Goal: Task Accomplishment & Management: Use online tool/utility

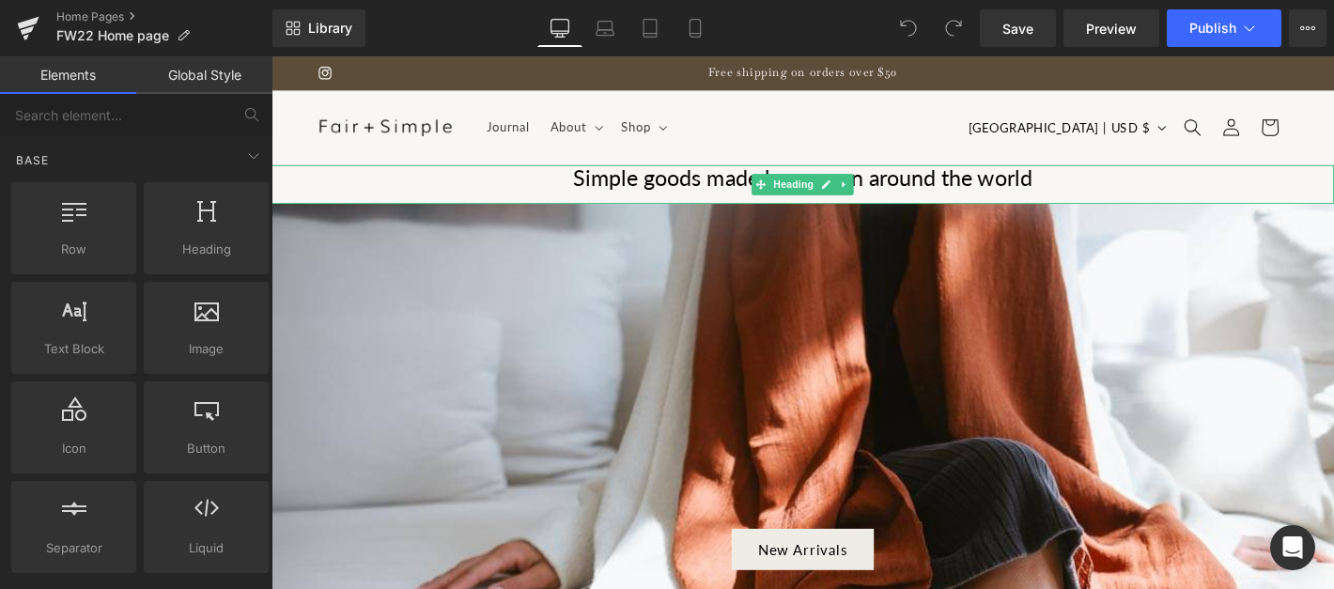
click at [654, 184] on h1 "Simple goods made by women around the world" at bounding box center [839, 187] width 1137 height 28
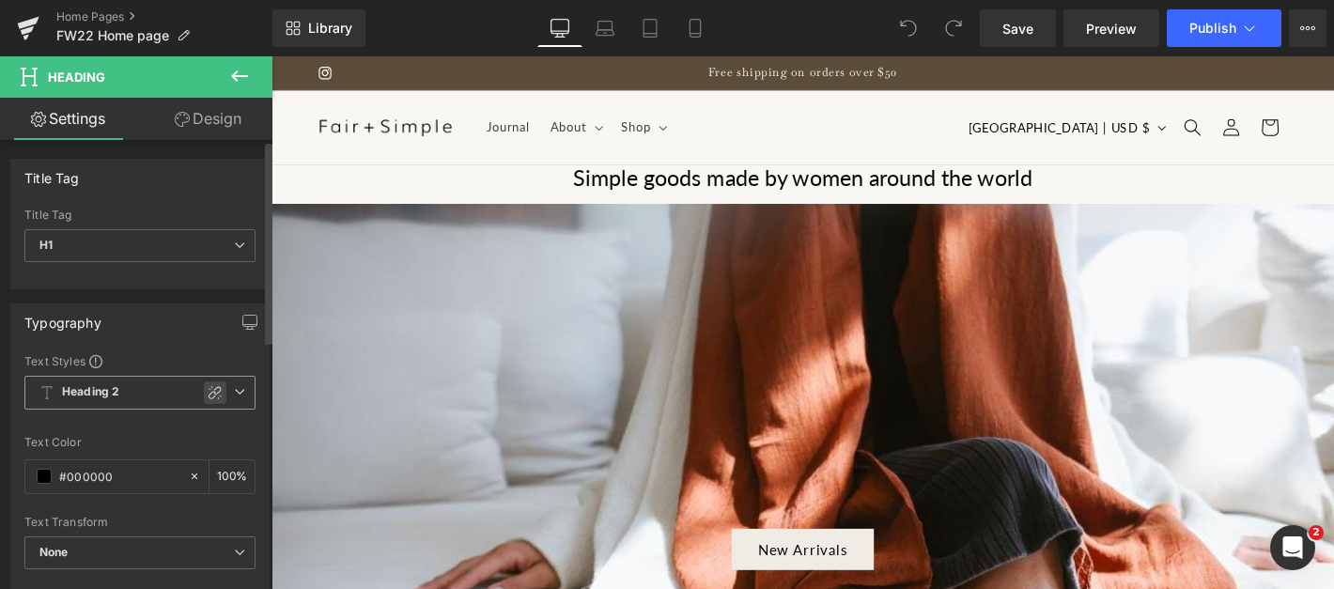
click at [210, 392] on icon at bounding box center [215, 392] width 13 height 13
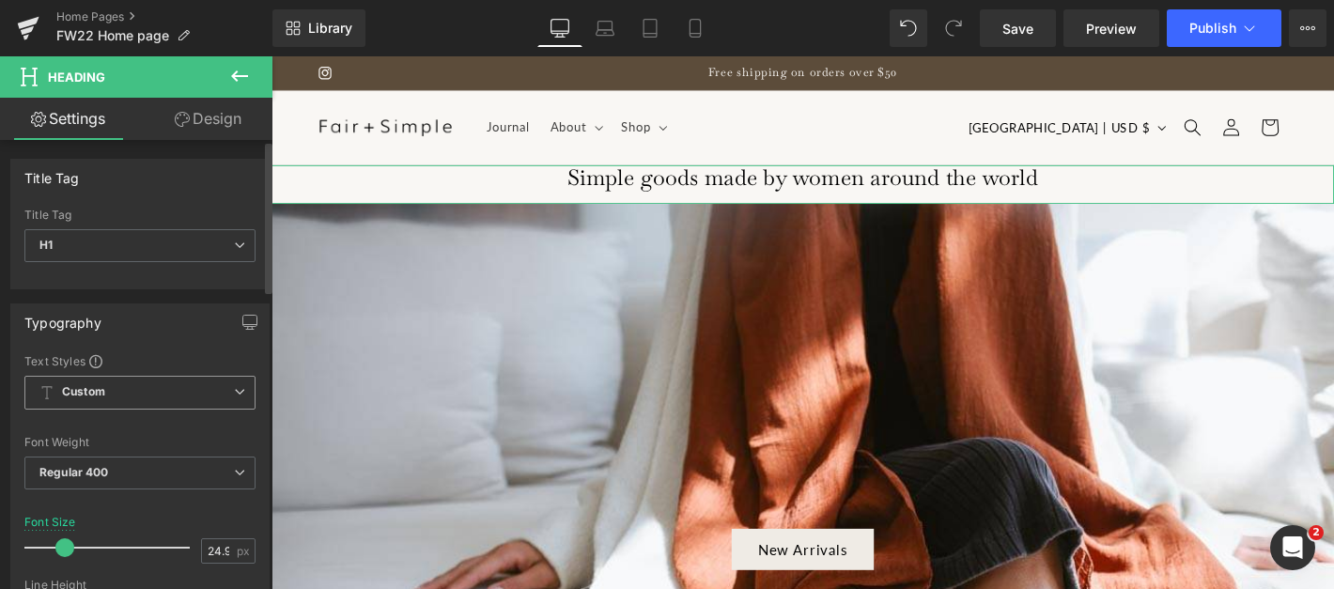
click at [213, 361] on div "Text Styles" at bounding box center [139, 360] width 231 height 15
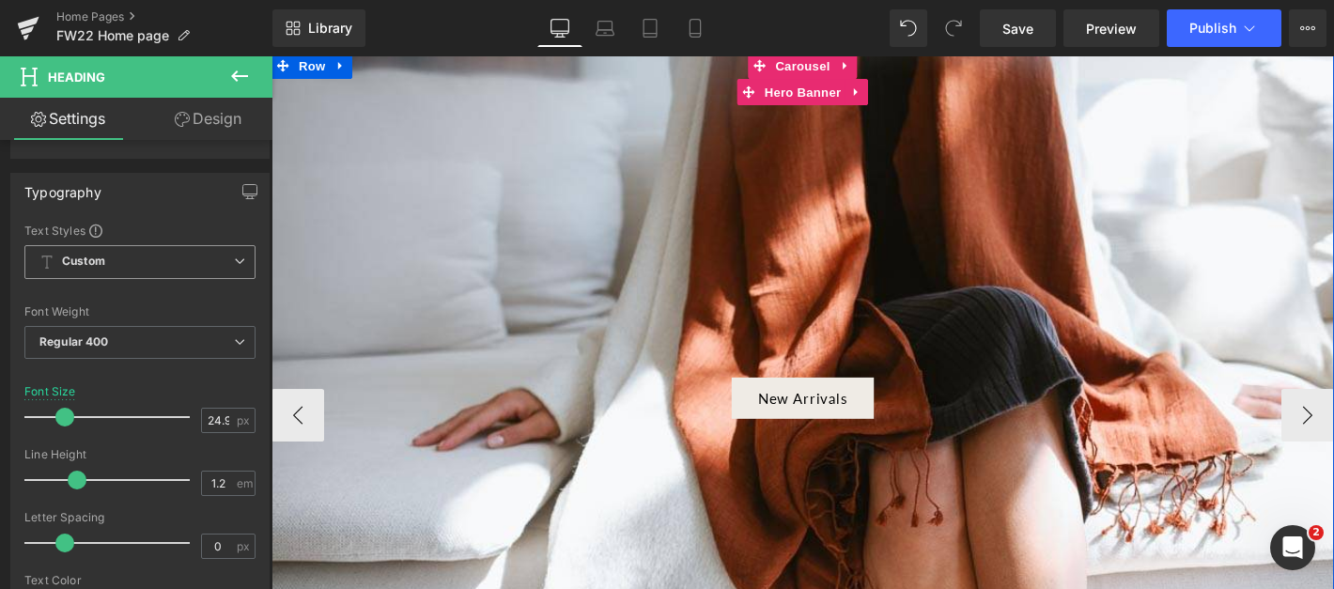
scroll to position [165, 0]
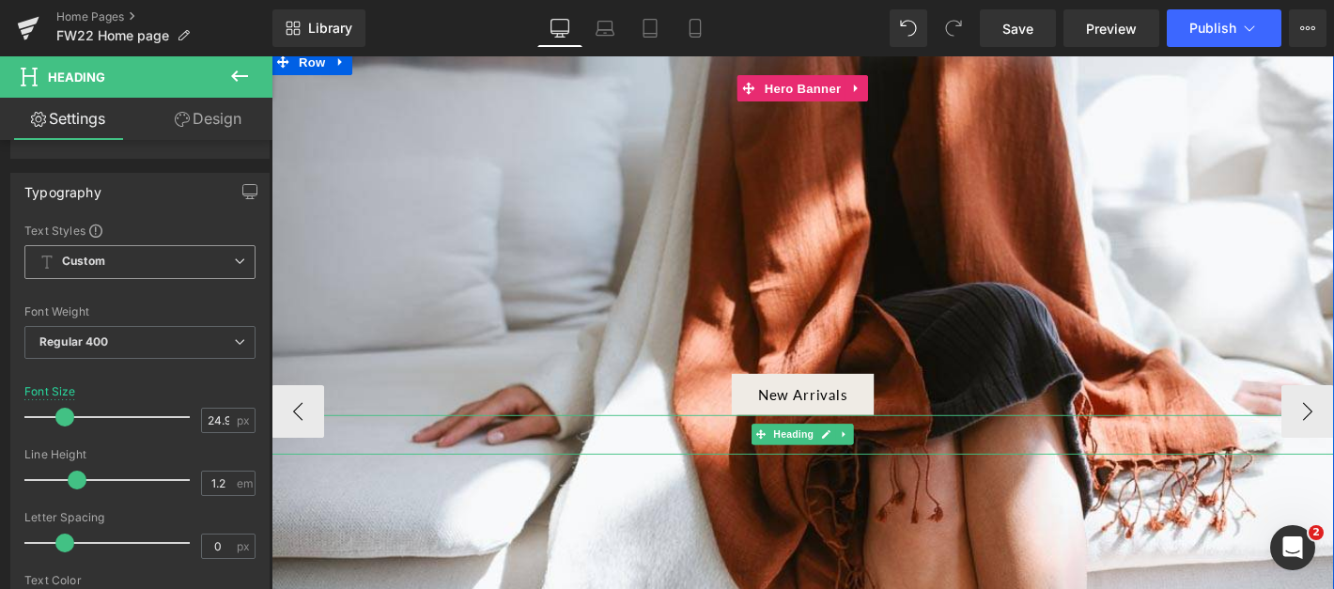
click at [845, 441] on div at bounding box center [839, 443] width 1137 height 5
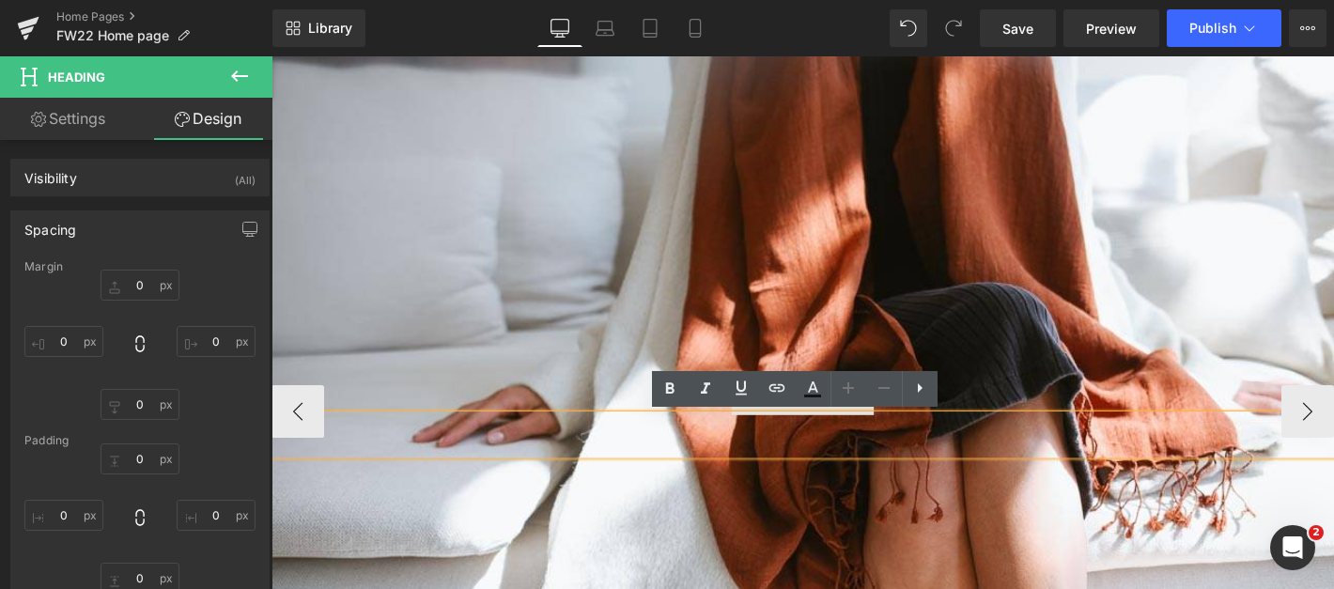
click at [835, 501] on div at bounding box center [839, 419] width 1137 height 741
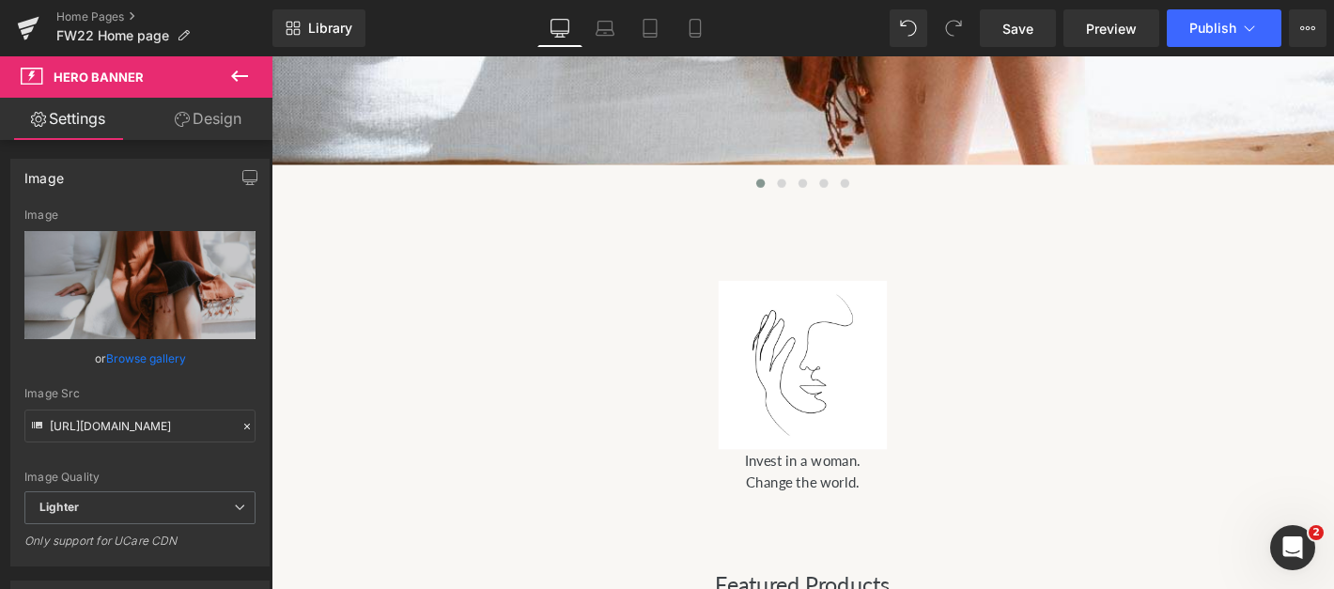
scroll to position [733, 0]
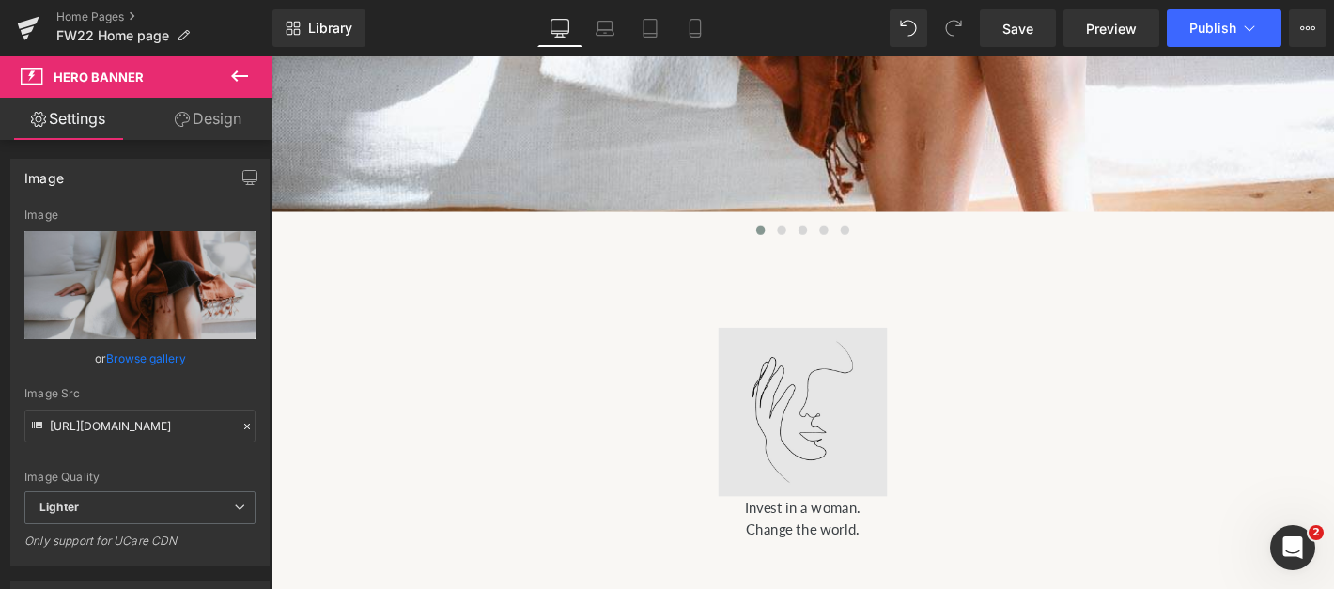
click at [838, 435] on div "Image" at bounding box center [840, 437] width 902 height 180
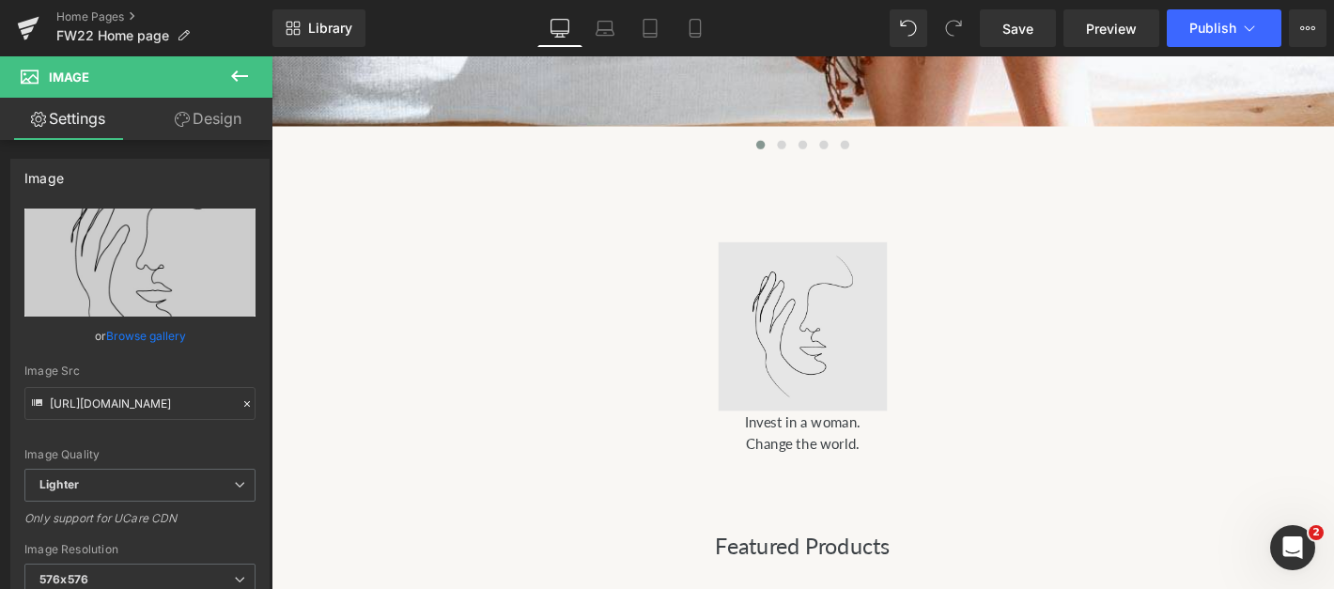
scroll to position [695, 0]
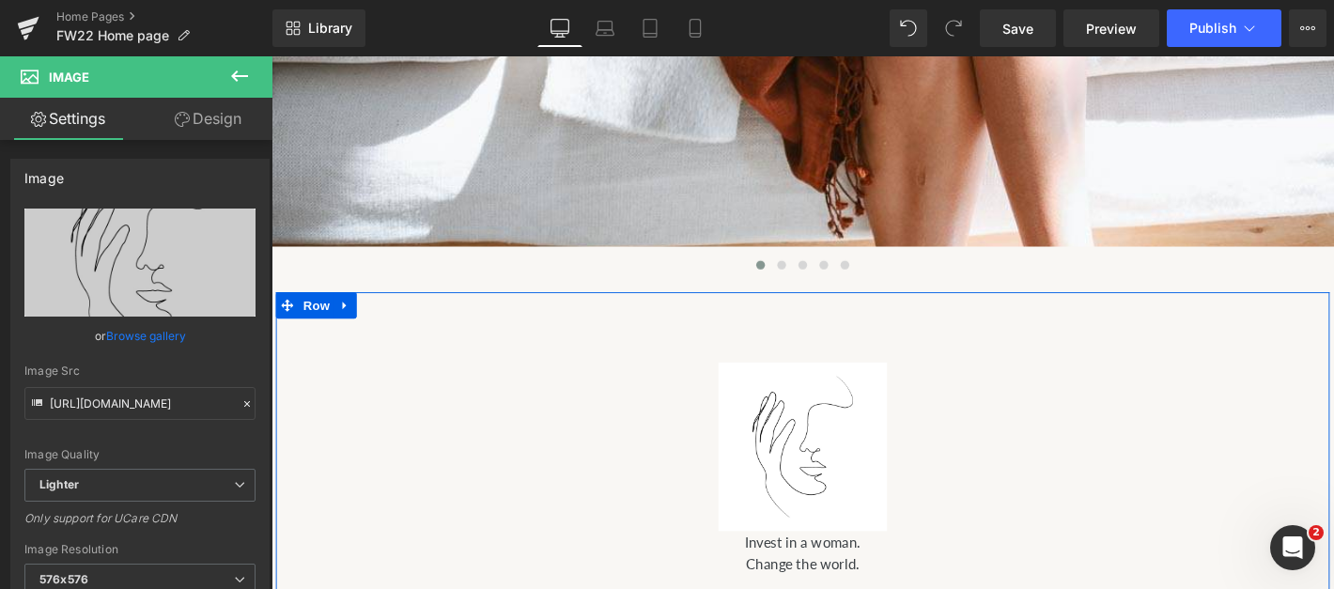
click at [1119, 367] on div "Image Invest in a woman. Change the world. Text Block Row" at bounding box center [839, 498] width 1127 height 379
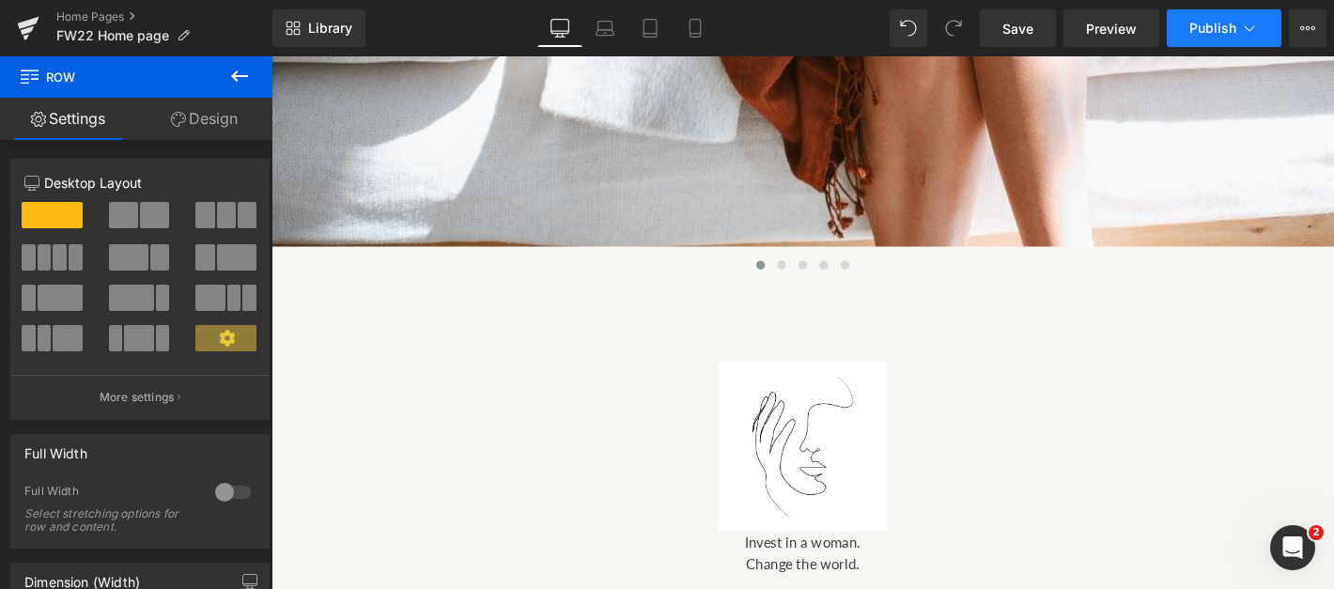
click at [1216, 25] on span "Publish" at bounding box center [1212, 28] width 47 height 15
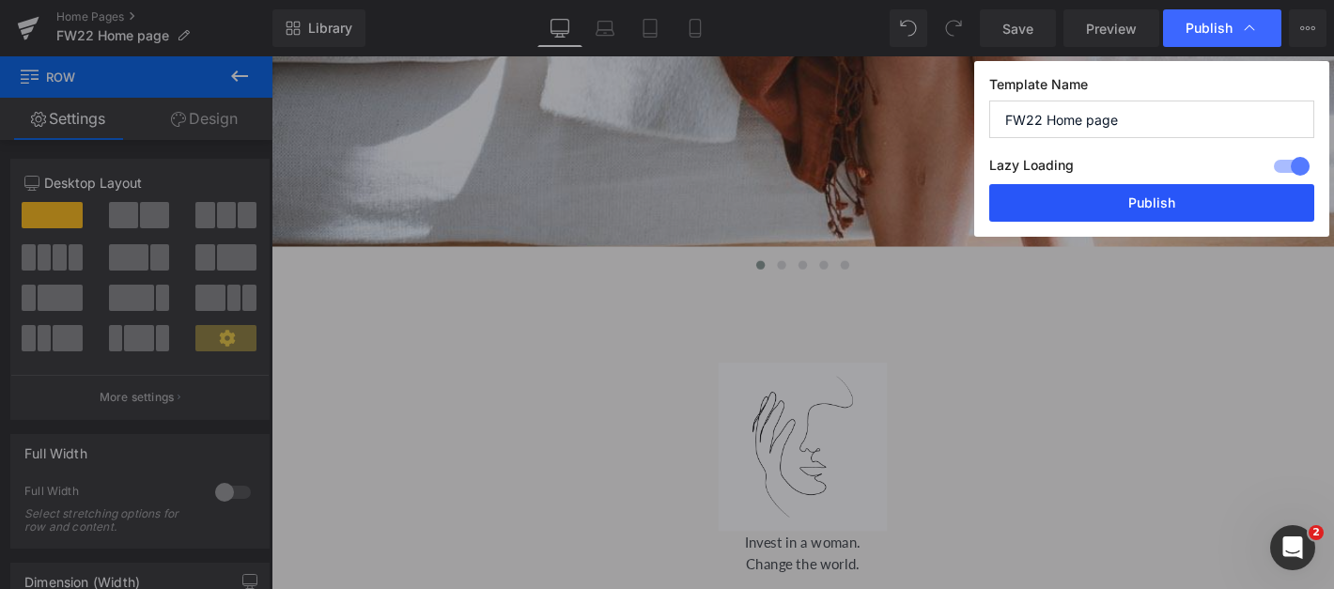
click at [1179, 201] on button "Publish" at bounding box center [1151, 203] width 325 height 38
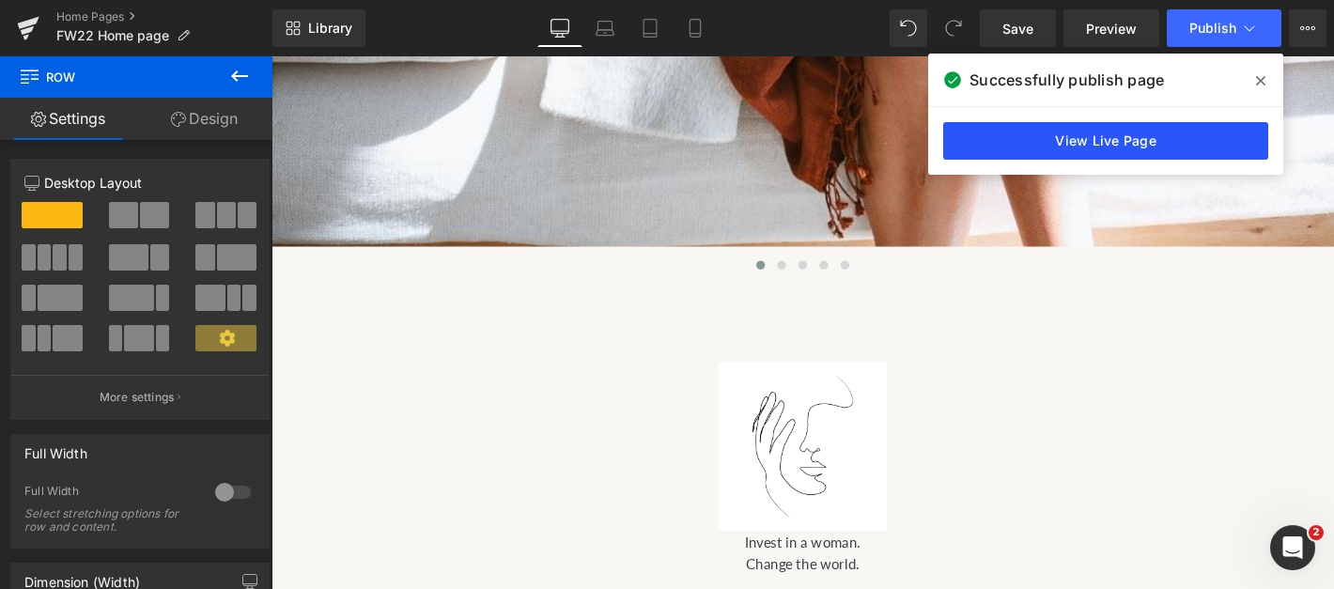
click at [1043, 138] on link "View Live Page" at bounding box center [1105, 141] width 325 height 38
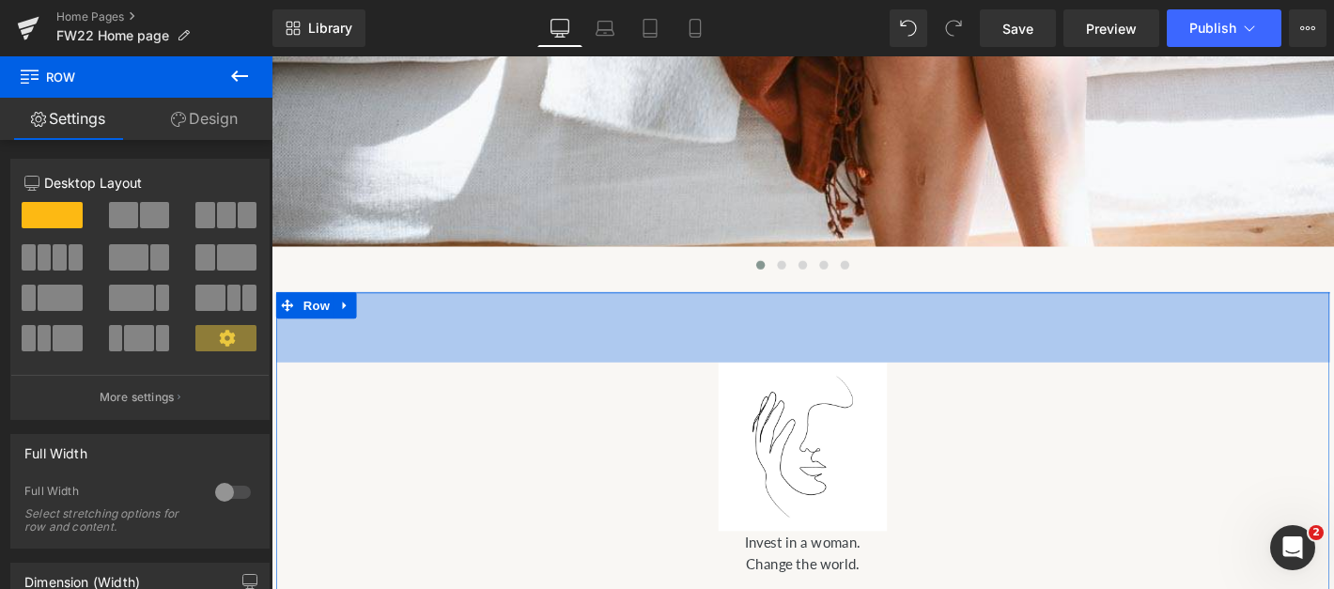
click at [560, 379] on div "80px" at bounding box center [839, 346] width 1127 height 75
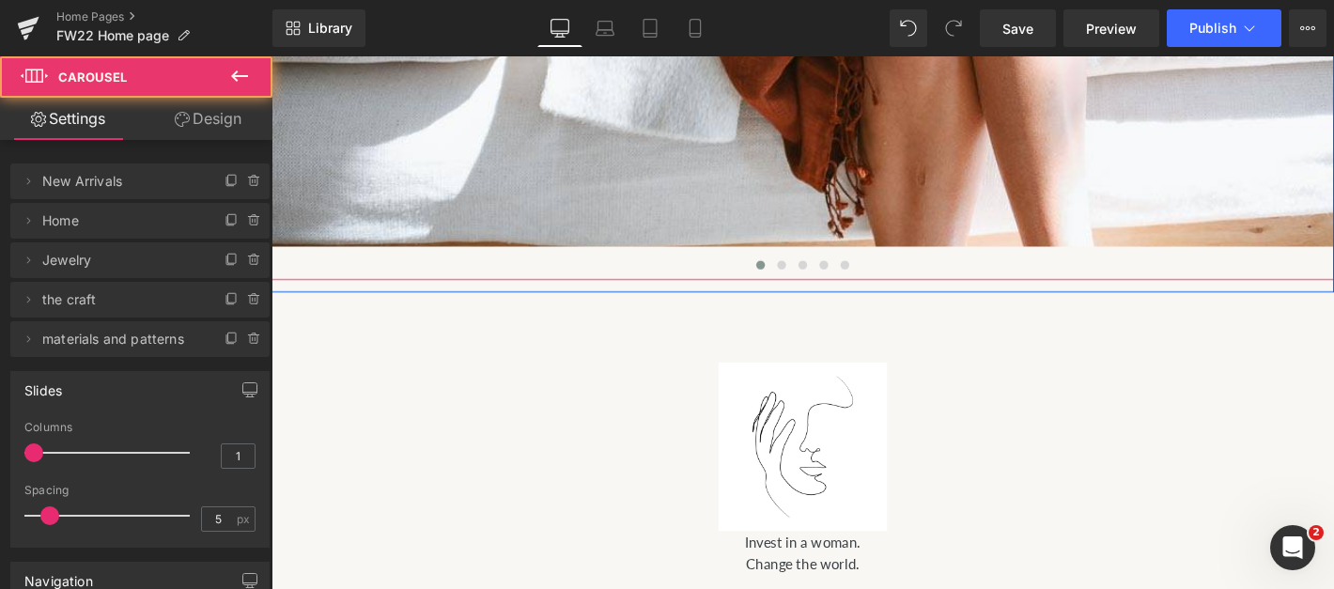
scroll to position [0, 0]
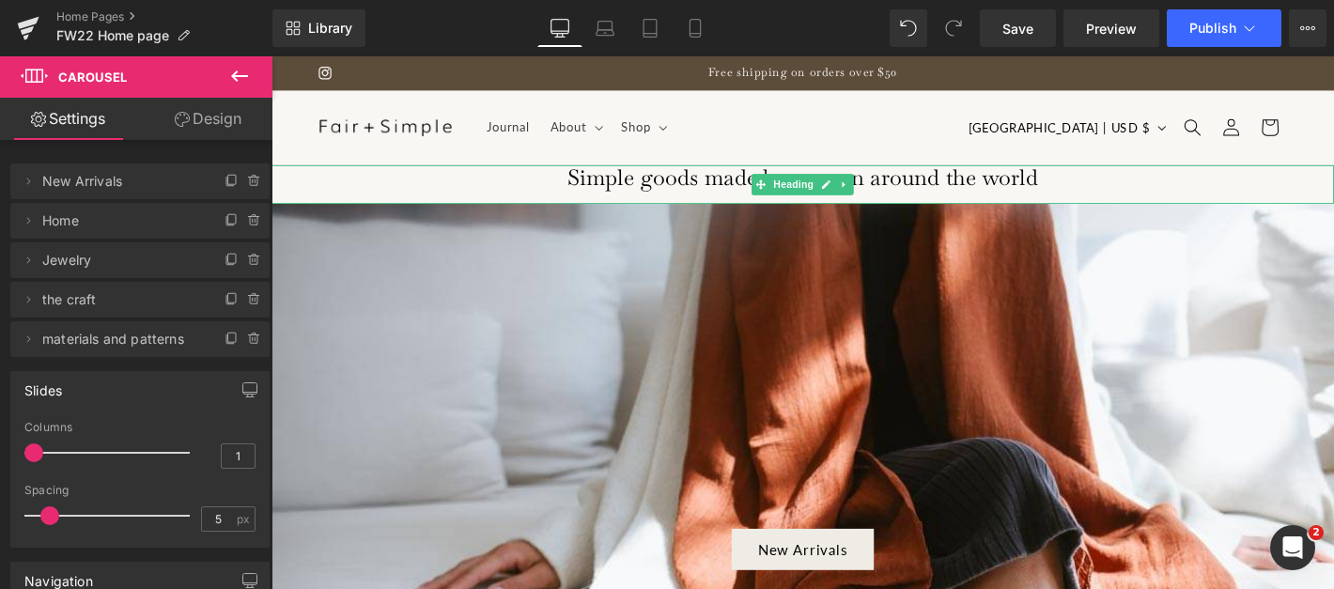
click at [368, 195] on h1 "Simple goods made by women around the world" at bounding box center [839, 187] width 1137 height 28
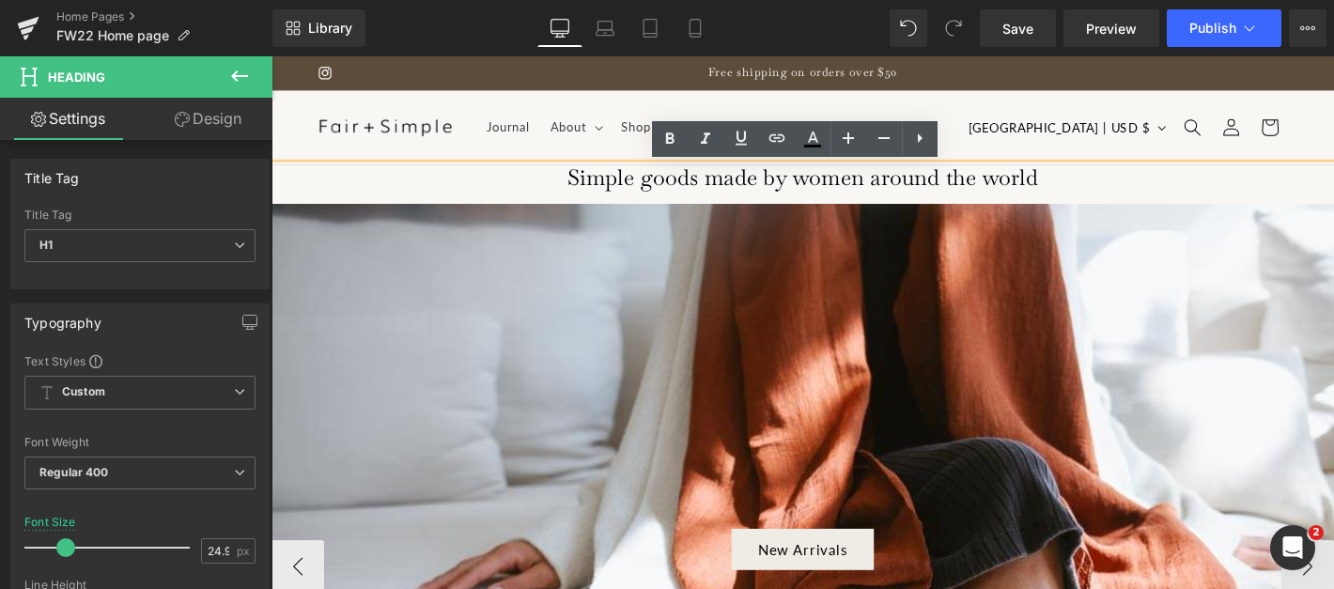
click at [368, 266] on div at bounding box center [839, 584] width 1137 height 741
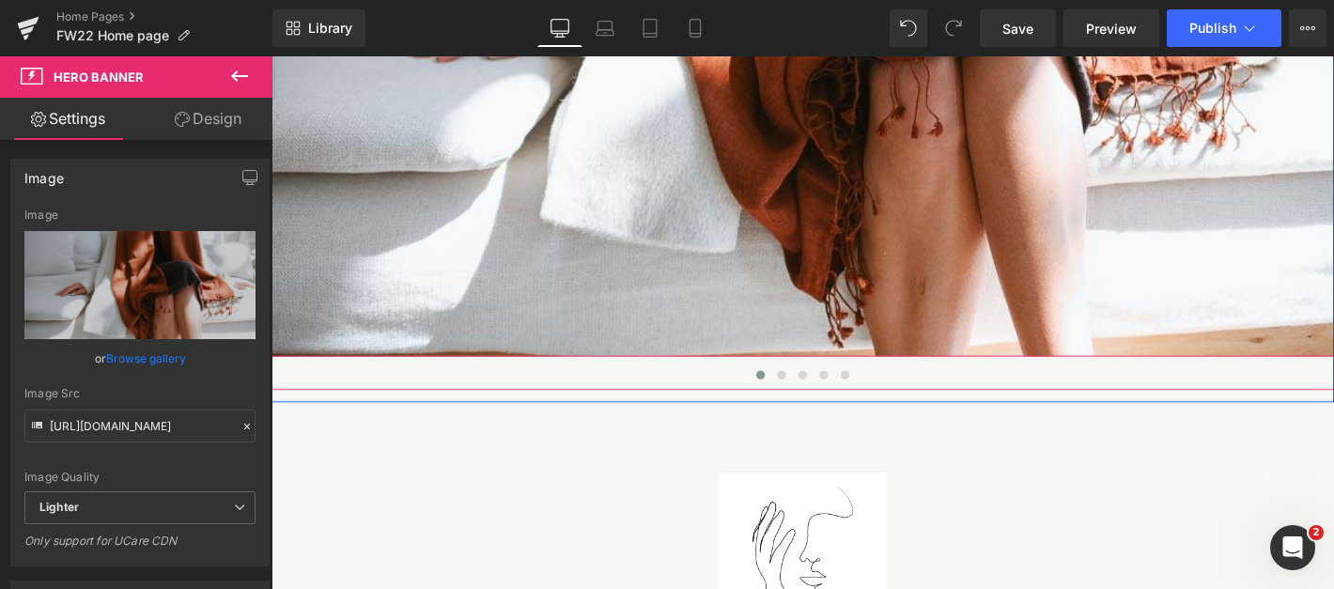
scroll to position [731, 0]
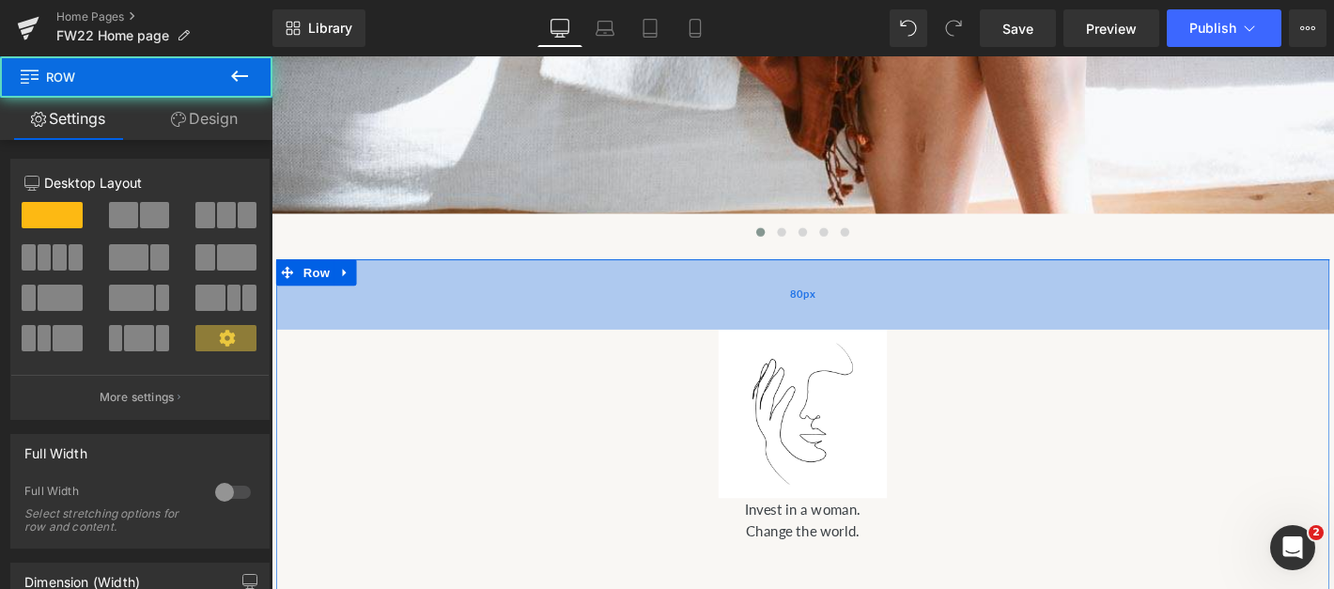
click at [379, 308] on div "80px" at bounding box center [839, 310] width 1127 height 75
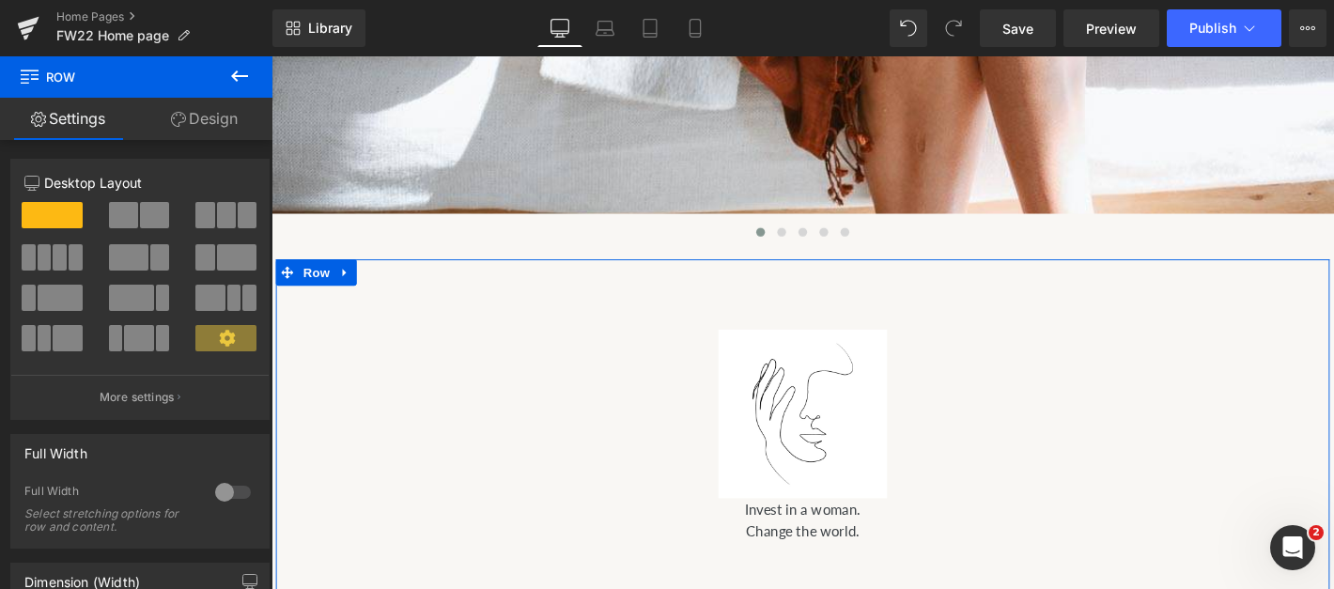
click at [197, 112] on link "Design" at bounding box center [204, 119] width 136 height 42
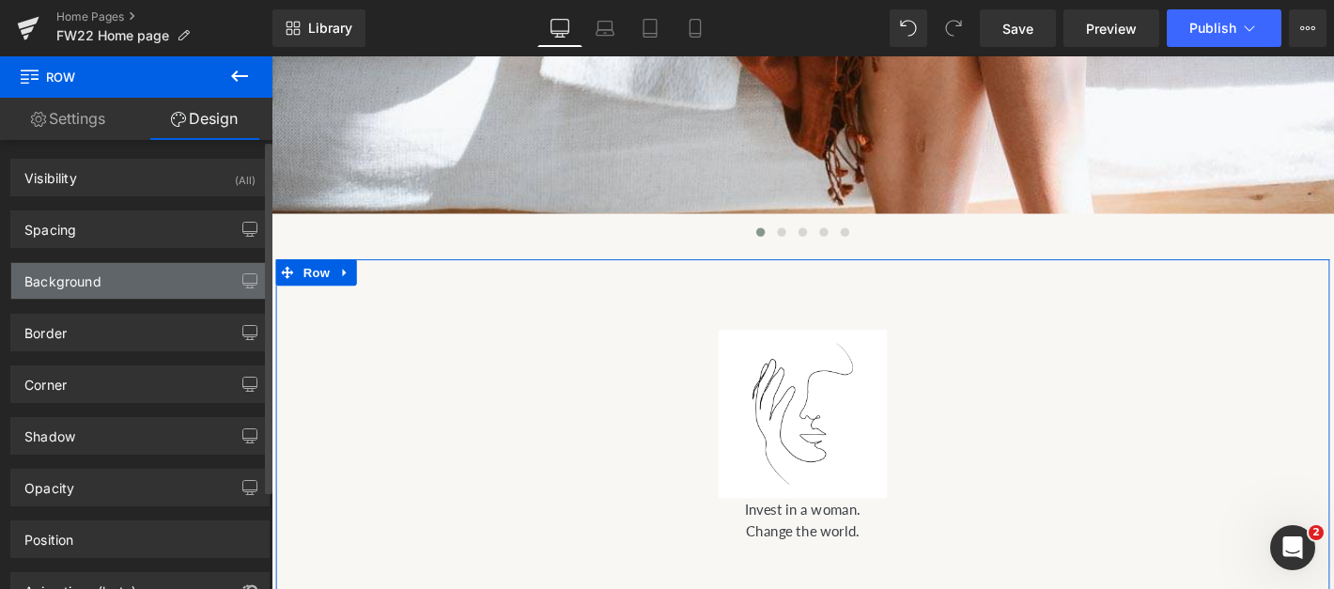
click at [185, 271] on div "Background" at bounding box center [139, 281] width 257 height 36
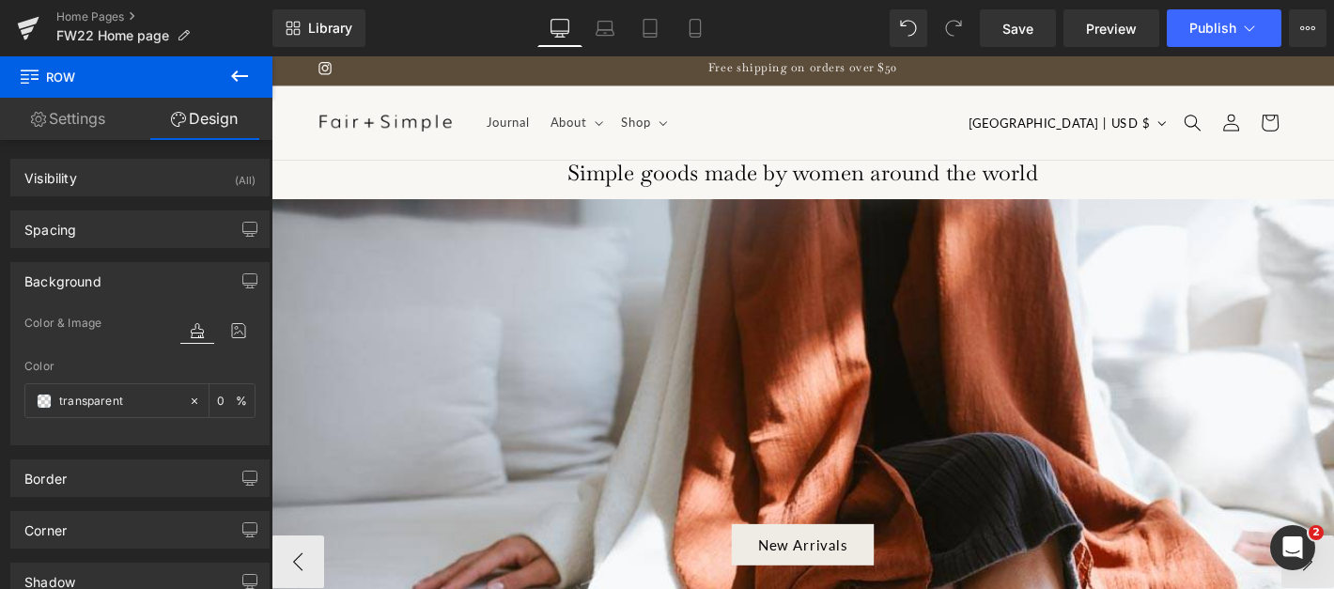
scroll to position [0, 0]
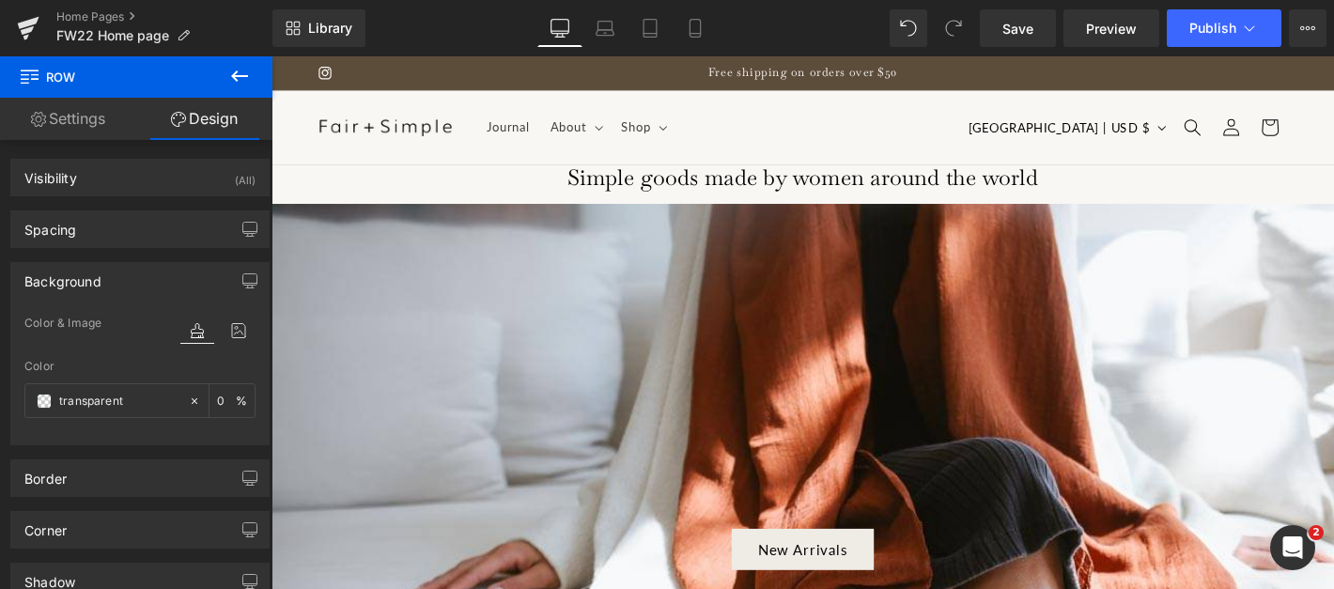
click at [689, 192] on h1 "Simple goods made by women around the world" at bounding box center [839, 187] width 1137 height 28
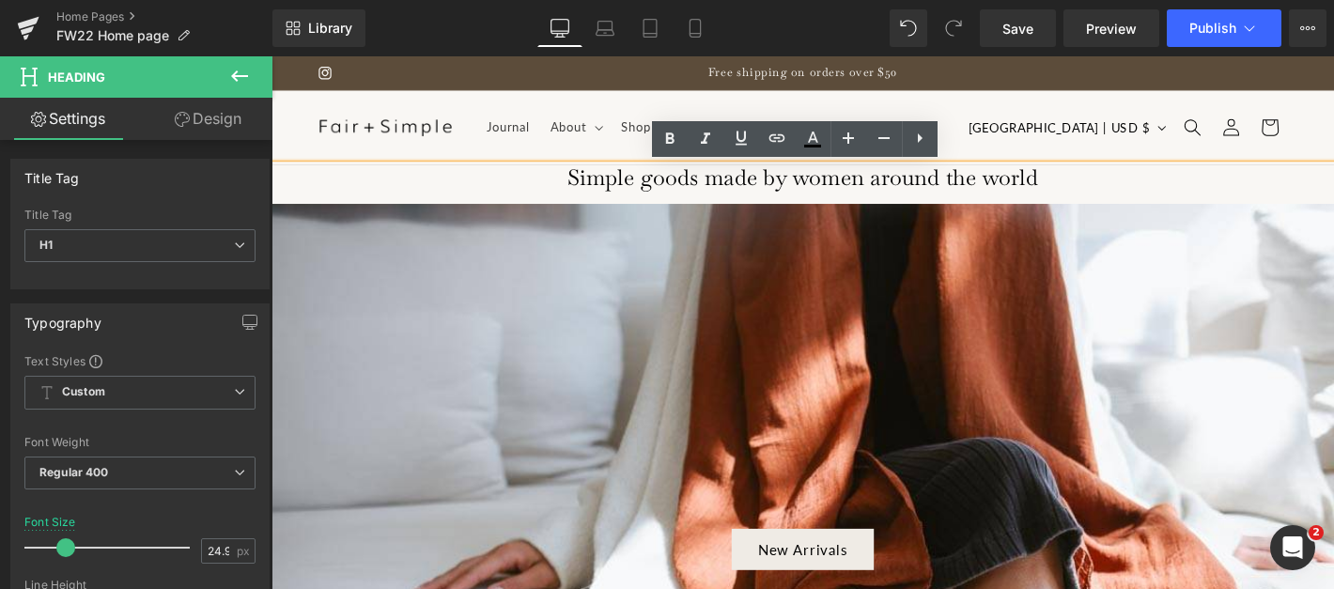
click at [628, 199] on h1 "Simple goods made by women around the world" at bounding box center [839, 187] width 1137 height 28
click at [294, 140] on header "Journal About About Made by Women Fund Artisans Dear Reader Sustainability Shop" at bounding box center [839, 132] width 1127 height 79
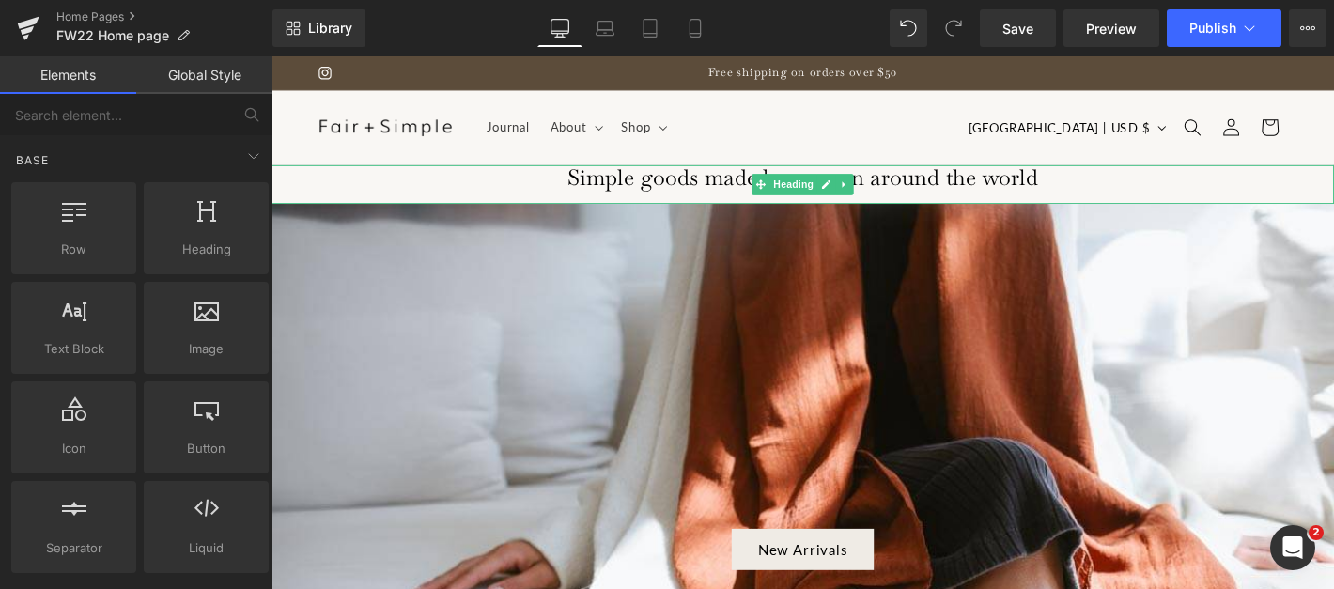
click at [611, 189] on h1 "Simple goods made by women around the world" at bounding box center [839, 187] width 1137 height 28
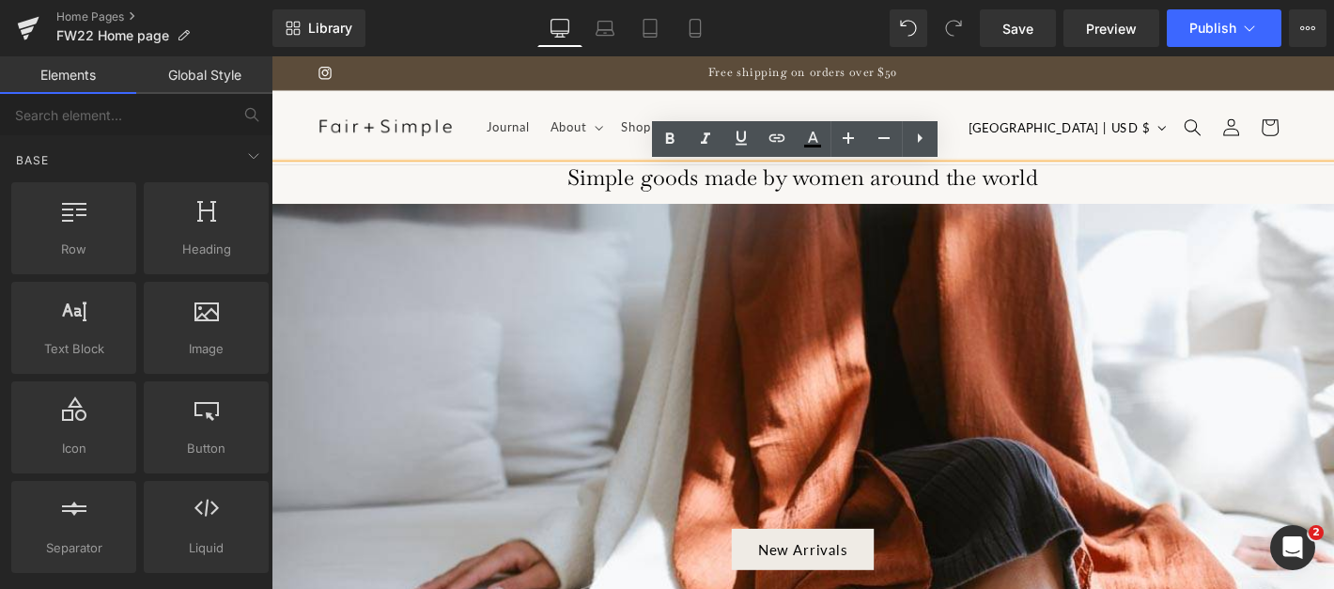
click at [282, 139] on header "Journal About About Made by Women Fund Artisans Dear Reader Sustainability Shop" at bounding box center [839, 132] width 1127 height 79
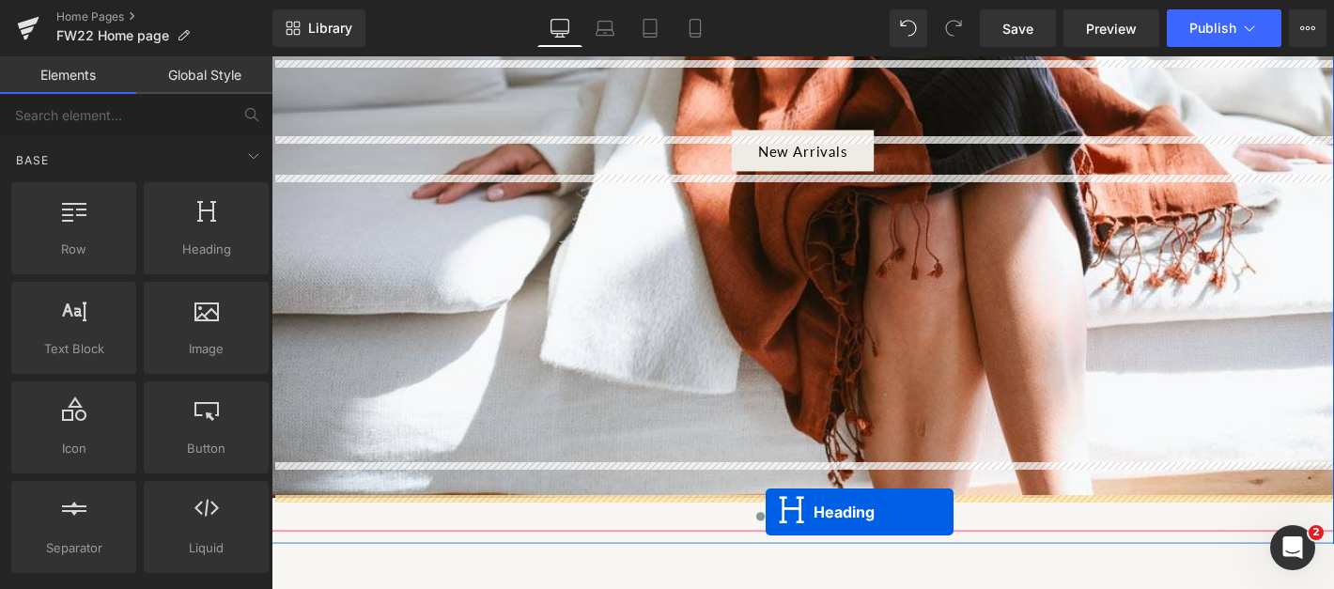
scroll to position [526, 0]
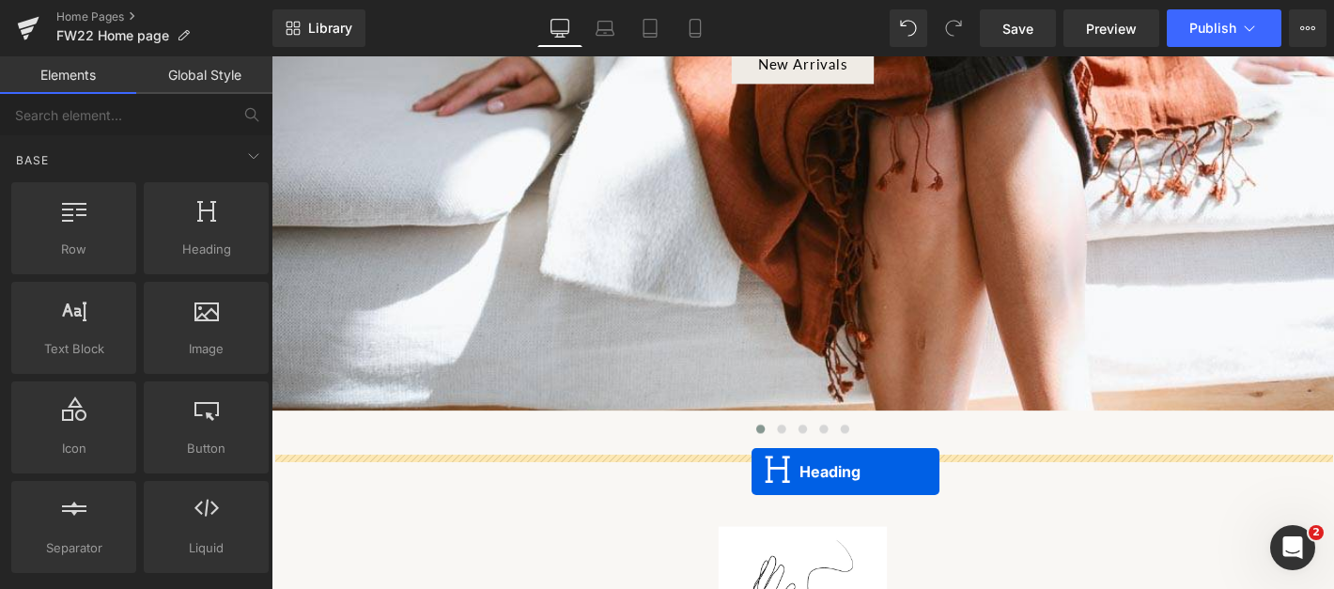
drag, startPoint x: 796, startPoint y: 194, endPoint x: 785, endPoint y: 501, distance: 307.4
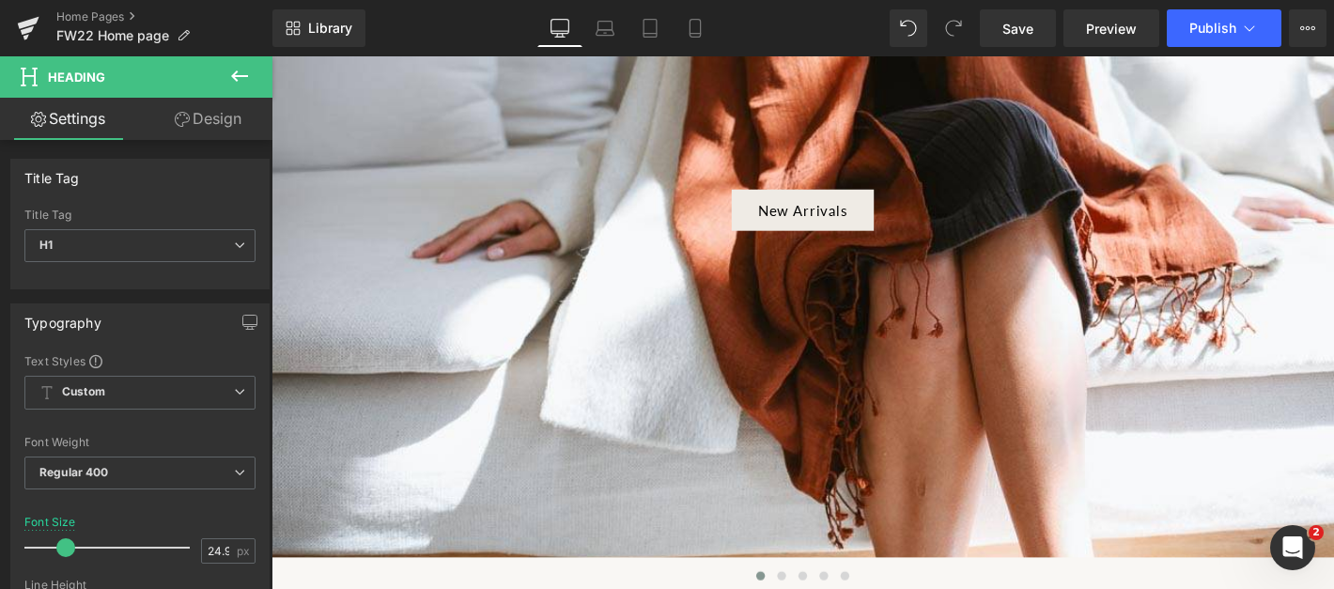
scroll to position [0, 0]
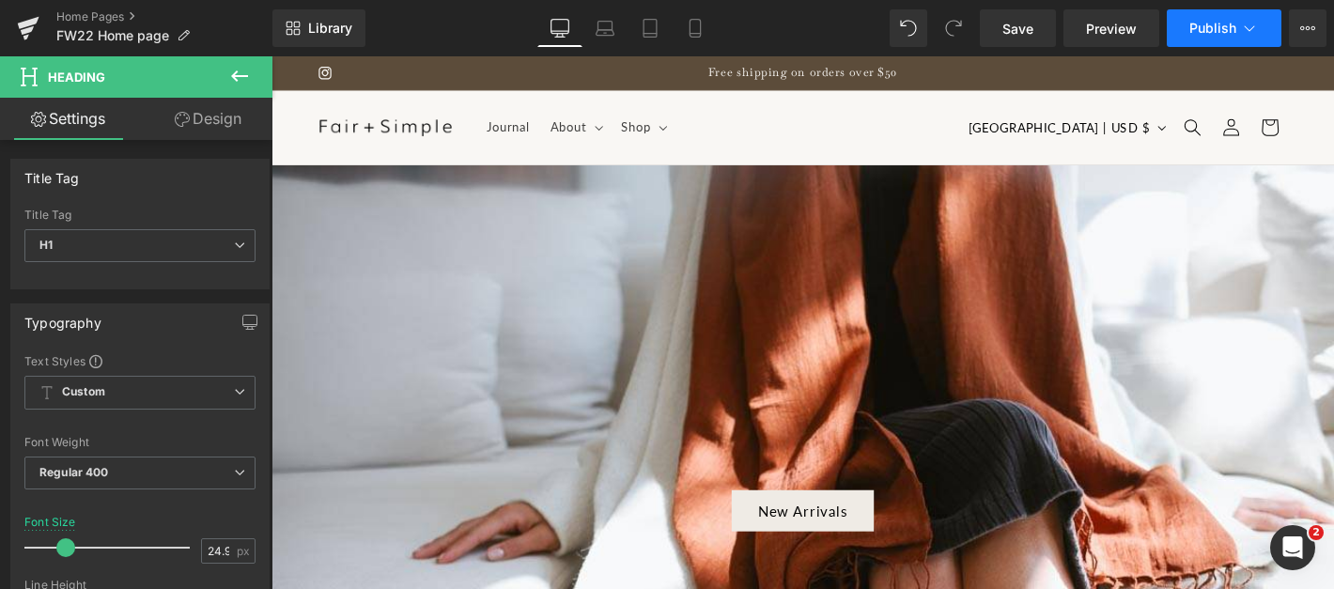
click at [1206, 29] on span "Publish" at bounding box center [1212, 28] width 47 height 15
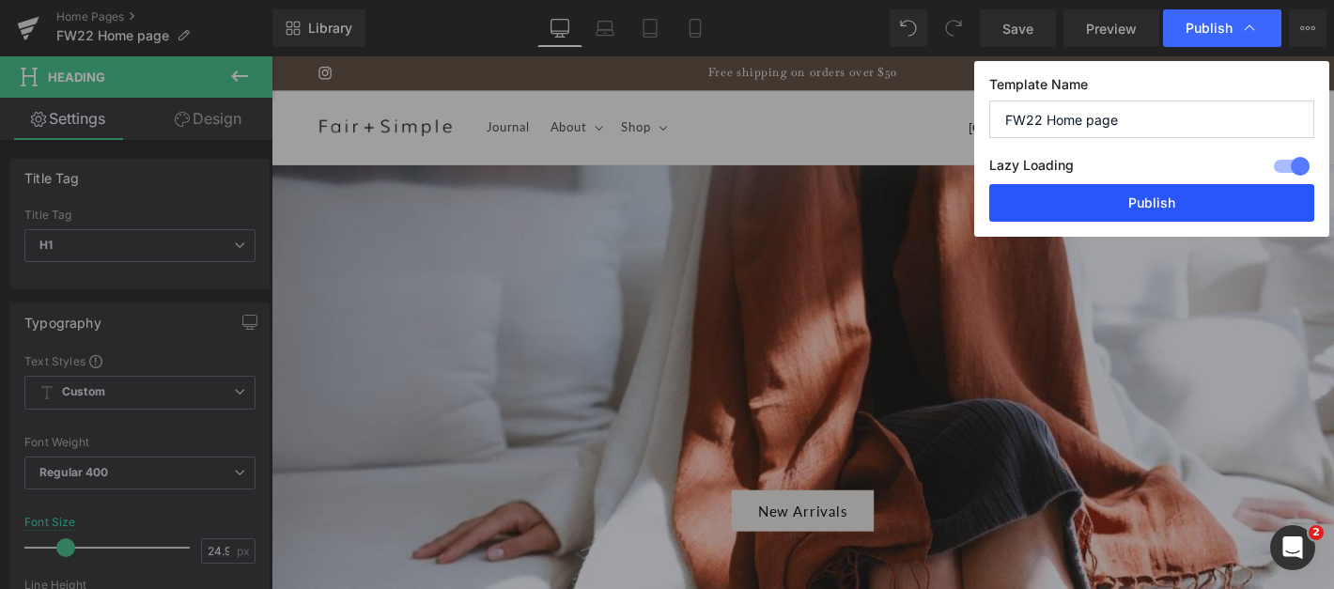
click at [1206, 204] on button "Publish" at bounding box center [1151, 203] width 325 height 38
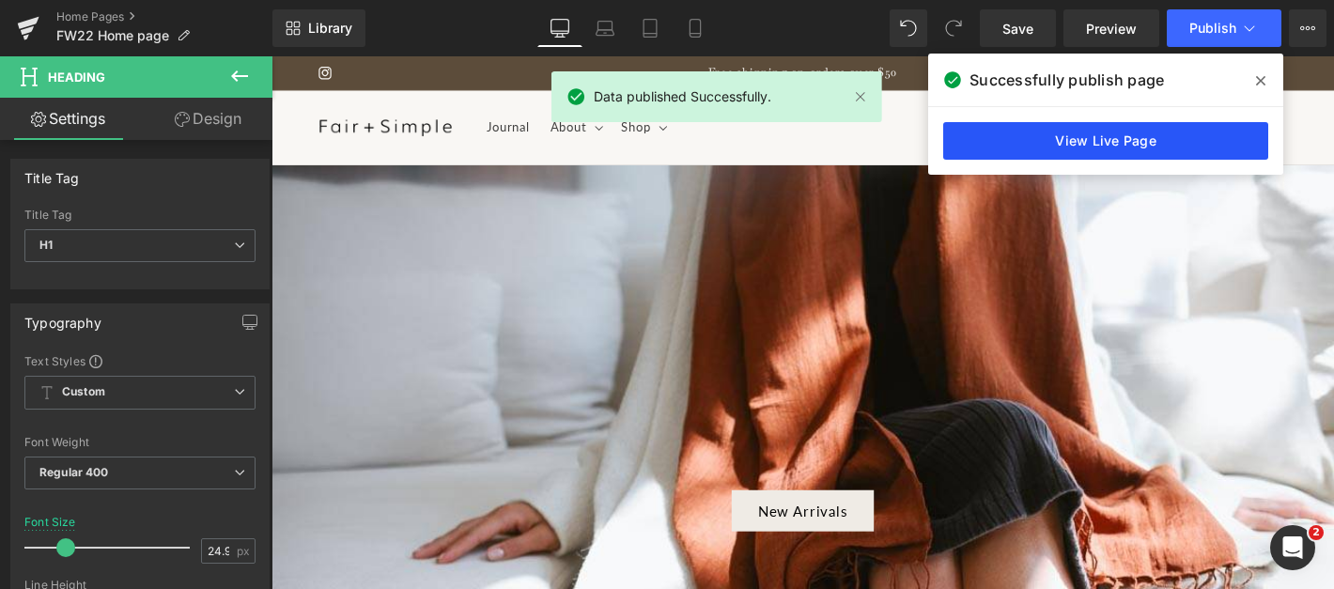
click at [1154, 146] on link "View Live Page" at bounding box center [1105, 141] width 325 height 38
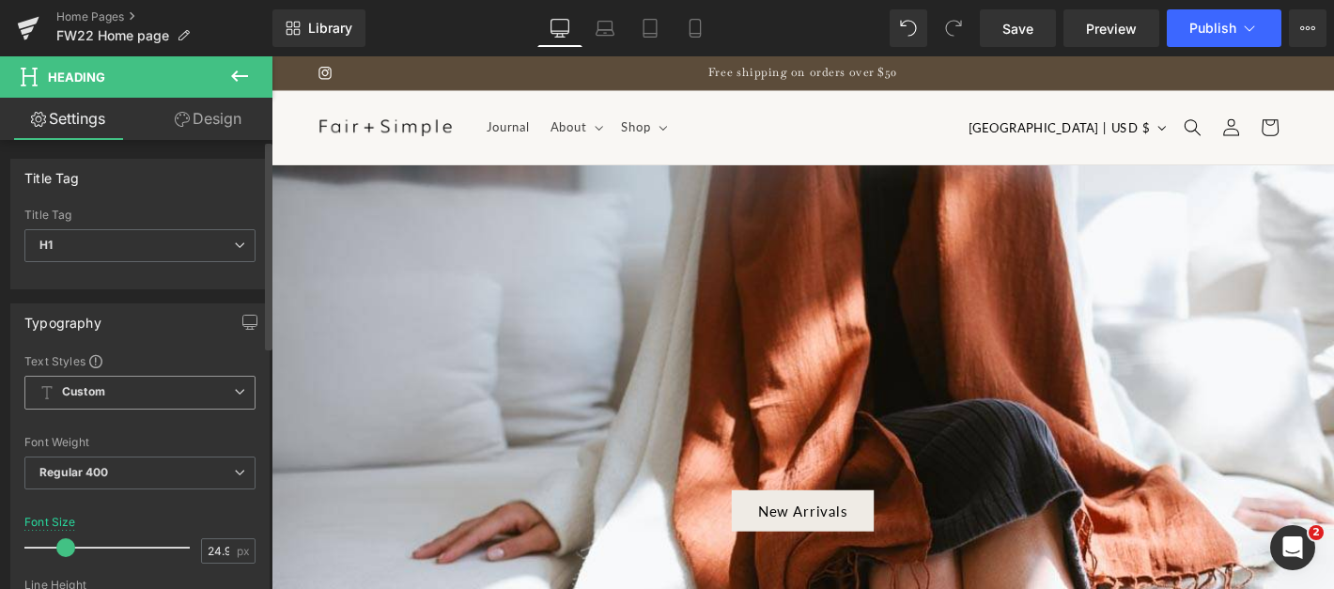
click at [189, 395] on span "Custom" at bounding box center [139, 393] width 231 height 34
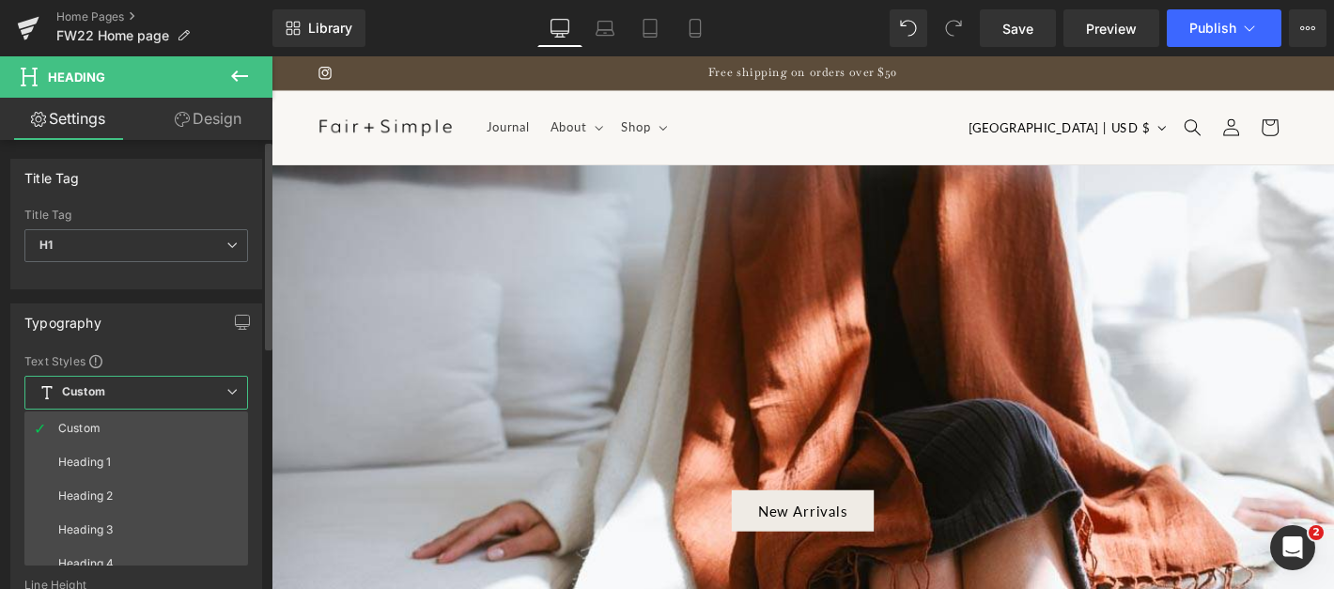
click at [189, 395] on span "Custom" at bounding box center [136, 393] width 224 height 34
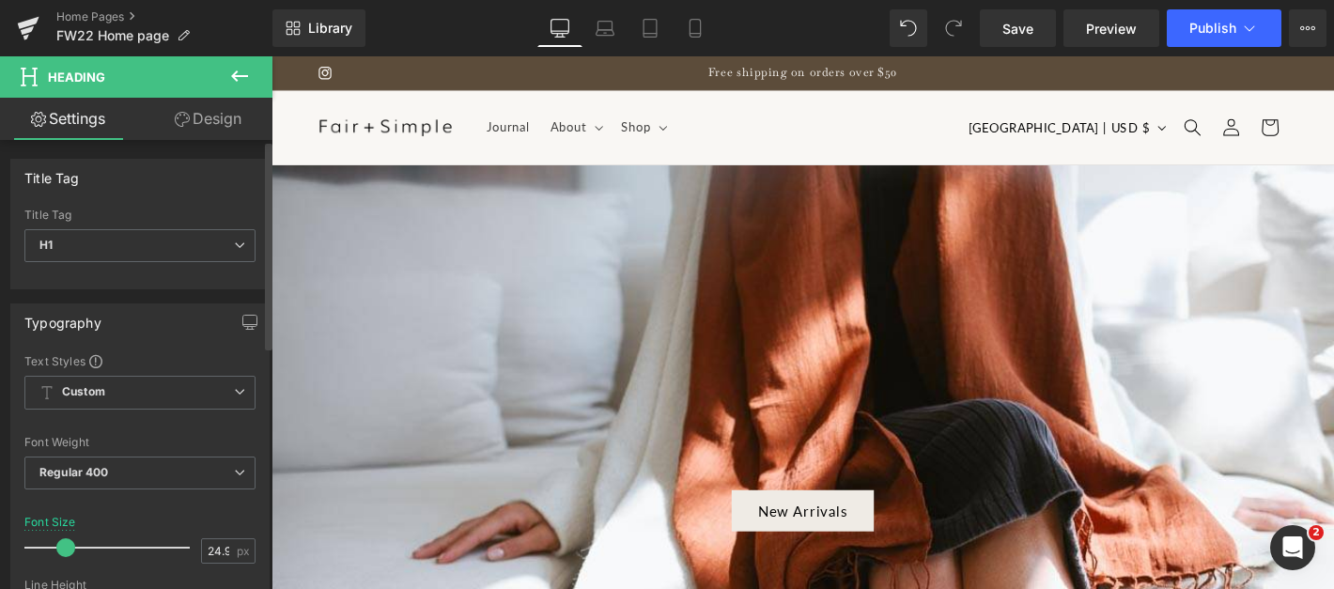
click at [170, 333] on div "Typography" at bounding box center [139, 322] width 257 height 36
click at [97, 362] on span at bounding box center [95, 361] width 13 height 13
click at [167, 366] on div "Text Styles" at bounding box center [139, 360] width 231 height 15
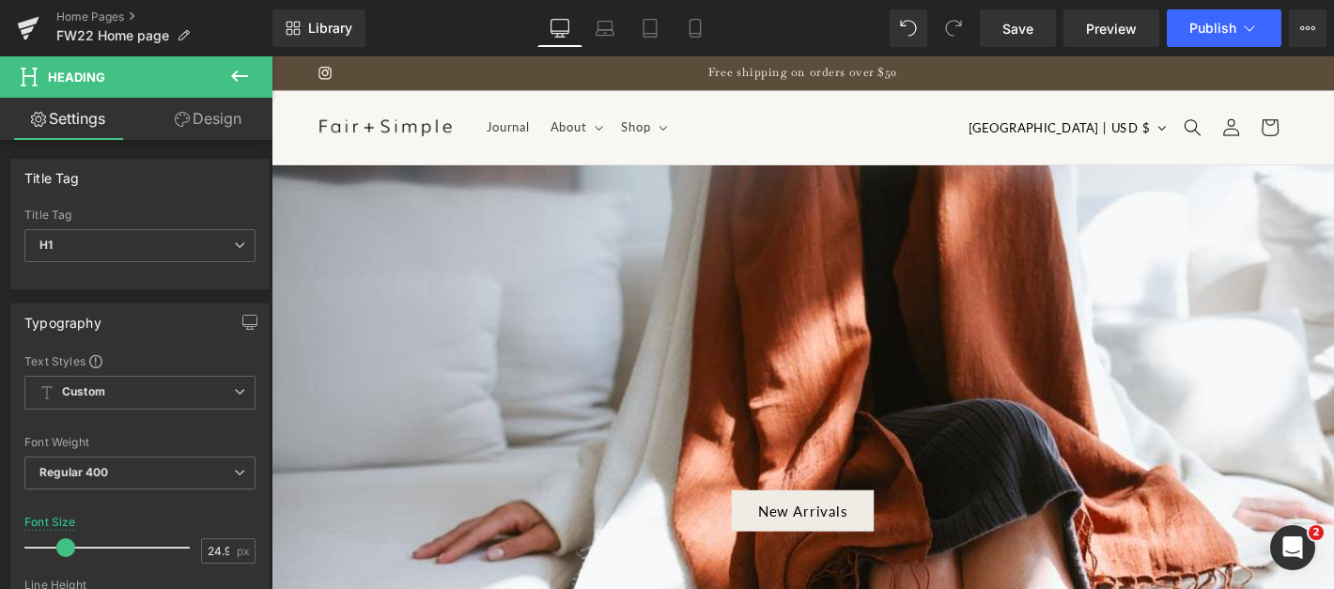
click at [229, 82] on icon at bounding box center [239, 76] width 23 height 23
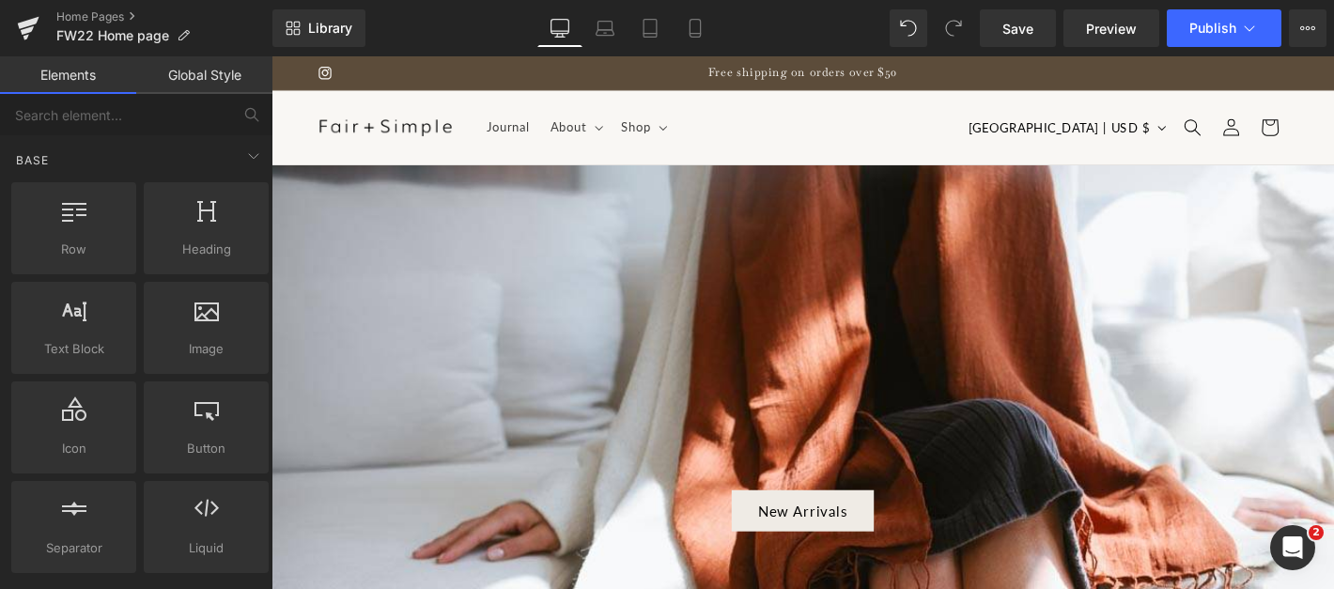
click at [229, 82] on link "Global Style" at bounding box center [204, 75] width 136 height 38
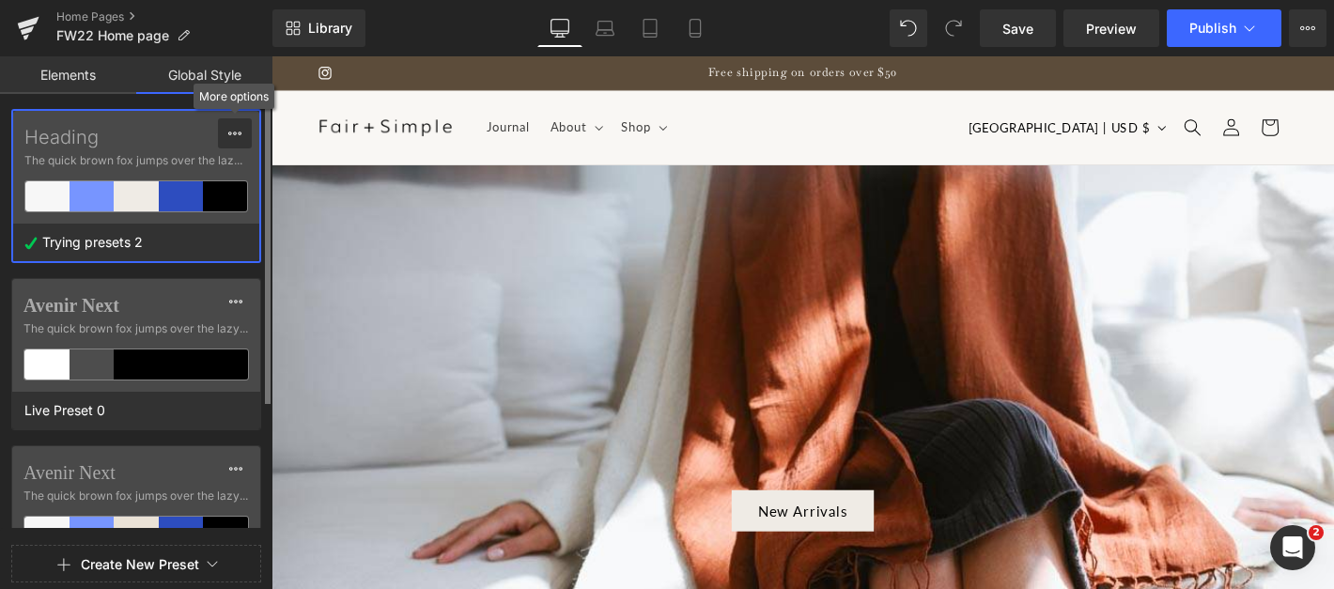
click at [240, 138] on icon at bounding box center [234, 133] width 15 height 15
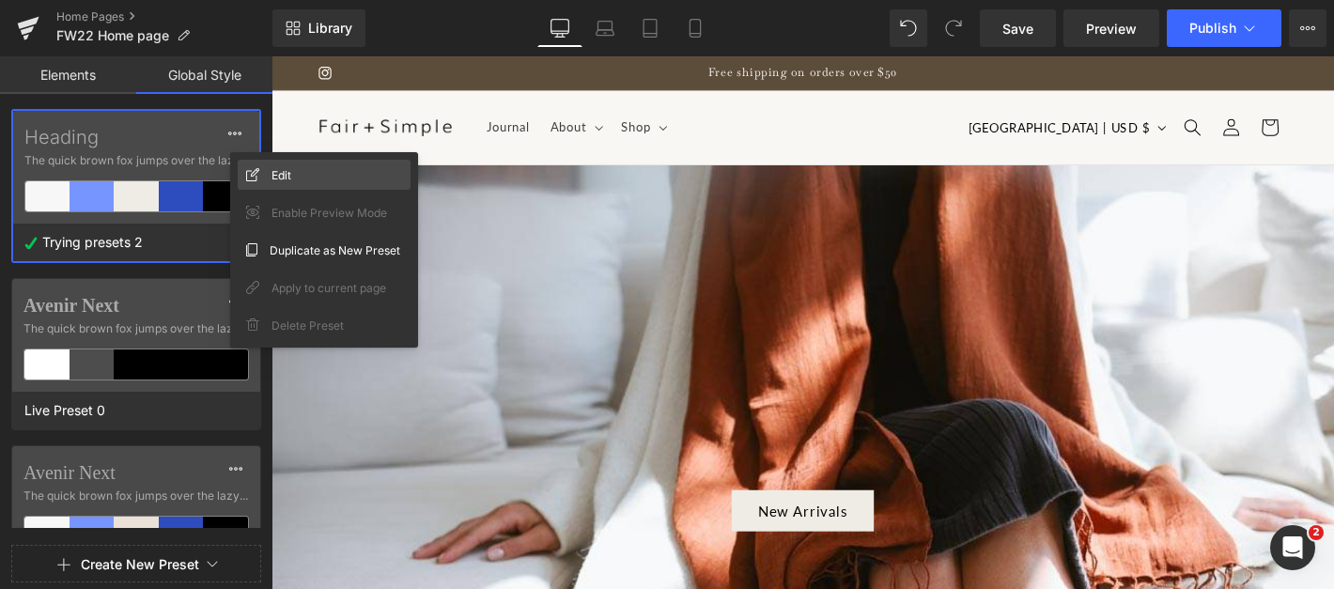
click at [284, 163] on div "Edit" at bounding box center [324, 175] width 173 height 30
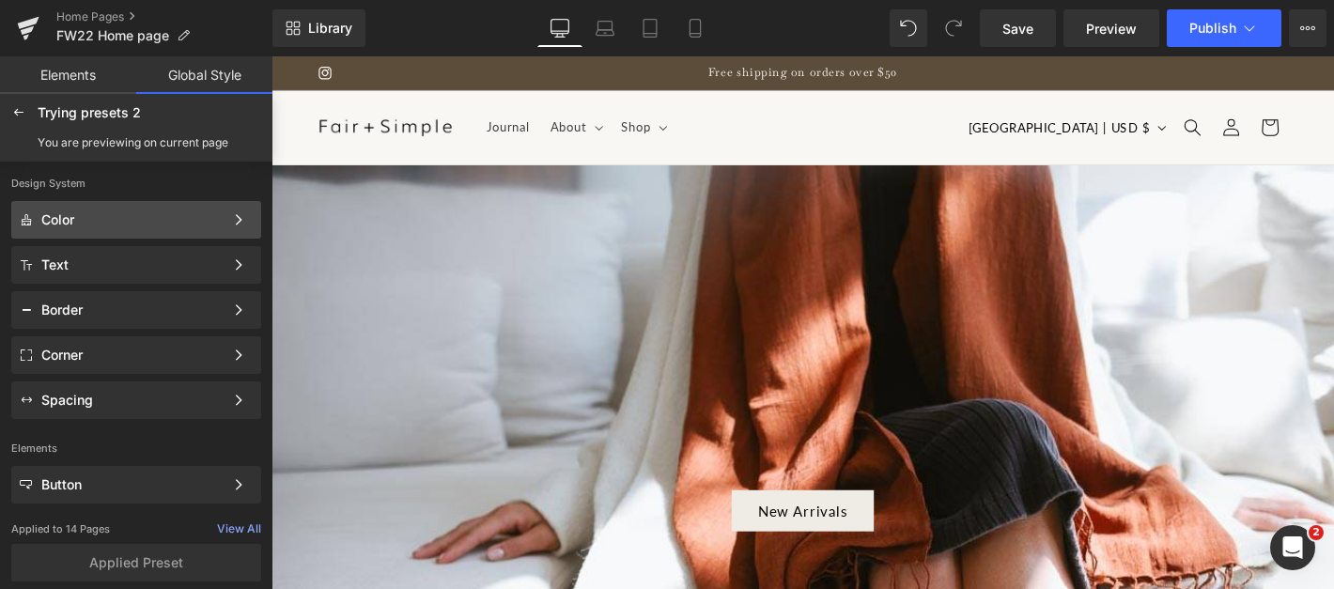
click at [181, 217] on div "Color" at bounding box center [132, 219] width 182 height 15
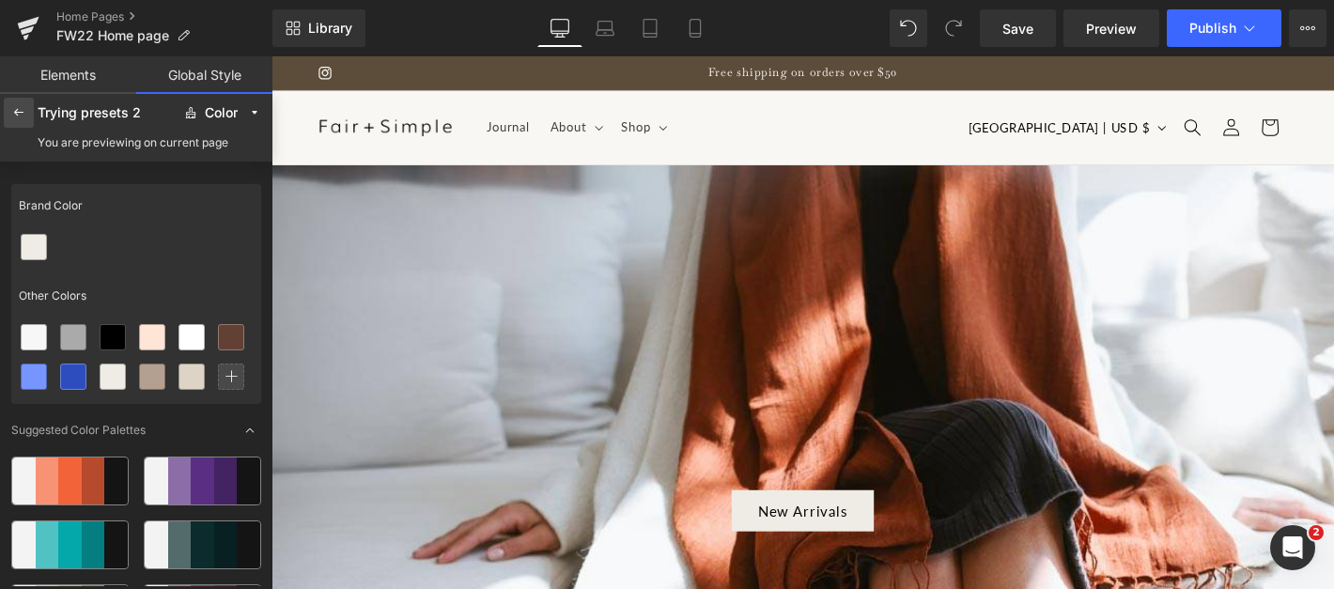
click at [16, 107] on icon at bounding box center [18, 112] width 15 height 15
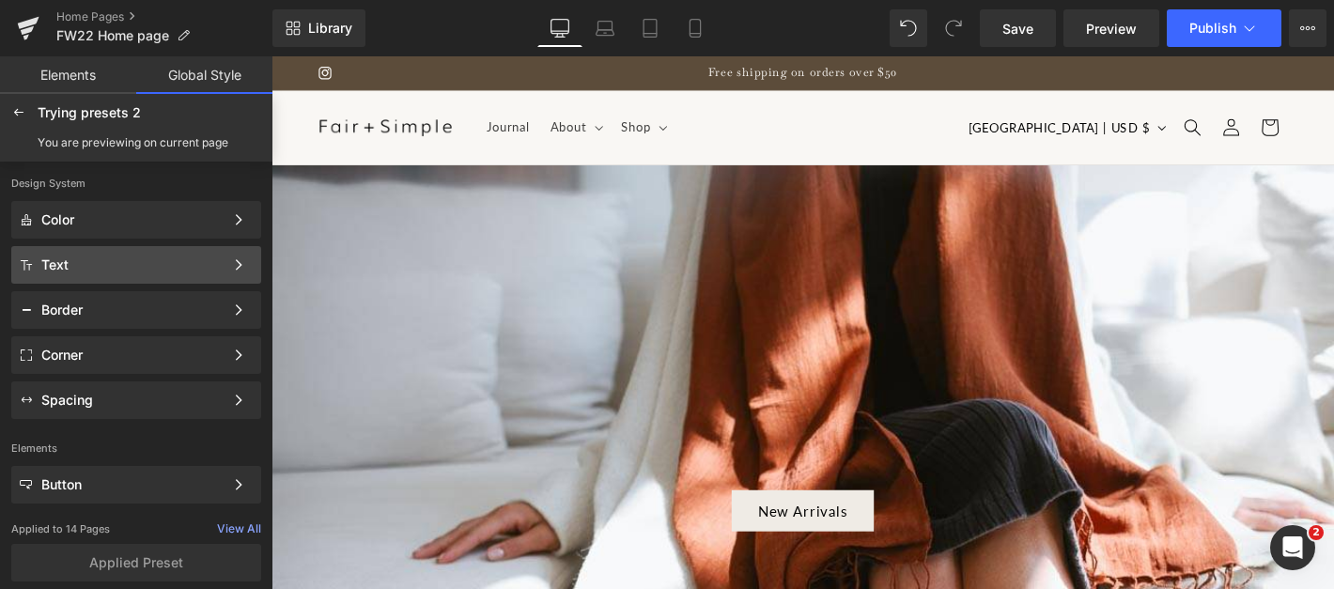
click at [69, 246] on div "Text Color Style Define a color palette and apply it to your pages 1 of 3 Next" at bounding box center [136, 265] width 250 height 38
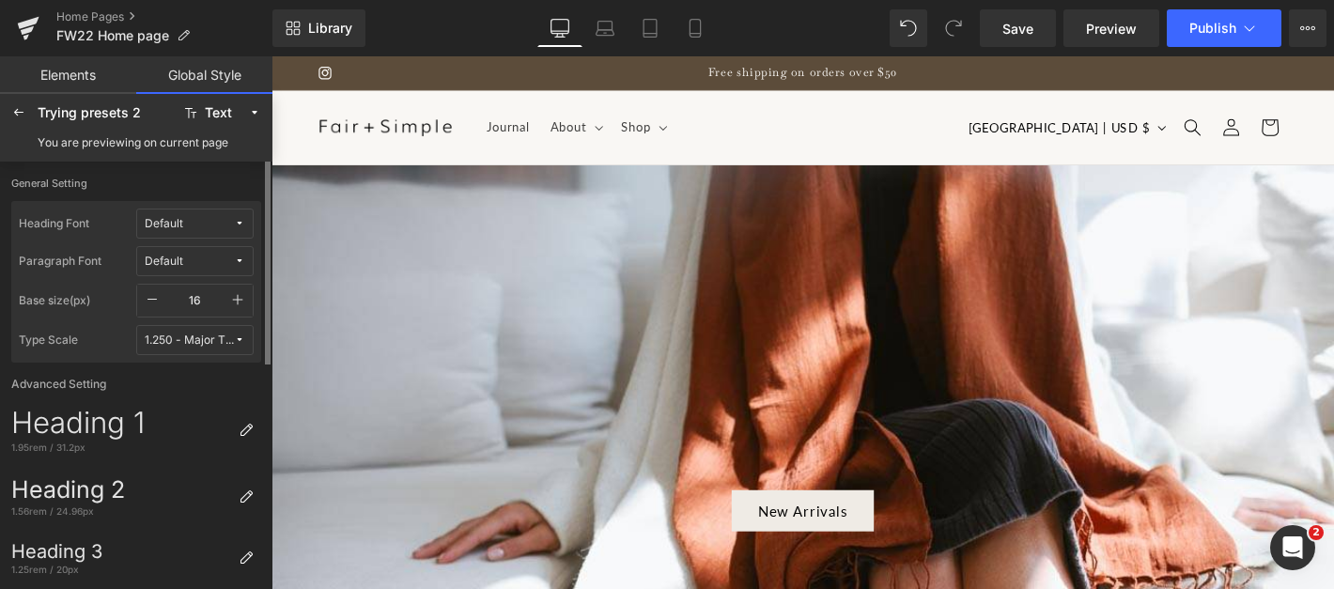
click at [159, 222] on div "Default" at bounding box center [164, 224] width 39 height 14
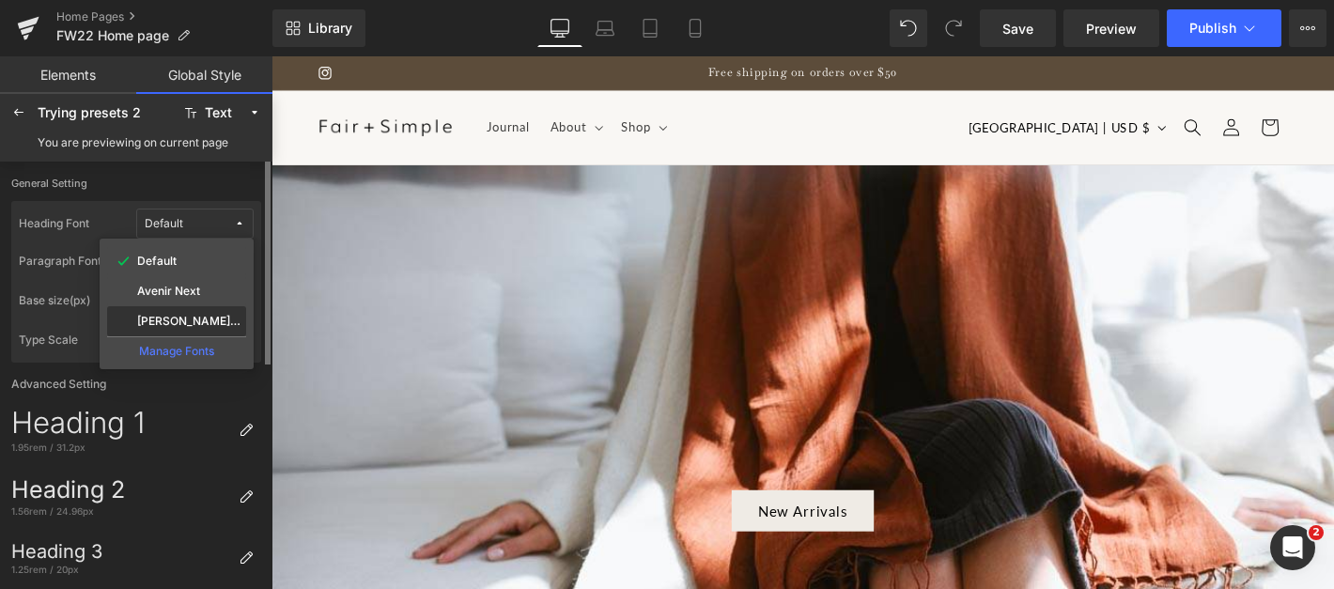
click at [178, 325] on label "[PERSON_NAME] No 2" at bounding box center [189, 321] width 105 height 13
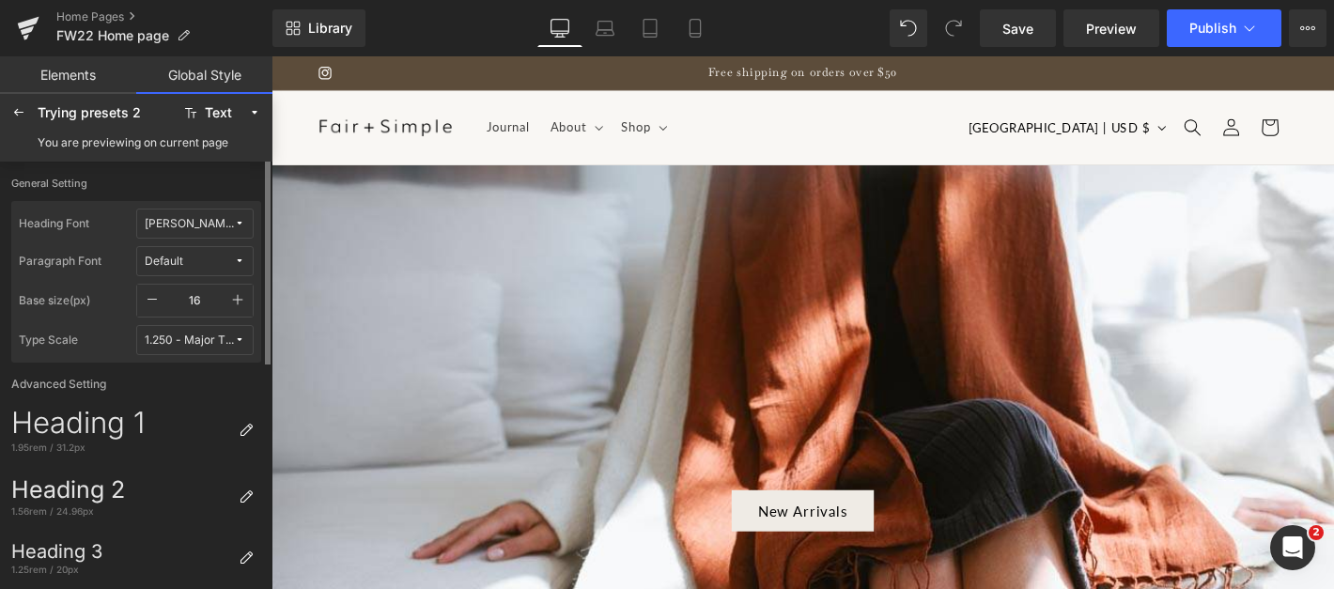
click at [175, 256] on div "Default" at bounding box center [164, 262] width 39 height 14
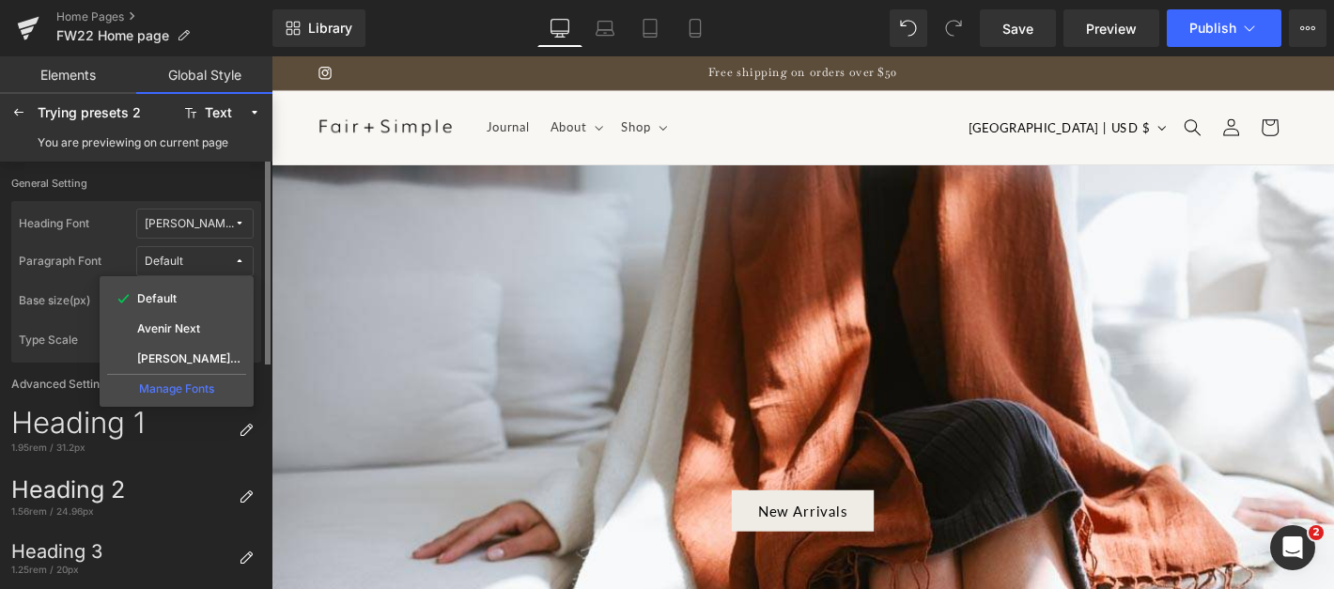
click at [181, 389] on div "Manage Fonts" at bounding box center [176, 386] width 139 height 25
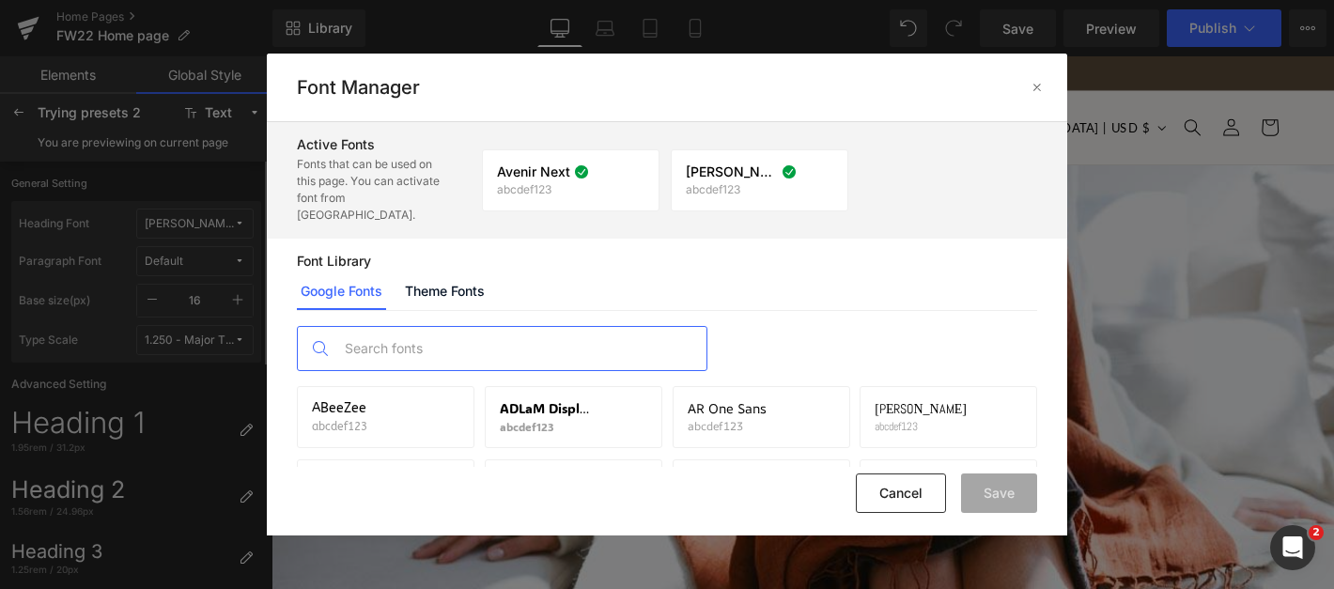
click at [520, 327] on input "text" at bounding box center [520, 348] width 371 height 43
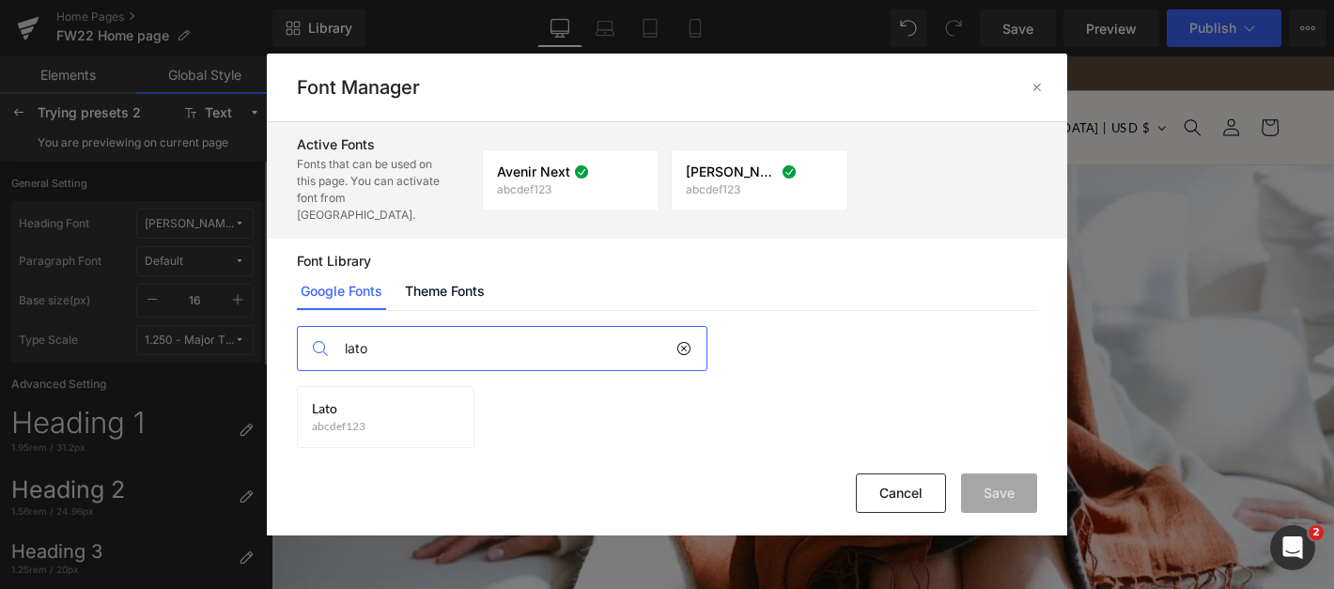
type input "lato"
click at [394, 408] on div "Lato abcdef123 Activate font" at bounding box center [385, 417] width 147 height 32
click at [327, 401] on div "Lato abcdef123" at bounding box center [339, 417] width 54 height 32
click at [438, 410] on icon at bounding box center [444, 417] width 15 height 15
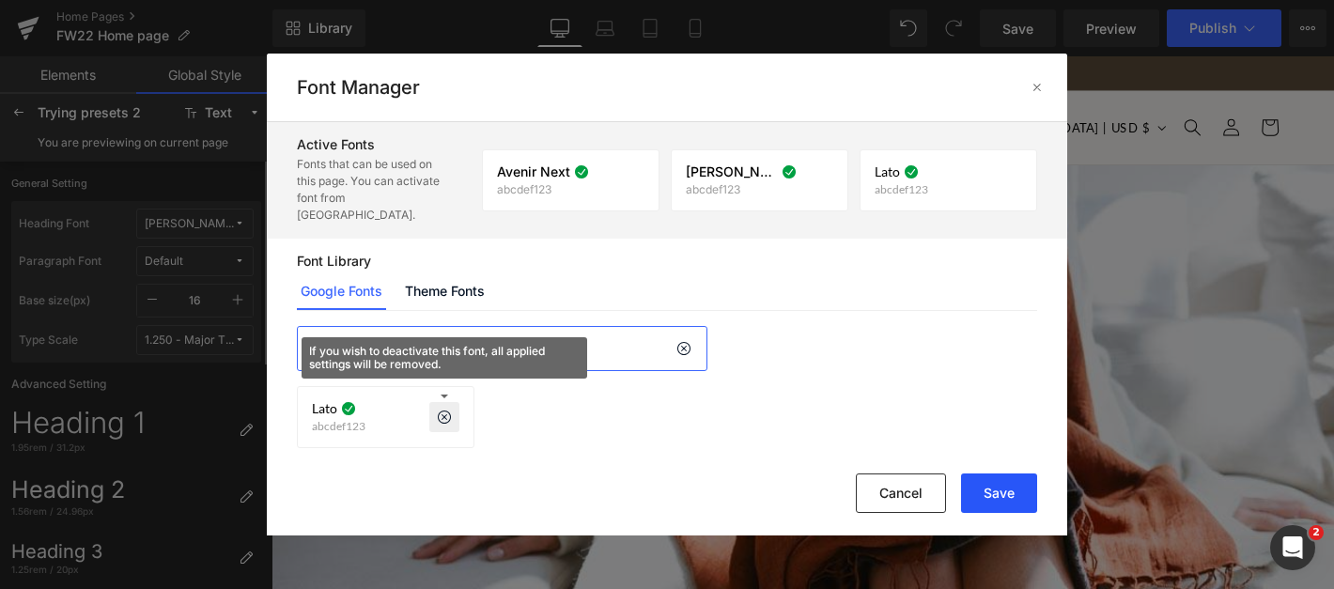
click at [1017, 477] on button "Save" at bounding box center [999, 492] width 76 height 39
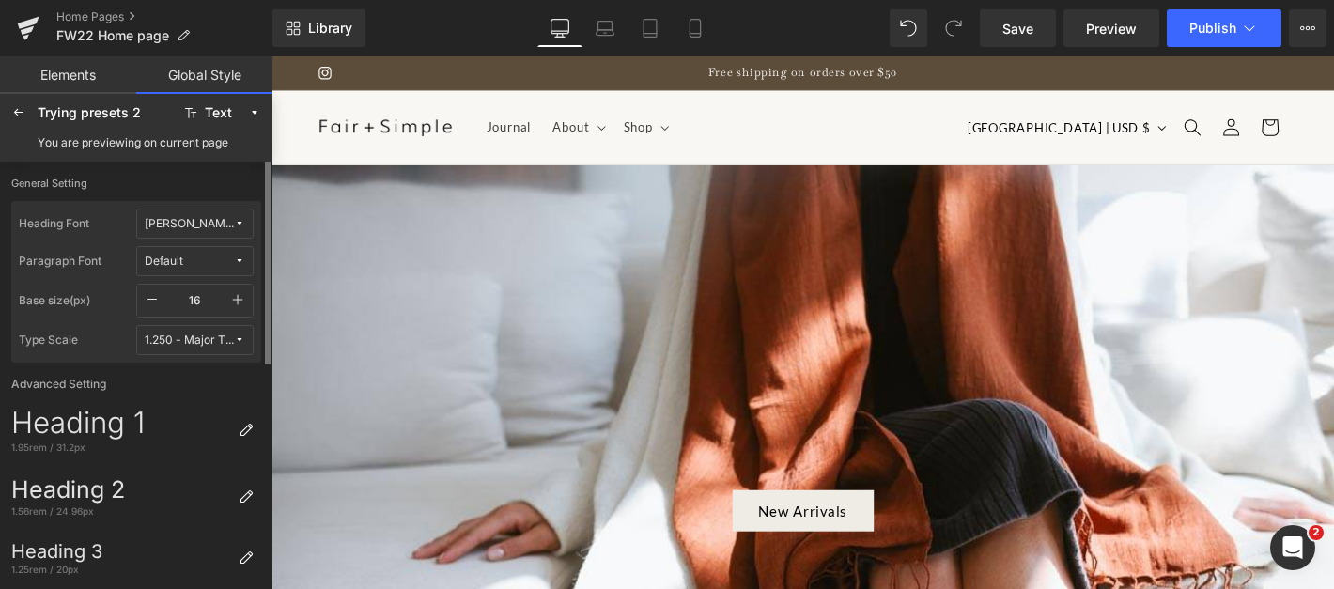
click at [194, 341] on div "1.250 - Major Third" at bounding box center [189, 340] width 89 height 14
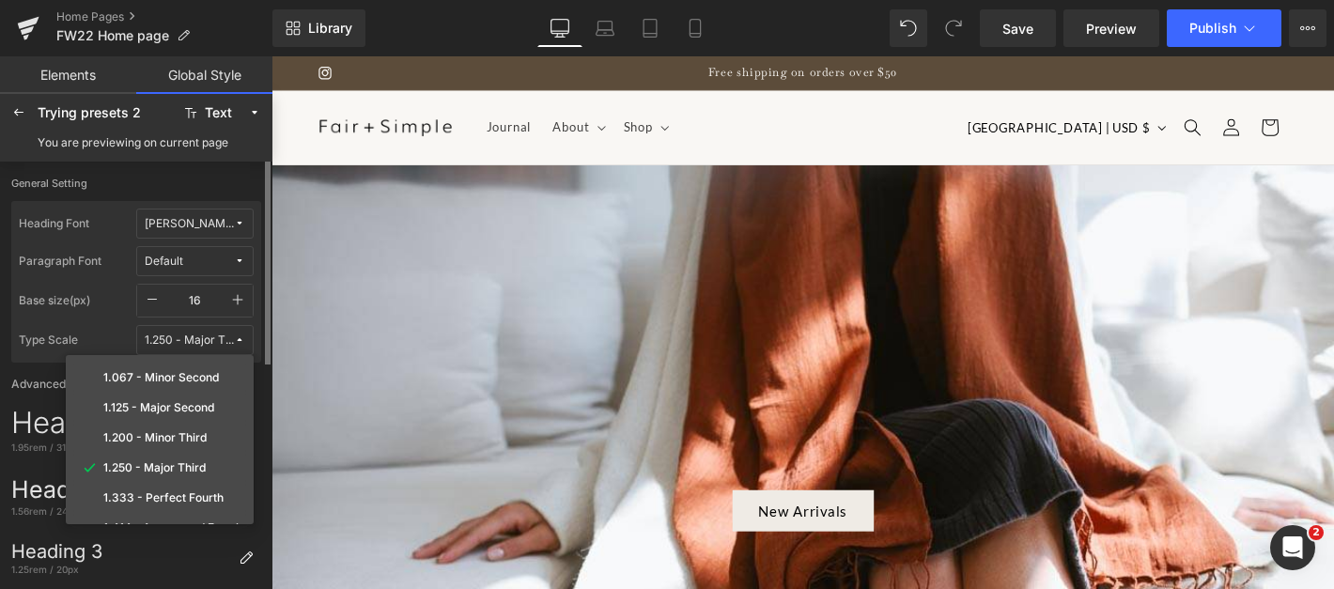
click at [194, 341] on div "1.250 - Major Third" at bounding box center [189, 340] width 89 height 14
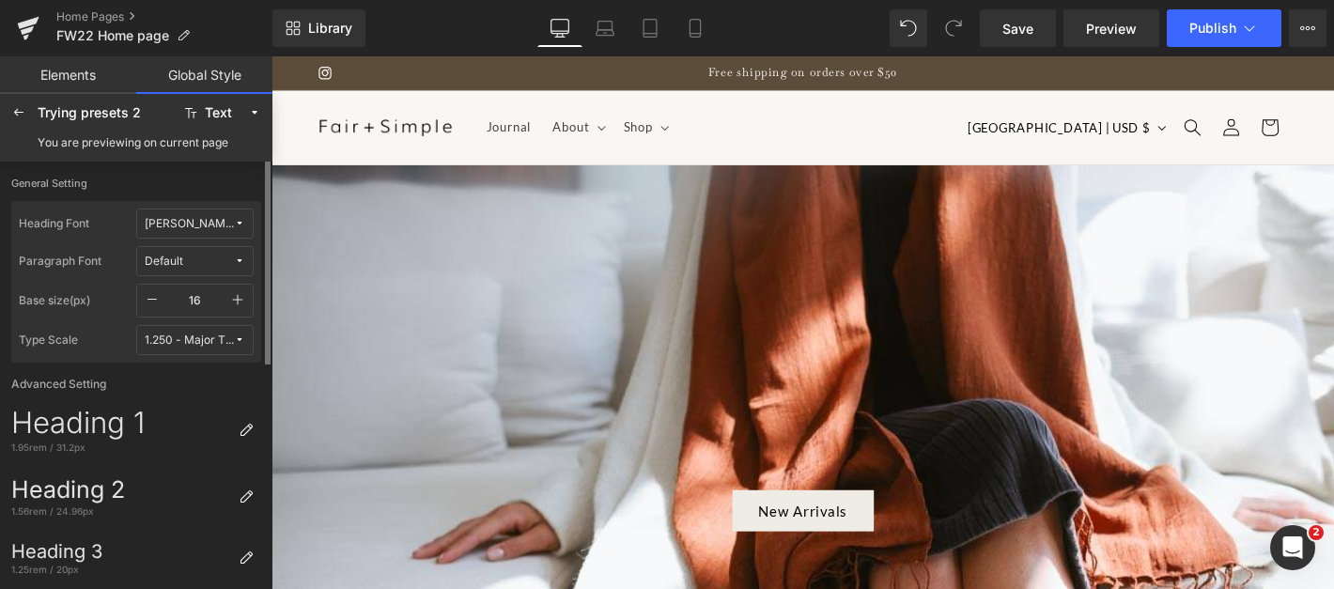
click at [189, 379] on label "Advanced Setting" at bounding box center [136, 382] width 257 height 39
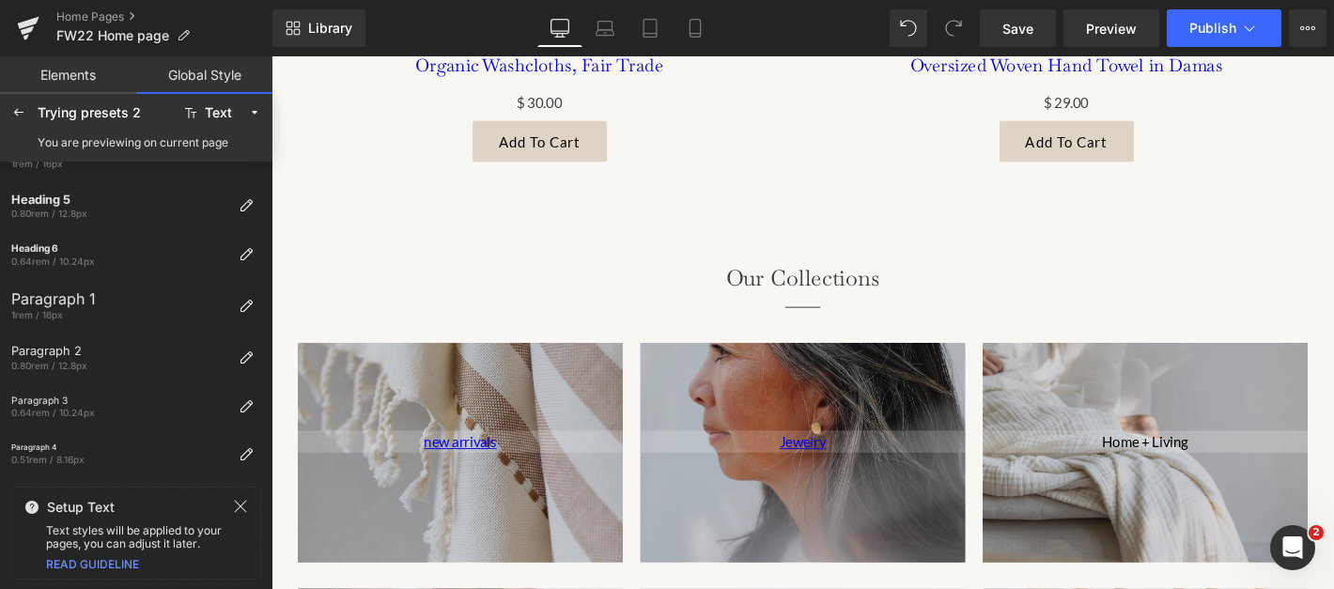
scroll to position [1947, 0]
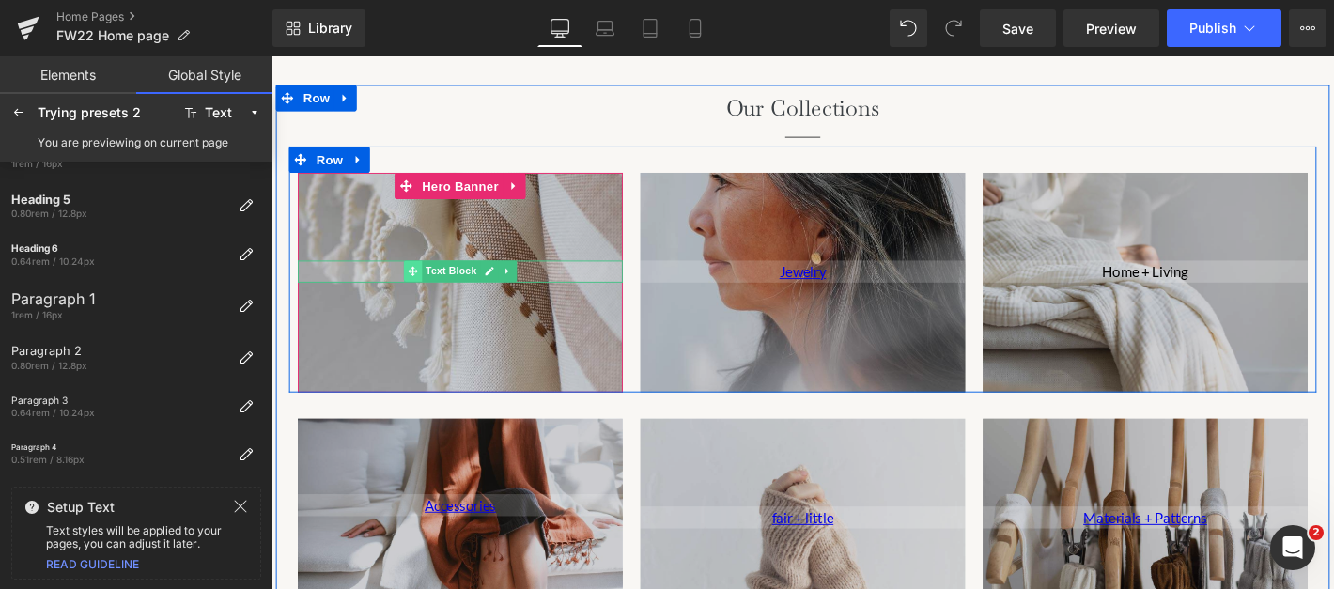
click at [413, 294] on span at bounding box center [423, 286] width 20 height 23
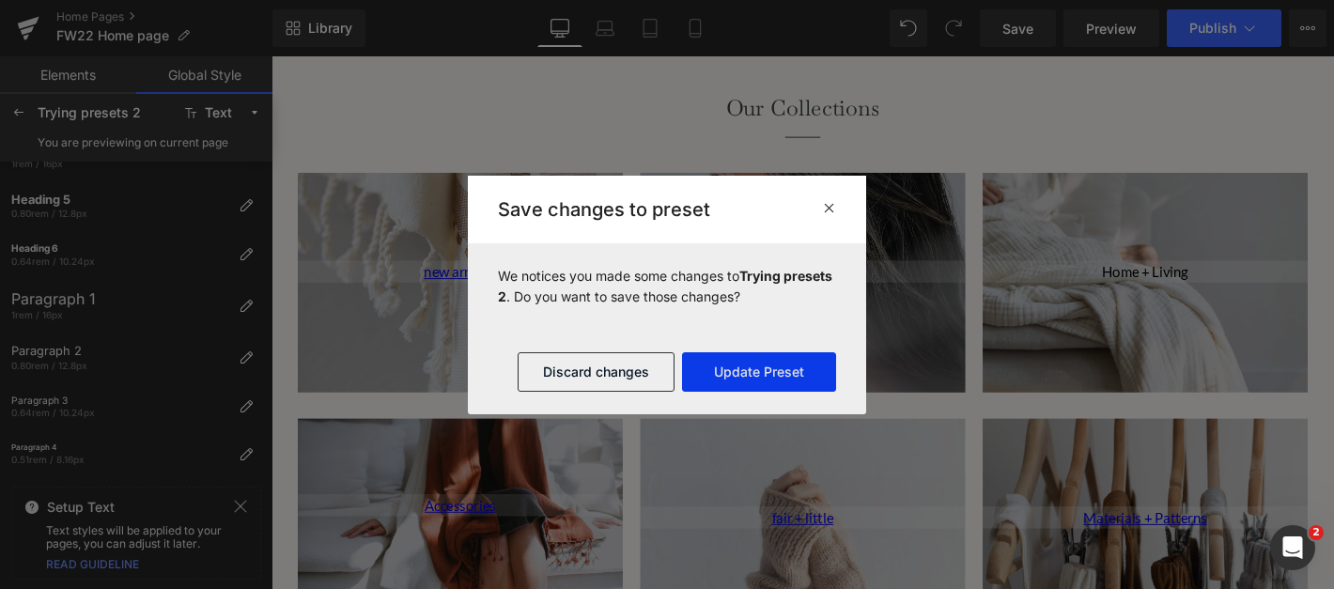
click at [743, 362] on button "Update Preset" at bounding box center [759, 371] width 154 height 39
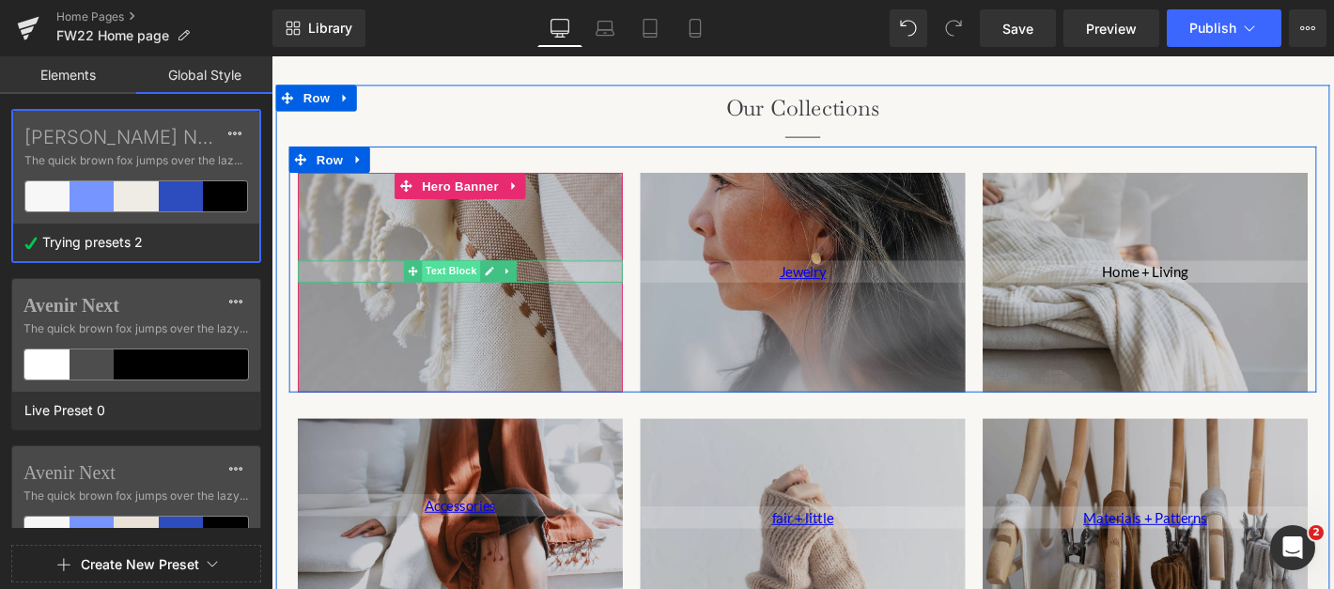
click at [464, 287] on span "Text Block" at bounding box center [463, 286] width 62 height 23
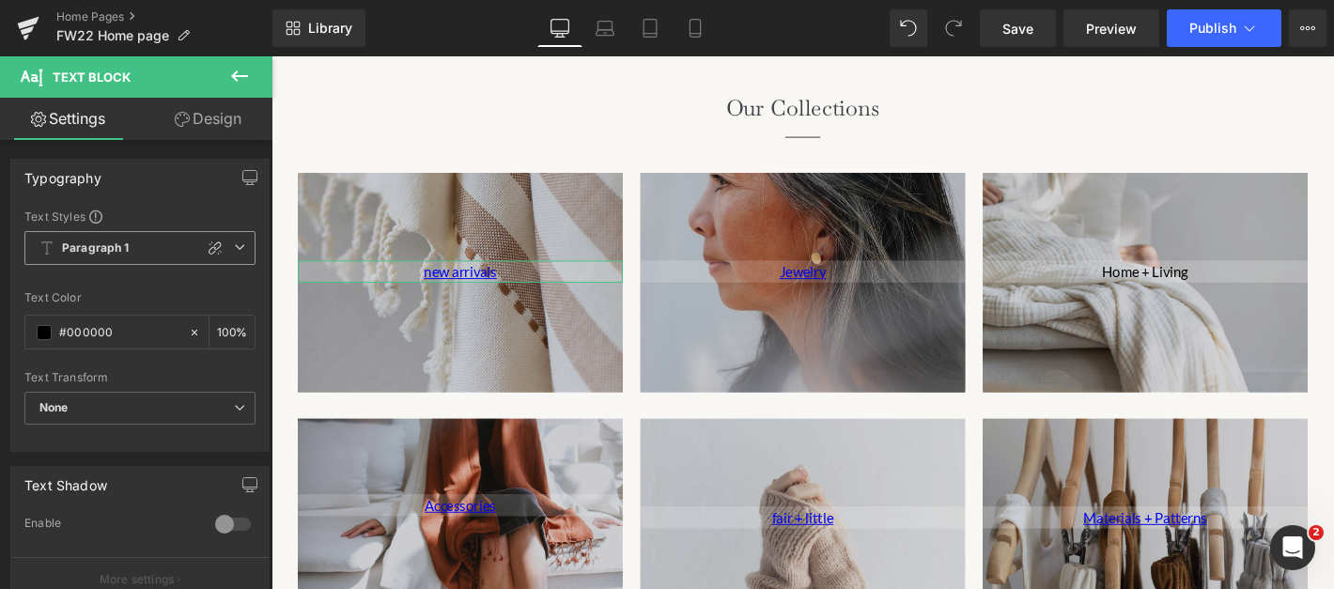
click at [161, 256] on span "Paragraph 1" at bounding box center [139, 248] width 231 height 34
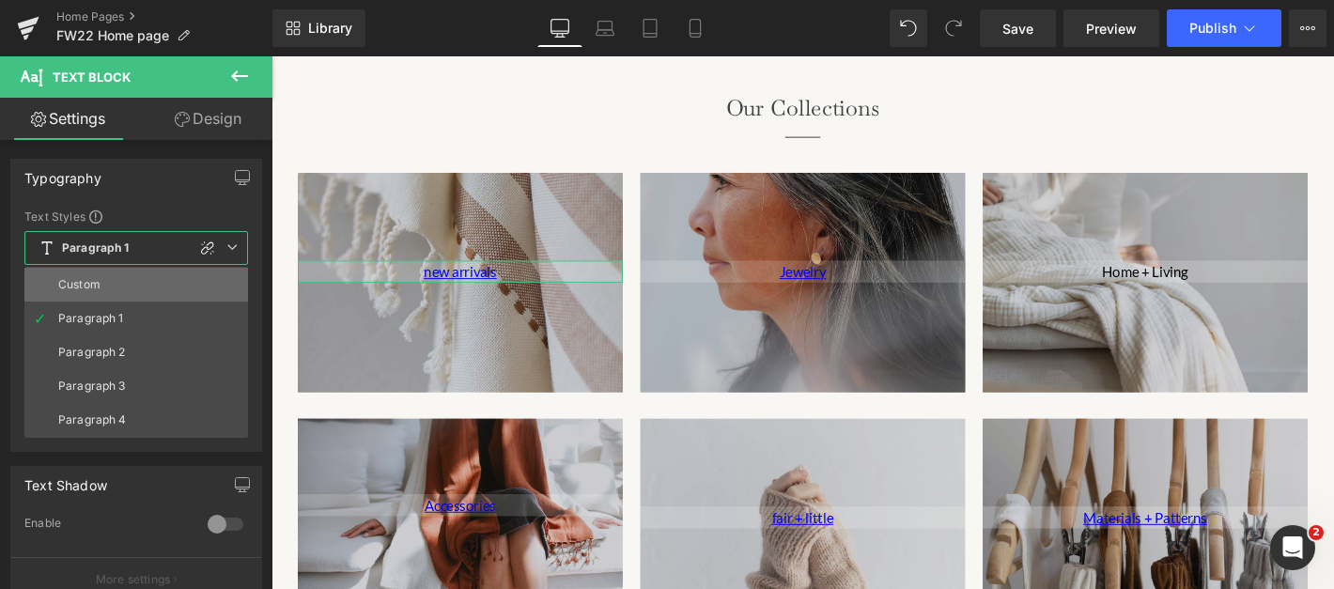
click at [130, 294] on li "Custom" at bounding box center [136, 285] width 224 height 34
type input "1.5"
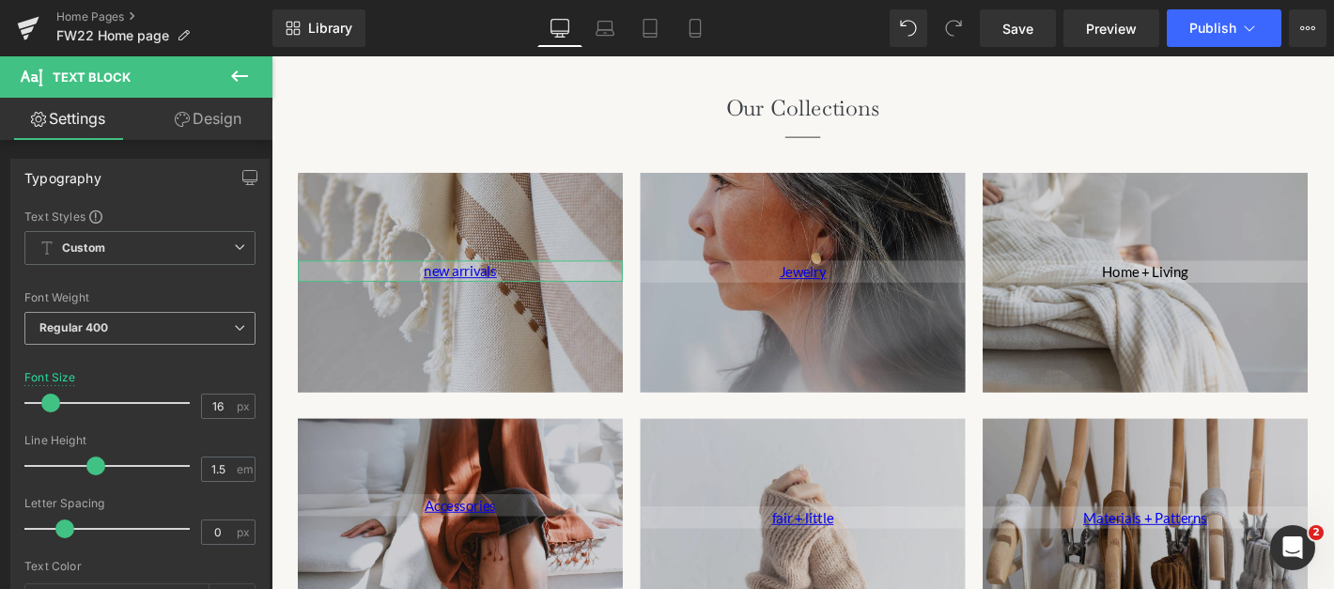
click at [127, 333] on span "Regular 400" at bounding box center [139, 328] width 231 height 33
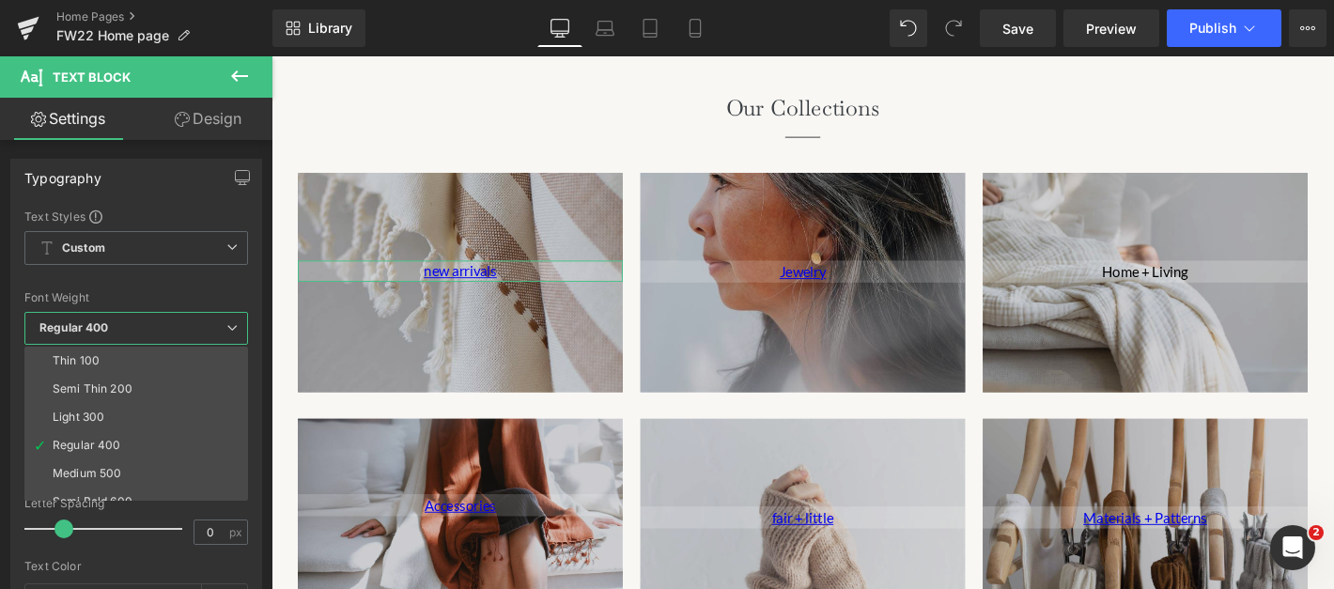
click at [127, 333] on span "Regular 400" at bounding box center [136, 328] width 224 height 33
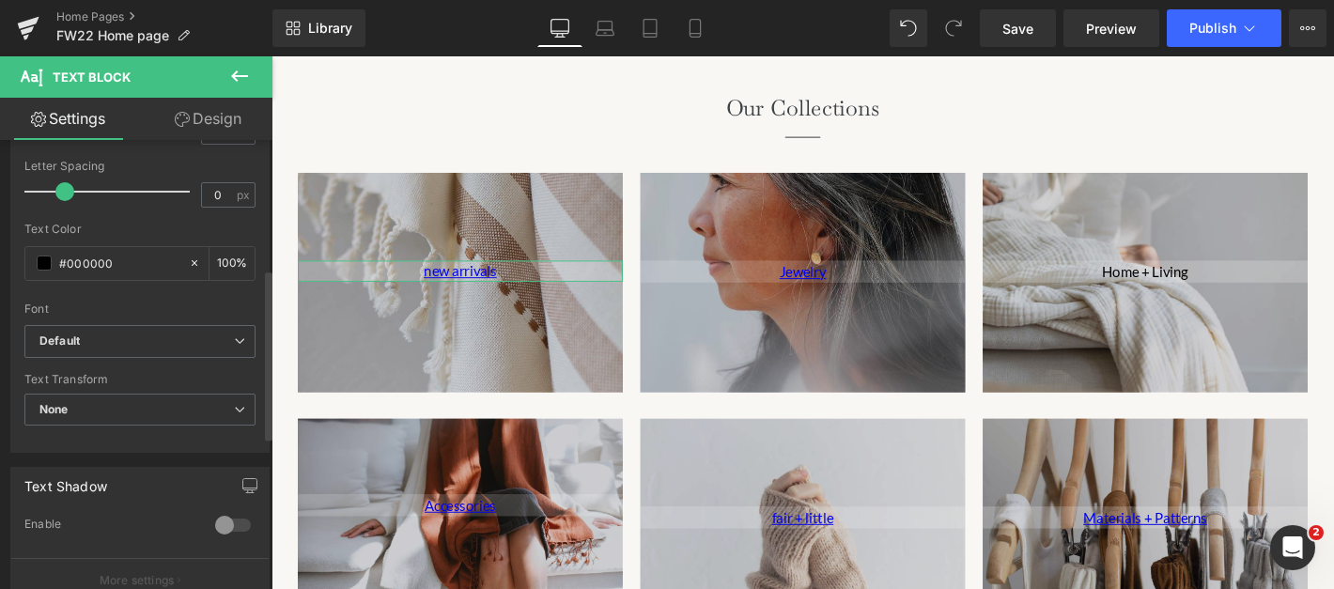
scroll to position [339, 0]
click at [135, 392] on span "None" at bounding box center [139, 408] width 231 height 33
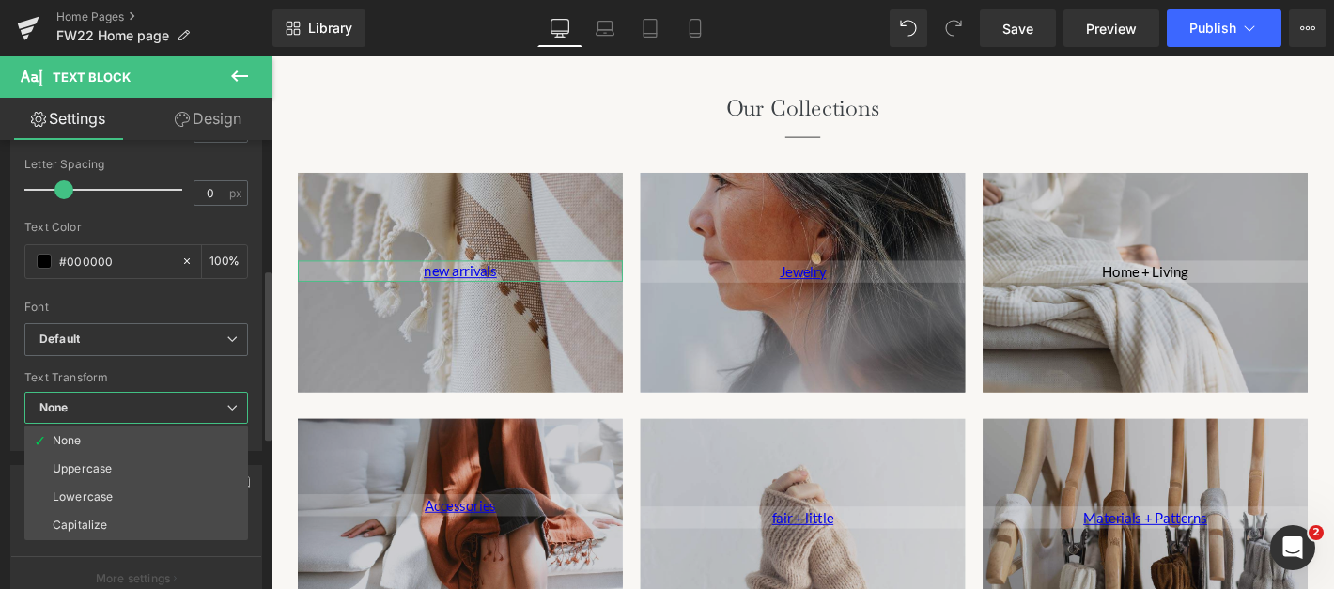
click at [135, 392] on span "None" at bounding box center [136, 408] width 224 height 33
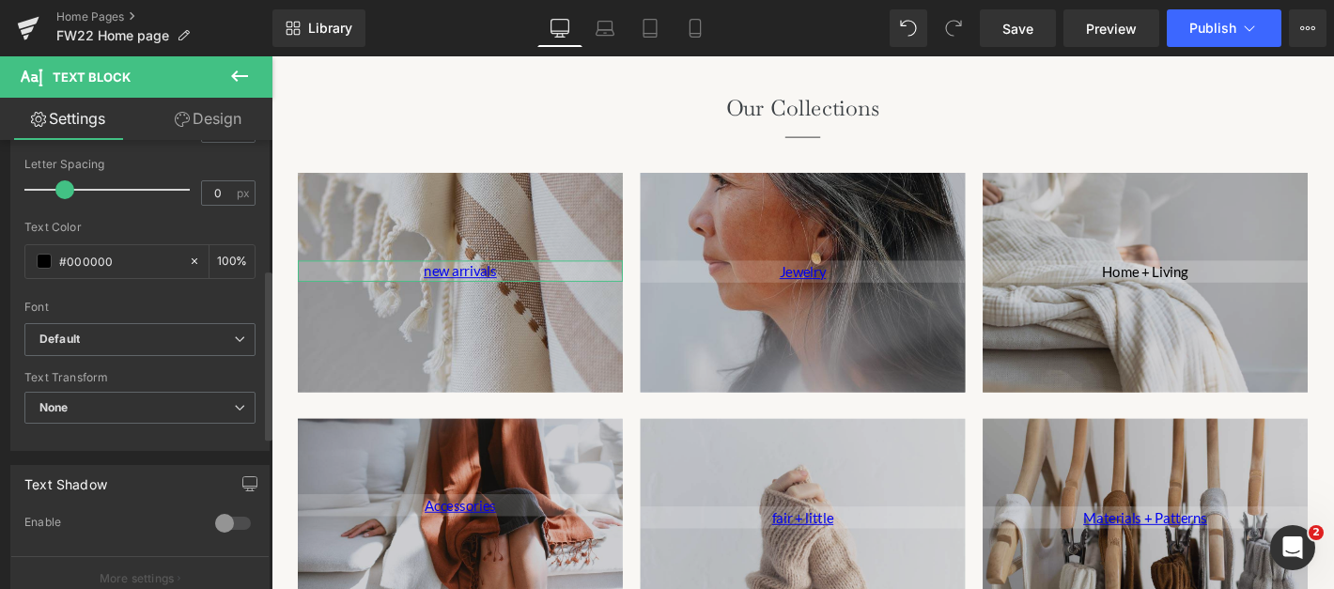
click at [133, 318] on div "Font Default Avenir Next [PERSON_NAME] No 2 Lato Default Default Avenir Next [P…" at bounding box center [139, 96] width 231 height 454
click at [133, 329] on span "Default" at bounding box center [139, 339] width 231 height 33
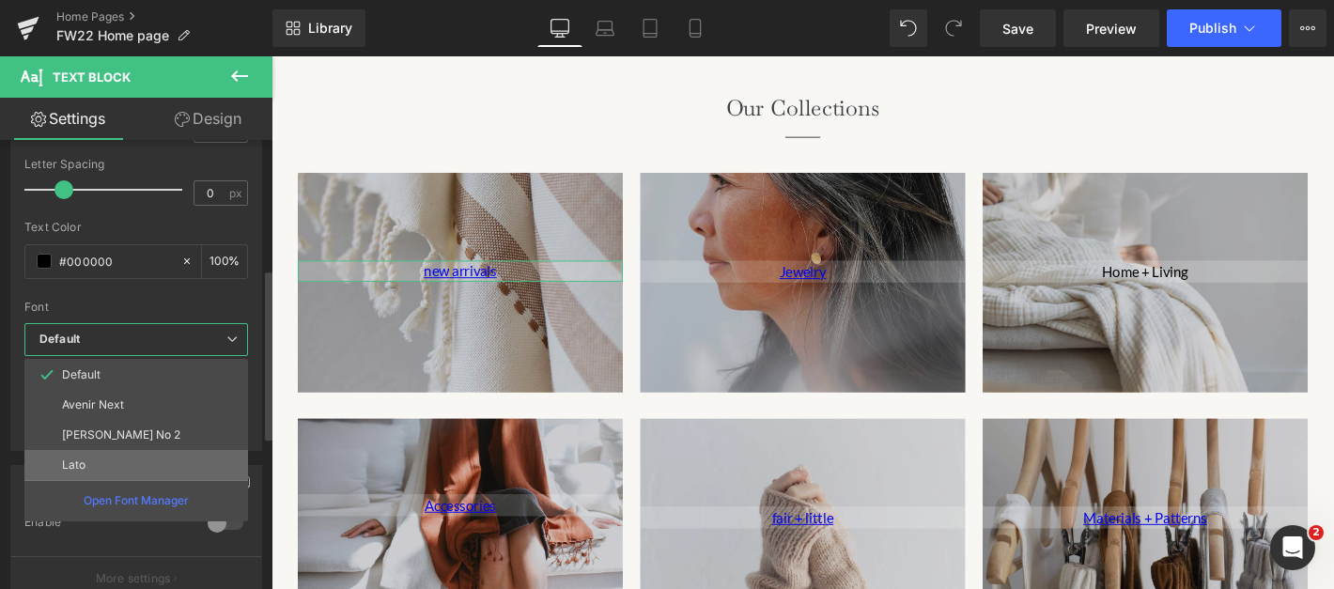
click at [94, 467] on li "Lato" at bounding box center [136, 465] width 224 height 30
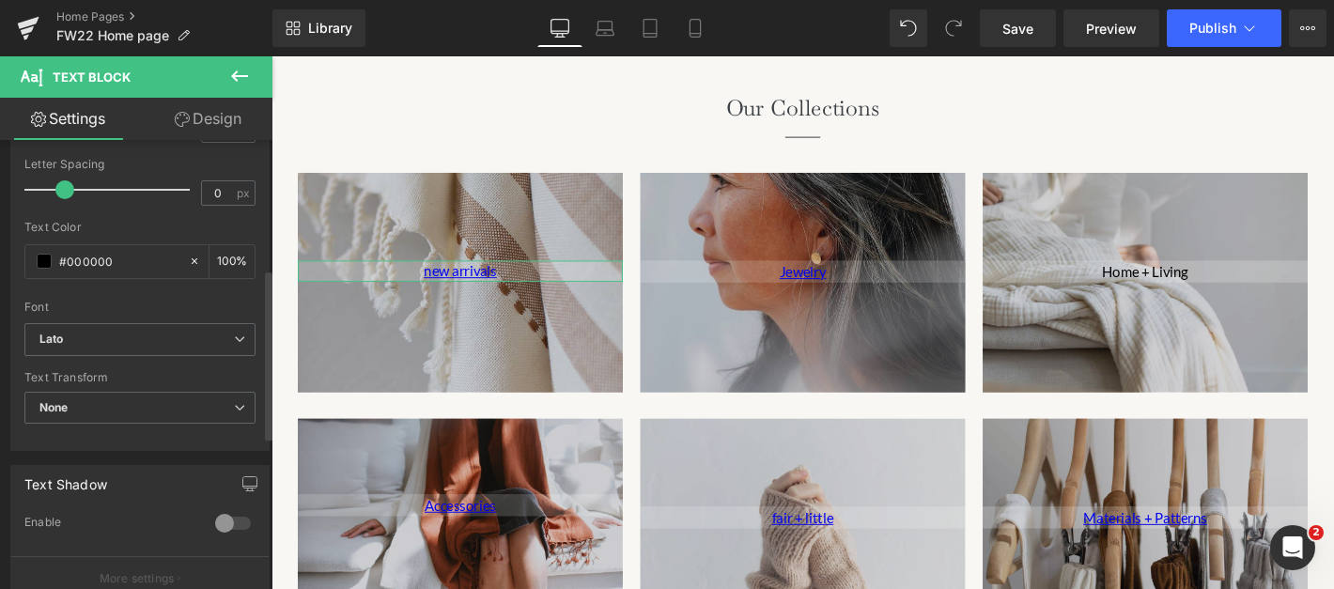
click at [100, 446] on div "Text Styles Custom Paragraph 1 Paragraph 2 Paragraph 3 Paragraph 4 Custom Custo…" at bounding box center [139, 159] width 257 height 581
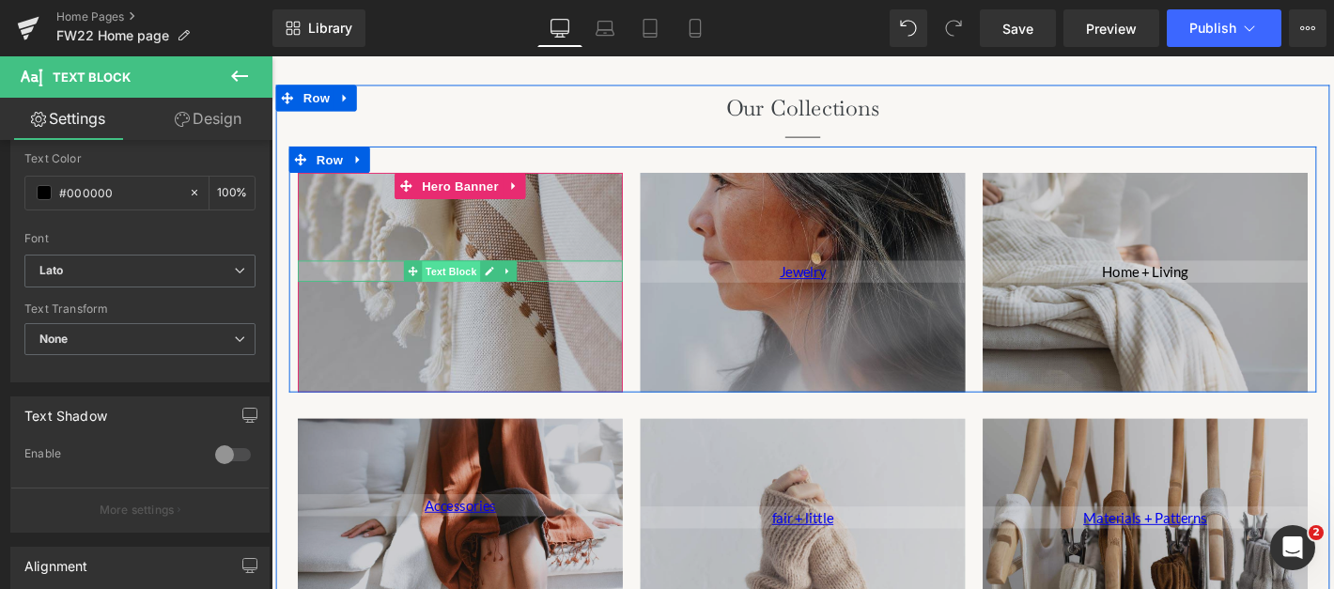
click at [480, 291] on span "Text Block" at bounding box center [463, 286] width 62 height 23
click at [466, 289] on span "Text Block" at bounding box center [463, 286] width 62 height 23
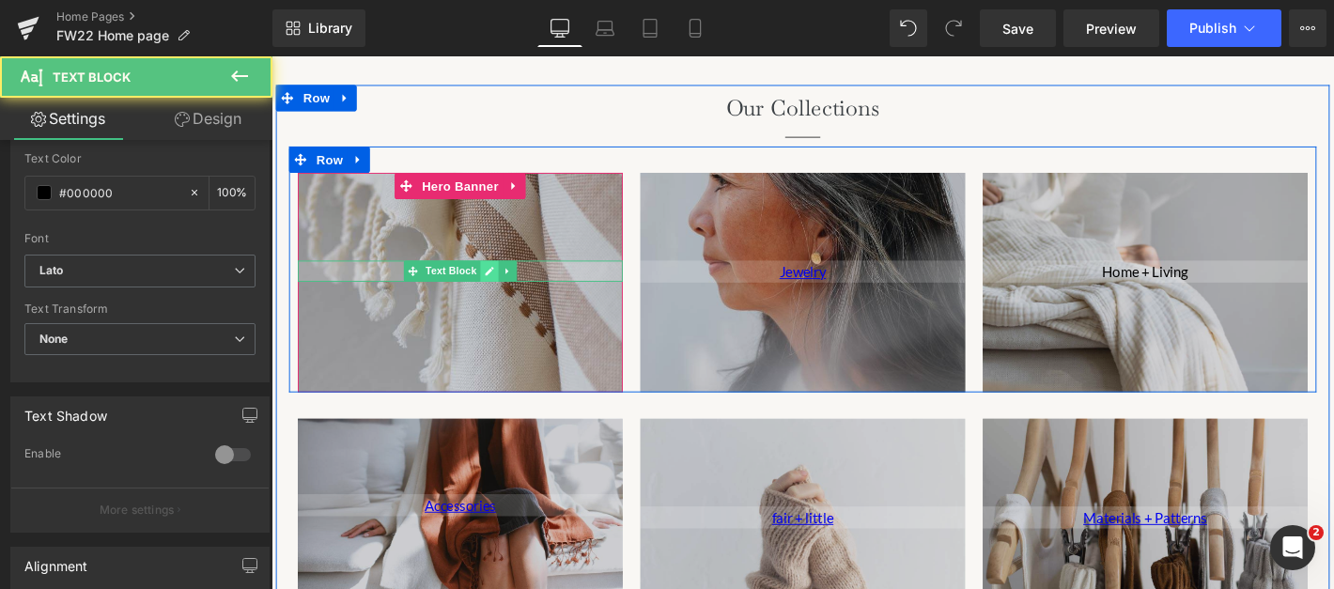
click at [503, 282] on icon at bounding box center [504, 286] width 10 height 11
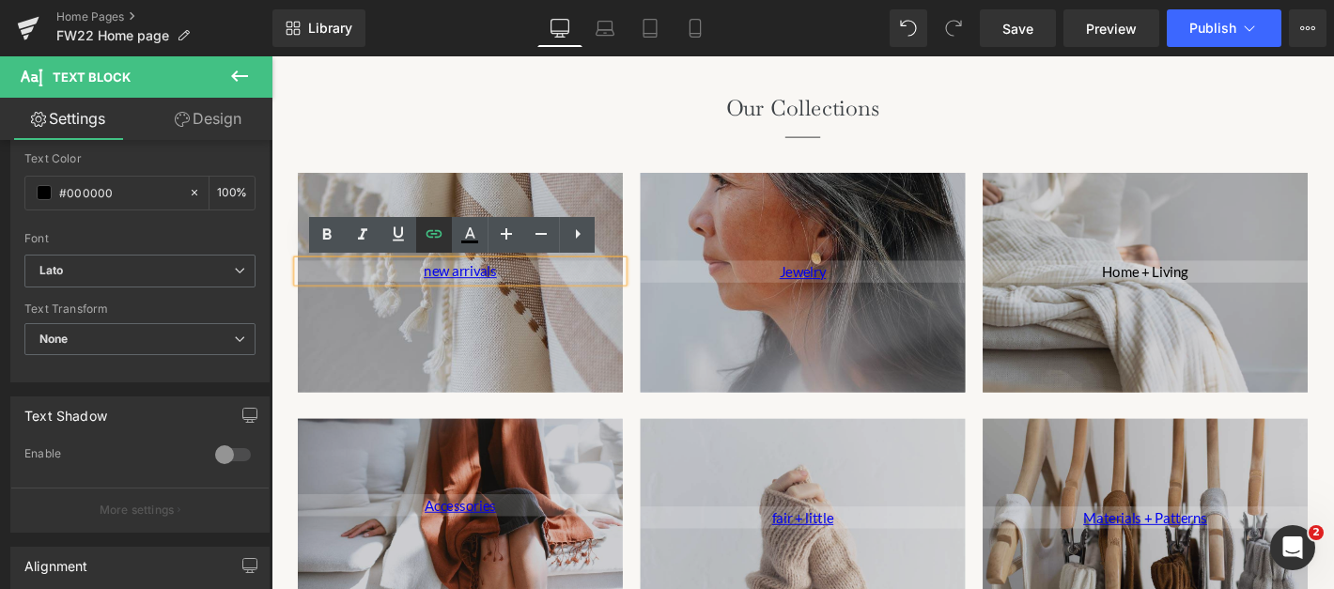
click at [434, 235] on icon at bounding box center [434, 234] width 23 height 23
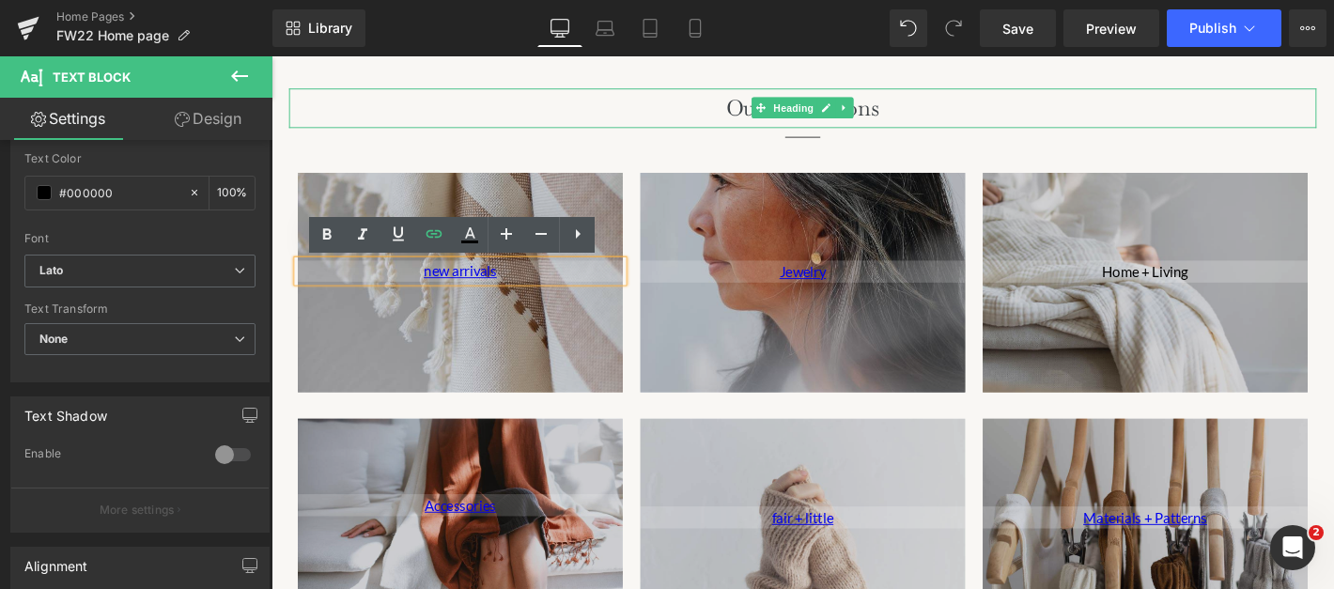
click at [589, 112] on h2 "Our Collections" at bounding box center [839, 112] width 1099 height 42
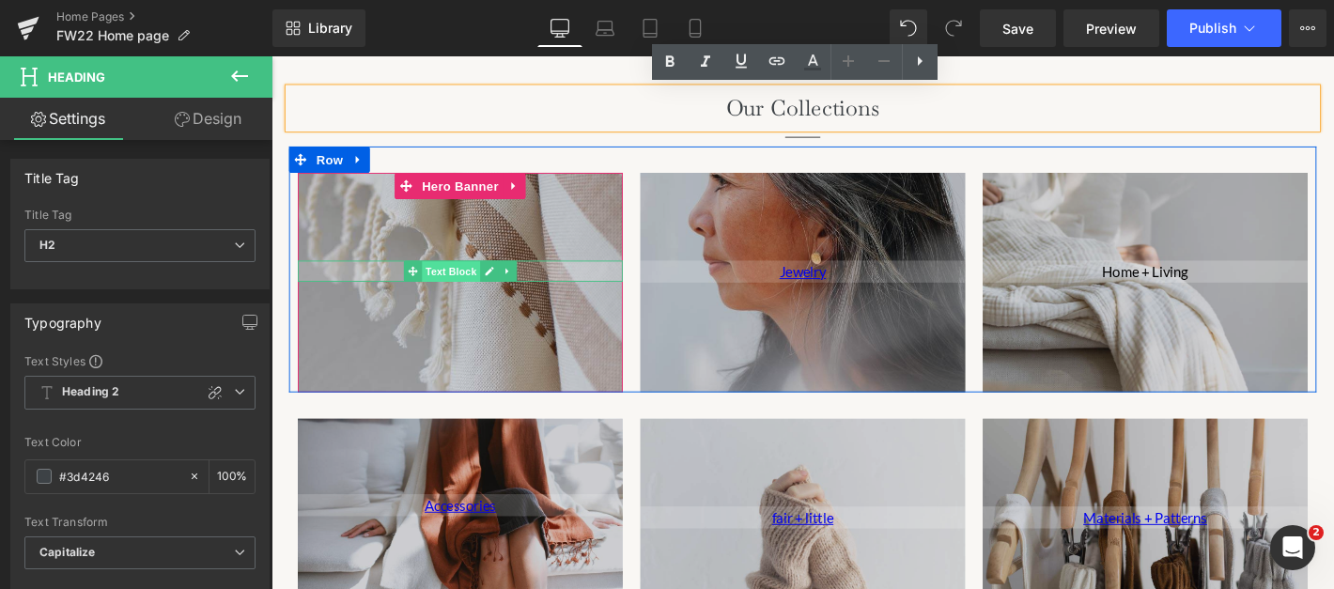
click at [470, 286] on span "Text Block" at bounding box center [463, 286] width 62 height 23
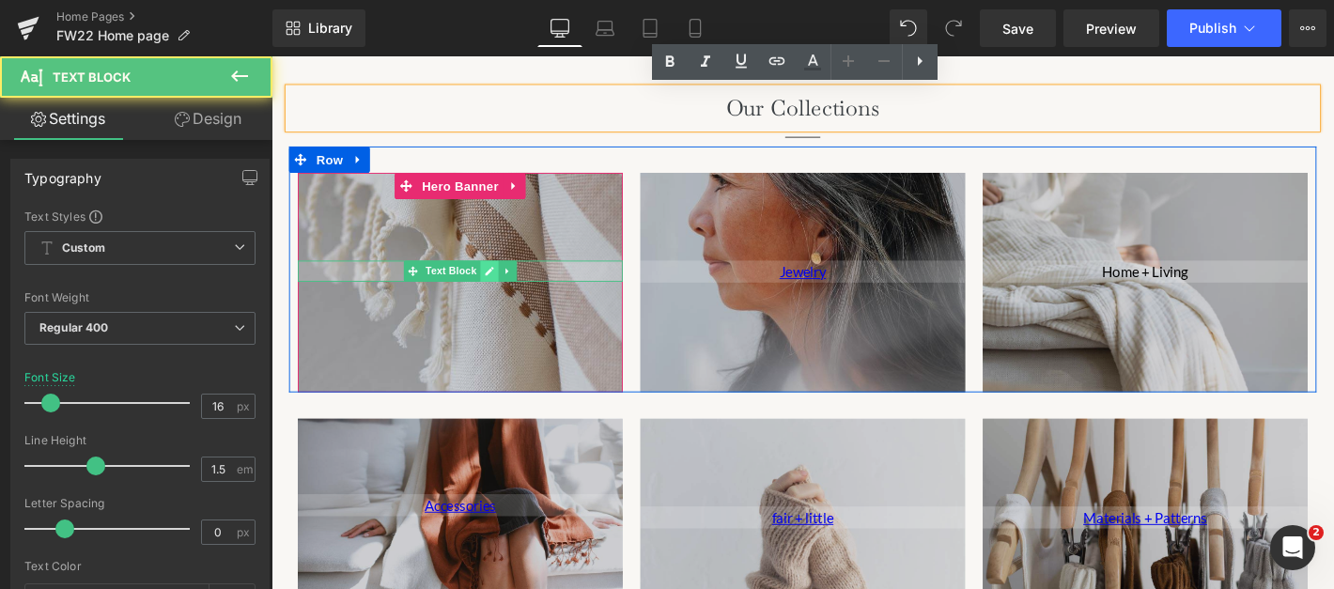
click at [502, 287] on icon at bounding box center [504, 286] width 9 height 9
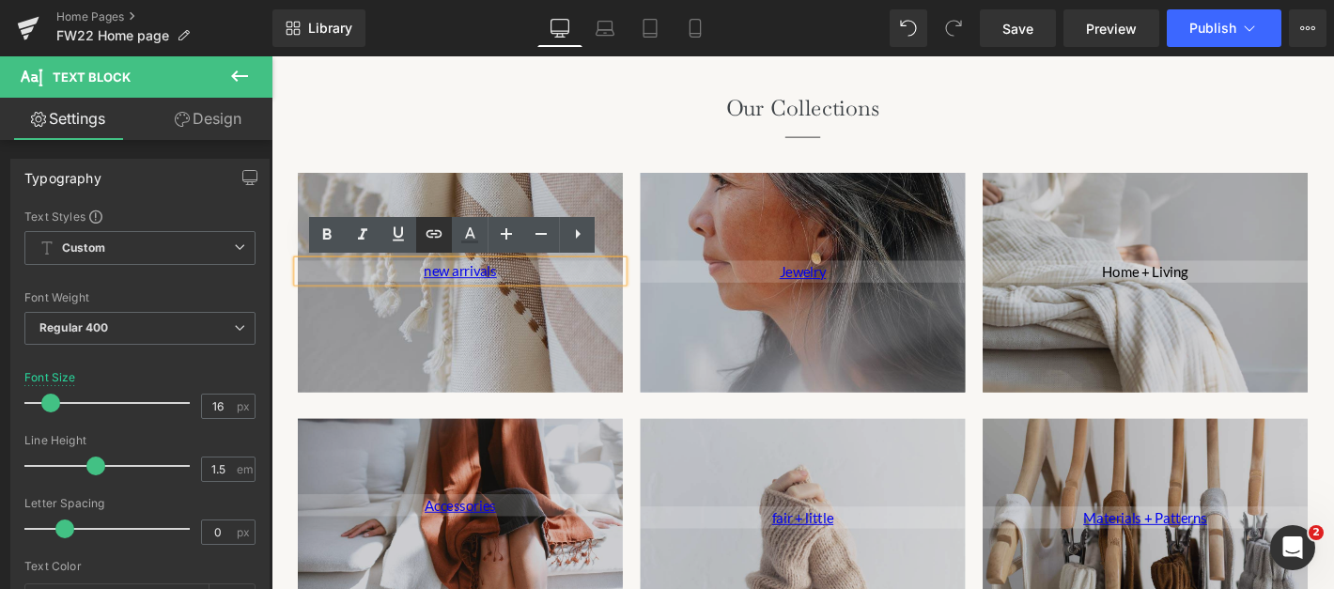
click at [435, 239] on icon at bounding box center [434, 234] width 23 height 23
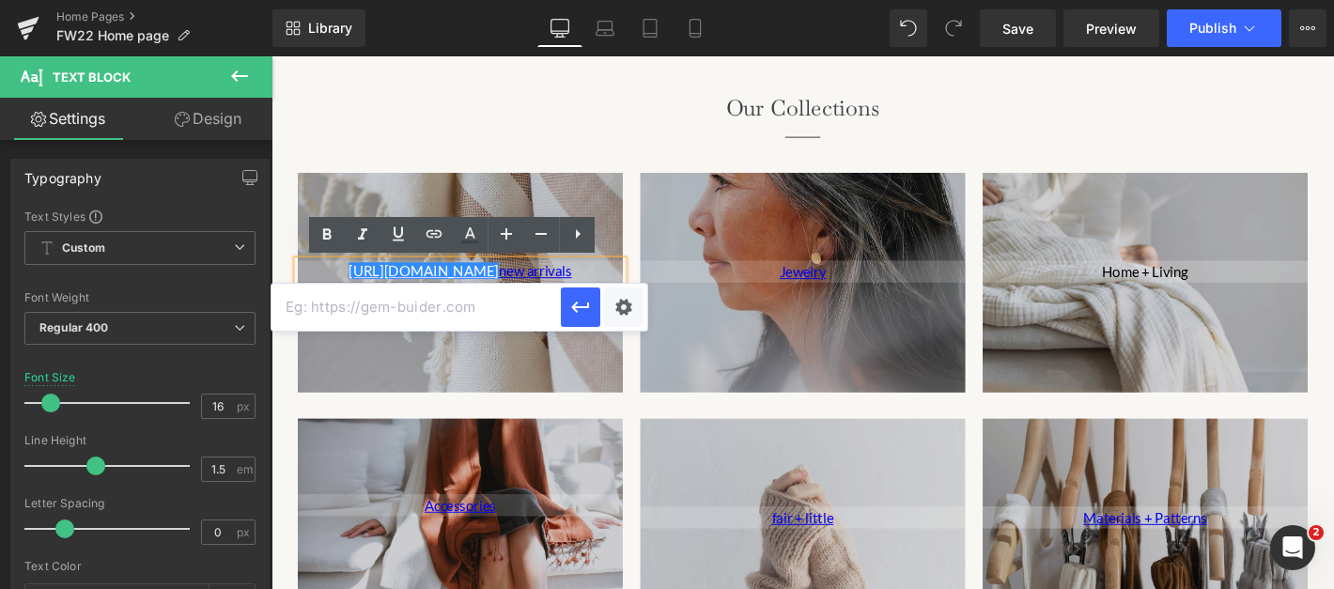
click at [526, 309] on input "text" at bounding box center [415, 307] width 289 height 47
click at [271, 56] on div at bounding box center [271, 56] width 0 height 0
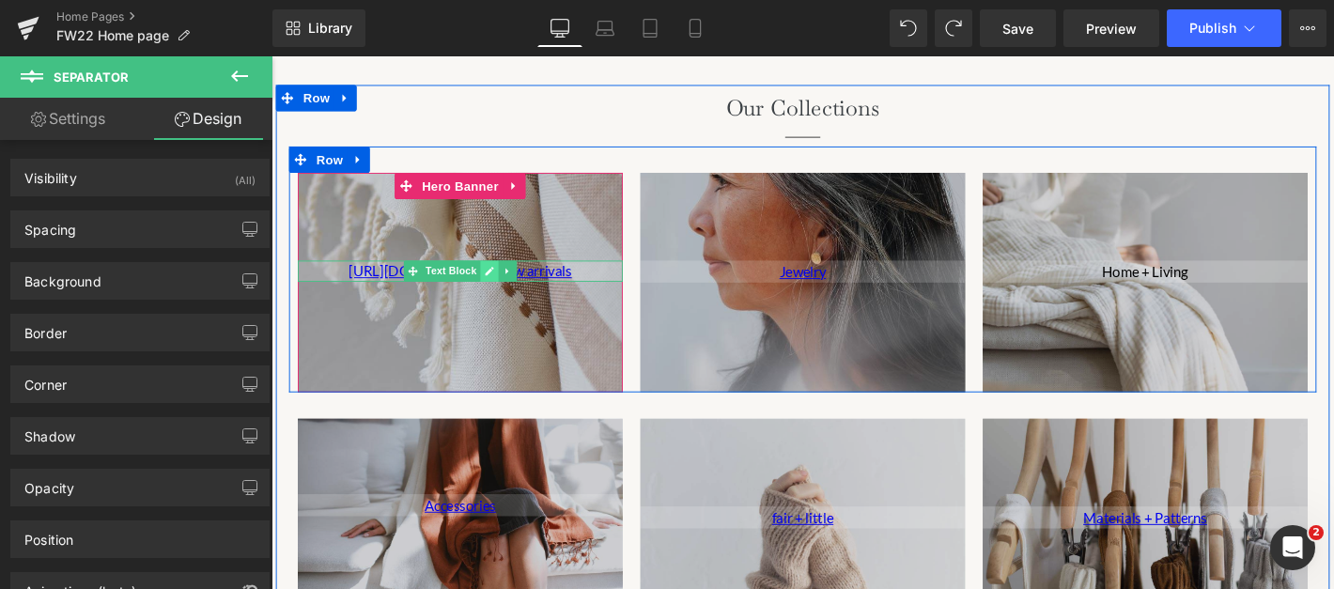
click at [504, 288] on icon at bounding box center [504, 286] width 10 height 11
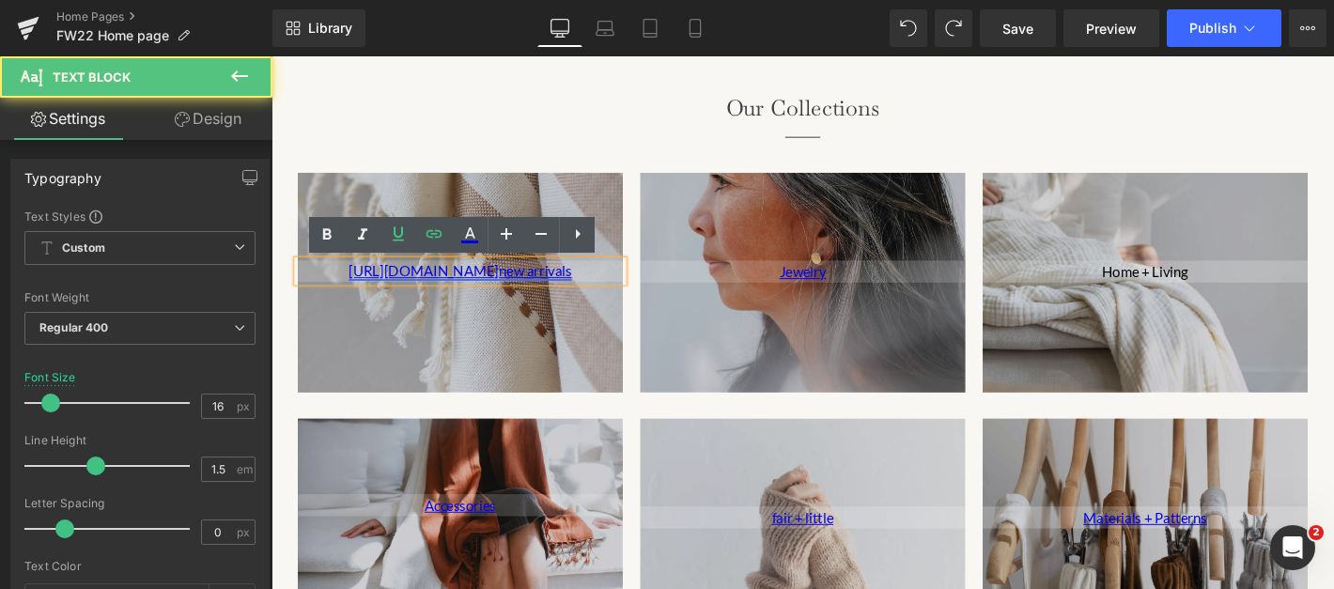
drag, startPoint x: 383, startPoint y: 287, endPoint x: 361, endPoint y: 287, distance: 22.6
click at [361, 287] on link "[URL][DOMAIN_NAME] new arrivals" at bounding box center [473, 286] width 239 height 18
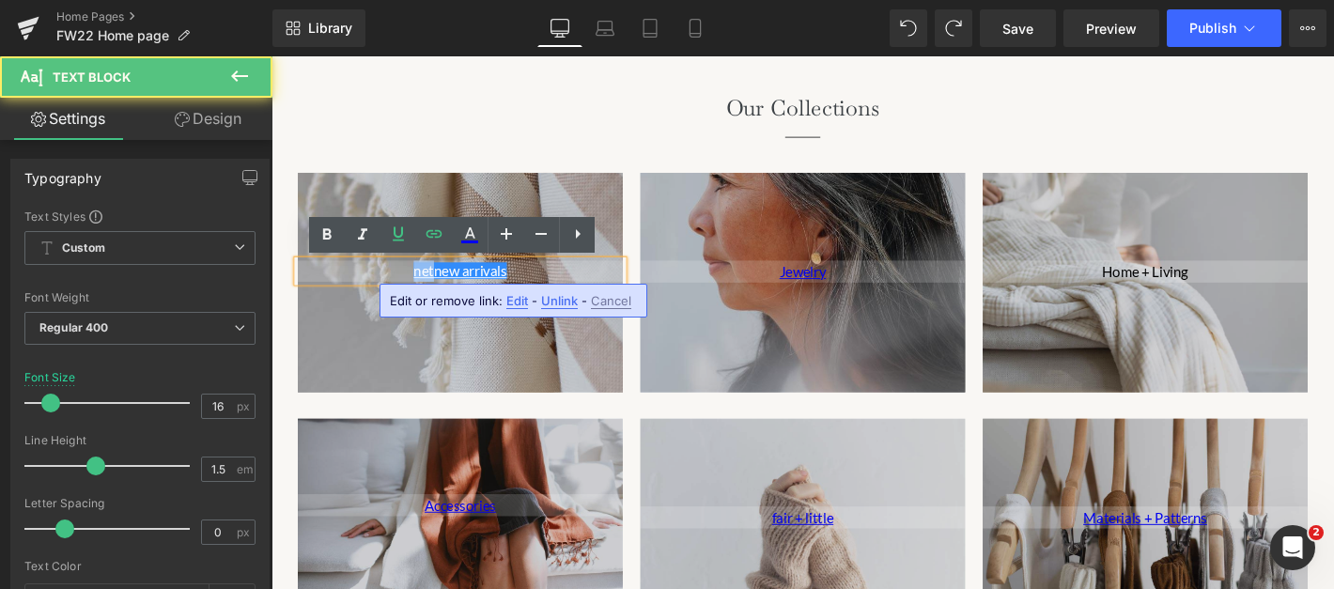
drag, startPoint x: 446, startPoint y: 284, endPoint x: 404, endPoint y: 284, distance: 42.3
click at [404, 284] on p "net new arrivals" at bounding box center [474, 286] width 348 height 23
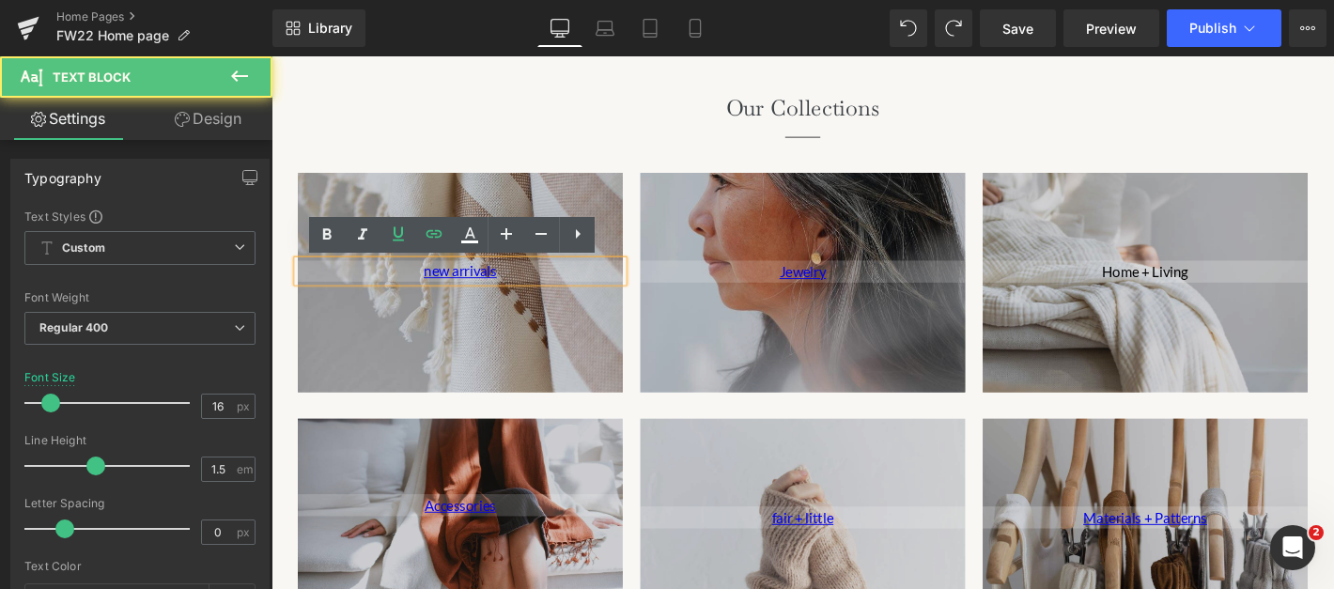
click at [438, 167] on div "new arrivals Text Block Hero Banner Jewelry Text Block Hero Banner Home + Livin…" at bounding box center [839, 284] width 1099 height 263
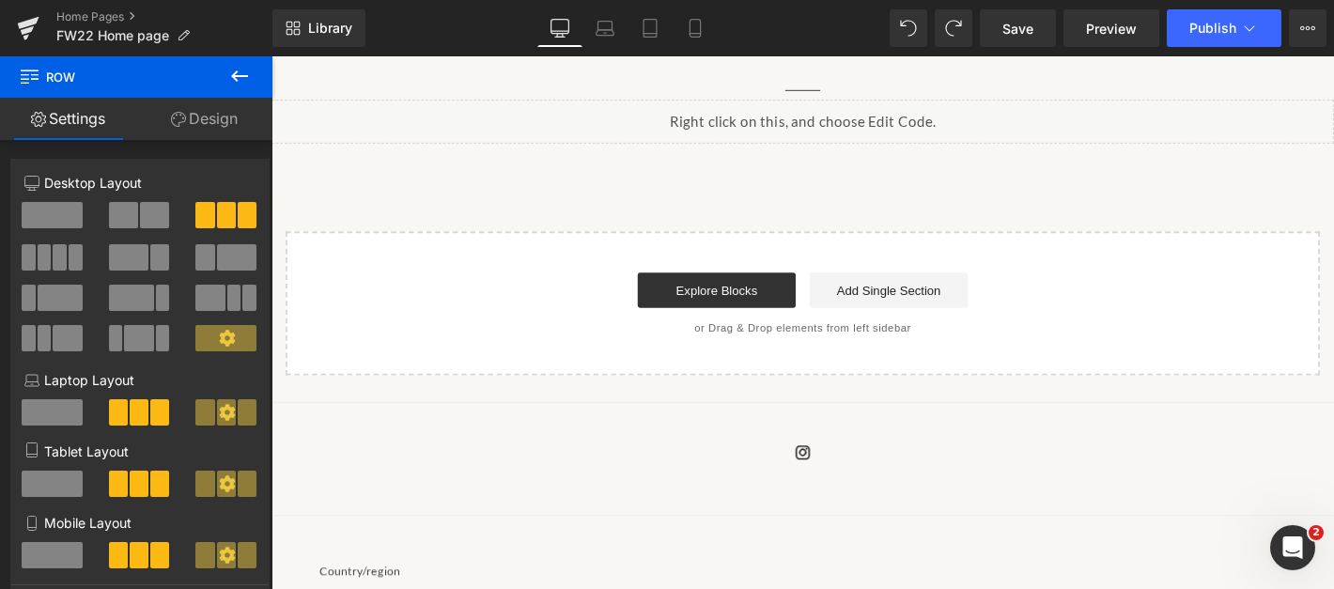
scroll to position [2492, 0]
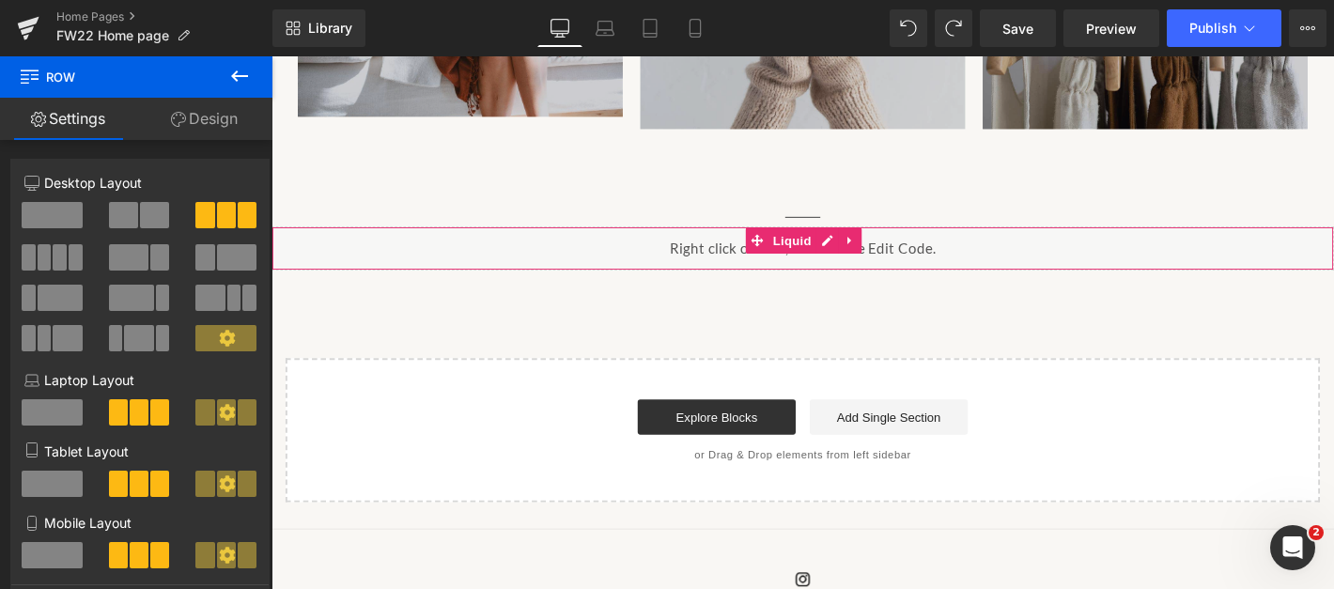
click at [652, 257] on div "Liquid" at bounding box center [839, 262] width 1137 height 47
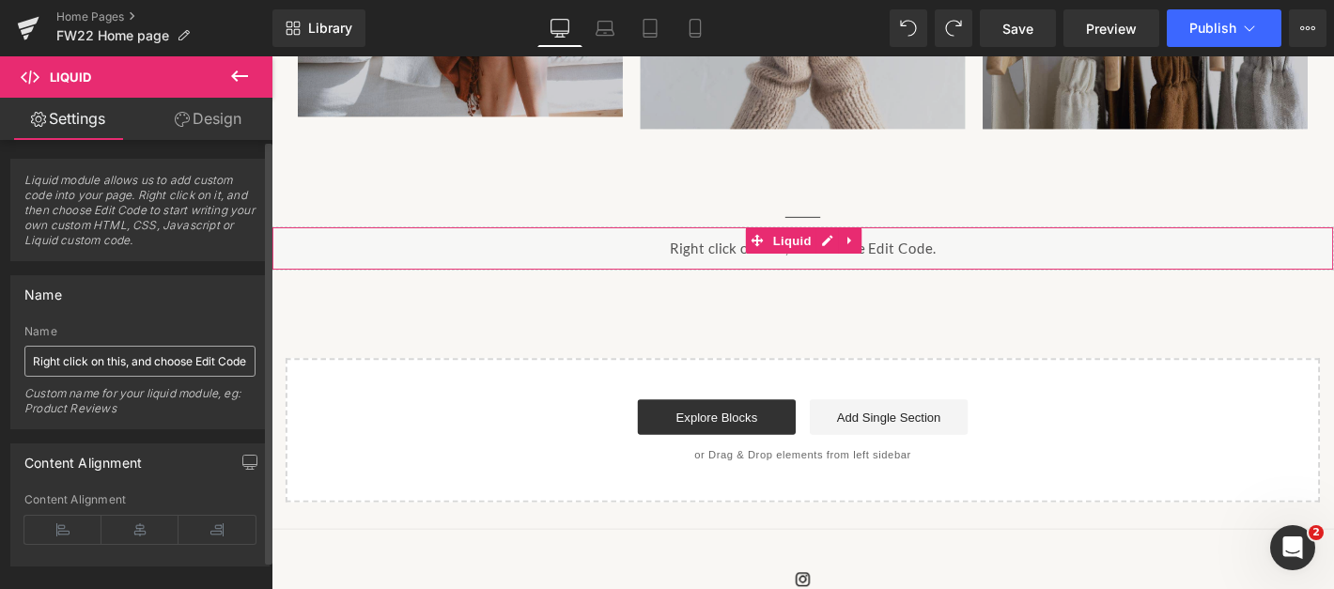
scroll to position [30, 0]
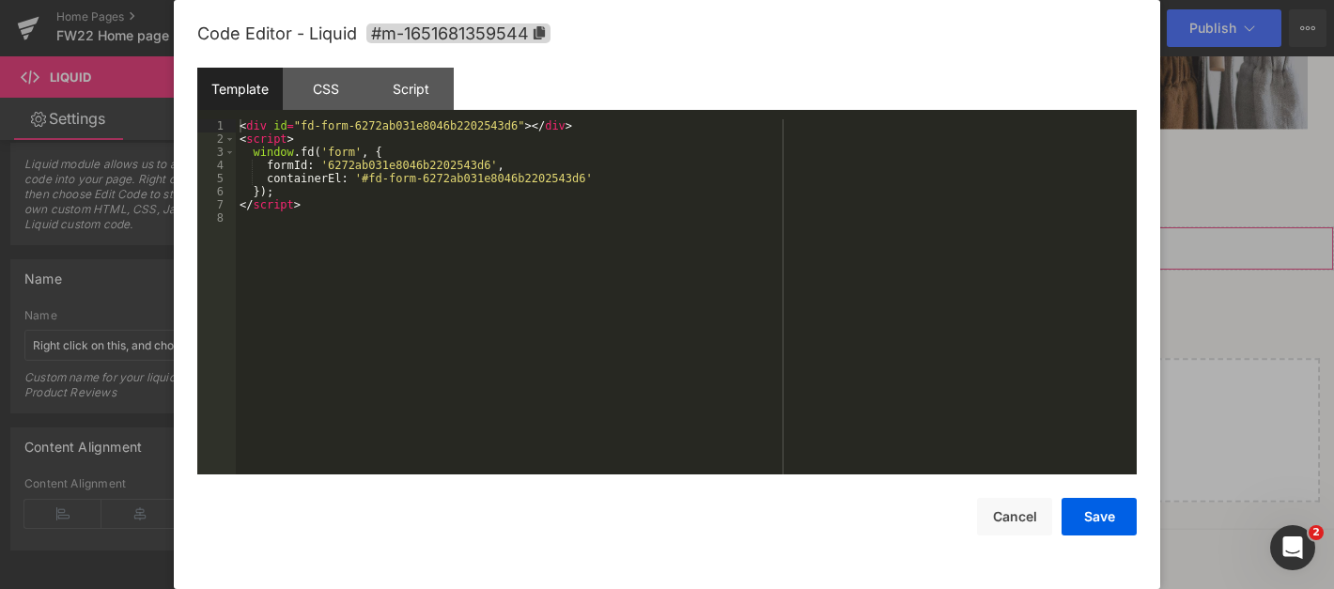
click at [870, 256] on div "Liquid" at bounding box center [839, 262] width 1137 height 47
click at [1114, 522] on button "Save" at bounding box center [1099, 517] width 75 height 38
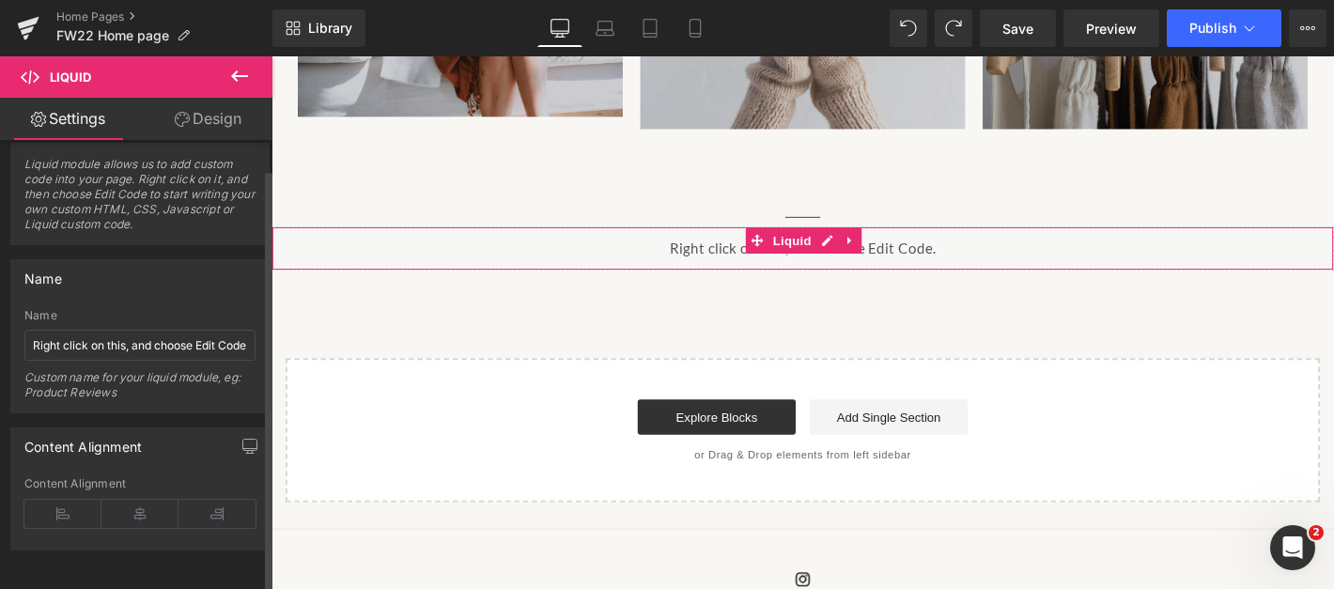
click at [193, 260] on div "Name" at bounding box center [139, 278] width 257 height 36
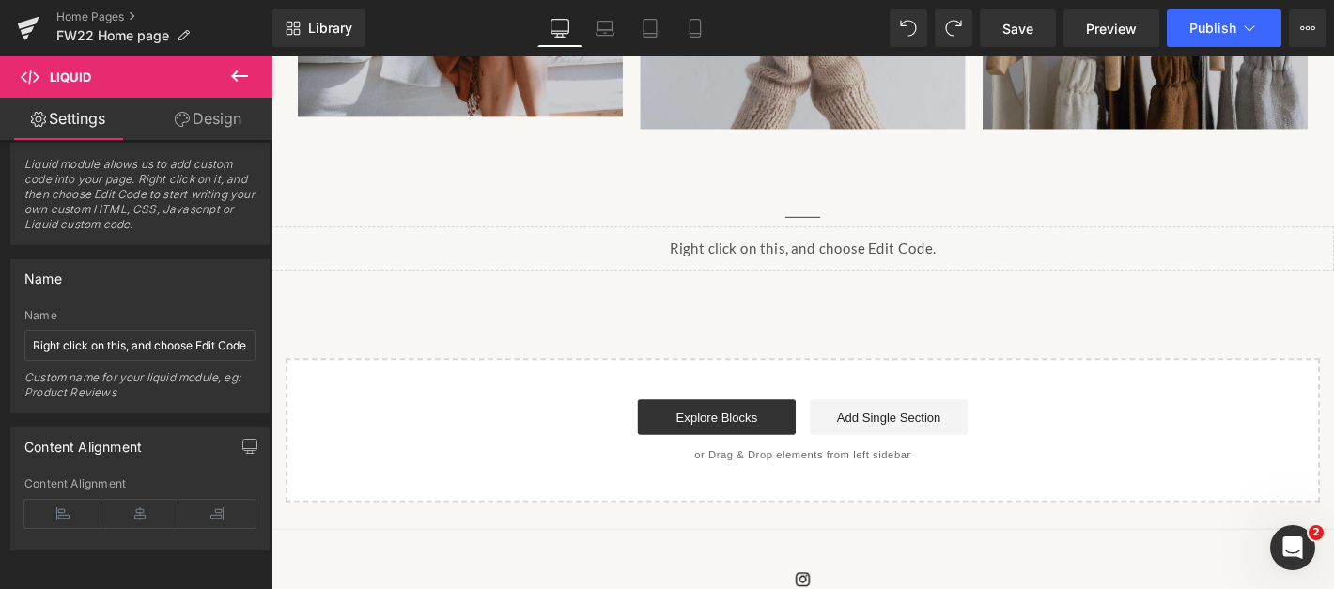
click at [246, 62] on button at bounding box center [240, 76] width 66 height 41
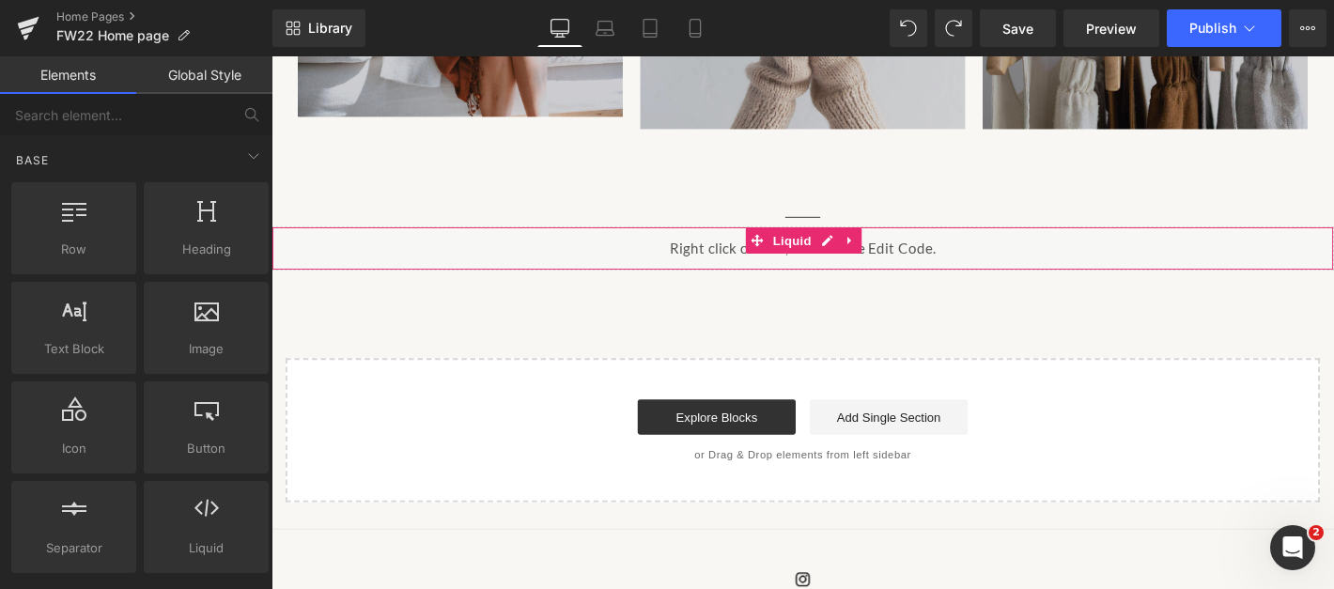
click at [784, 268] on div "Liquid" at bounding box center [839, 262] width 1137 height 47
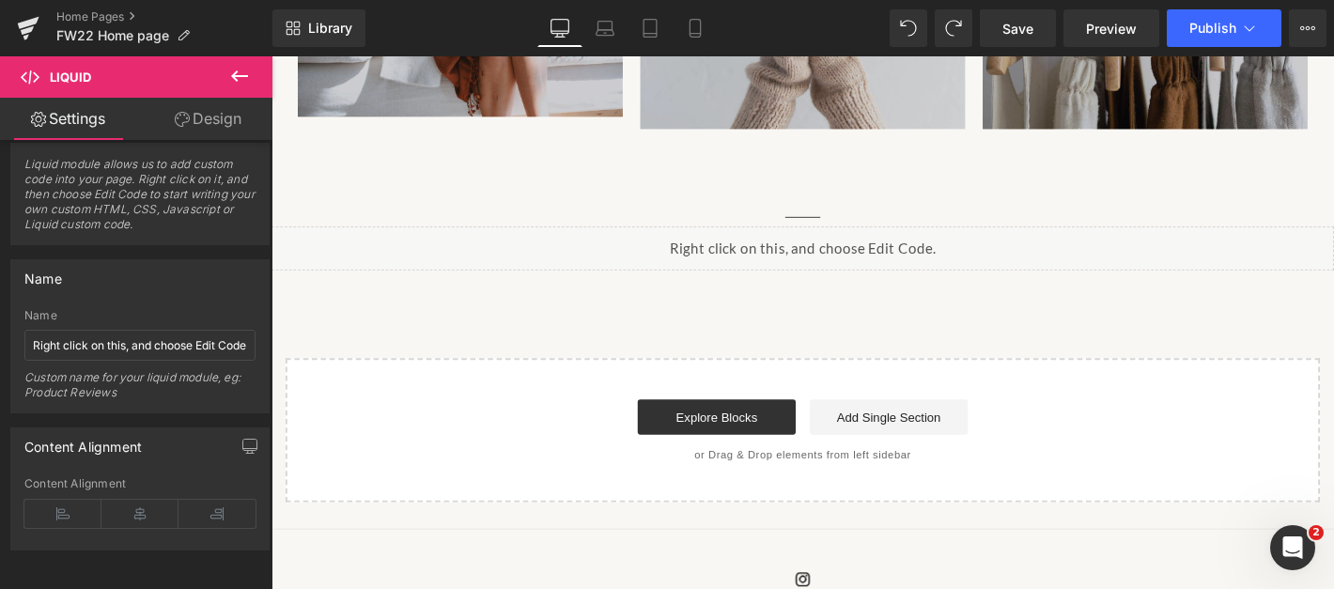
click at [865, 242] on div "Liquid" at bounding box center [839, 262] width 1137 height 47
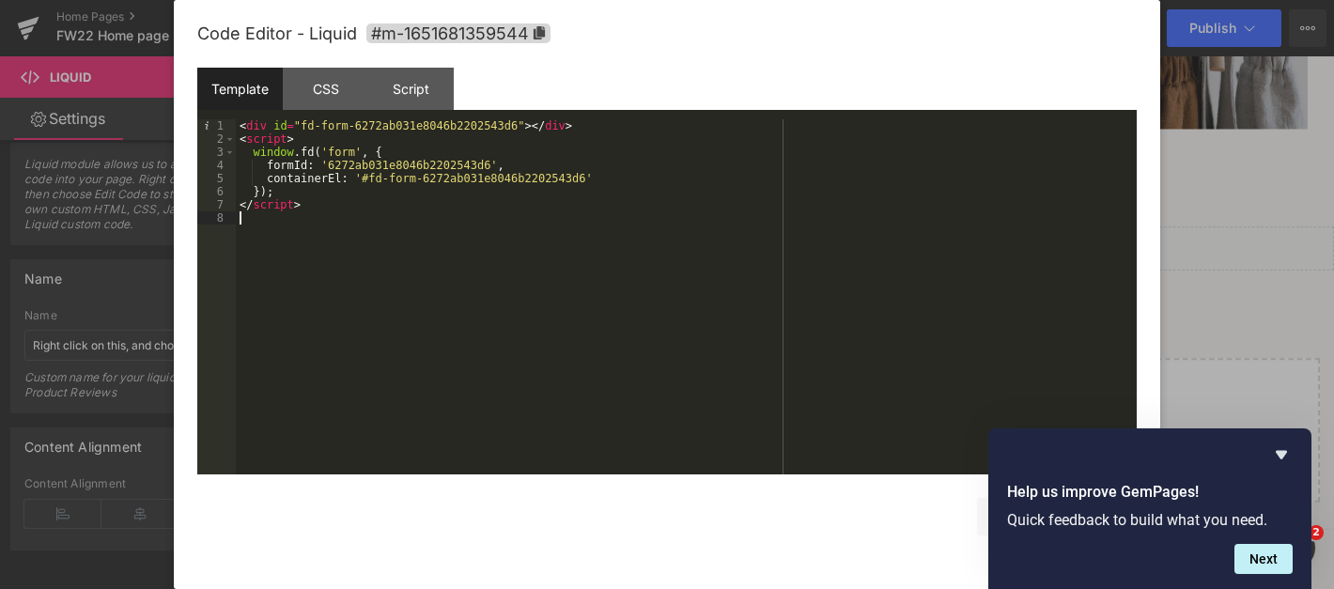
click at [403, 233] on div "< div id = "fd-form-6272ab031e8046b2202543d6" > </ div > < script > window . fd…" at bounding box center [686, 309] width 901 height 381
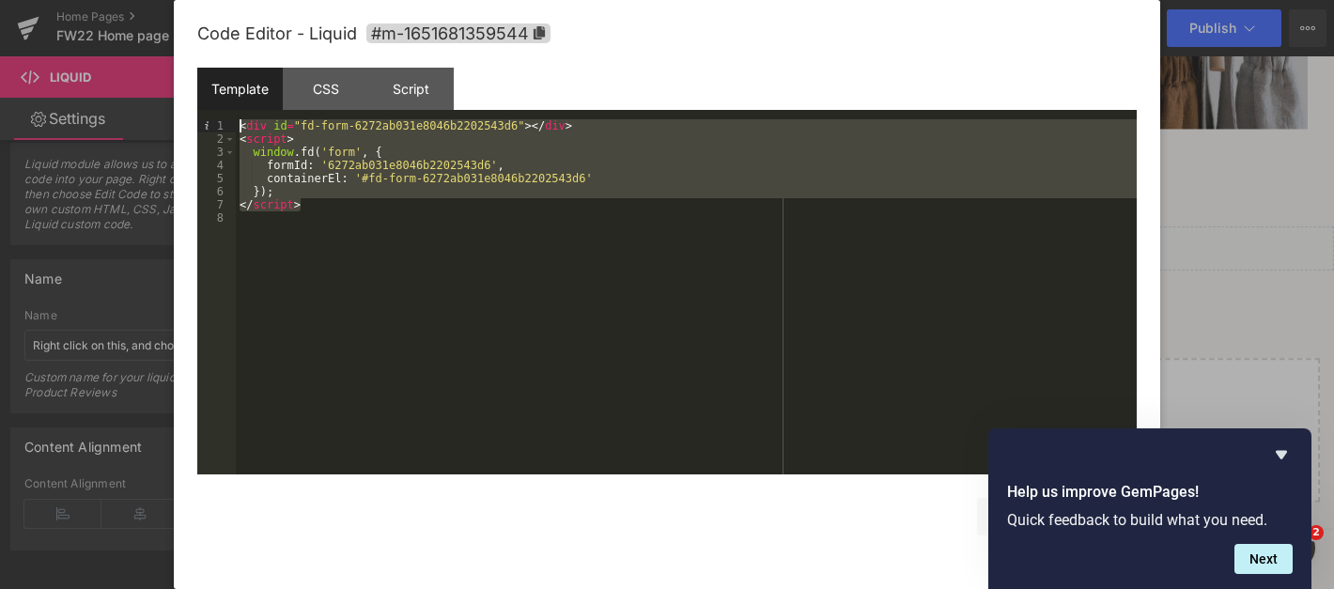
drag, startPoint x: 321, startPoint y: 209, endPoint x: 157, endPoint y: 102, distance: 196.2
click at [157, 102] on body "Text Block You are previewing how the Trying presets 2 will restyle your page. …" at bounding box center [667, 294] width 1334 height 589
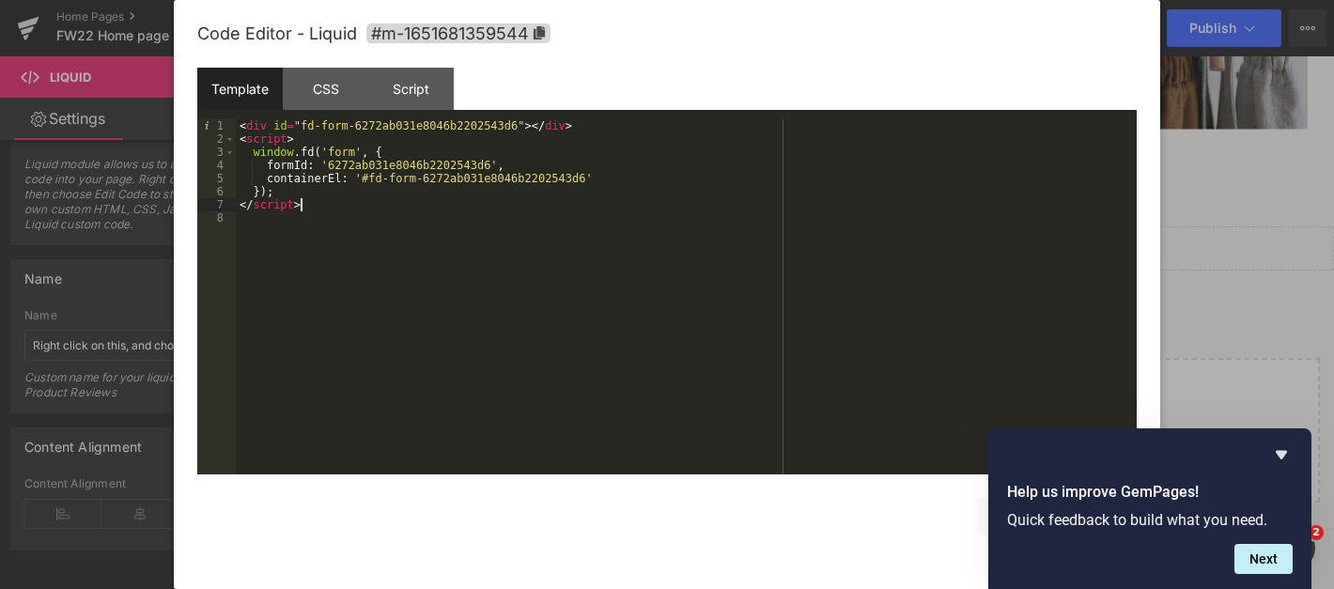
click at [582, 81] on div "Template CSS Script Data" at bounding box center [666, 94] width 939 height 52
click at [933, 40] on div "Code Editor - Liquid #m-1651681359544" at bounding box center [666, 34] width 939 height 68
click at [1207, 40] on div at bounding box center [667, 294] width 1334 height 589
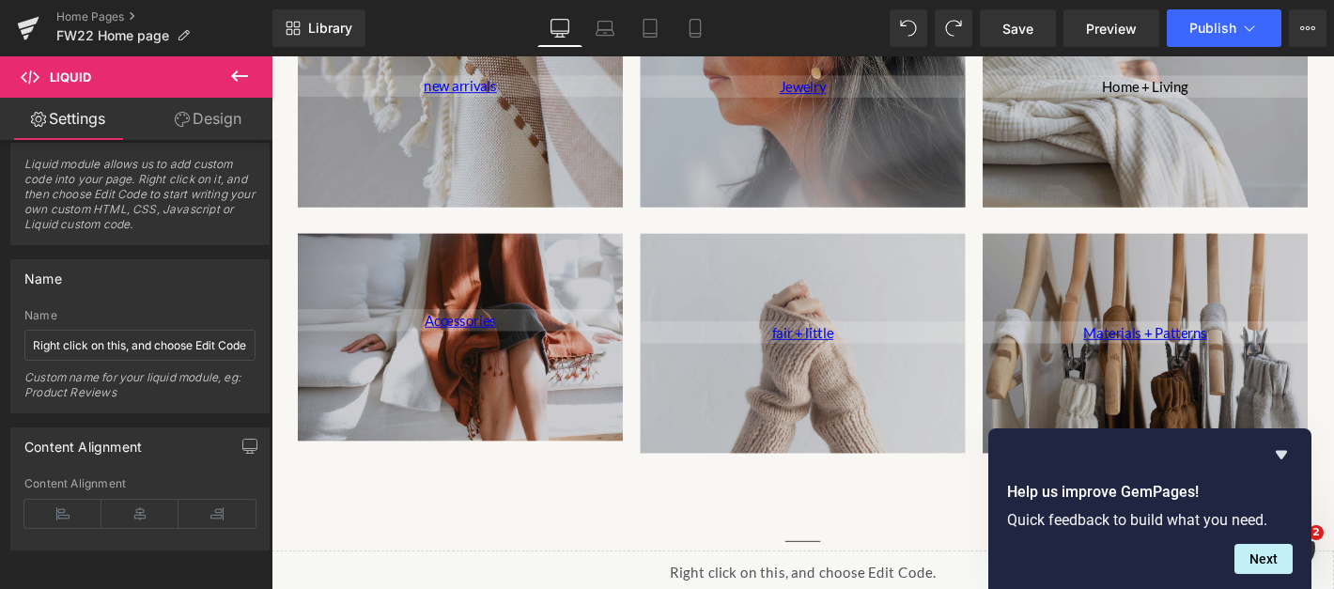
scroll to position [2109, 0]
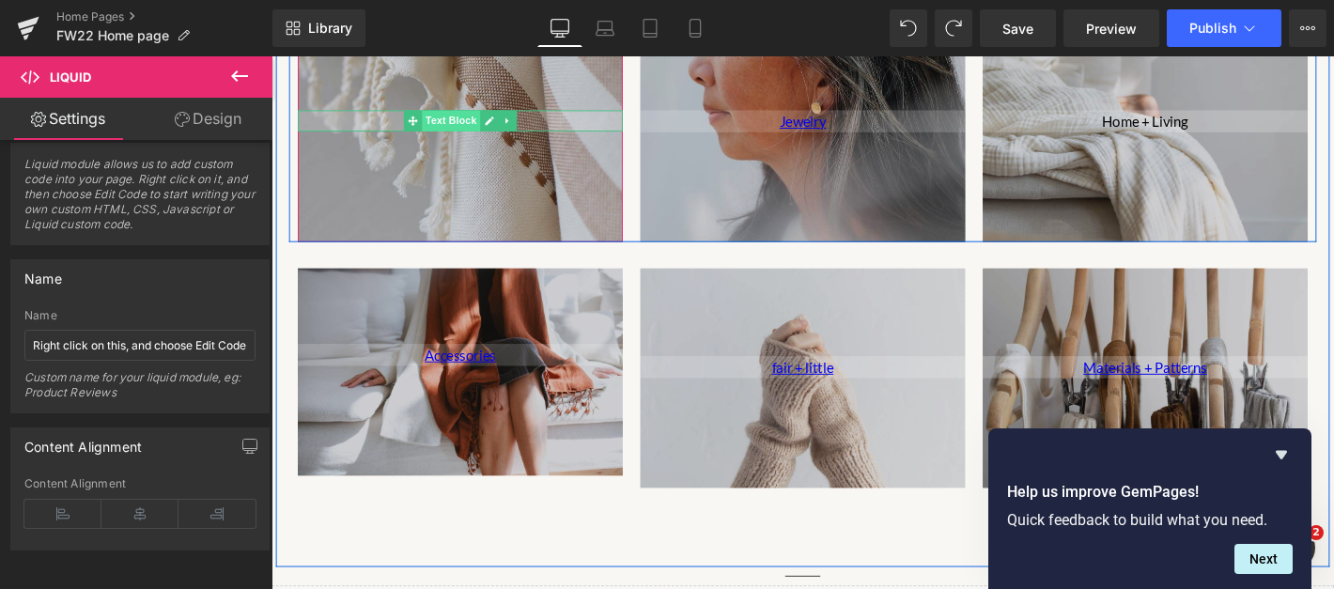
click at [453, 127] on span "Text Block" at bounding box center [463, 125] width 62 height 23
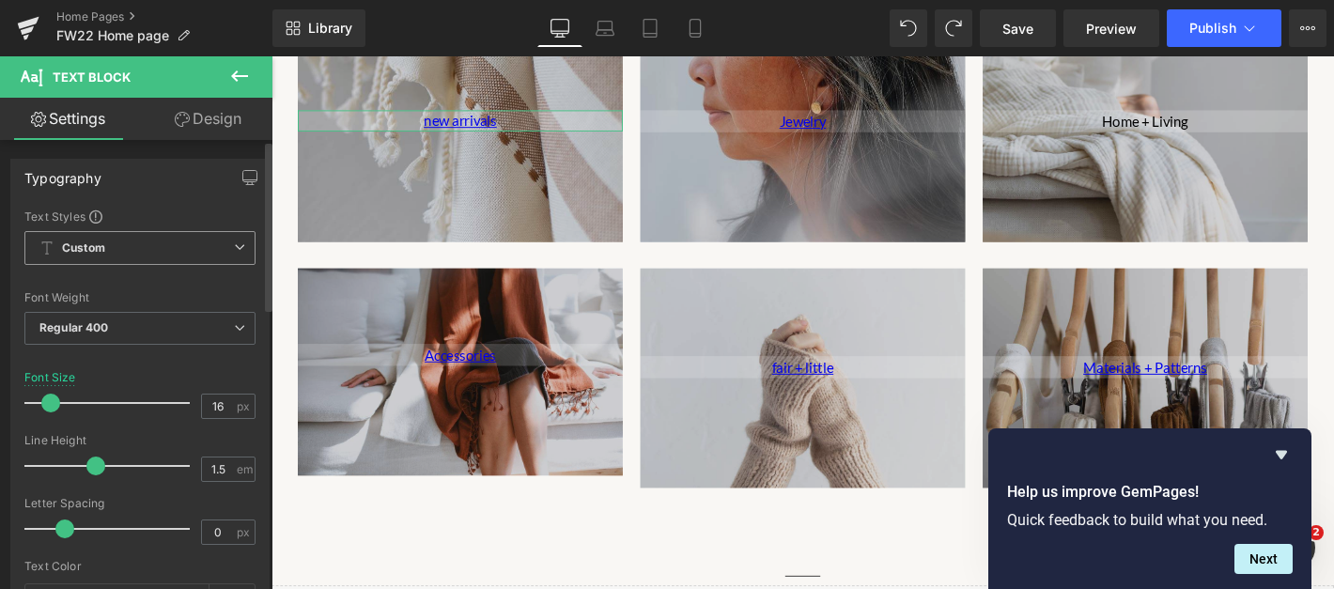
click at [91, 257] on span "Custom" at bounding box center [139, 248] width 231 height 34
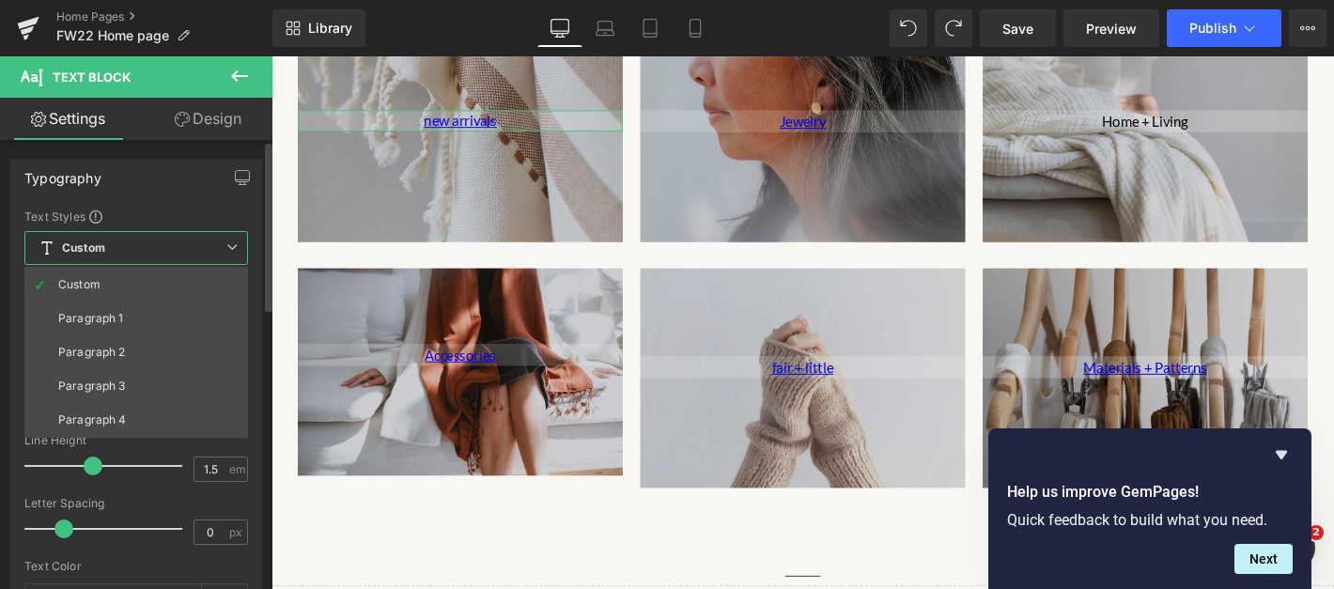
click at [91, 257] on span "Custom" at bounding box center [136, 248] width 224 height 34
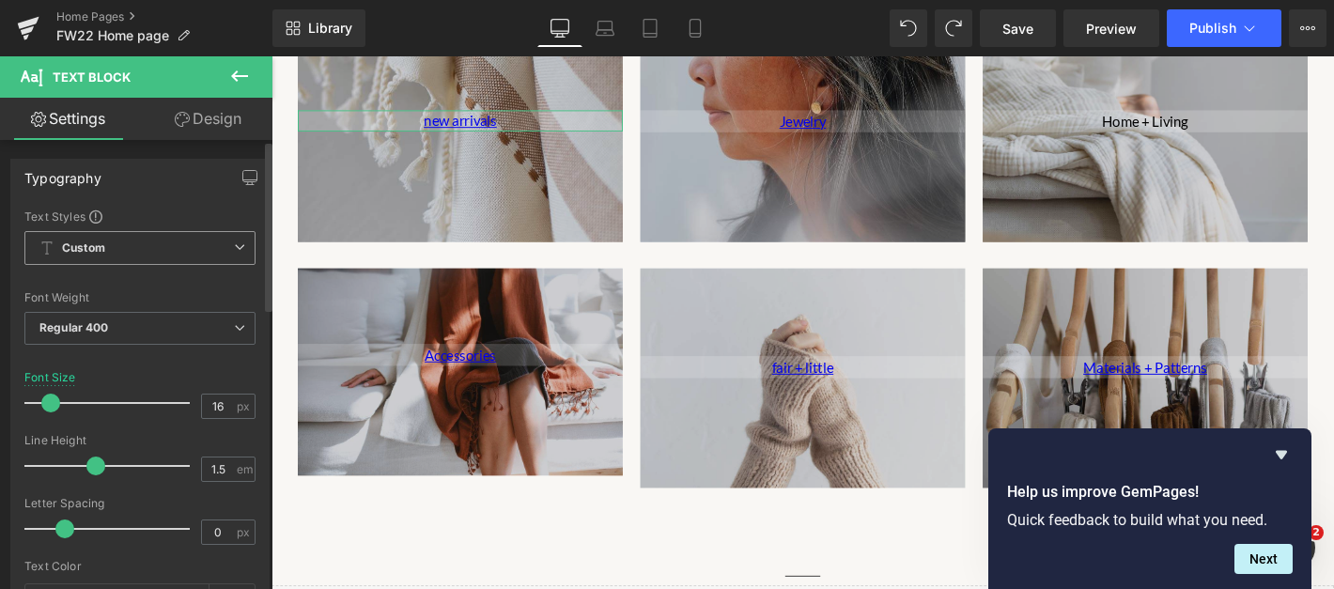
click at [91, 247] on b "Custom" at bounding box center [83, 248] width 43 height 16
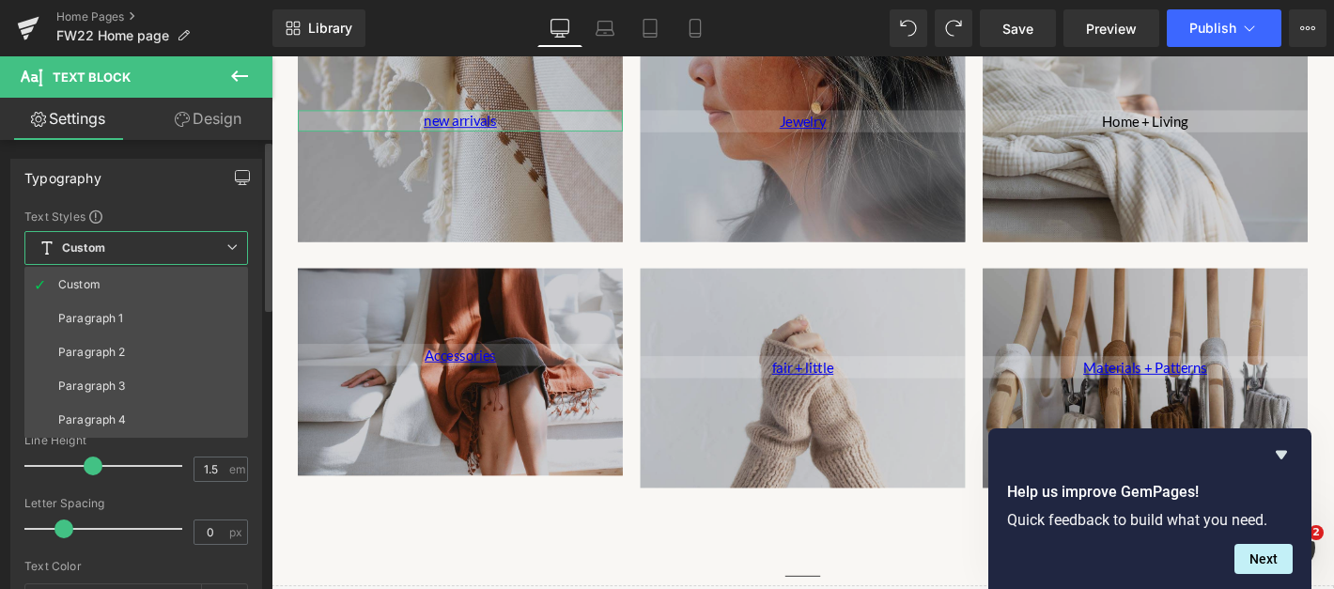
click at [237, 175] on icon "button" at bounding box center [242, 177] width 15 height 15
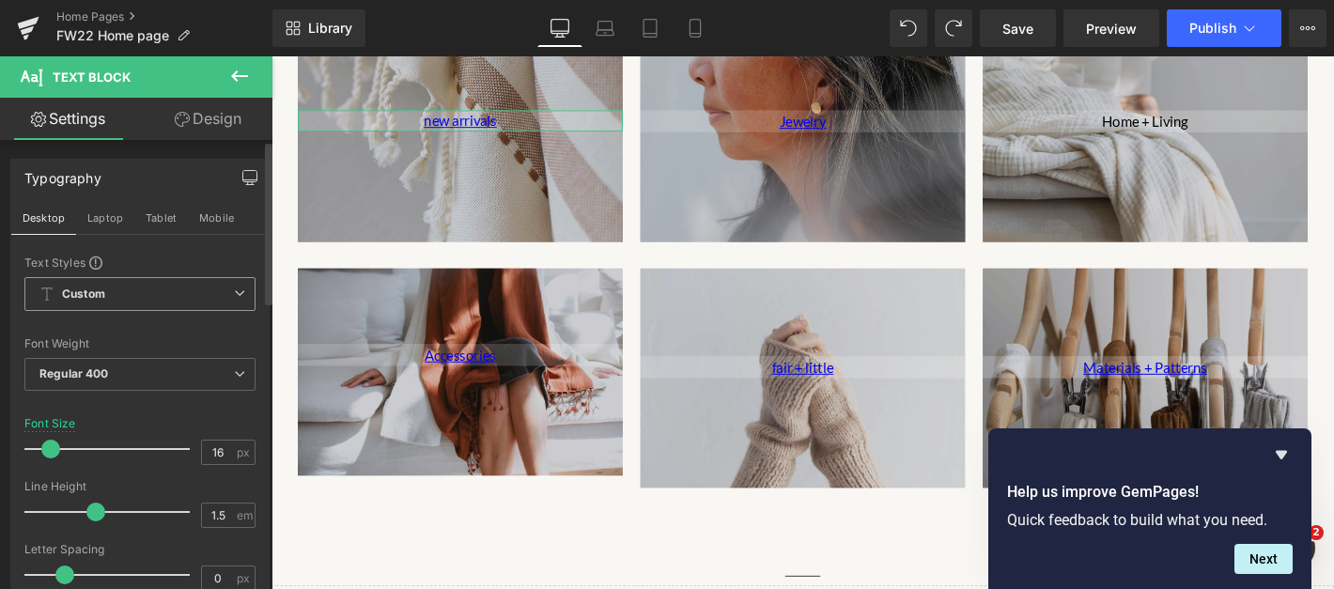
click at [178, 288] on span "Custom" at bounding box center [139, 294] width 231 height 34
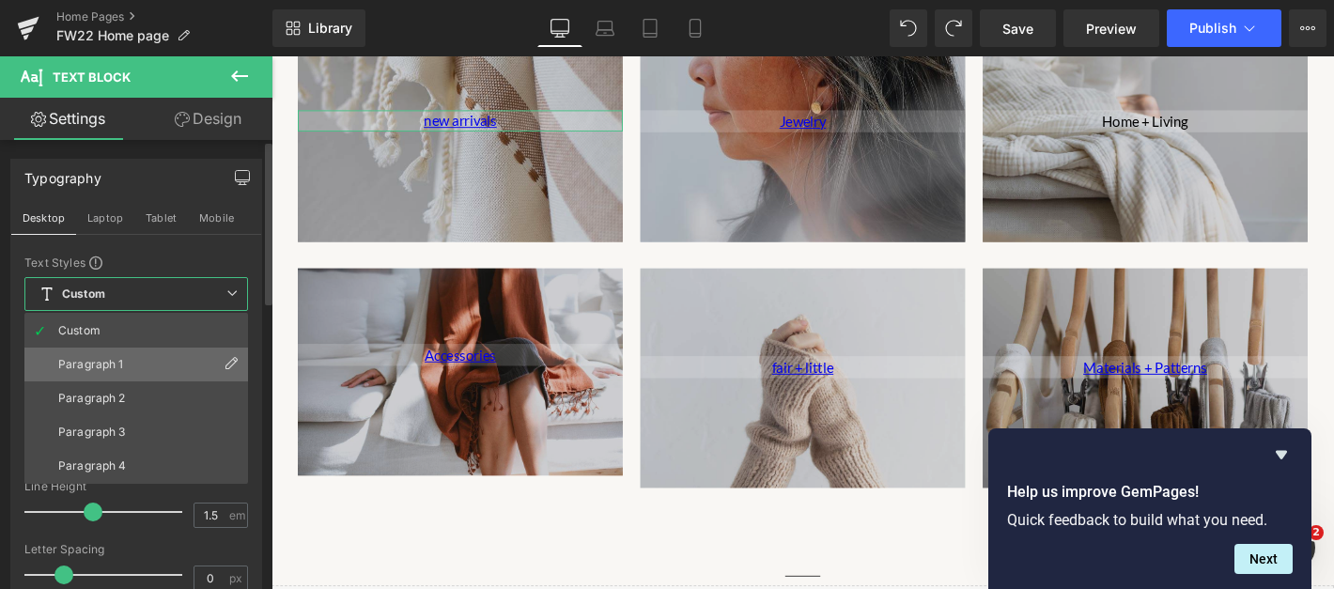
click at [127, 374] on li "Paragraph 1" at bounding box center [136, 365] width 224 height 34
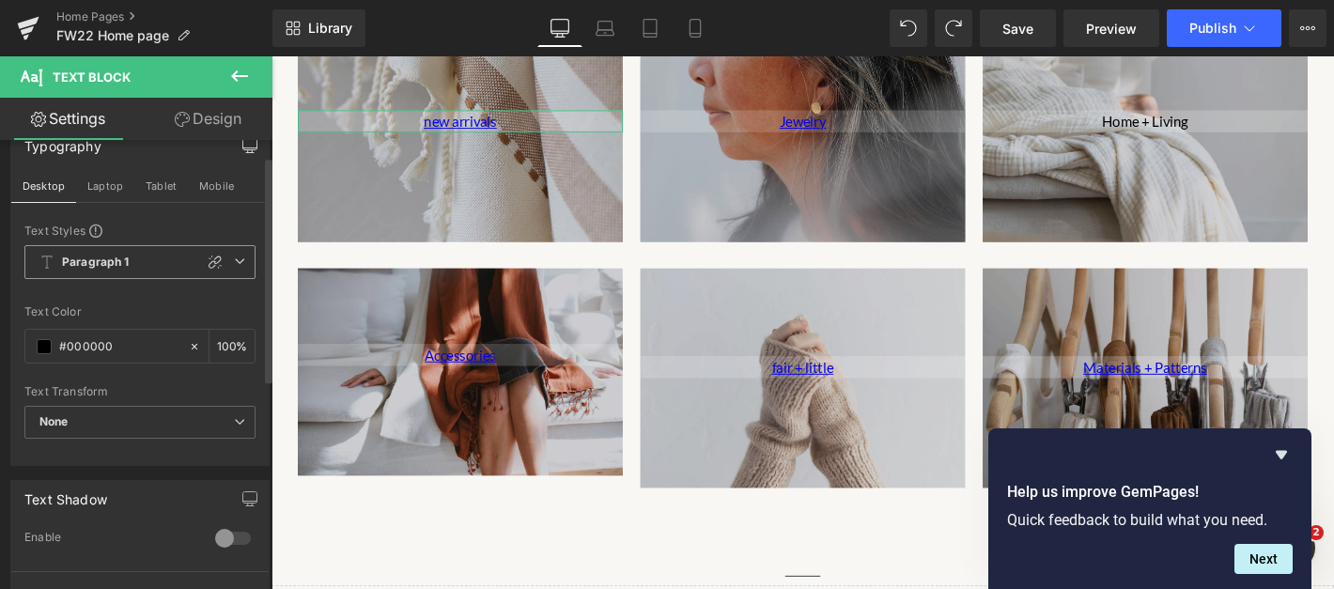
scroll to position [0, 0]
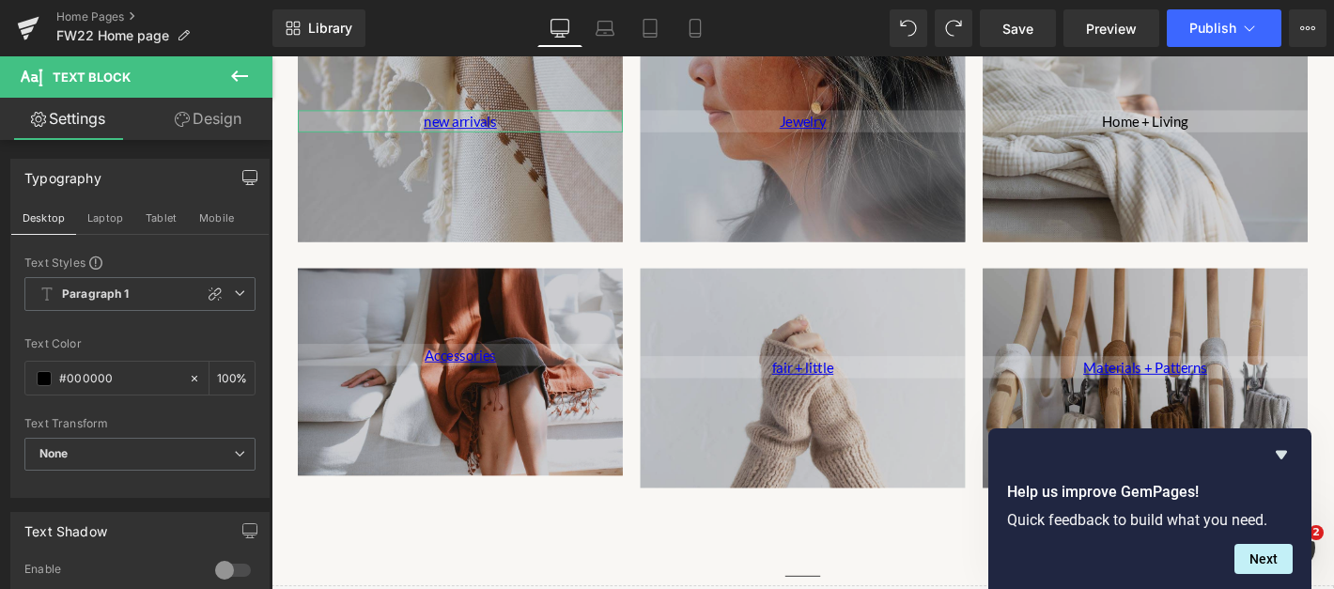
click at [192, 118] on link "Design" at bounding box center [208, 119] width 136 height 42
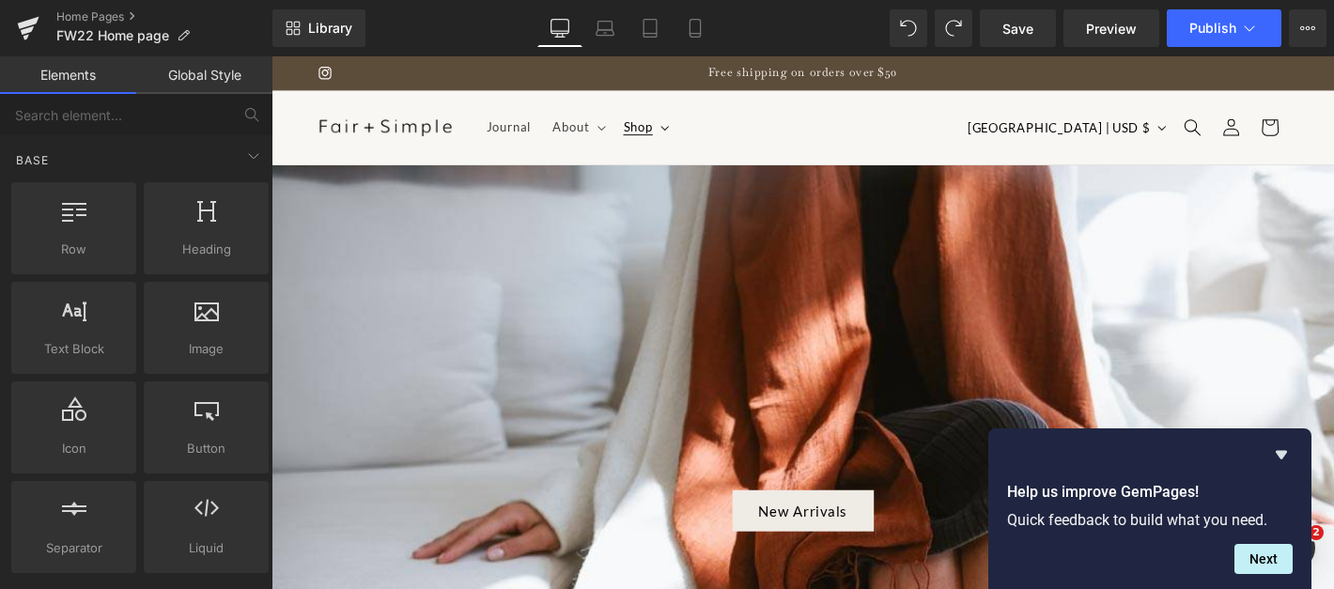
click at [694, 130] on summary "Shop" at bounding box center [671, 132] width 68 height 39
click at [696, 134] on summary "Shop" at bounding box center [671, 132] width 68 height 39
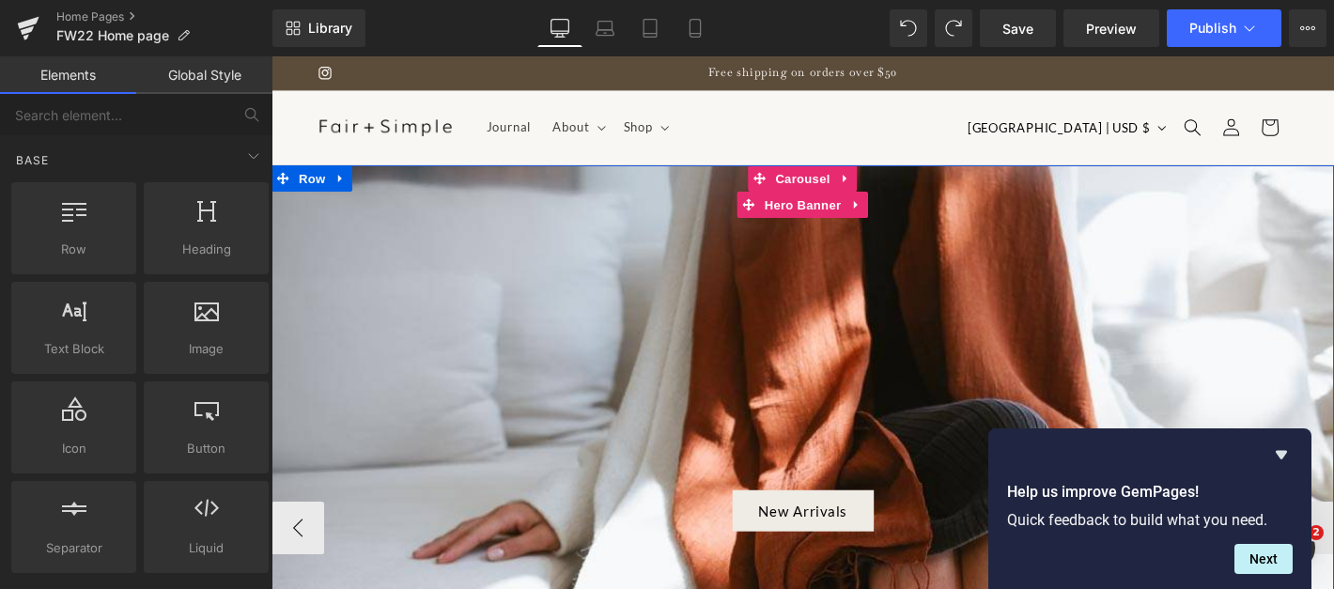
click at [692, 375] on div at bounding box center [839, 543] width 1137 height 741
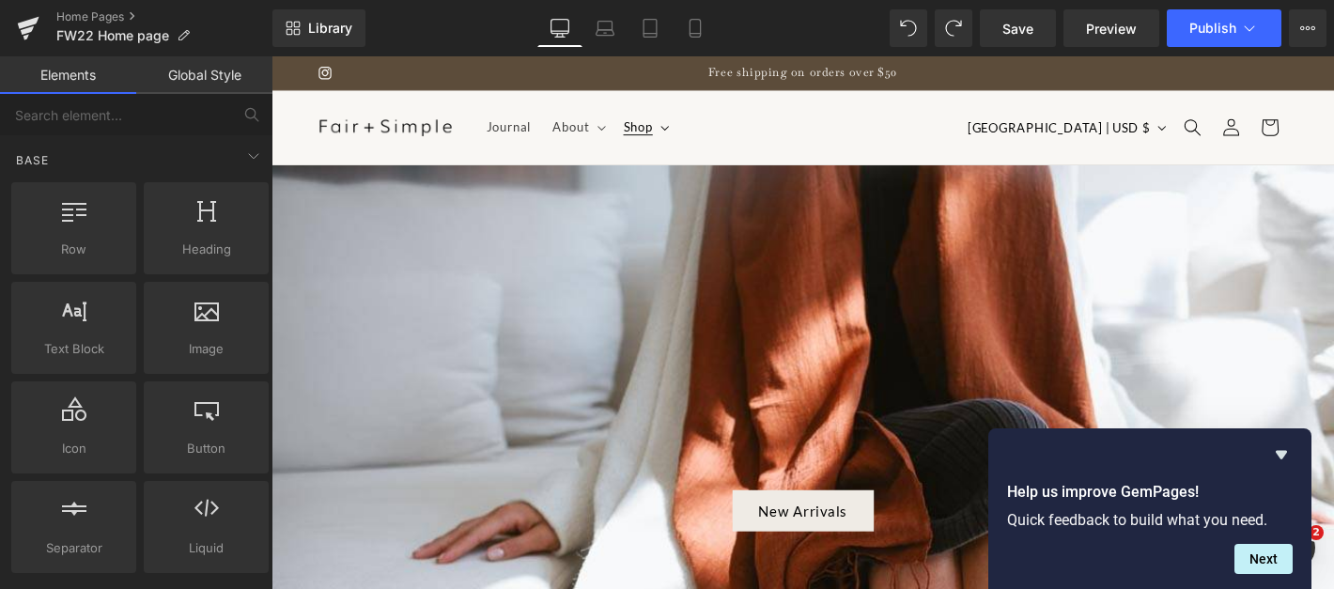
click at [667, 131] on span "Shop" at bounding box center [663, 132] width 31 height 17
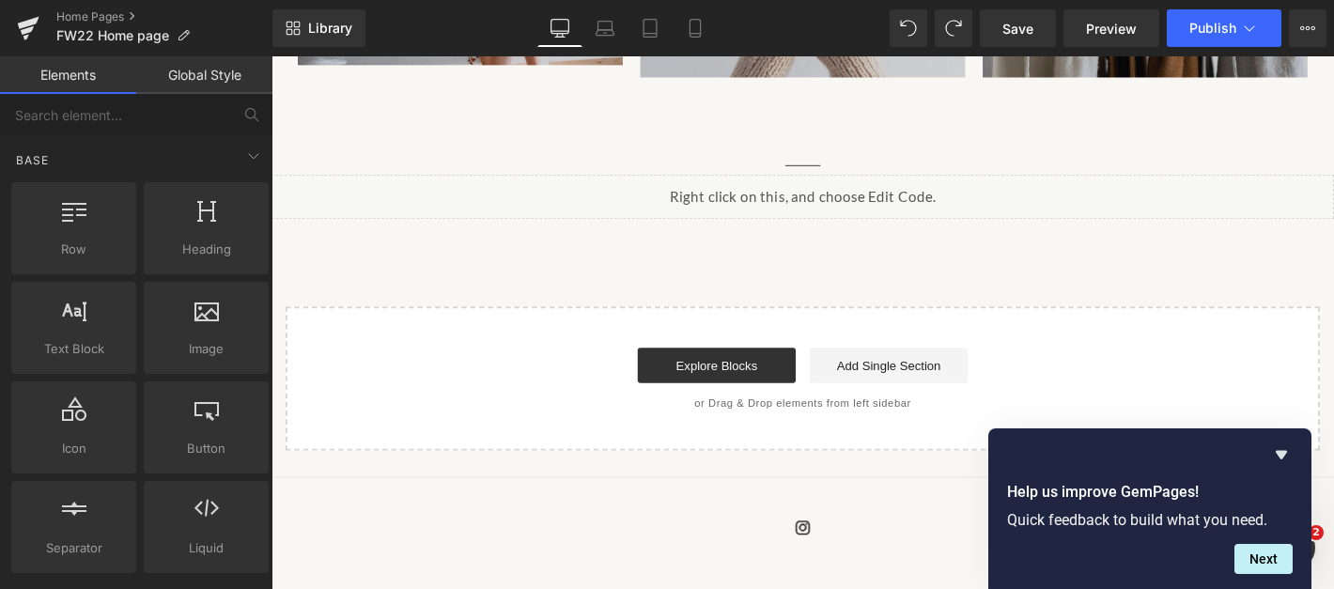
scroll to position [2757, 0]
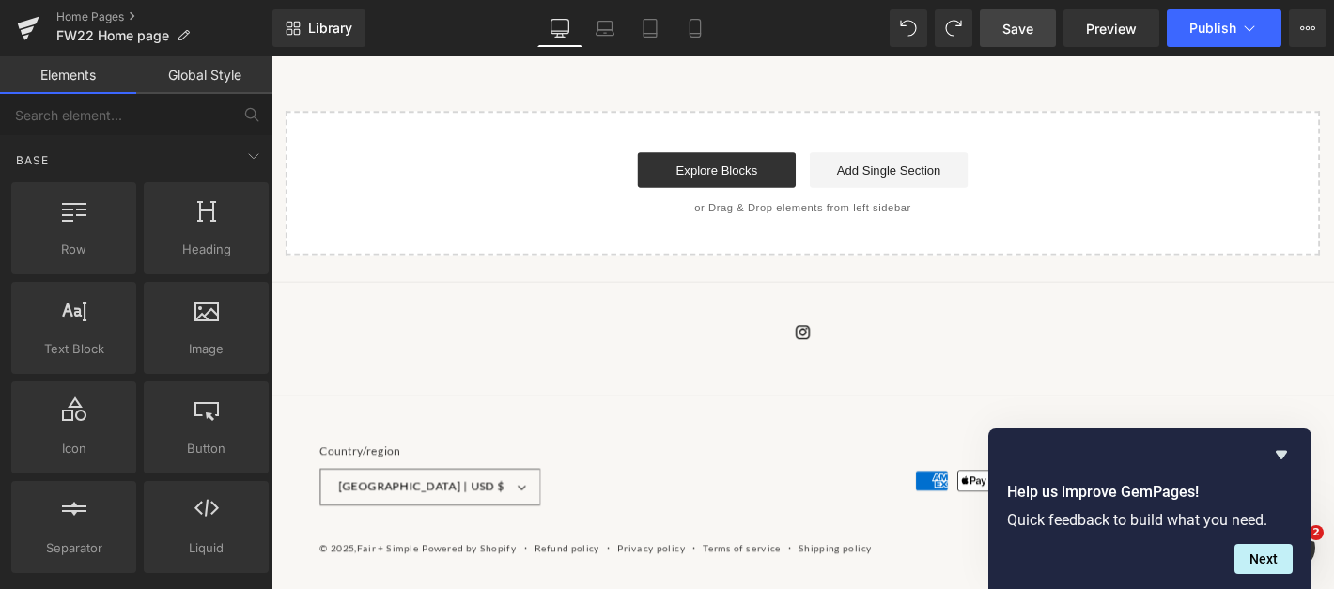
click at [1022, 23] on span "Save" at bounding box center [1017, 29] width 31 height 20
click at [656, 383] on div "Instagram" at bounding box center [839, 375] width 1127 height 86
click at [550, 356] on div "Instagram" at bounding box center [839, 351] width 1033 height 39
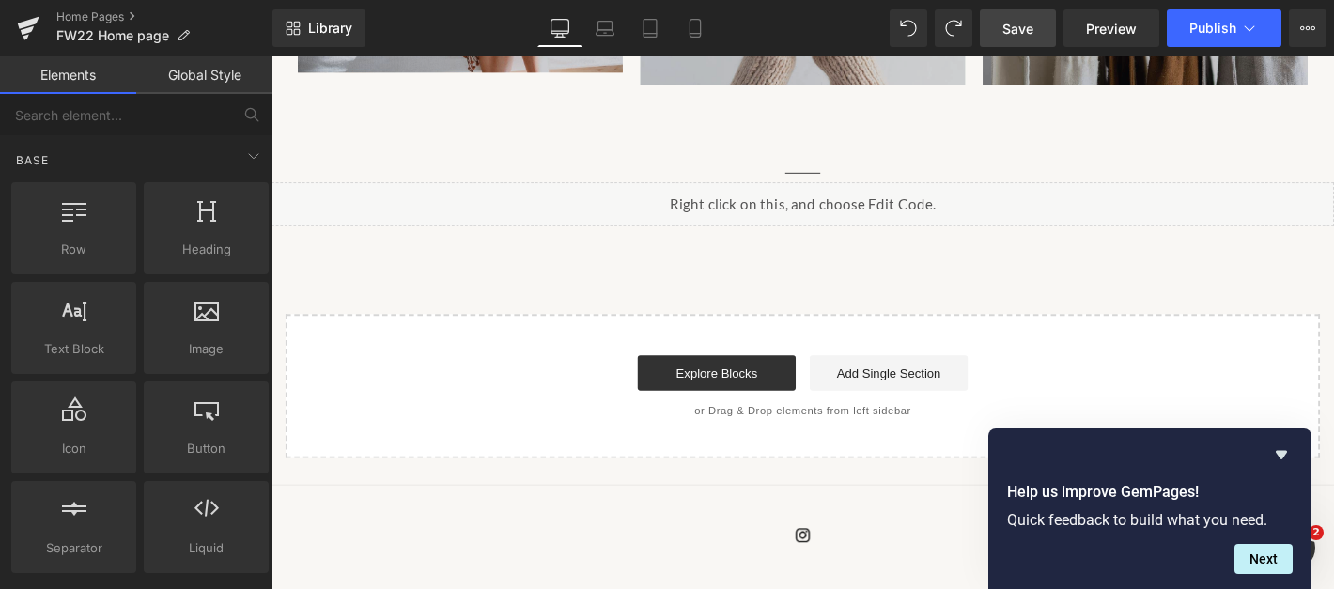
scroll to position [2538, 0]
click at [1260, 562] on button "Next" at bounding box center [1263, 559] width 58 height 30
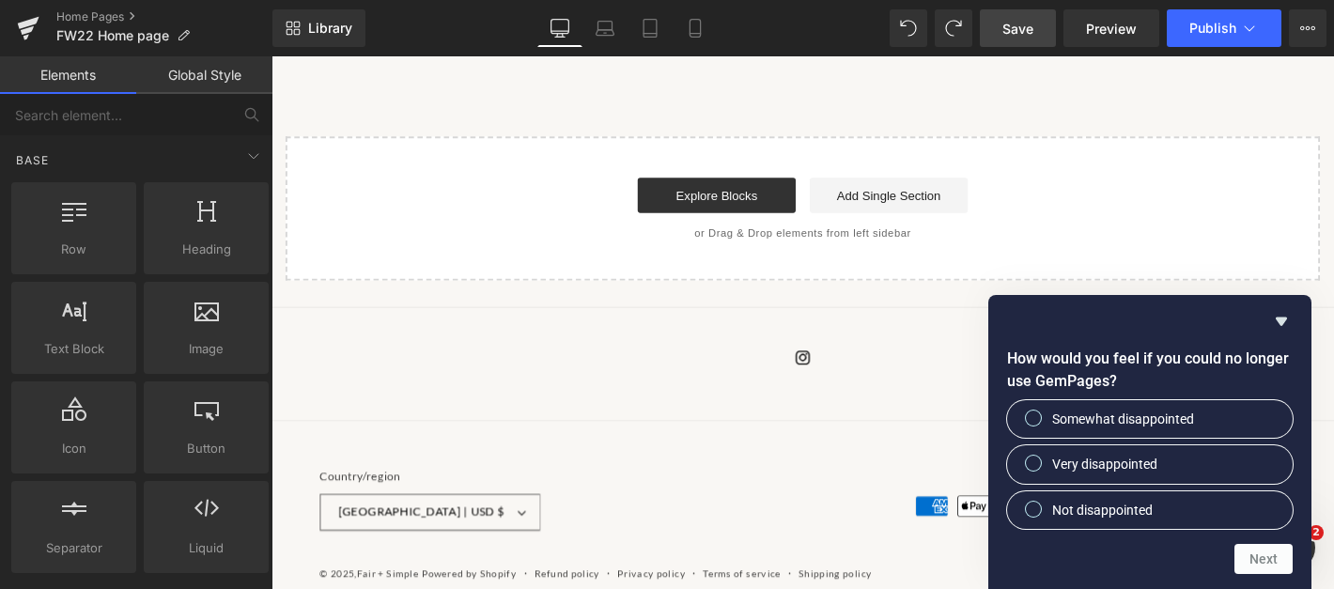
scroll to position [2757, 0]
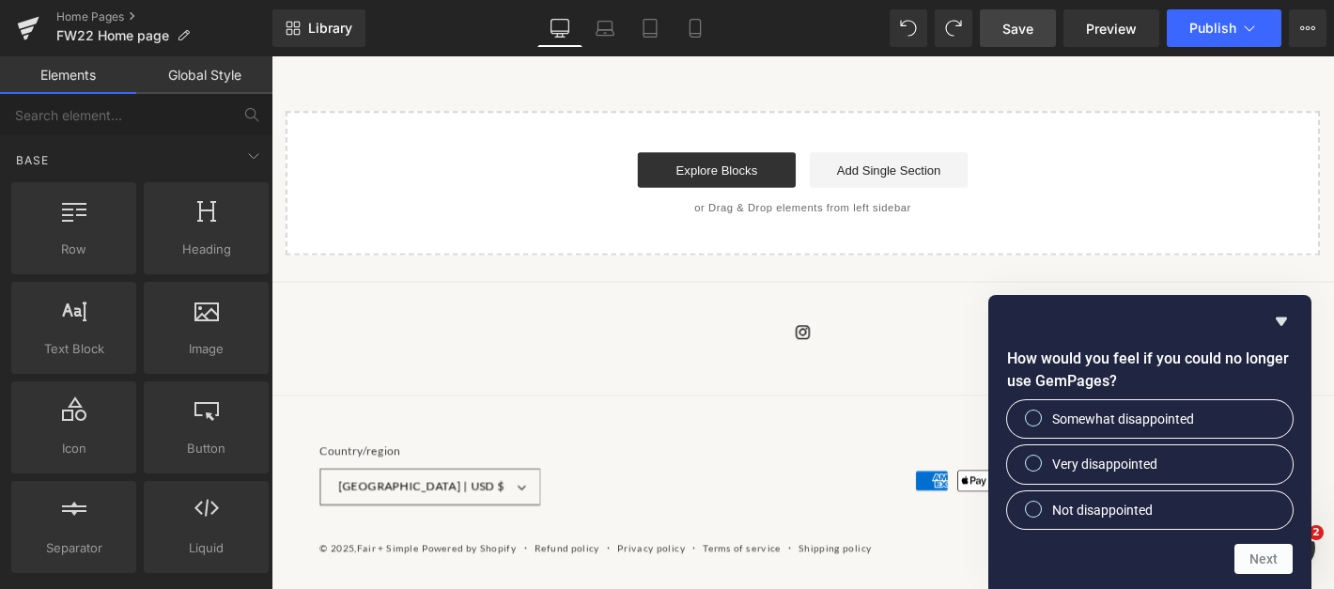
click at [935, 430] on div "Country/region [GEOGRAPHIC_DATA] | USD $ Search [GEOGRAPHIC_DATA] CAD $ [GEOGRA…" at bounding box center [839, 505] width 1137 height 175
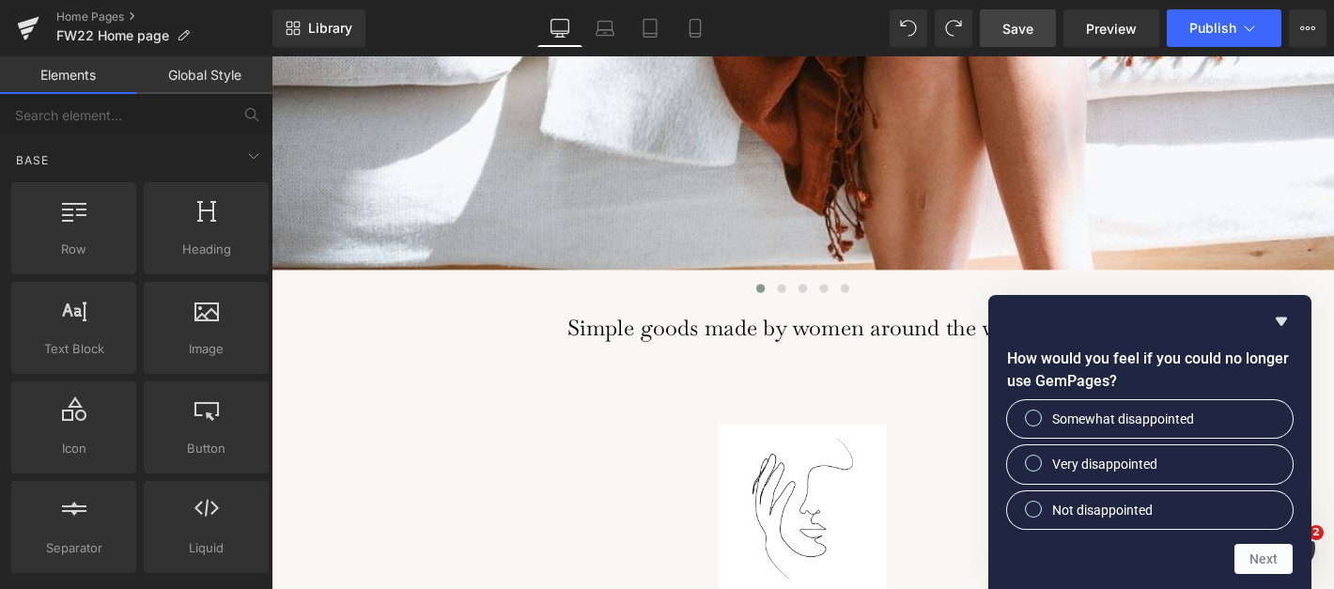
scroll to position [683, 0]
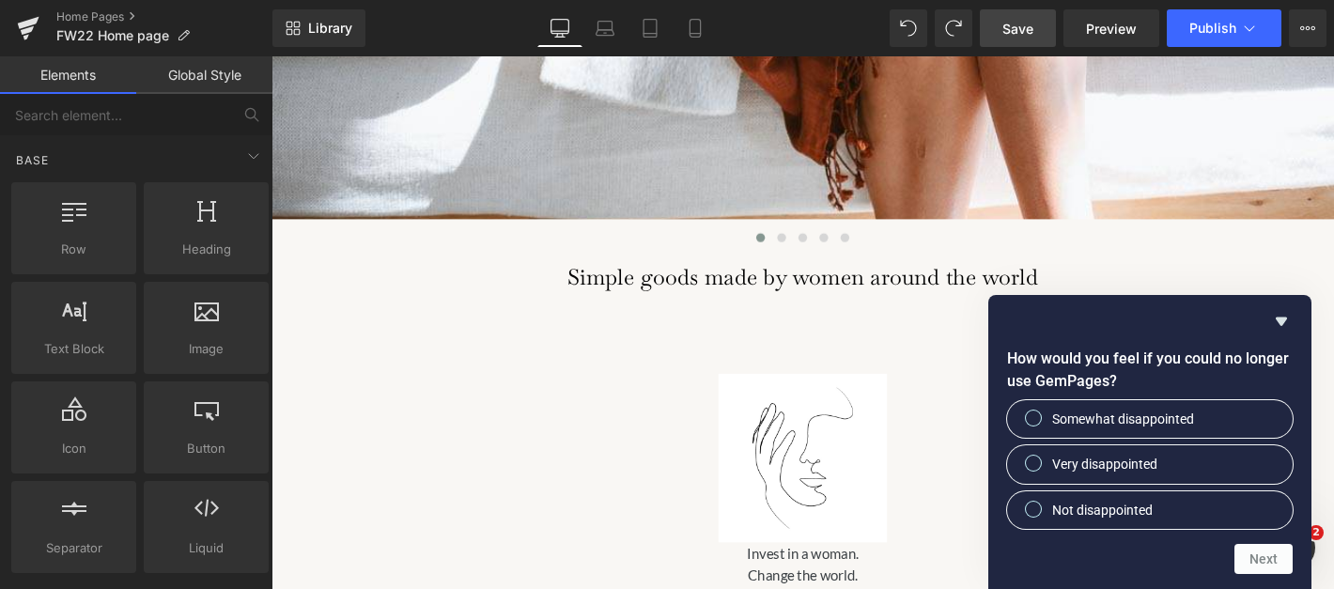
click at [673, 298] on h1 "Simple goods made by women around the world" at bounding box center [839, 294] width 1137 height 28
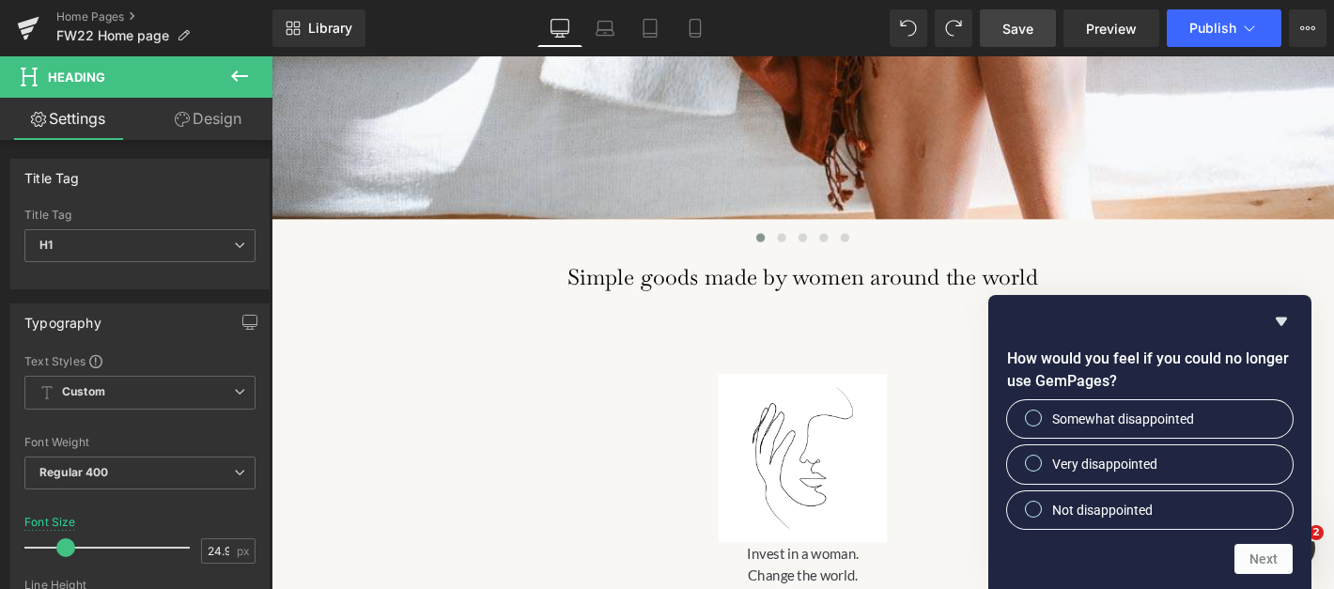
click at [219, 126] on link "Design" at bounding box center [208, 119] width 136 height 42
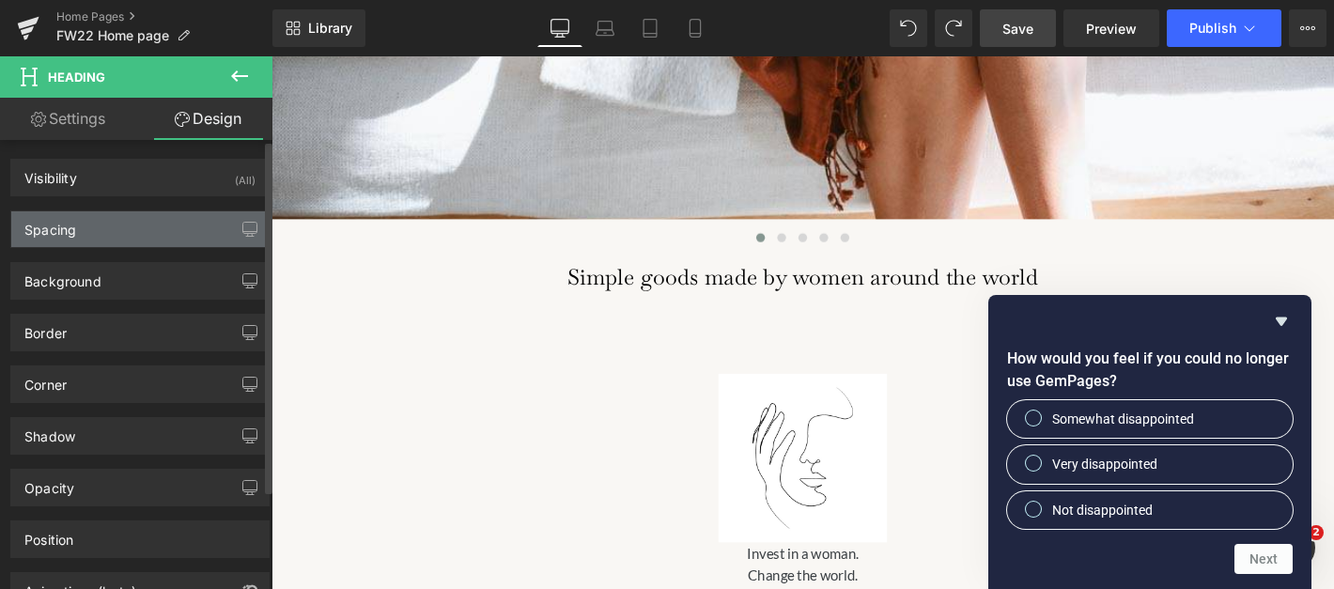
type input "0"
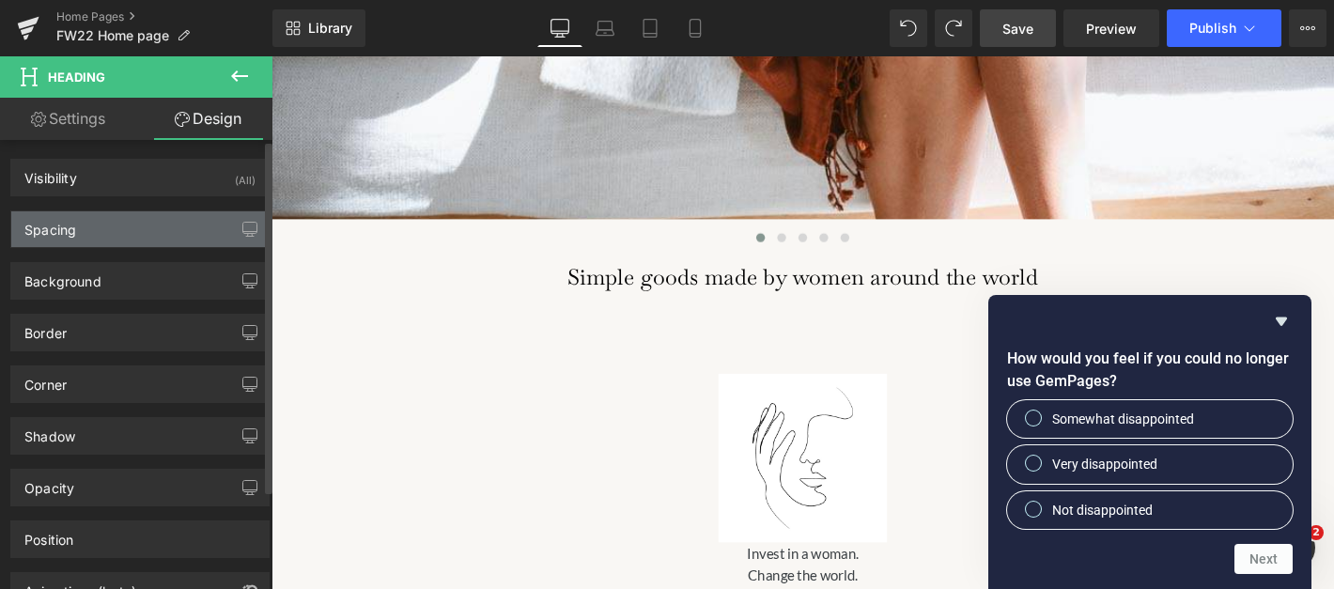
type input "0"
type input "14"
type input "0"
click at [178, 239] on div "Spacing" at bounding box center [139, 229] width 257 height 36
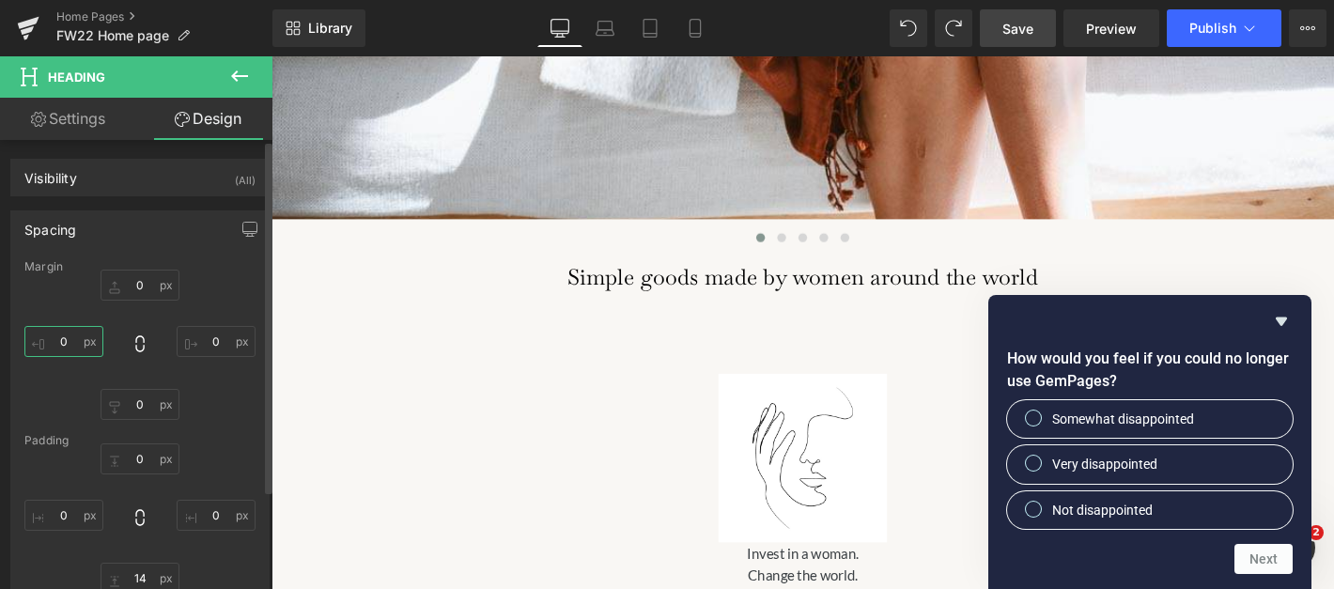
click at [71, 344] on input "0" at bounding box center [63, 341] width 79 height 31
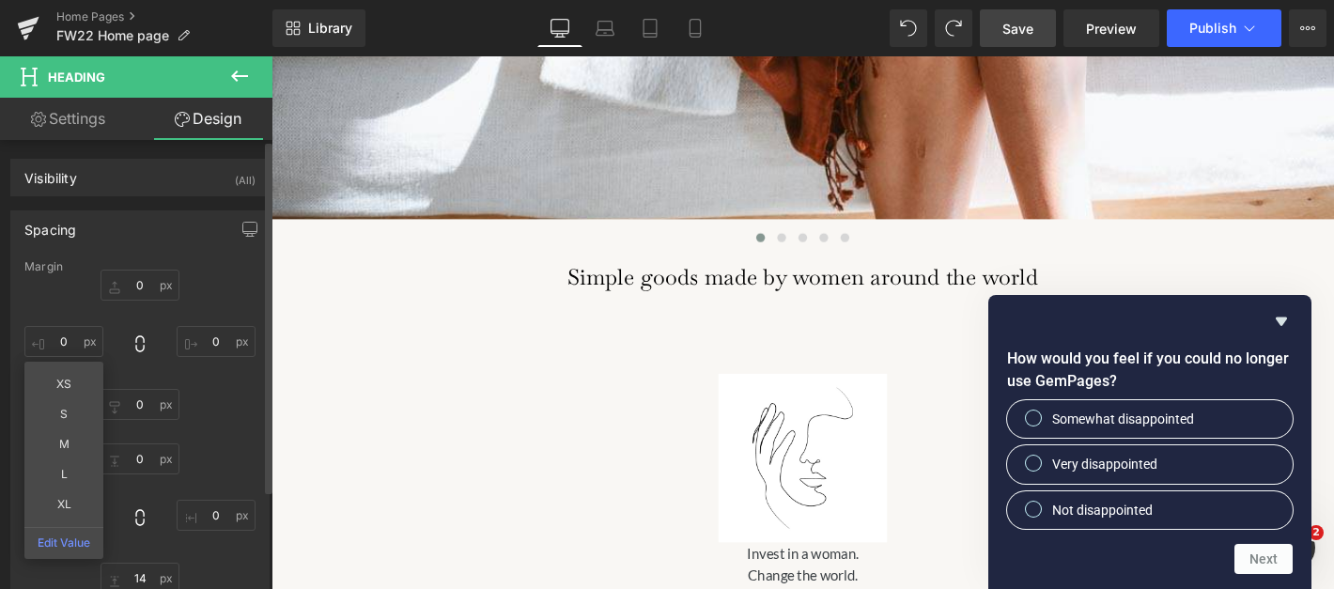
type input "S"
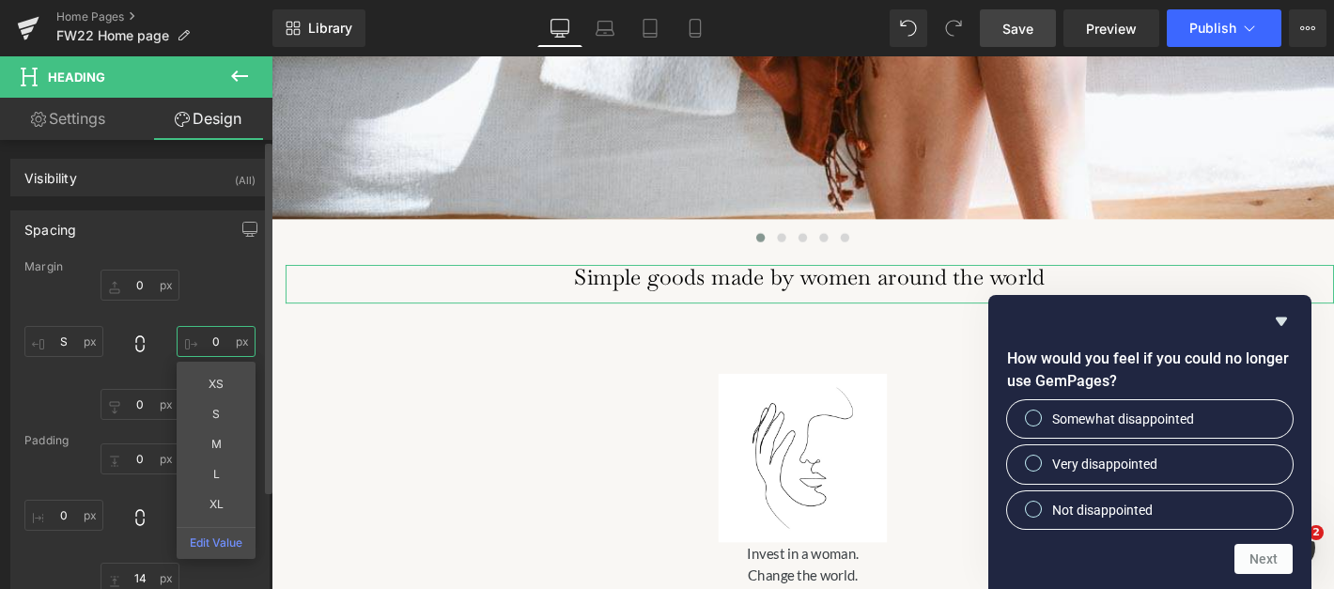
click at [205, 342] on input "0" at bounding box center [216, 341] width 79 height 31
type input "S"
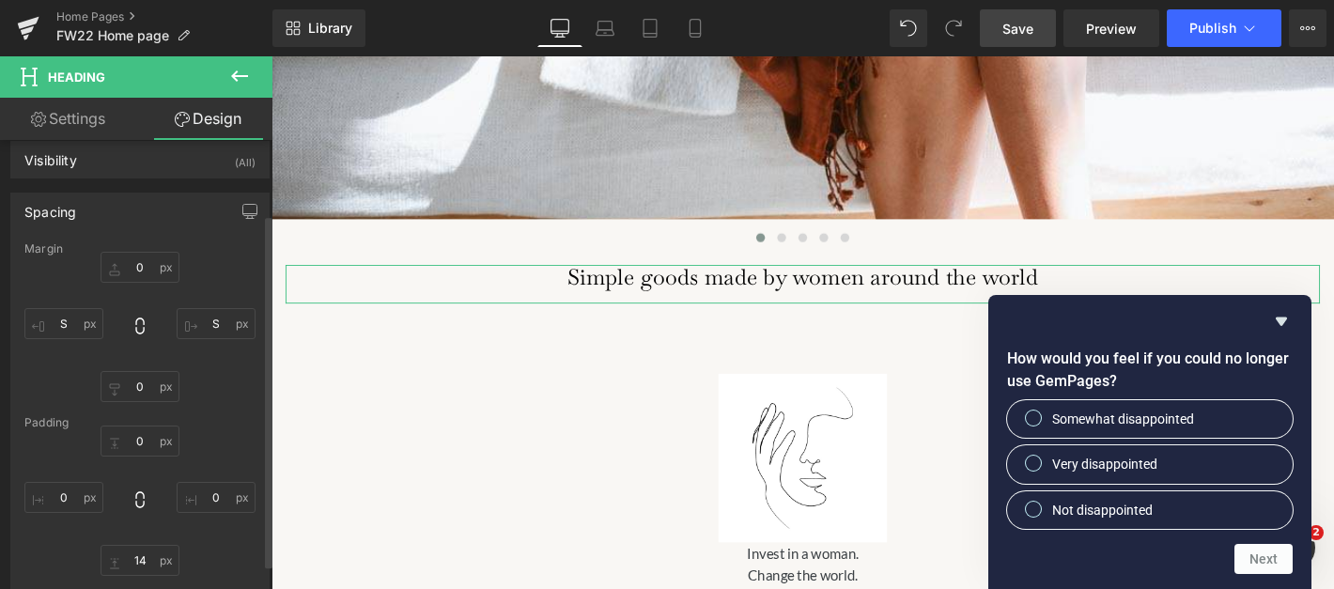
scroll to position [124, 0]
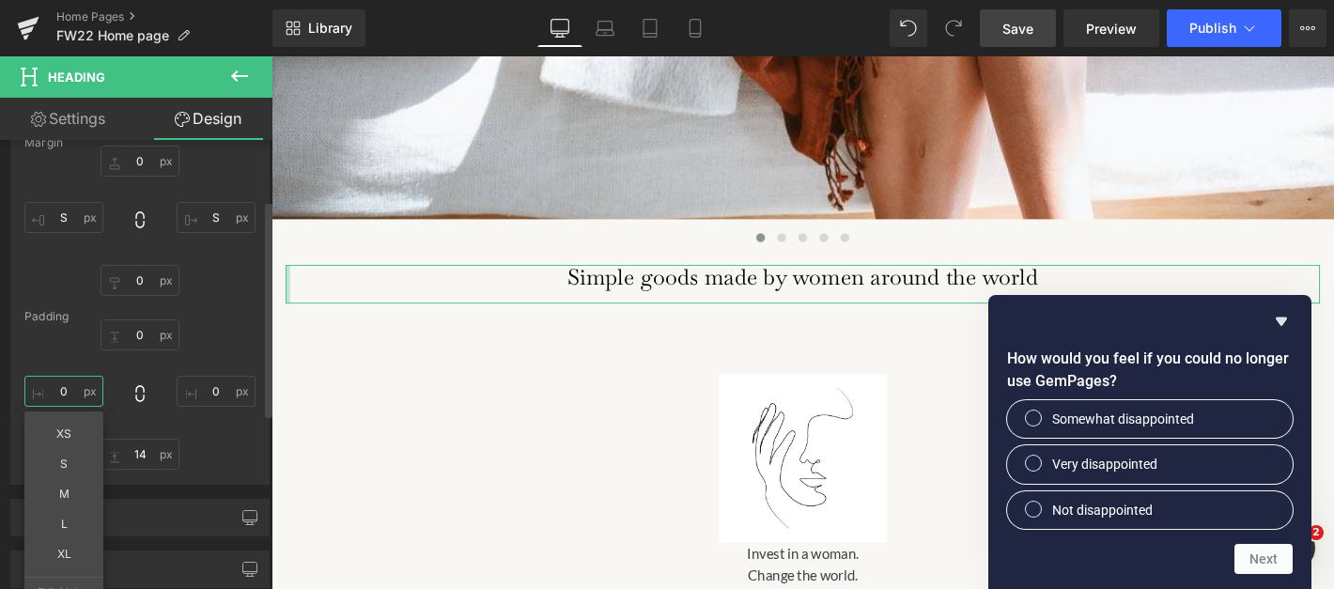
click at [74, 394] on input "0" at bounding box center [63, 391] width 79 height 31
type input "S"
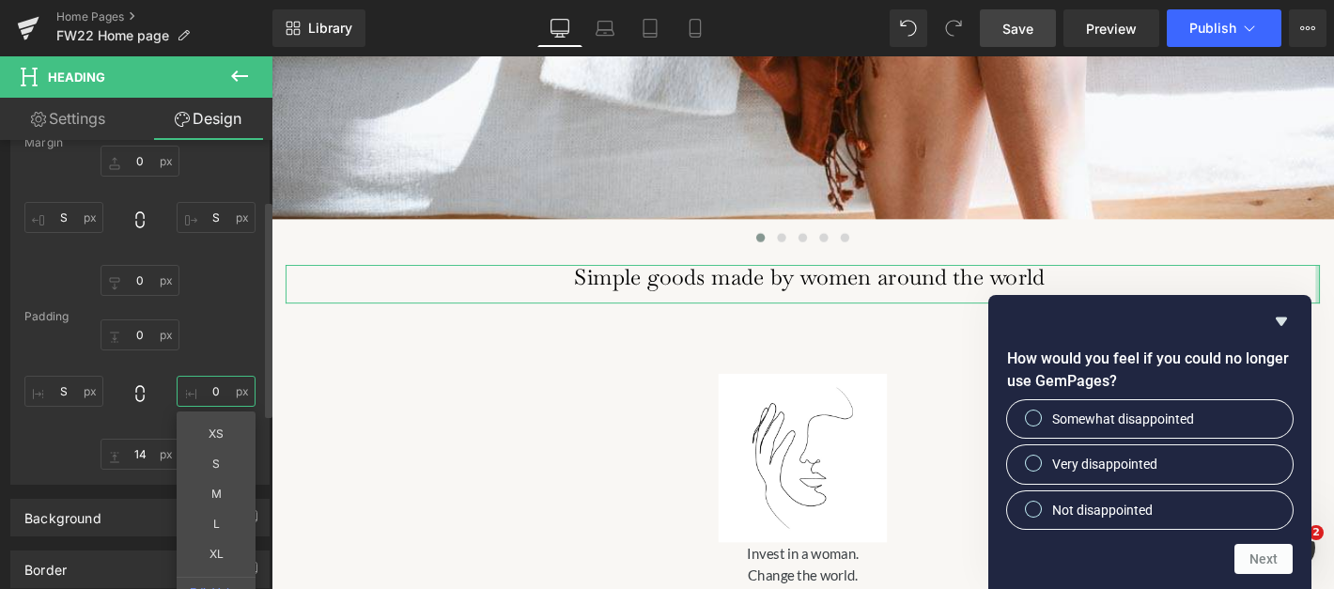
click at [218, 396] on input "0" at bounding box center [216, 391] width 79 height 31
type input "S"
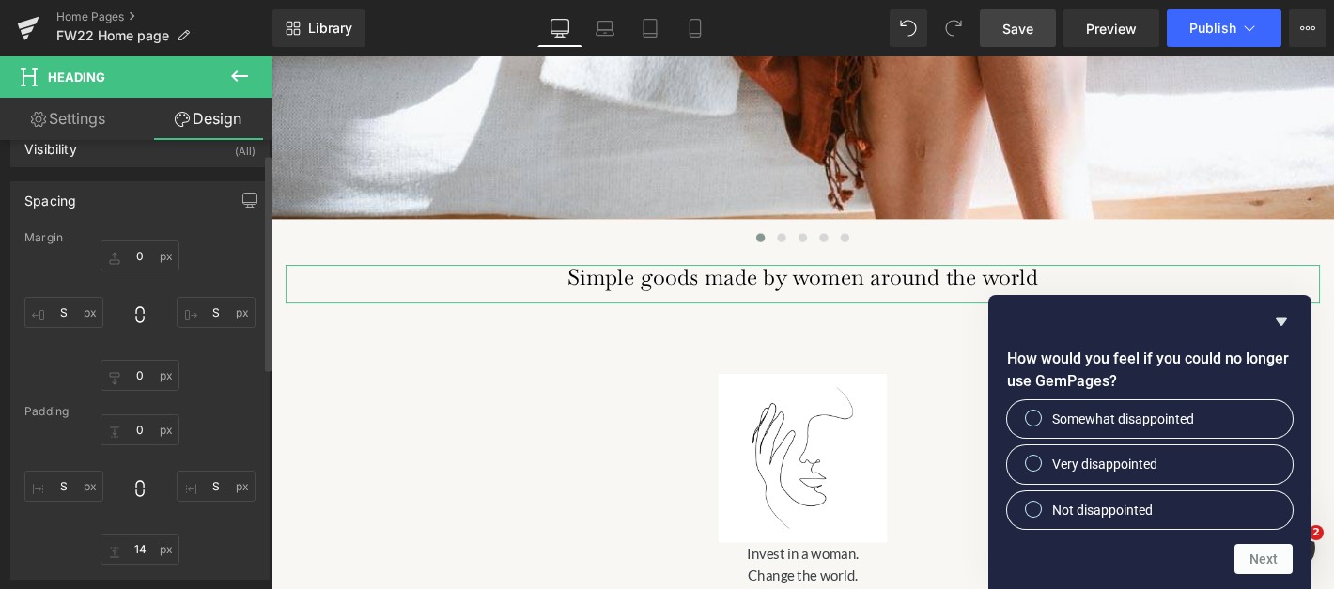
scroll to position [28, 0]
click at [77, 317] on input "S" at bounding box center [63, 313] width 79 height 31
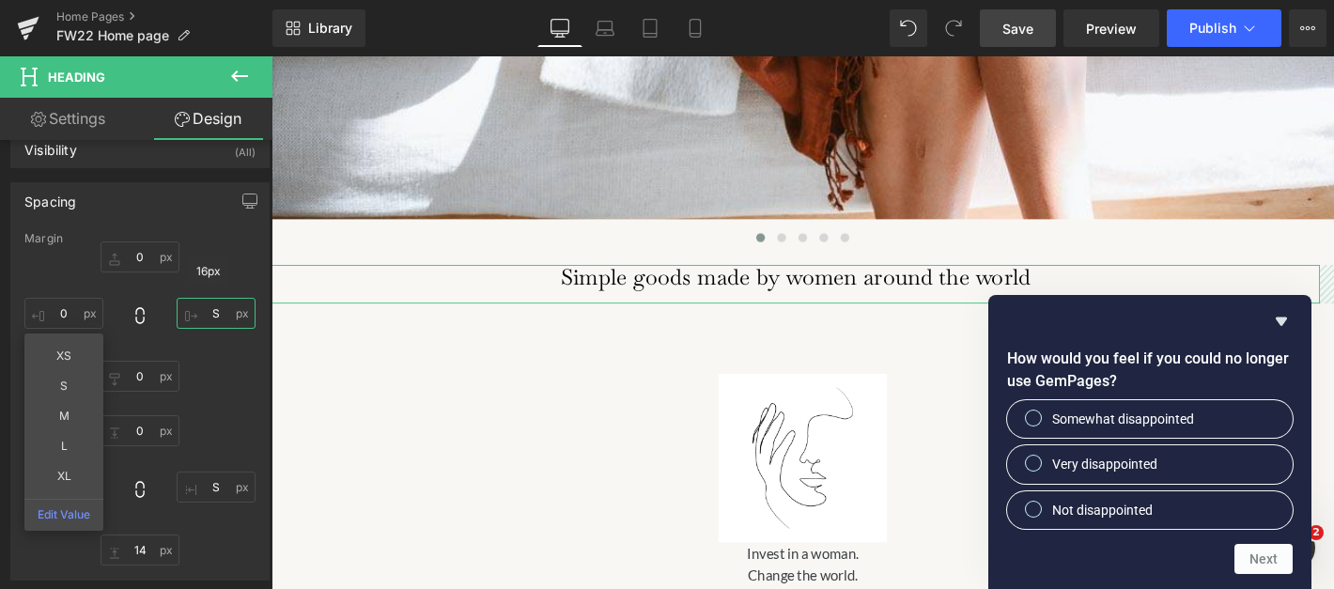
click at [207, 316] on input "S" at bounding box center [216, 313] width 79 height 31
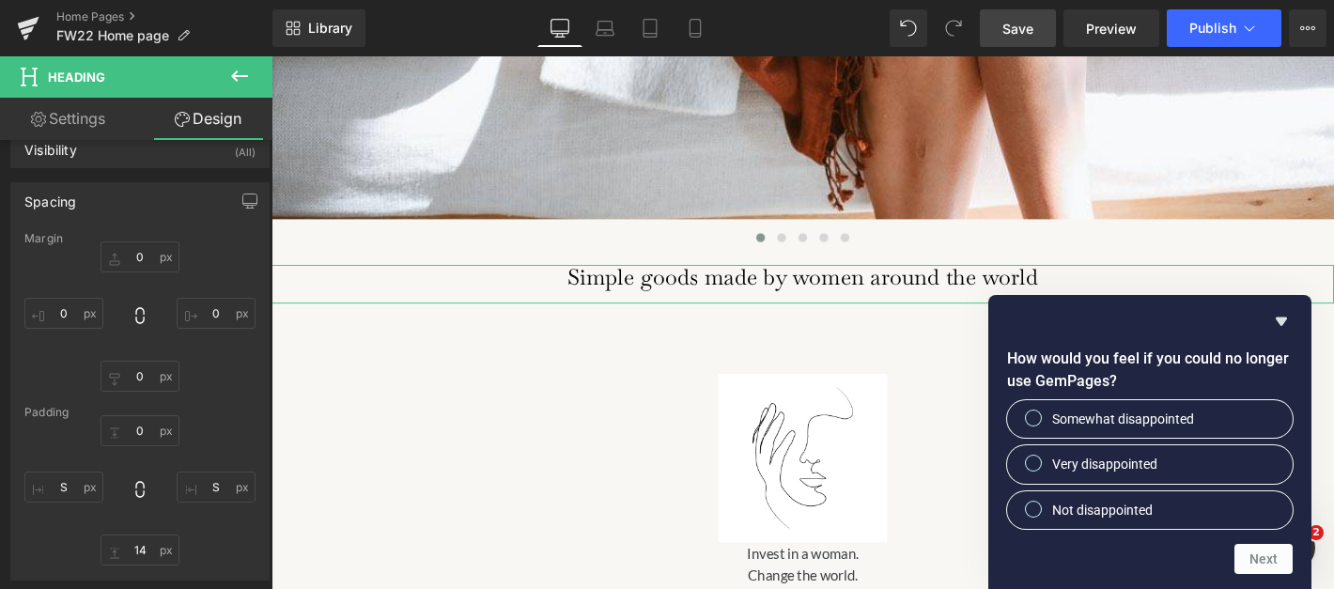
click at [58, 274] on div "0px 0 0px 0" at bounding box center [139, 316] width 231 height 150
click at [68, 490] on input "S" at bounding box center [63, 487] width 79 height 31
click at [203, 489] on input "S" at bounding box center [216, 487] width 79 height 31
click at [58, 310] on input "text" at bounding box center [63, 313] width 79 height 31
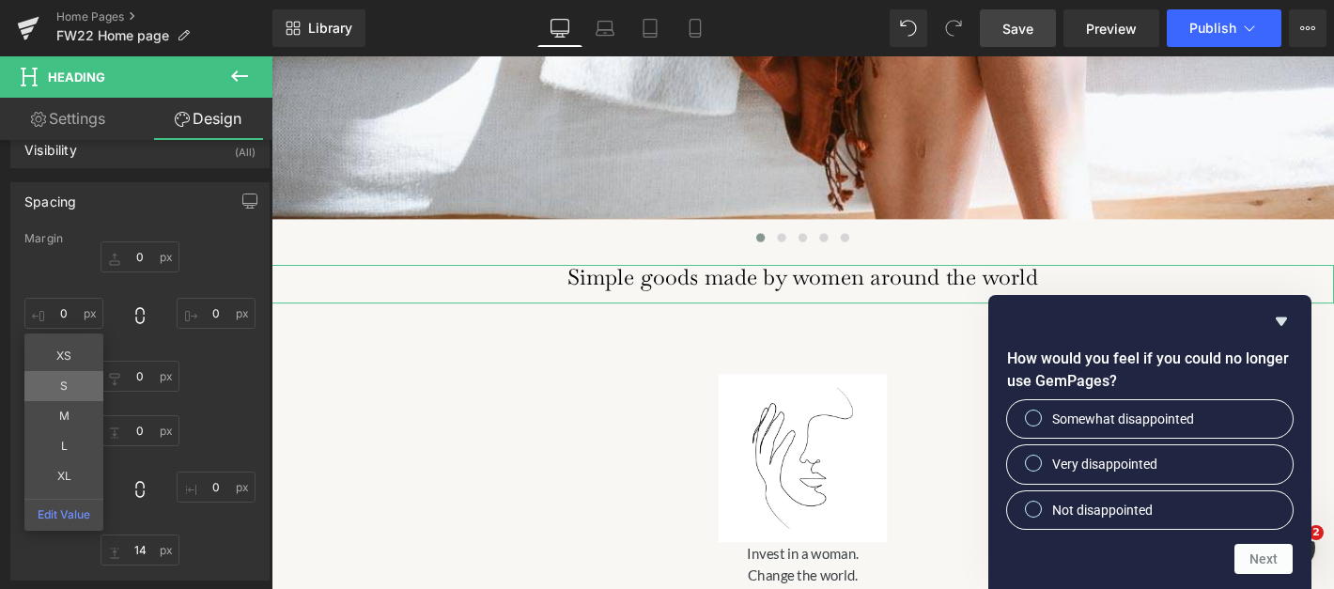
type input "S"
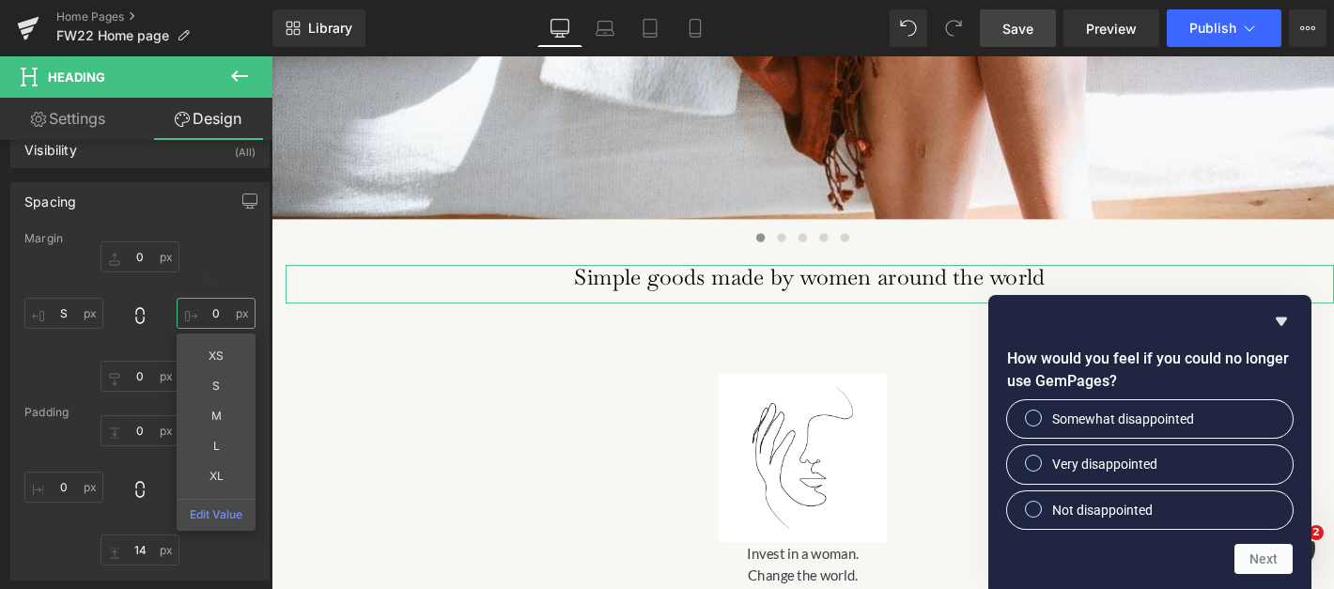
click at [216, 301] on input "text" at bounding box center [216, 313] width 79 height 31
type input "S"
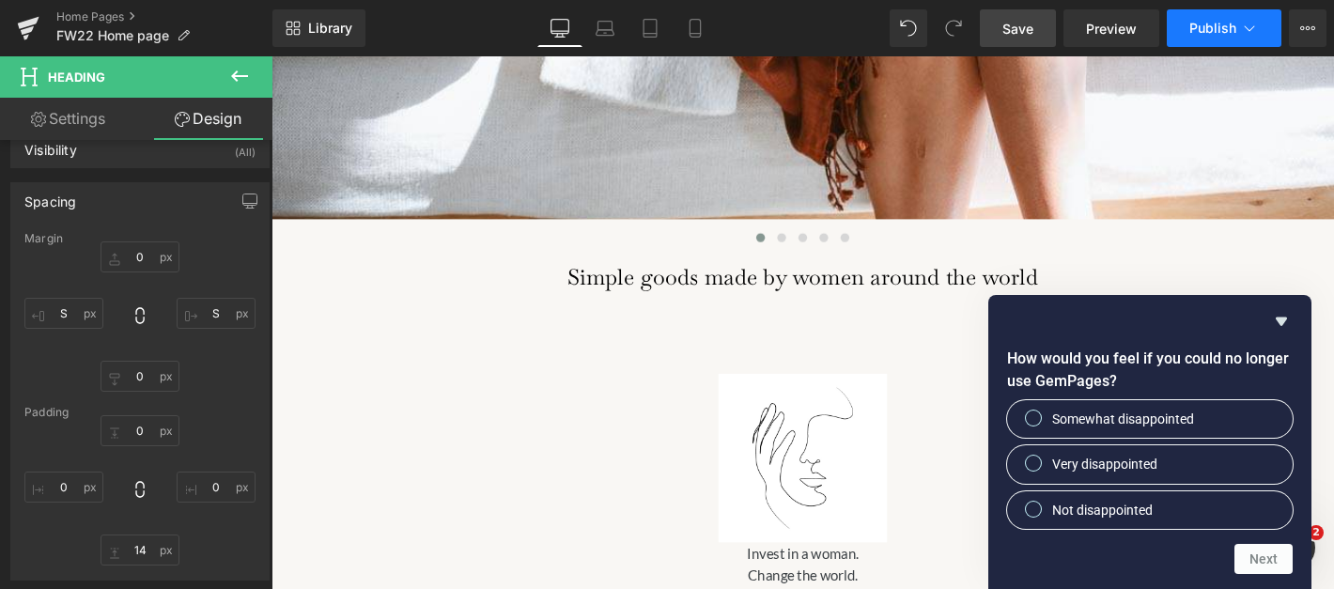
click at [1199, 26] on span "Publish" at bounding box center [1212, 28] width 47 height 15
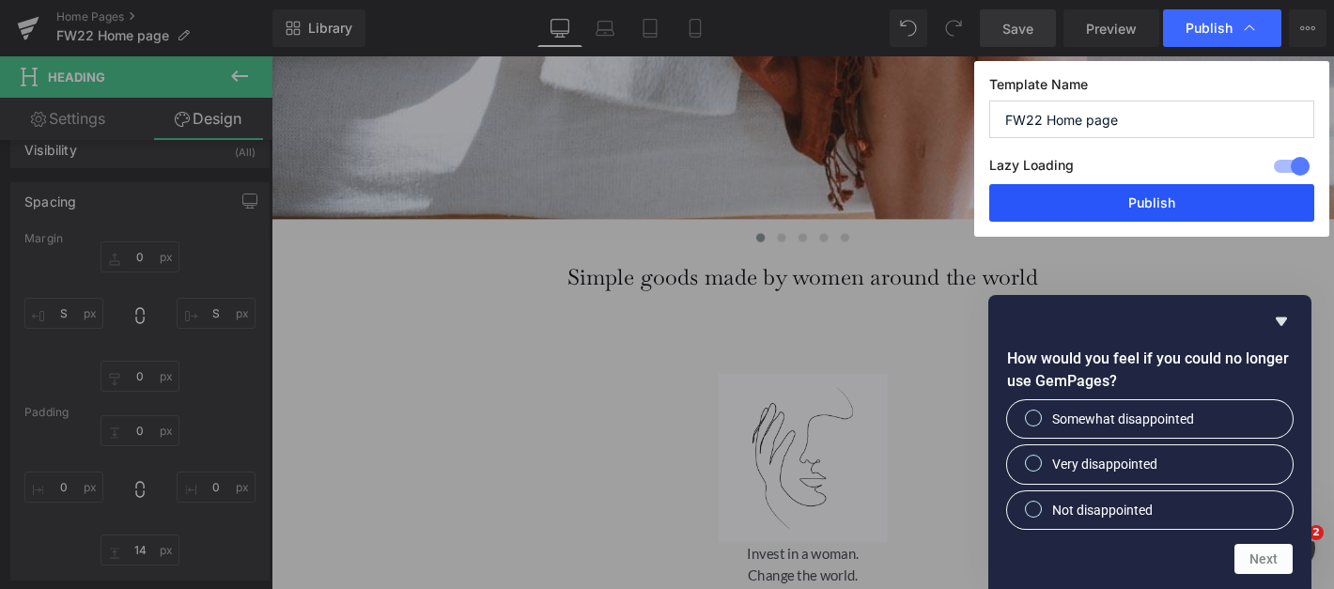
click at [1159, 217] on button "Publish" at bounding box center [1151, 203] width 325 height 38
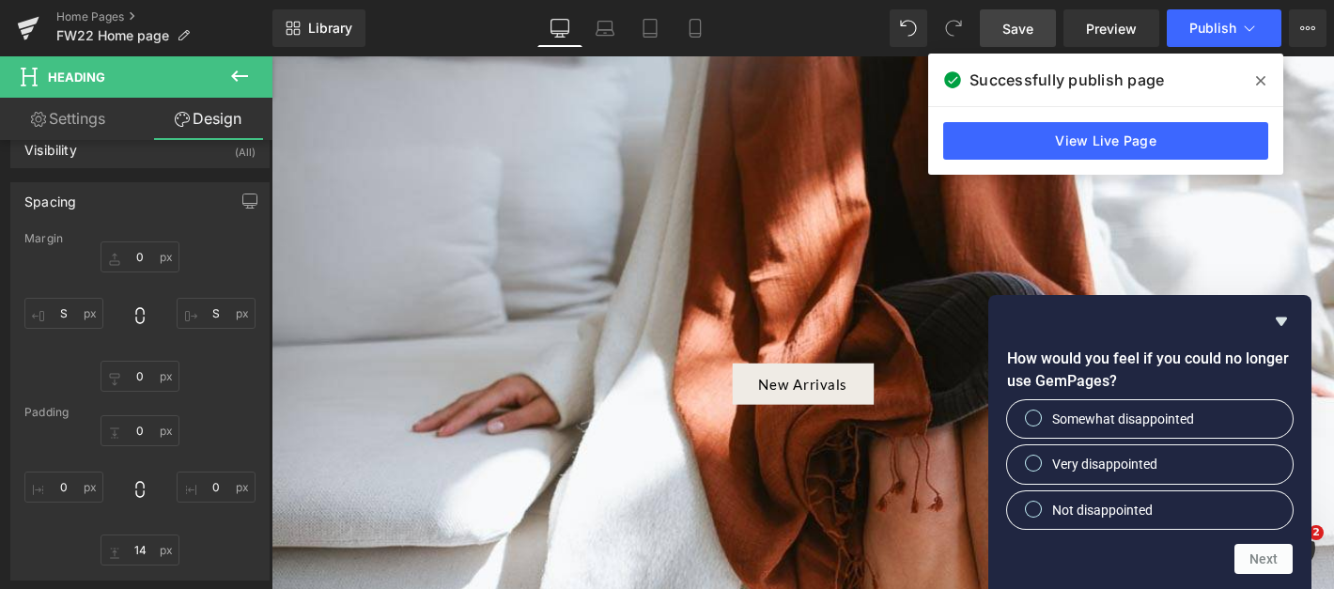
scroll to position [0, 0]
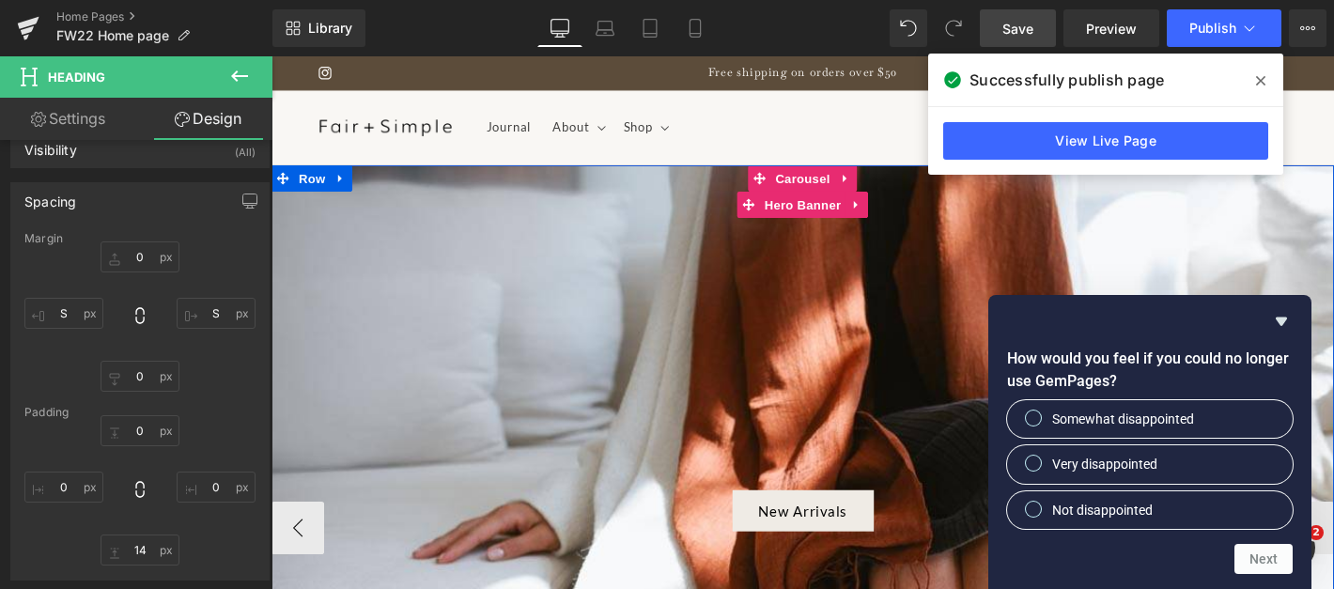
click at [790, 392] on div at bounding box center [839, 543] width 1137 height 741
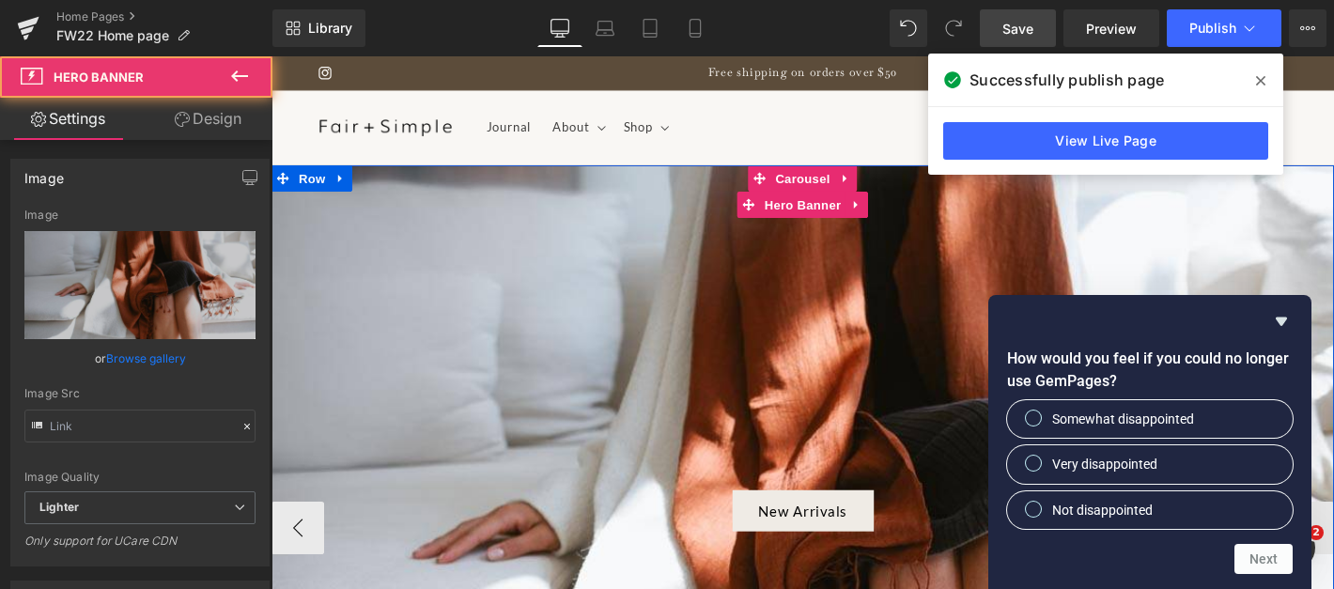
type input "[URL][DOMAIN_NAME]"
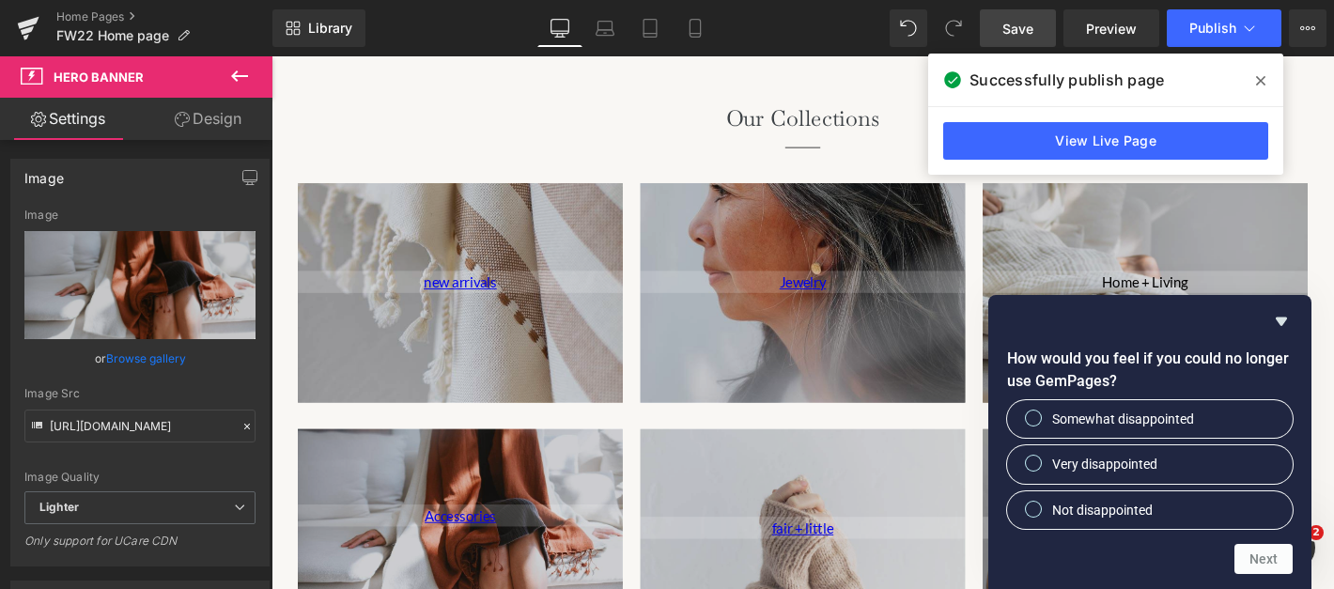
scroll to position [1940, 0]
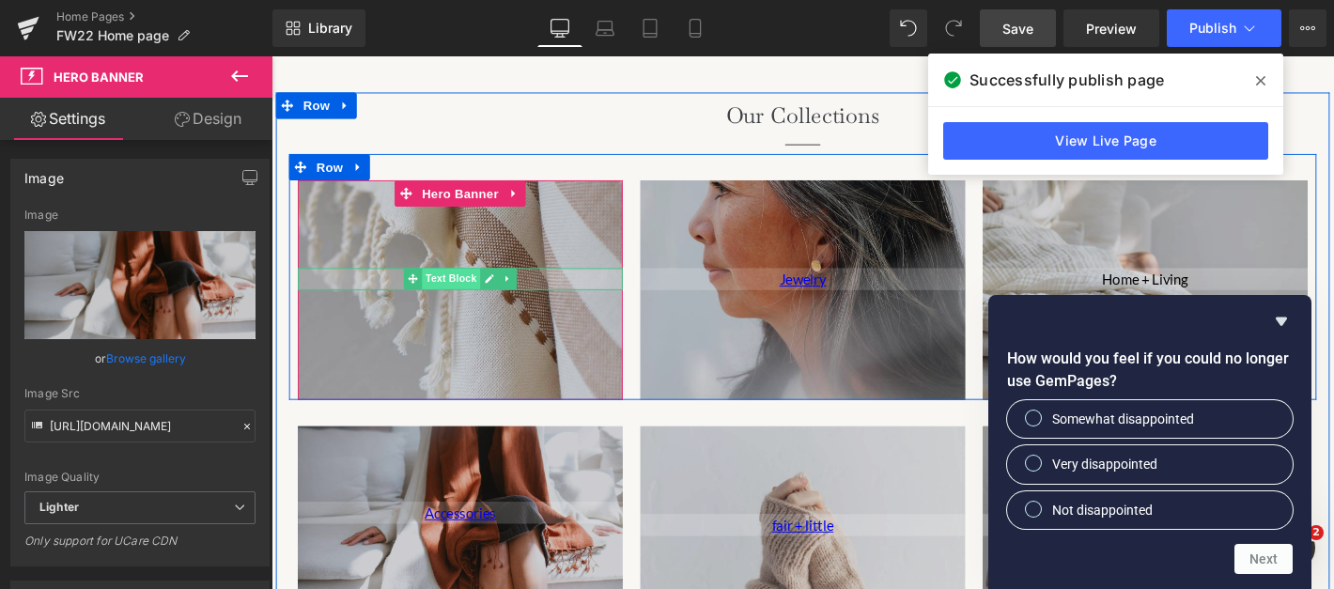
click at [473, 291] on span "Text Block" at bounding box center [463, 294] width 62 height 23
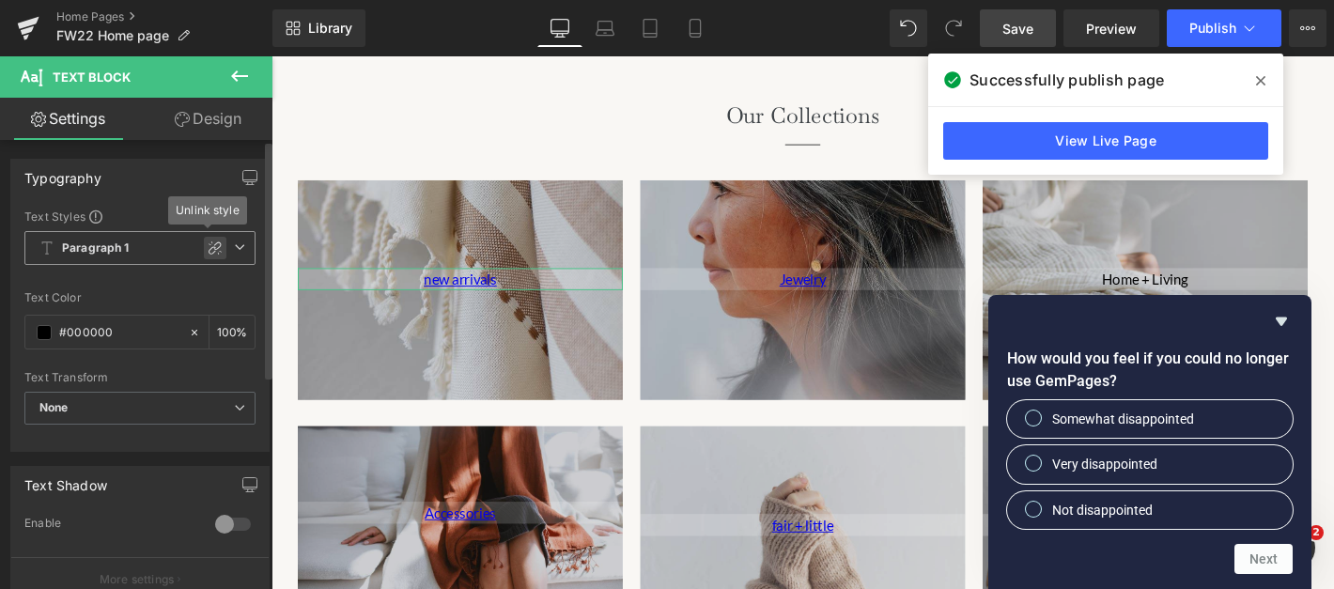
click at [209, 248] on icon at bounding box center [215, 247] width 15 height 15
type input "1.5"
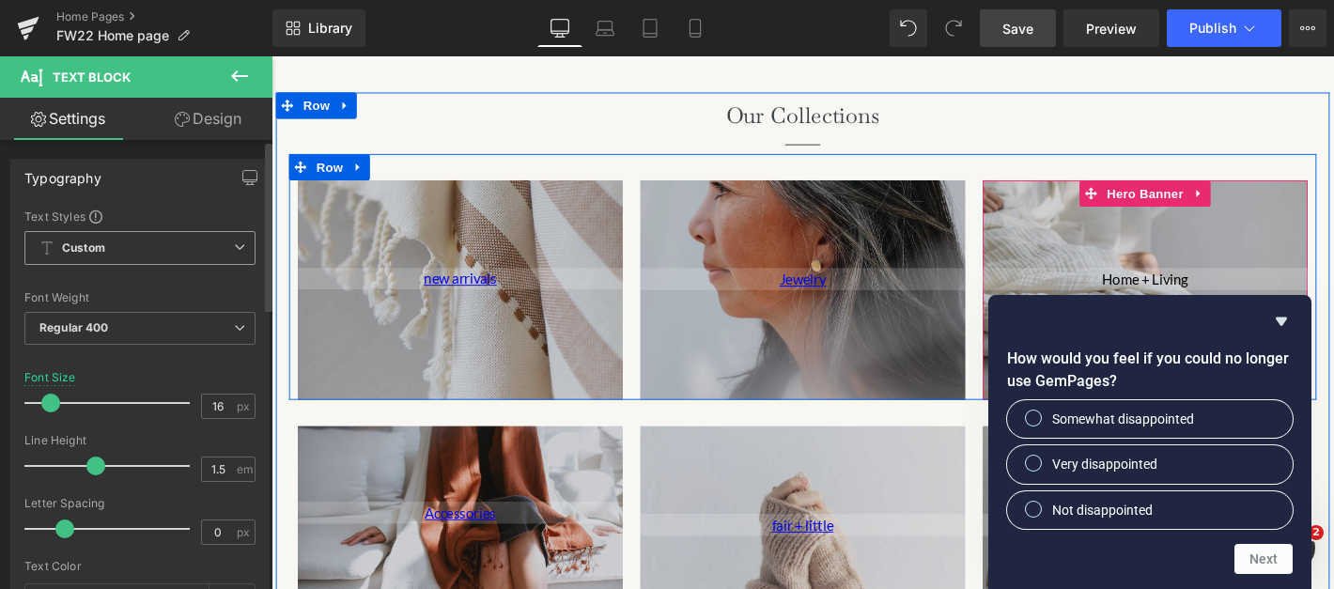
click at [1291, 159] on div "Separator" at bounding box center [839, 151] width 1099 height 20
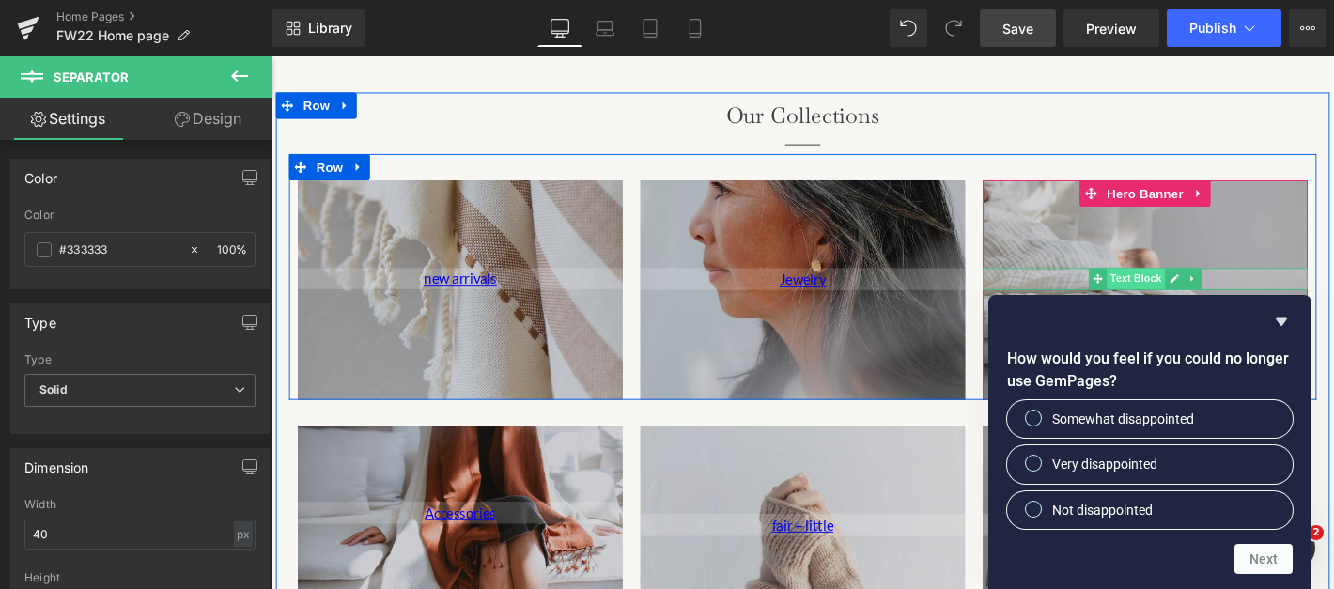
click at [1205, 295] on span "Text Block" at bounding box center [1196, 294] width 62 height 23
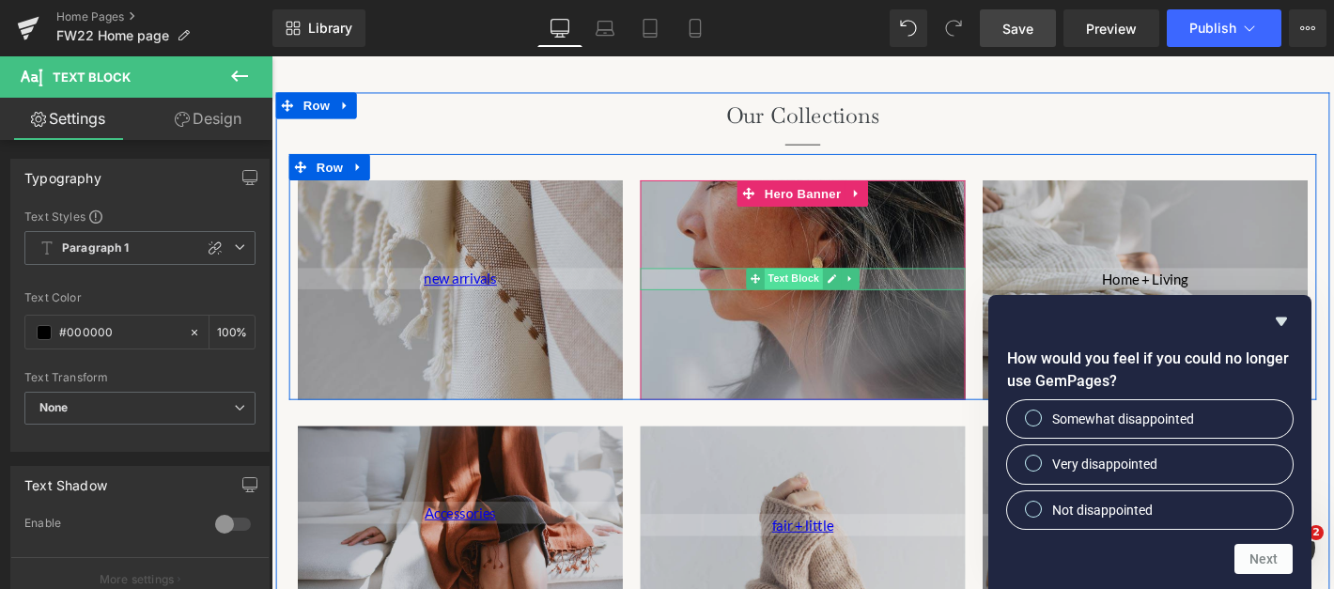
click at [852, 299] on span "Text Block" at bounding box center [830, 294] width 62 height 23
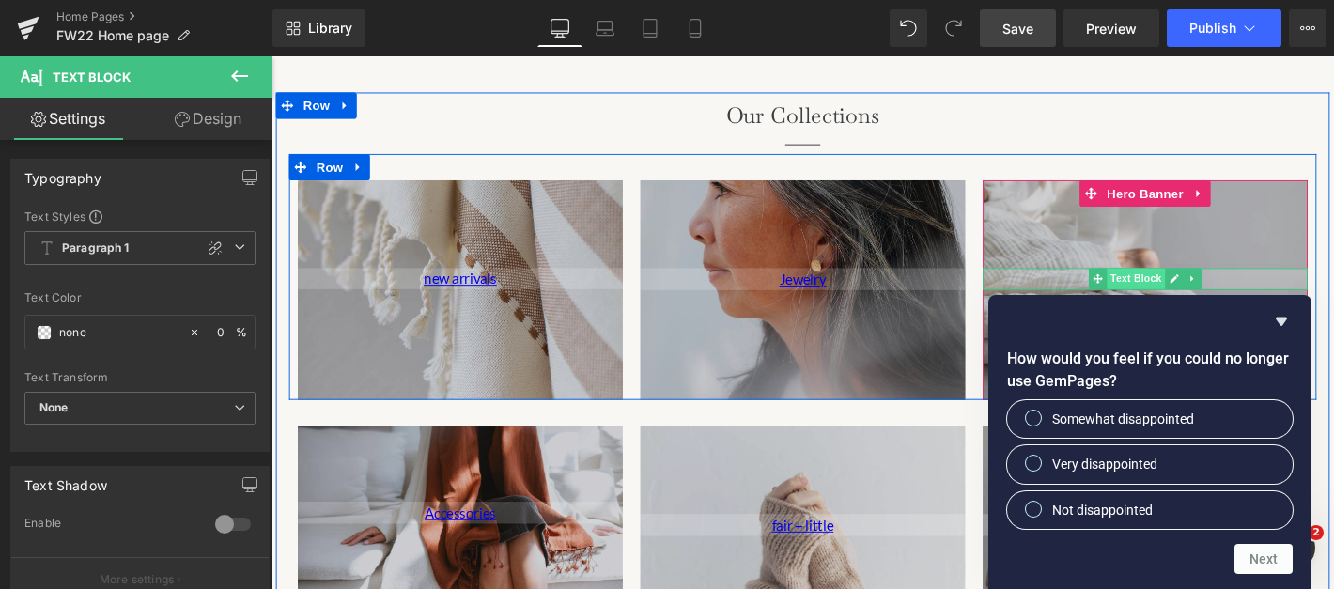
click at [1195, 296] on span "Text Block" at bounding box center [1196, 294] width 62 height 23
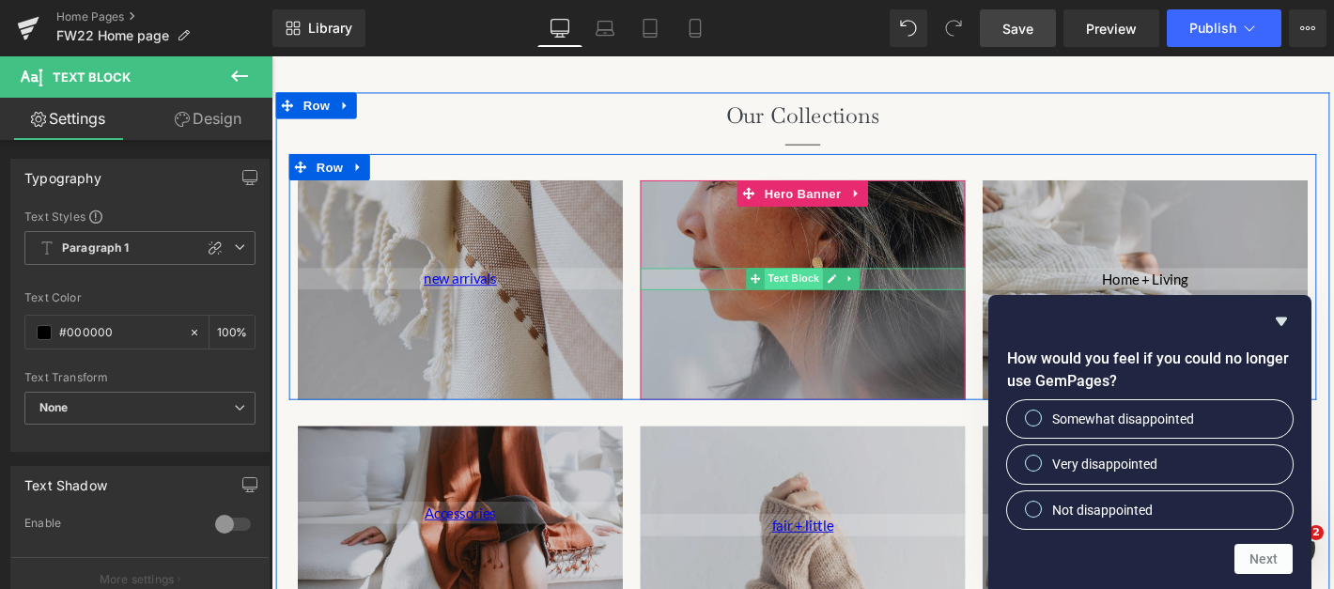
click at [840, 292] on span "Text Block" at bounding box center [830, 294] width 62 height 23
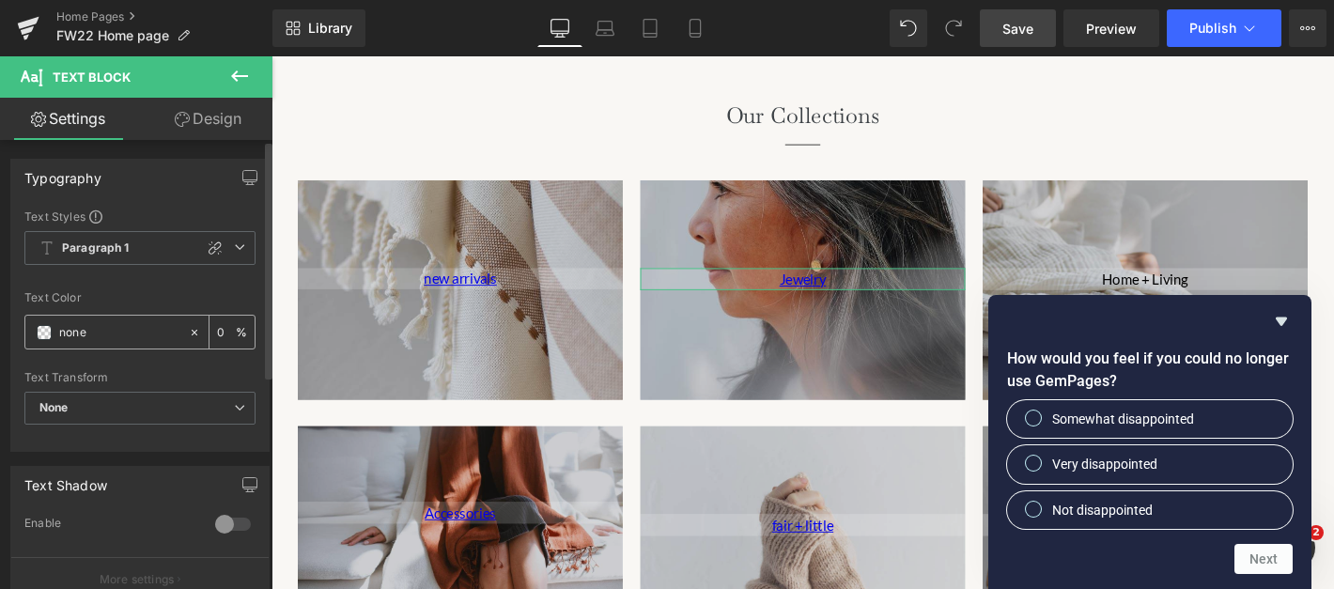
click at [158, 333] on input "none" at bounding box center [119, 332] width 120 height 21
click at [71, 330] on input "none" at bounding box center [119, 332] width 120 height 21
click at [49, 330] on span at bounding box center [44, 332] width 15 height 15
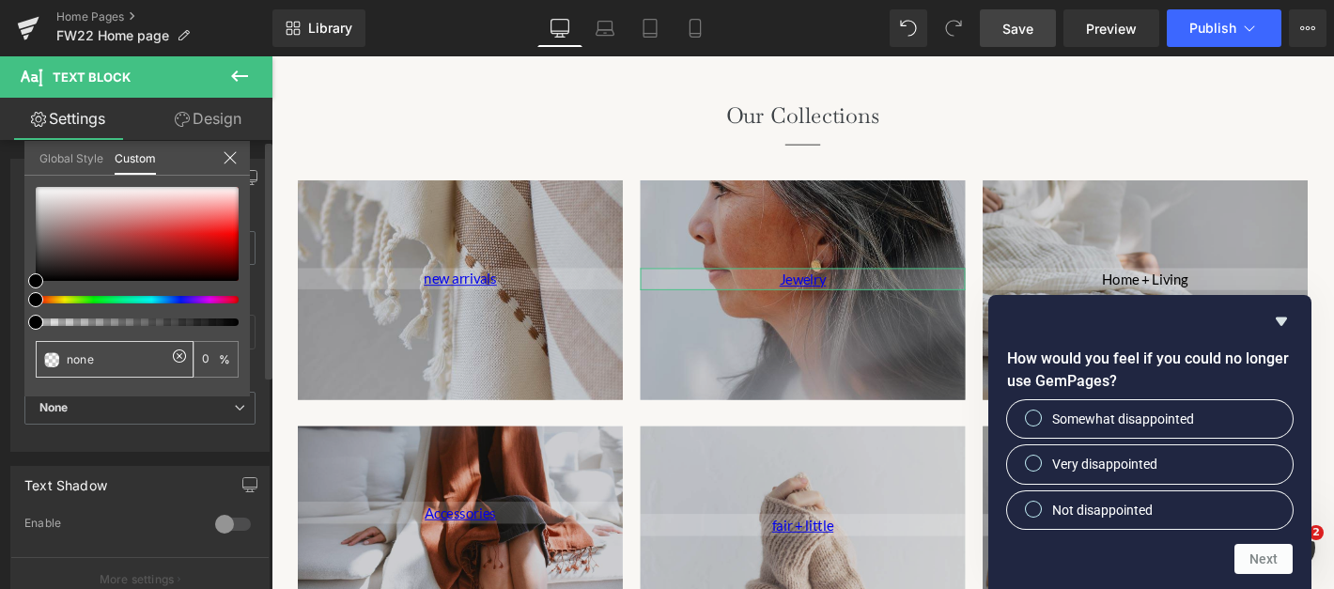
click at [102, 360] on input "none" at bounding box center [117, 359] width 100 height 20
drag, startPoint x: 102, startPoint y: 360, endPoint x: 40, endPoint y: 355, distance: 62.2
click at [40, 355] on div "none" at bounding box center [115, 359] width 158 height 37
type input "0"
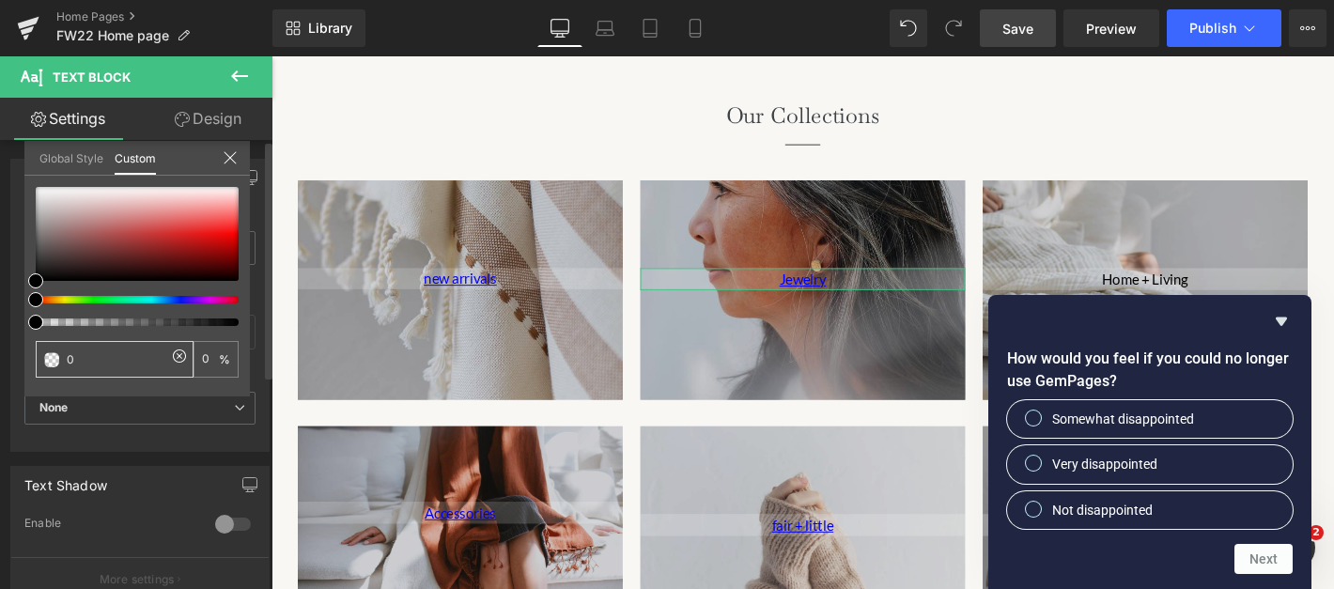
type input "00"
type input "000"
type input "100"
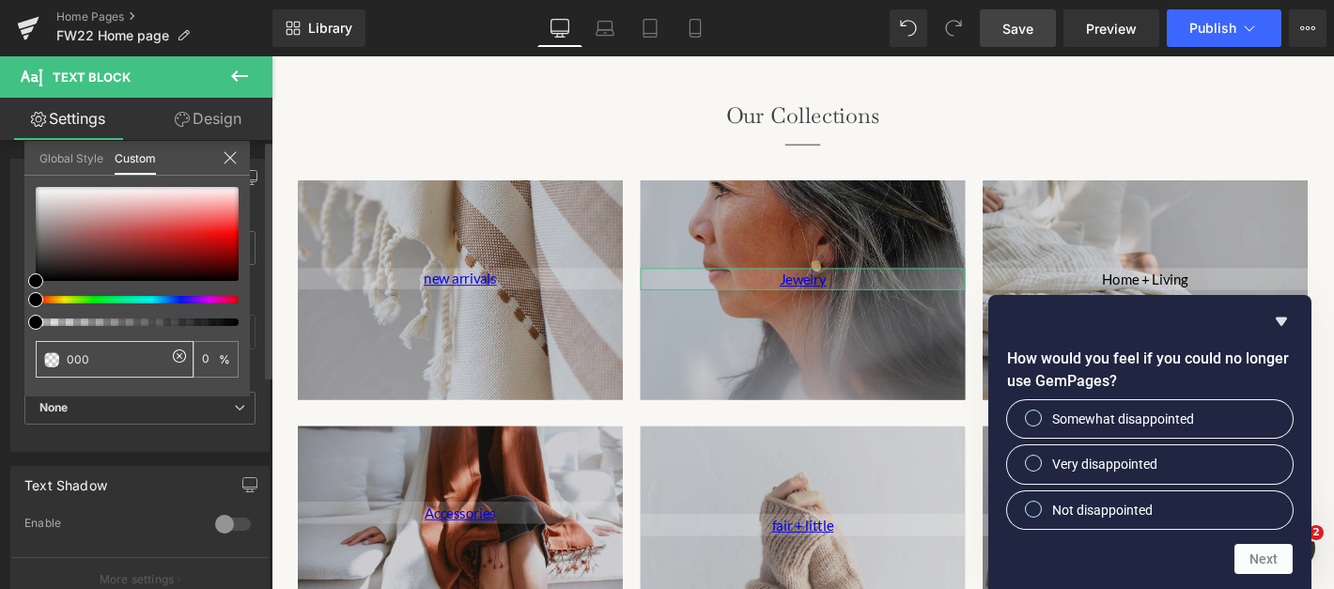
type input "100"
type input "00000"
type input "0"
type input "000000"
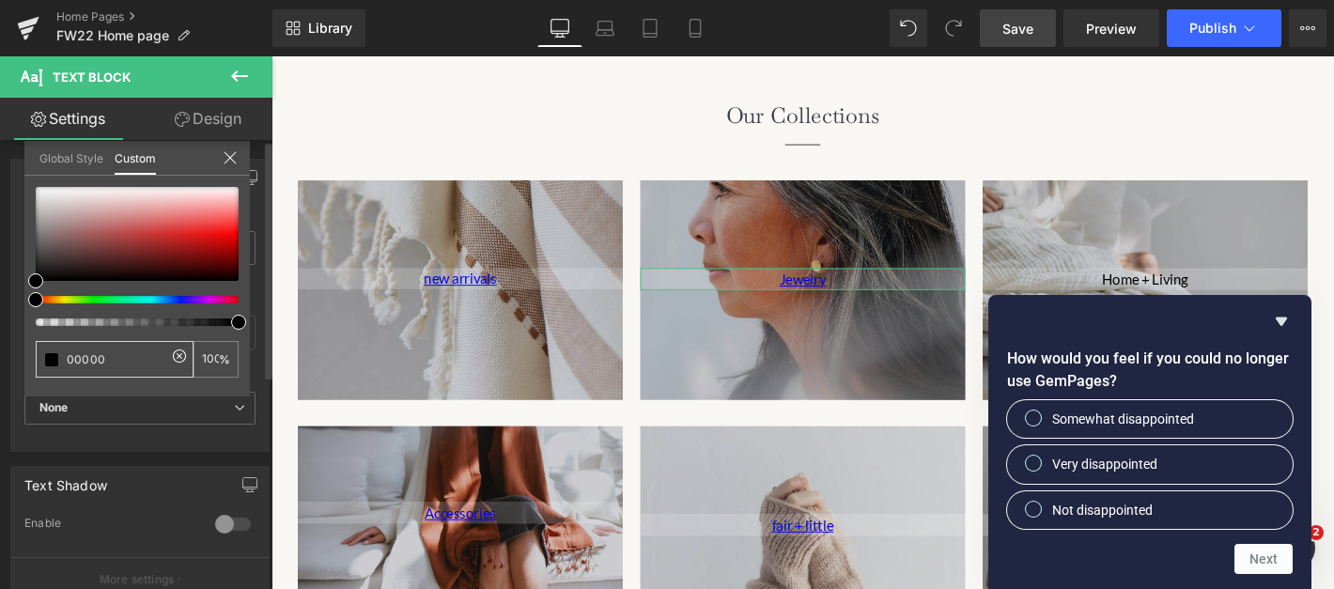
type input "0"
type input "000000"
type input "100"
type input "000000"
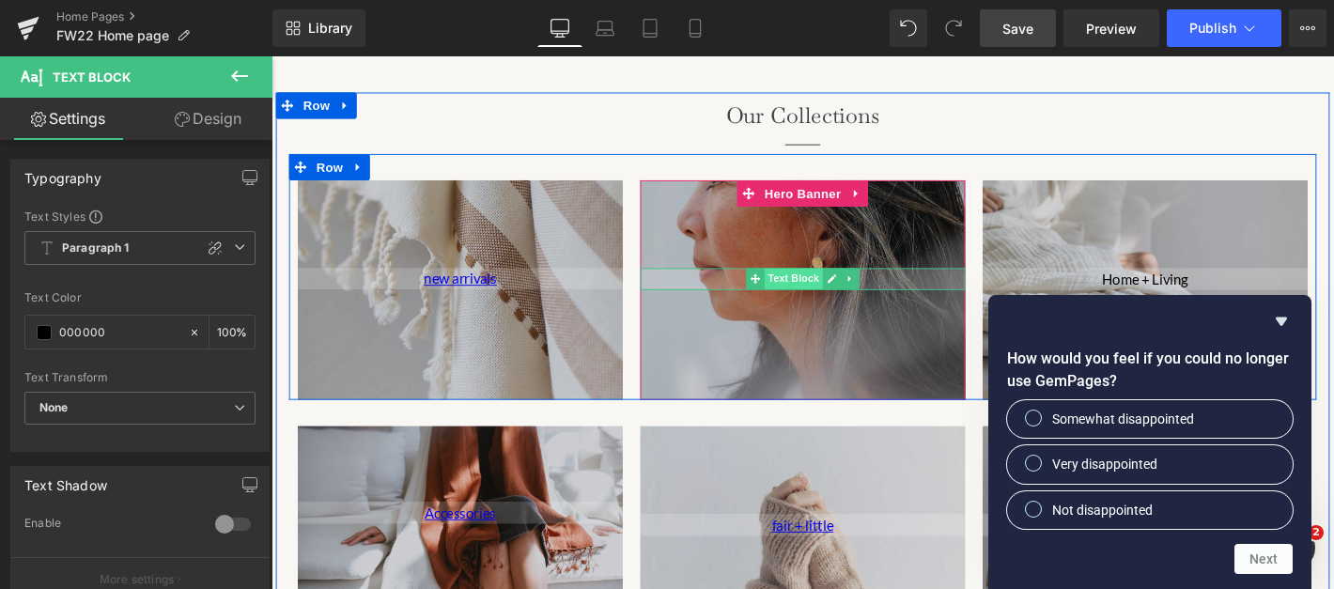
click at [838, 298] on span "Text Block" at bounding box center [830, 294] width 62 height 23
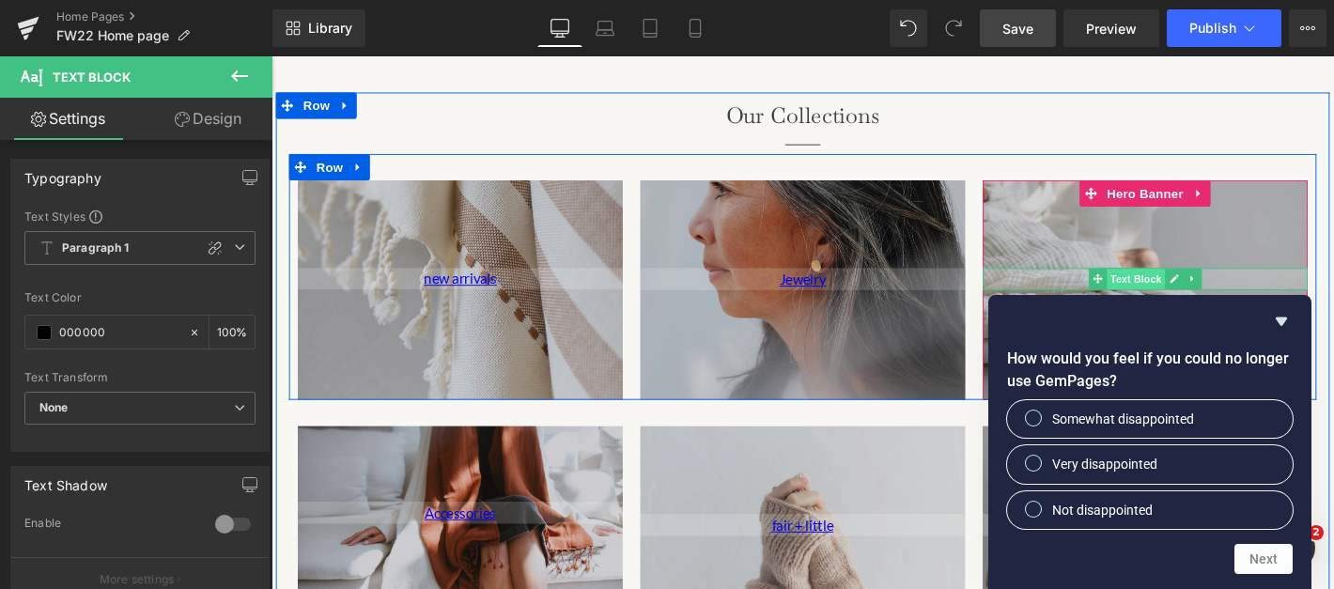
click at [1180, 293] on span "Text Block" at bounding box center [1196, 295] width 62 height 23
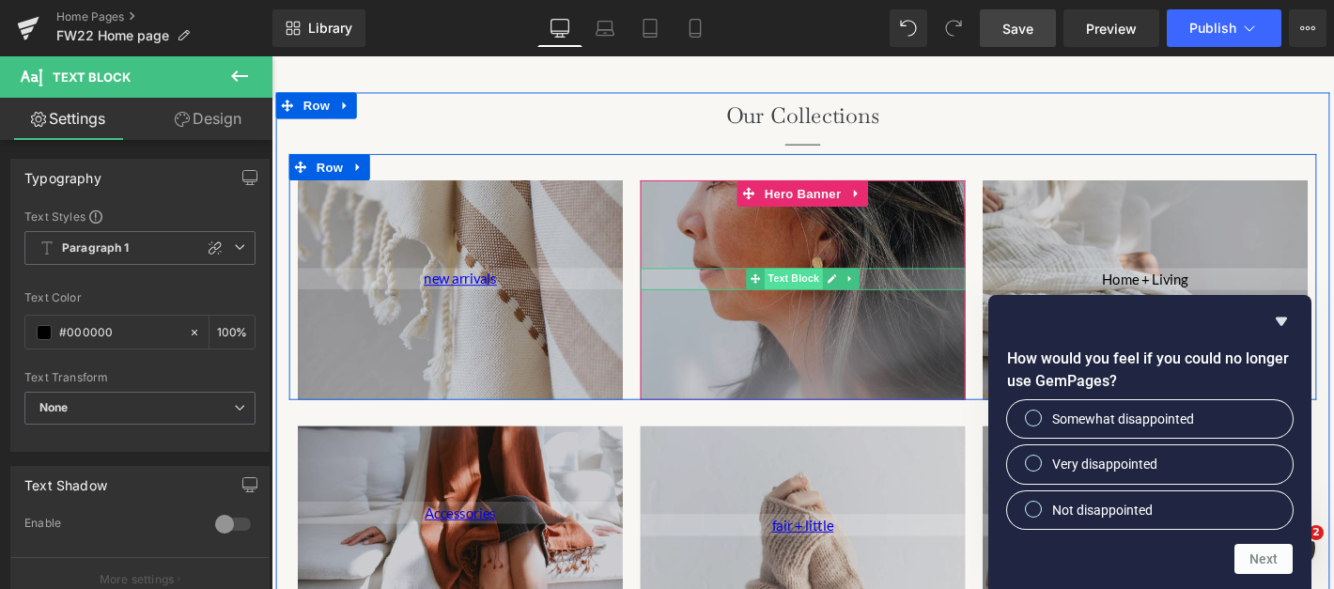
click at [844, 289] on span "Text Block" at bounding box center [830, 294] width 62 height 23
click at [867, 293] on icon at bounding box center [870, 293] width 10 height 11
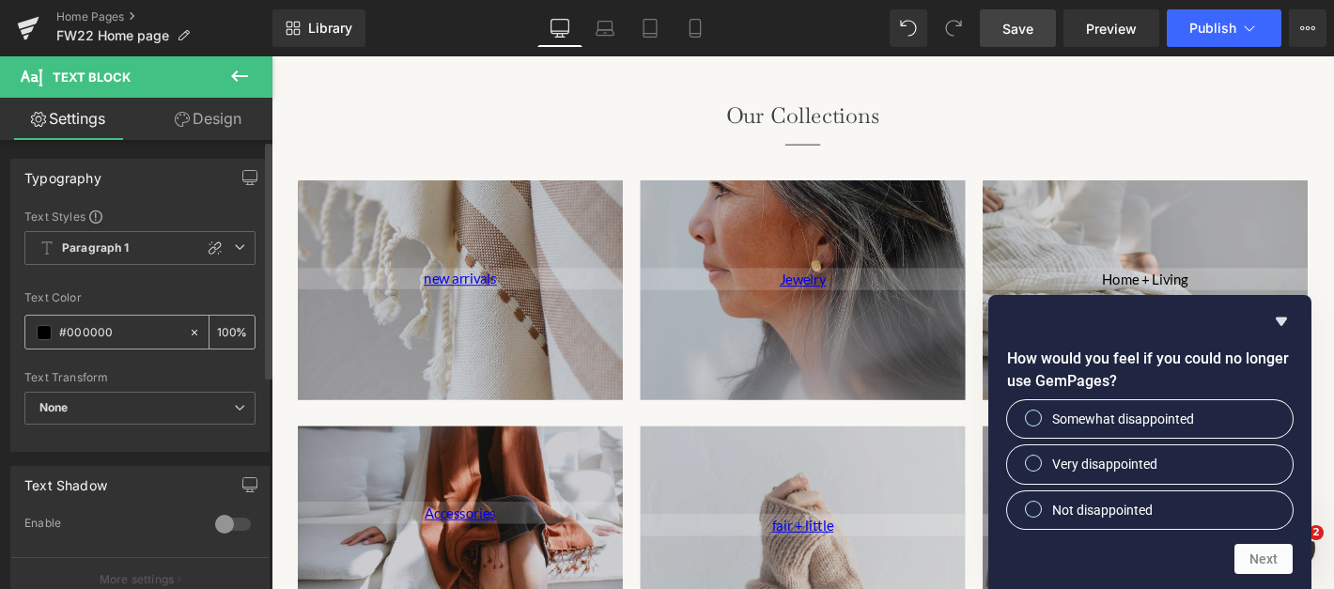
drag, startPoint x: 127, startPoint y: 330, endPoint x: 62, endPoint y: 334, distance: 65.0
click at [62, 334] on input "#000000" at bounding box center [119, 332] width 120 height 21
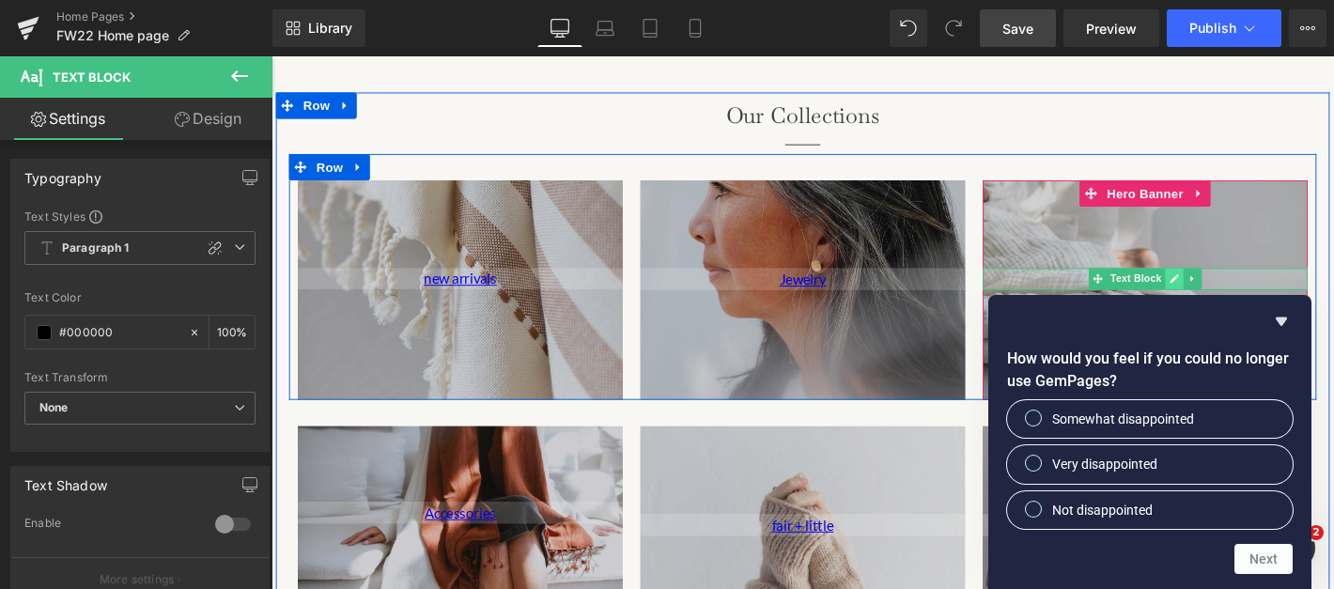
click at [1232, 293] on icon at bounding box center [1237, 293] width 10 height 11
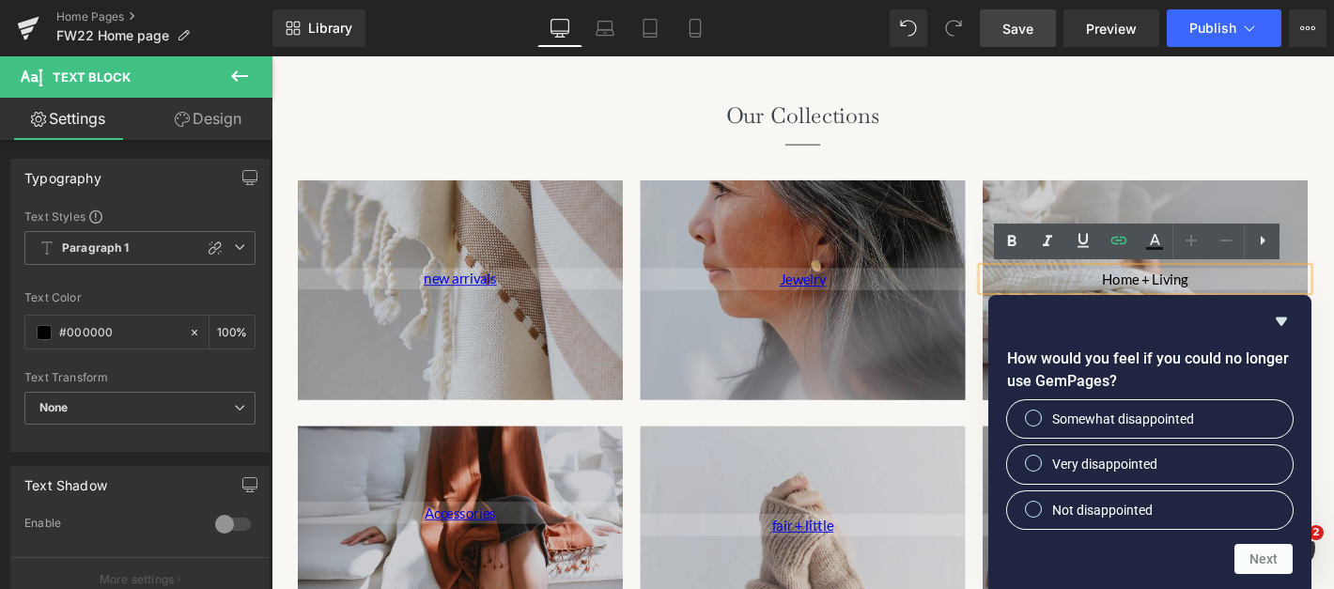
click at [1190, 301] on p "Home + Living" at bounding box center [1206, 295] width 348 height 24
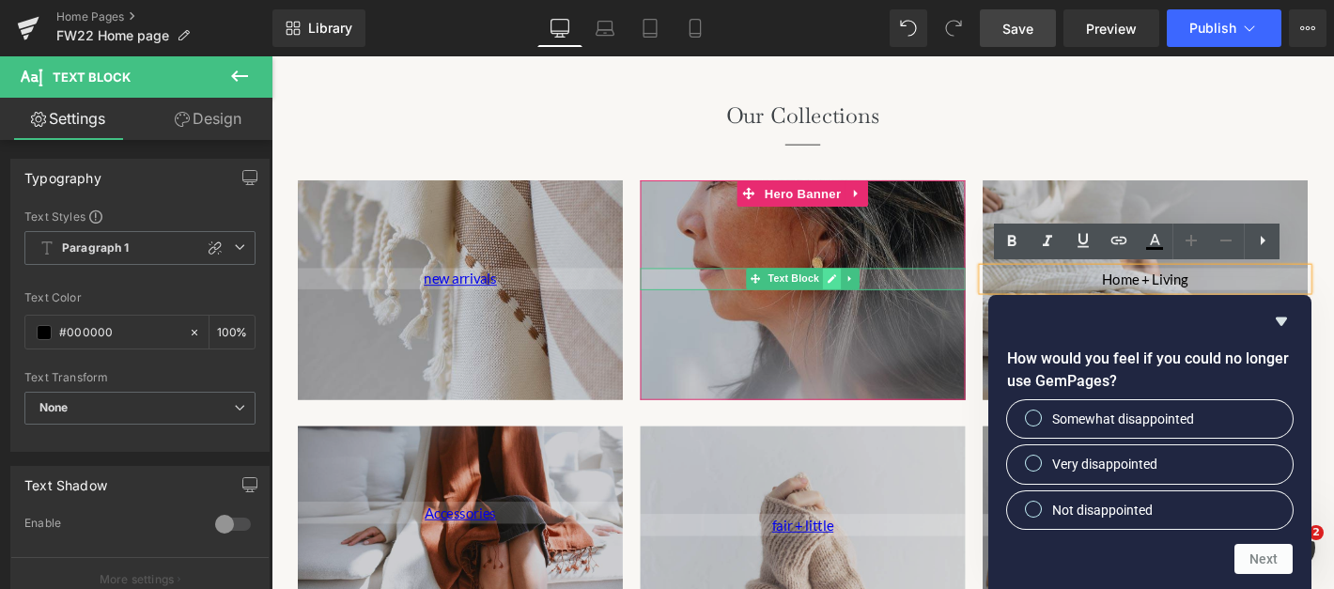
click at [871, 295] on icon at bounding box center [870, 293] width 10 height 11
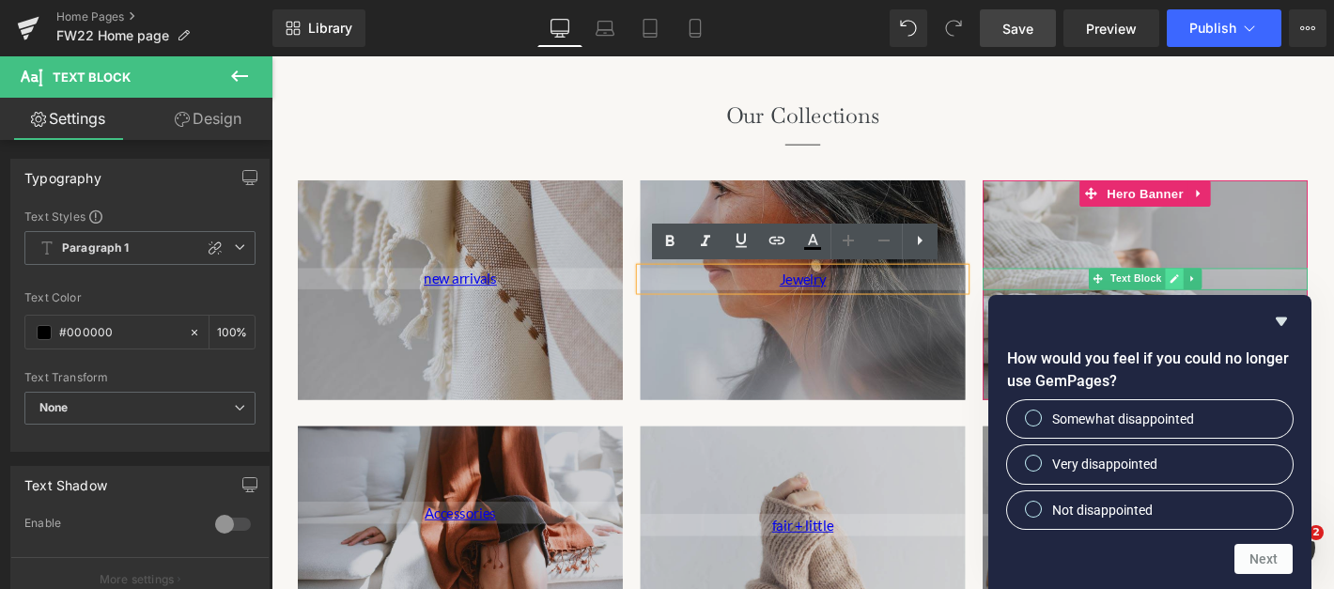
click at [1235, 292] on icon at bounding box center [1237, 293] width 10 height 11
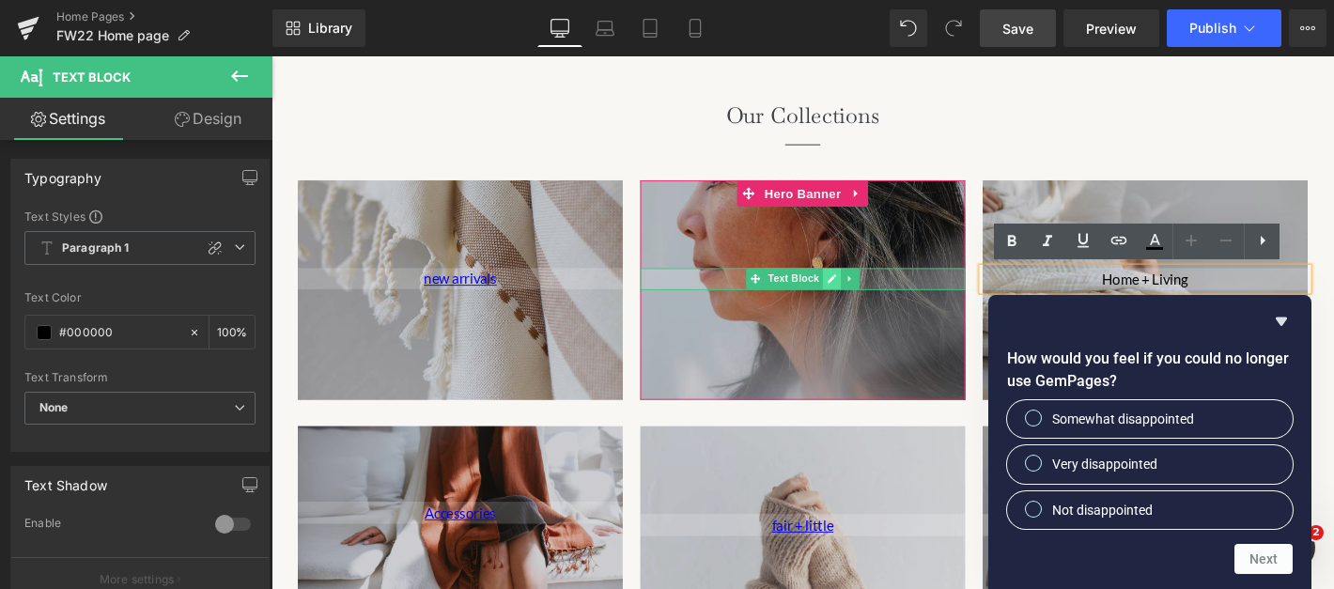
click at [865, 294] on icon at bounding box center [870, 293] width 10 height 11
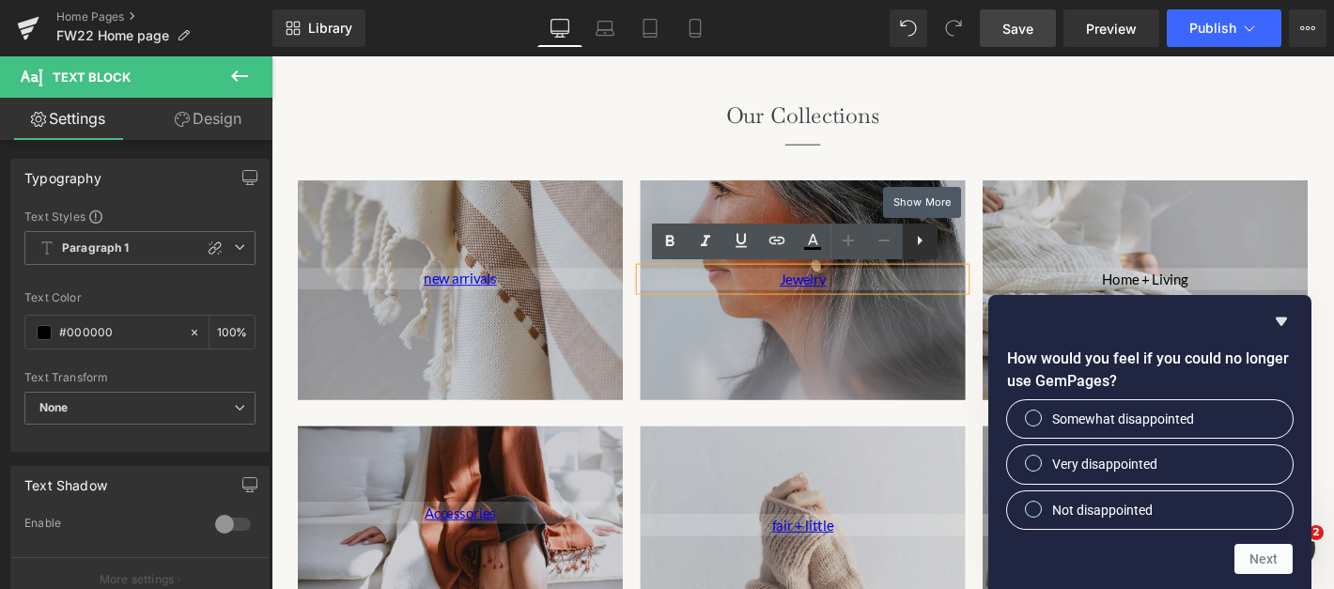
click at [921, 241] on icon at bounding box center [920, 240] width 5 height 9
click at [950, 245] on icon at bounding box center [955, 240] width 23 height 23
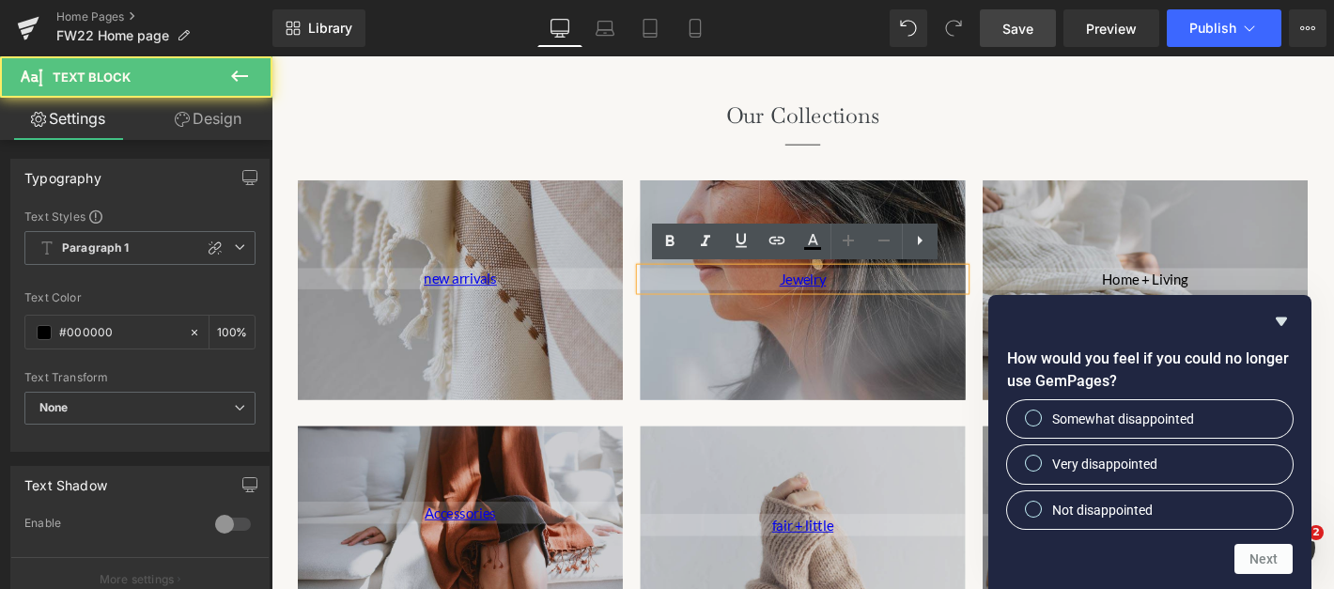
drag, startPoint x: 864, startPoint y: 301, endPoint x: 793, endPoint y: 301, distance: 71.4
click at [793, 301] on p "Jewelry" at bounding box center [840, 295] width 348 height 24
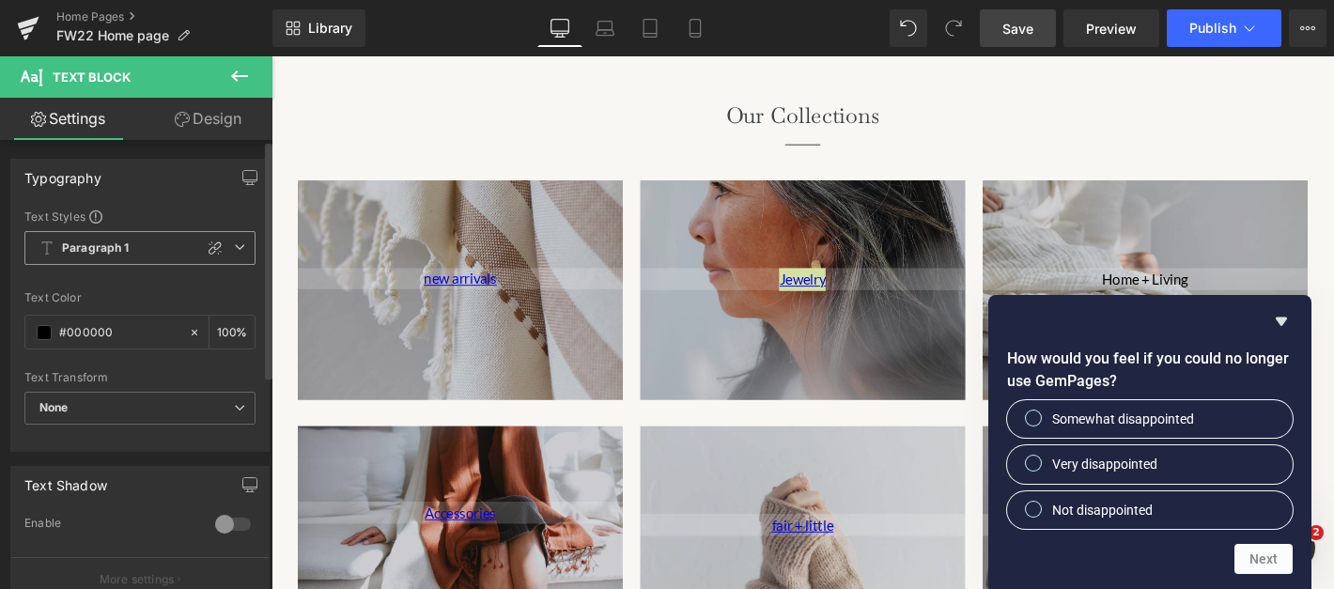
click at [132, 247] on span "Paragraph 1" at bounding box center [139, 248] width 231 height 34
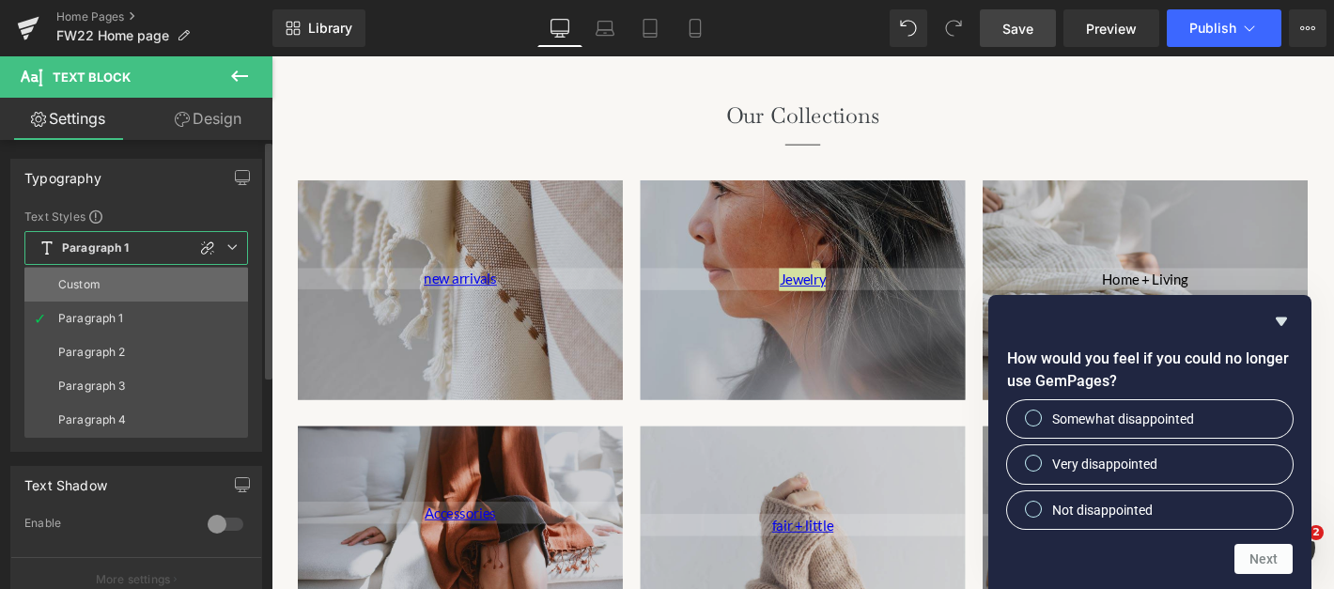
click at [100, 278] on li "Custom" at bounding box center [136, 285] width 224 height 34
type input "1.5"
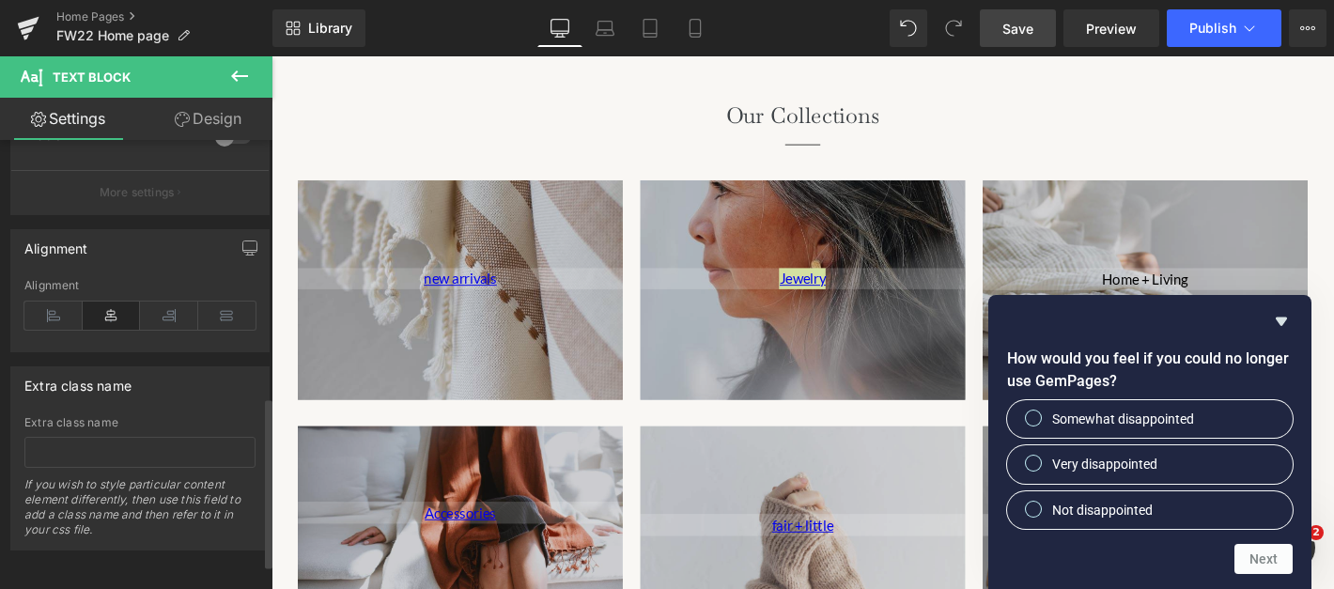
scroll to position [0, 0]
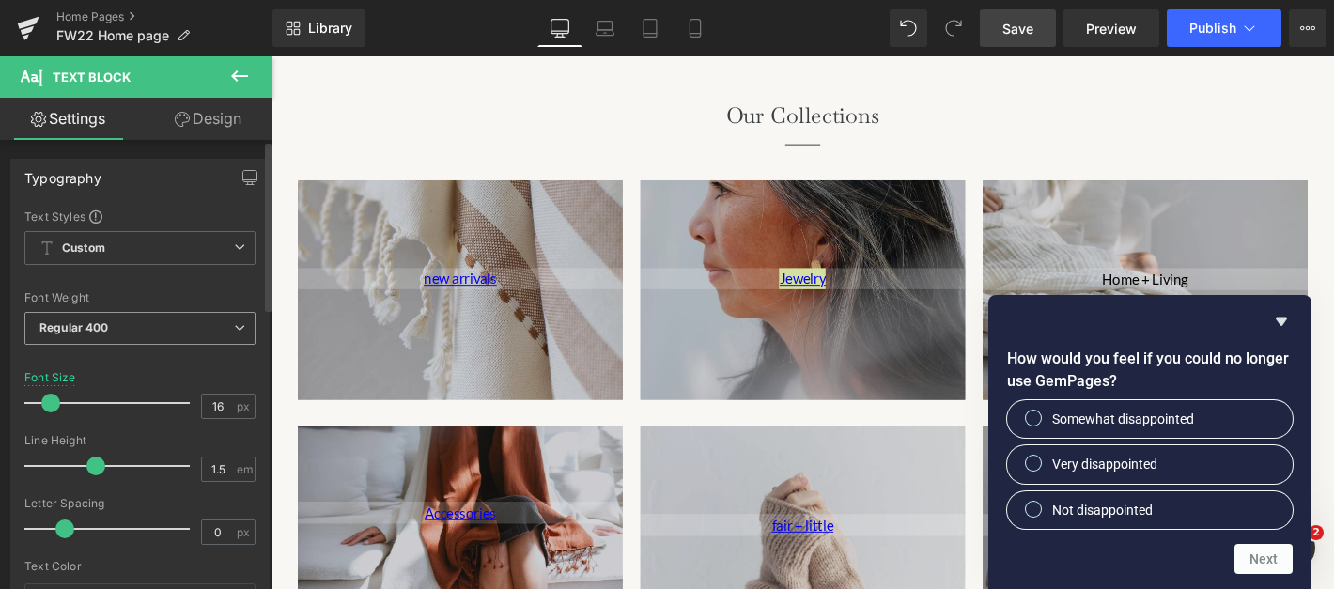
click at [106, 329] on b "Regular 400" at bounding box center [74, 327] width 70 height 14
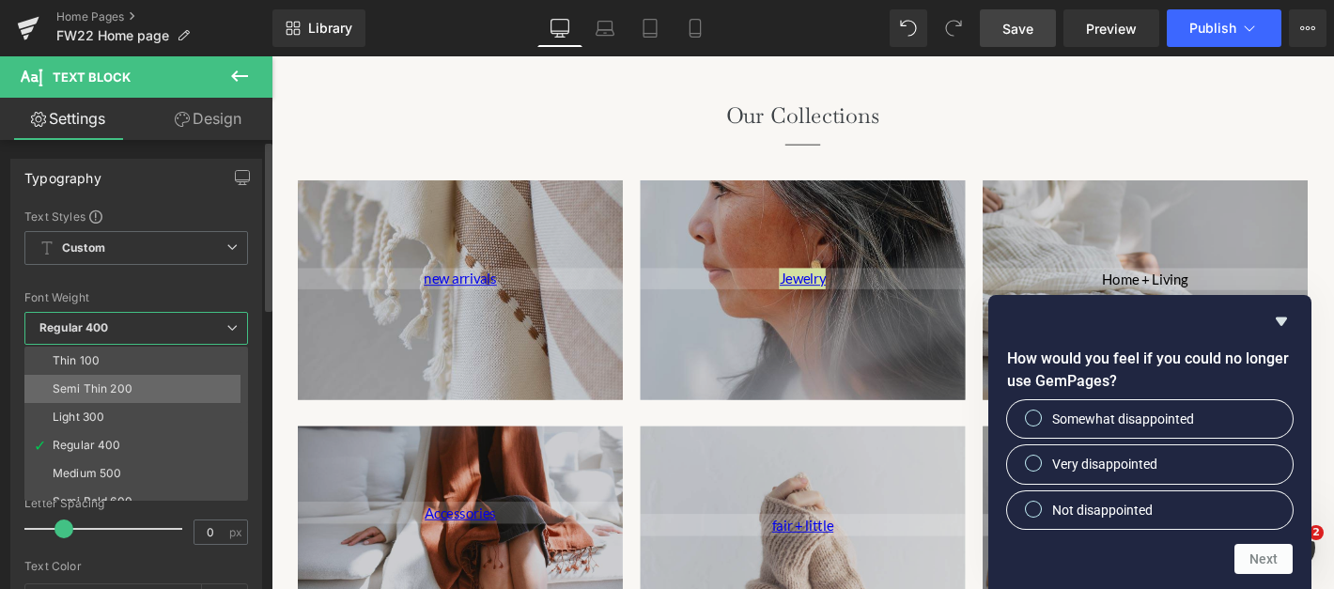
click at [105, 382] on div "Semi Thin 200" at bounding box center [93, 388] width 80 height 13
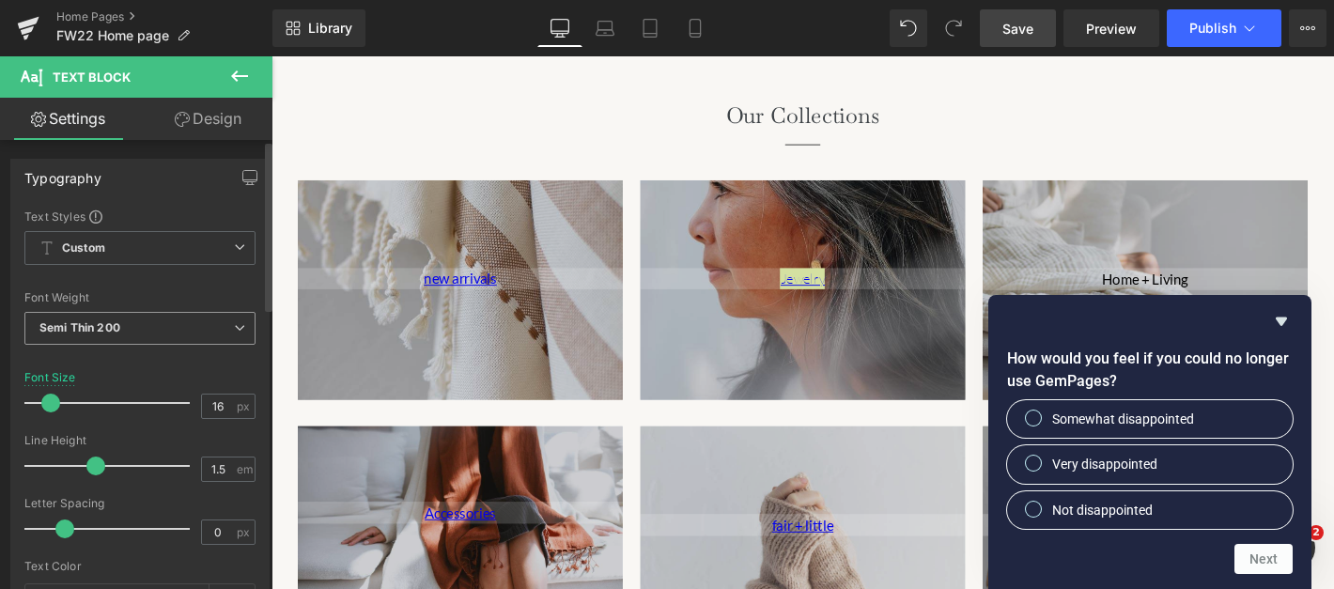
click at [99, 317] on span "Semi Thin 200" at bounding box center [139, 328] width 231 height 33
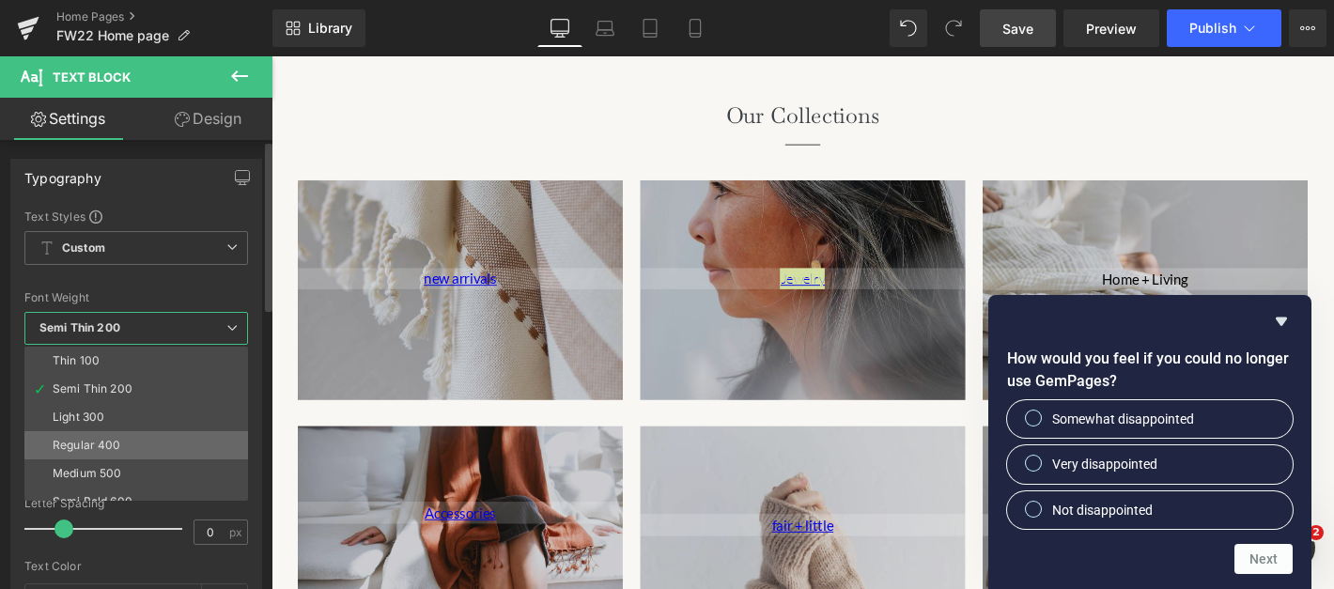
click at [96, 448] on div "Regular 400" at bounding box center [87, 445] width 69 height 13
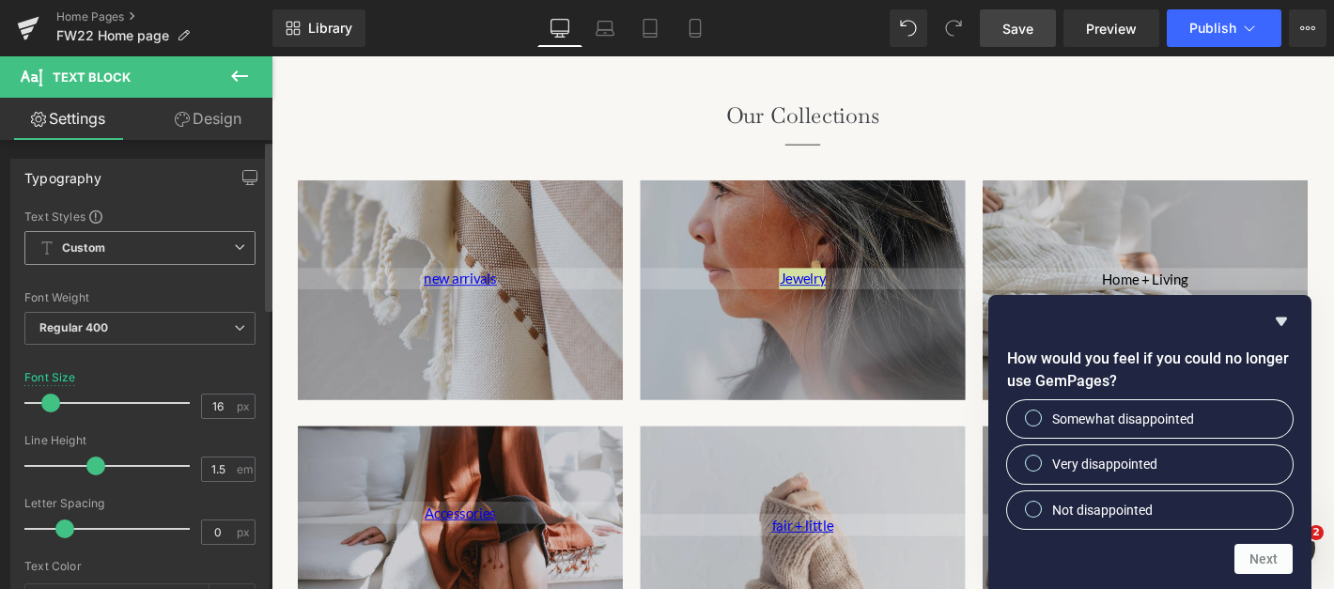
click at [102, 246] on b "Custom" at bounding box center [83, 248] width 43 height 16
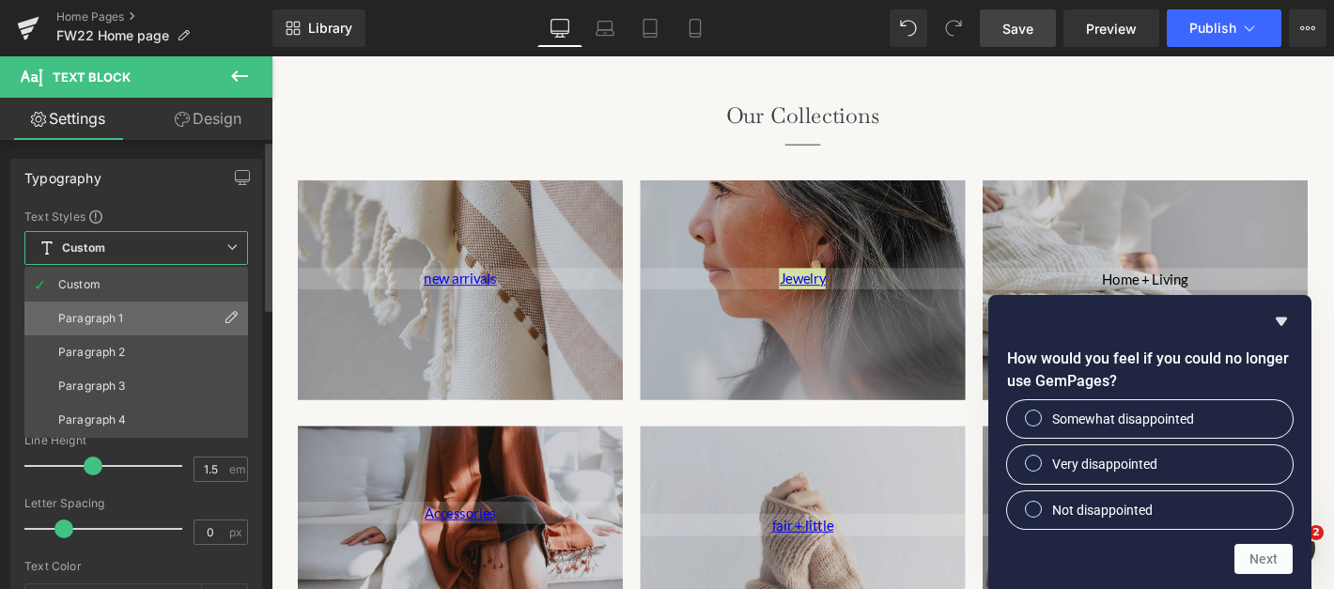
click at [229, 315] on icon at bounding box center [231, 317] width 15 height 15
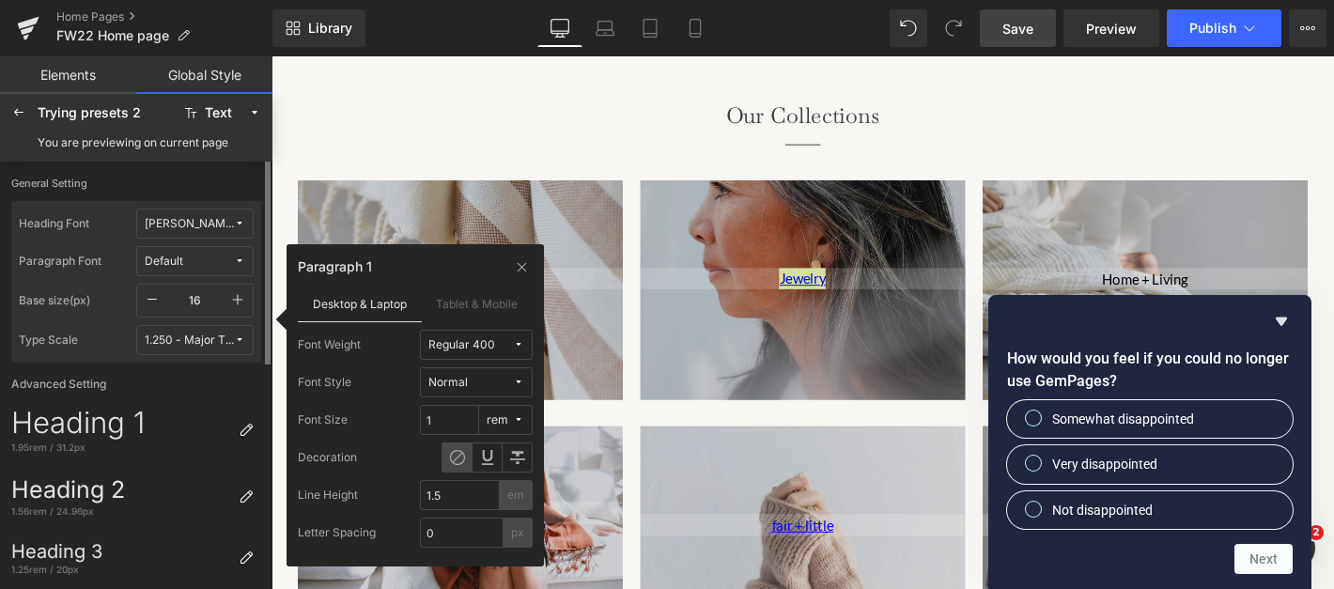
click at [220, 257] on span "Default" at bounding box center [189, 262] width 89 height 14
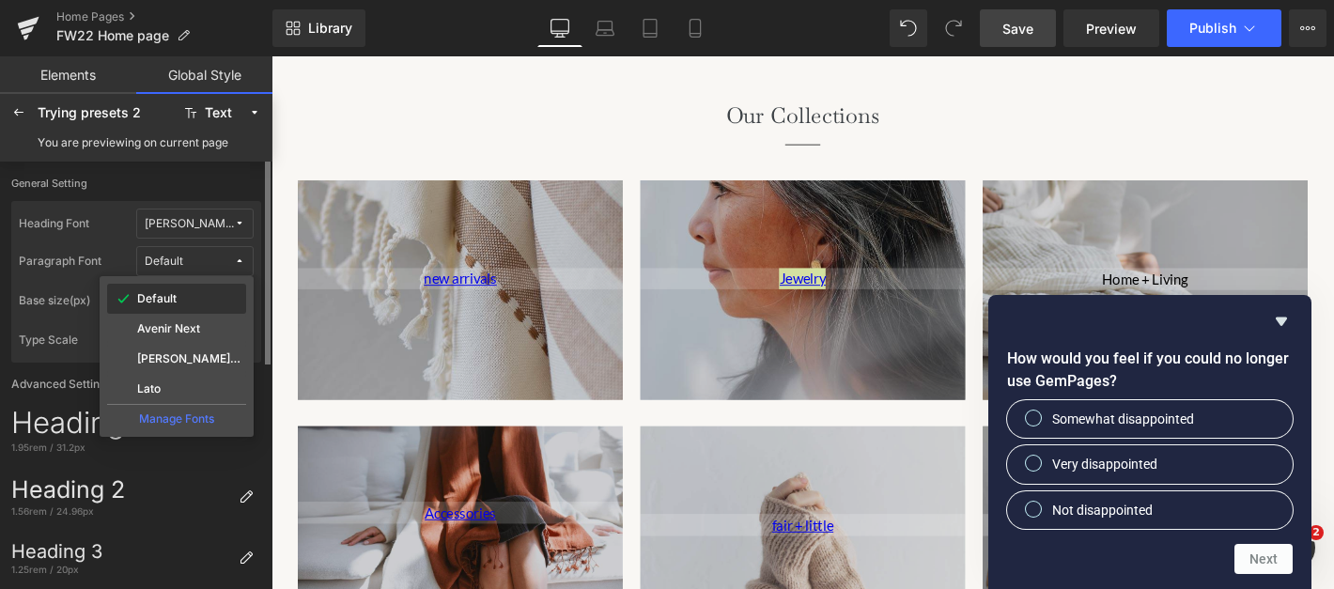
click at [163, 306] on div "Default" at bounding box center [176, 299] width 139 height 30
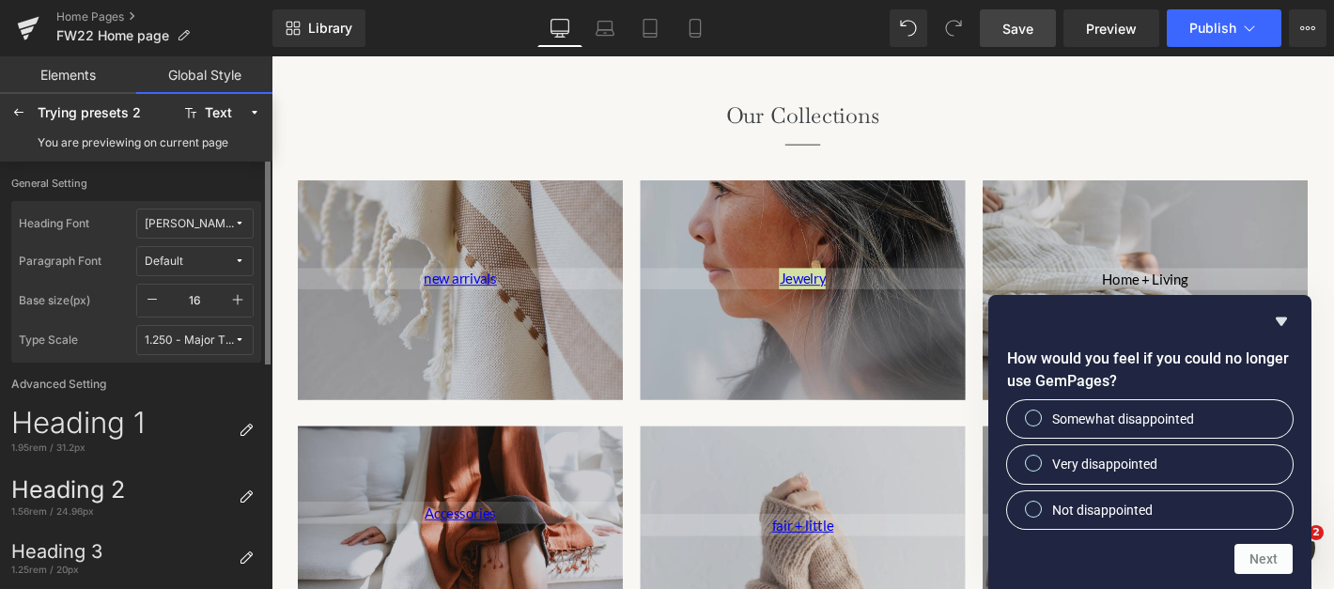
click at [190, 229] on div "[PERSON_NAME] No 2" at bounding box center [189, 224] width 89 height 14
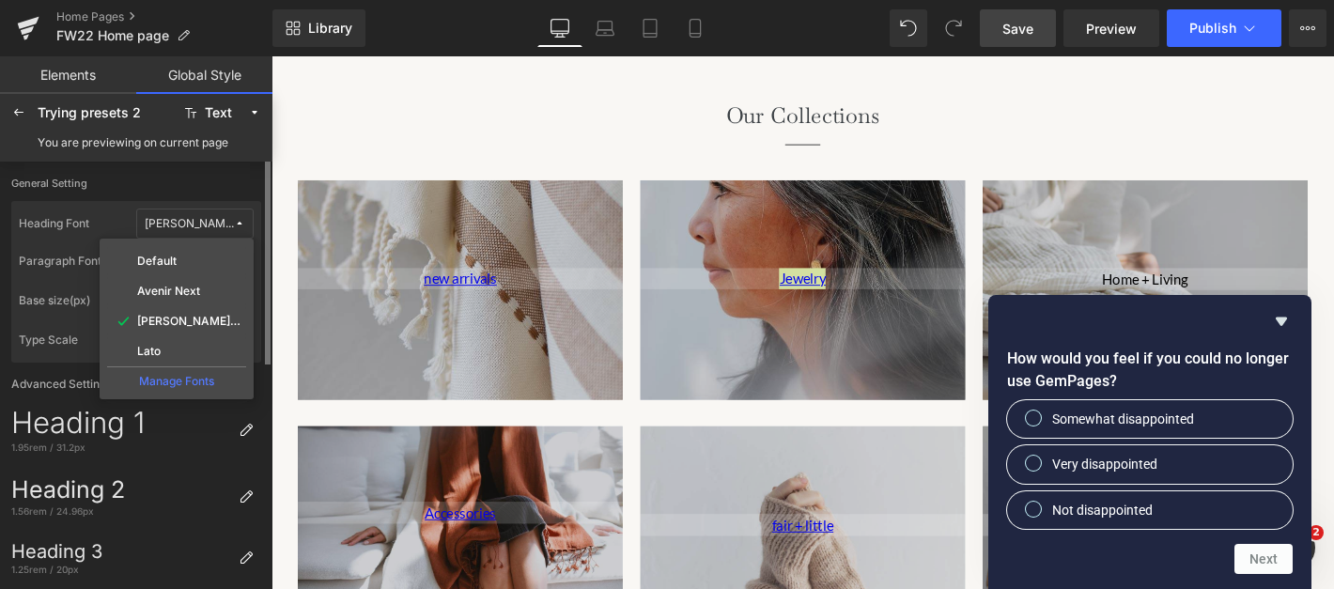
click at [190, 229] on div "[PERSON_NAME] No 2" at bounding box center [189, 224] width 89 height 14
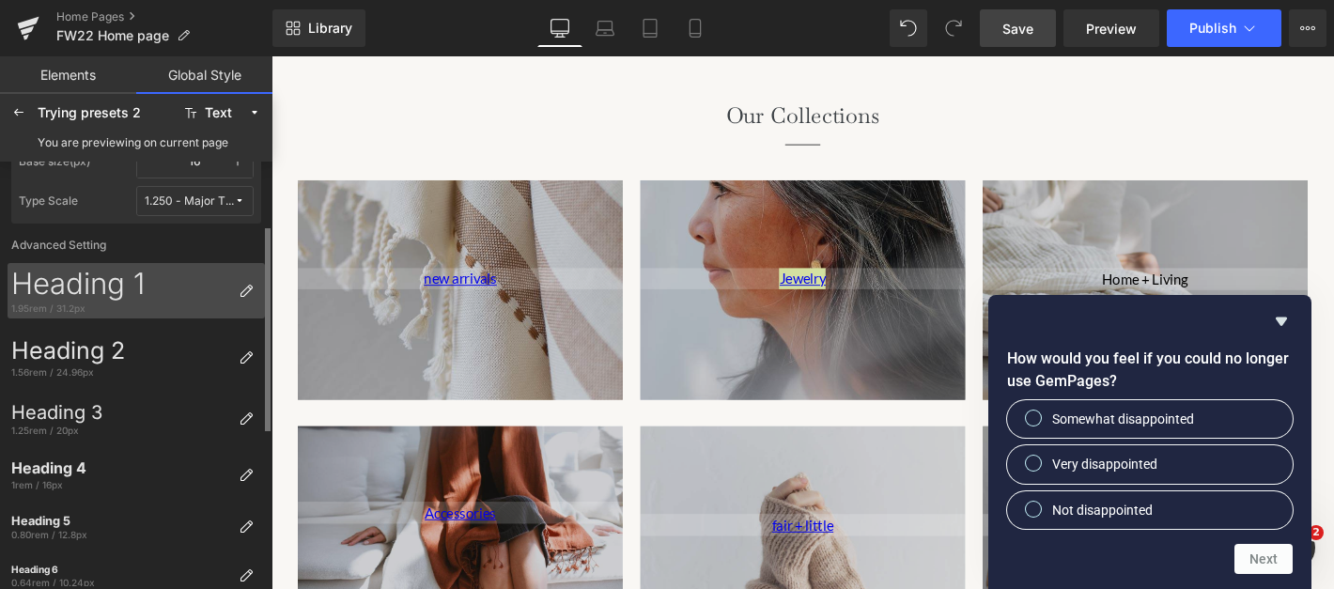
scroll to position [140, 0]
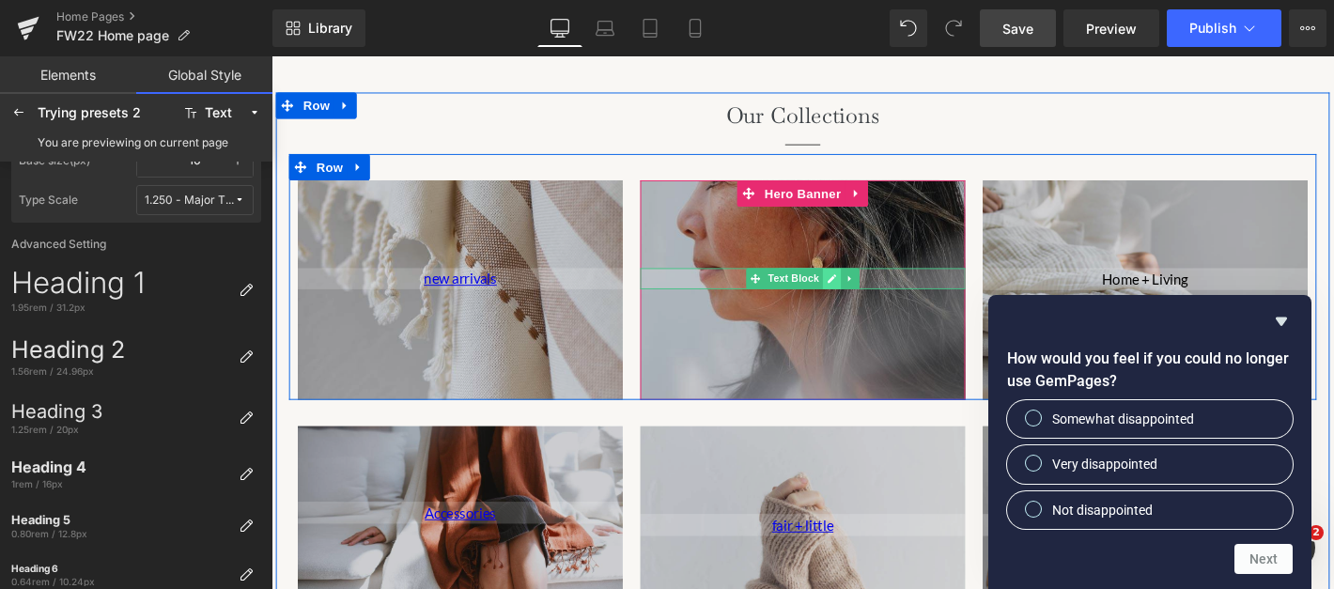
click at [866, 295] on icon at bounding box center [870, 293] width 9 height 9
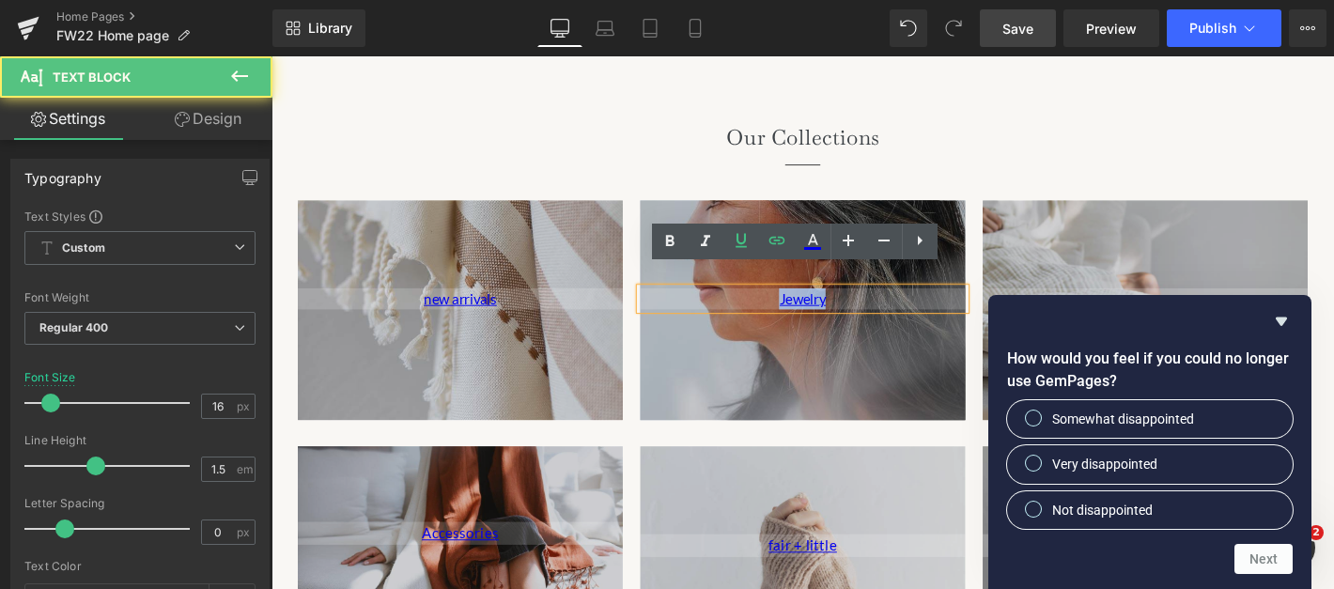
click at [840, 304] on div "Jewelry" at bounding box center [840, 315] width 348 height 23
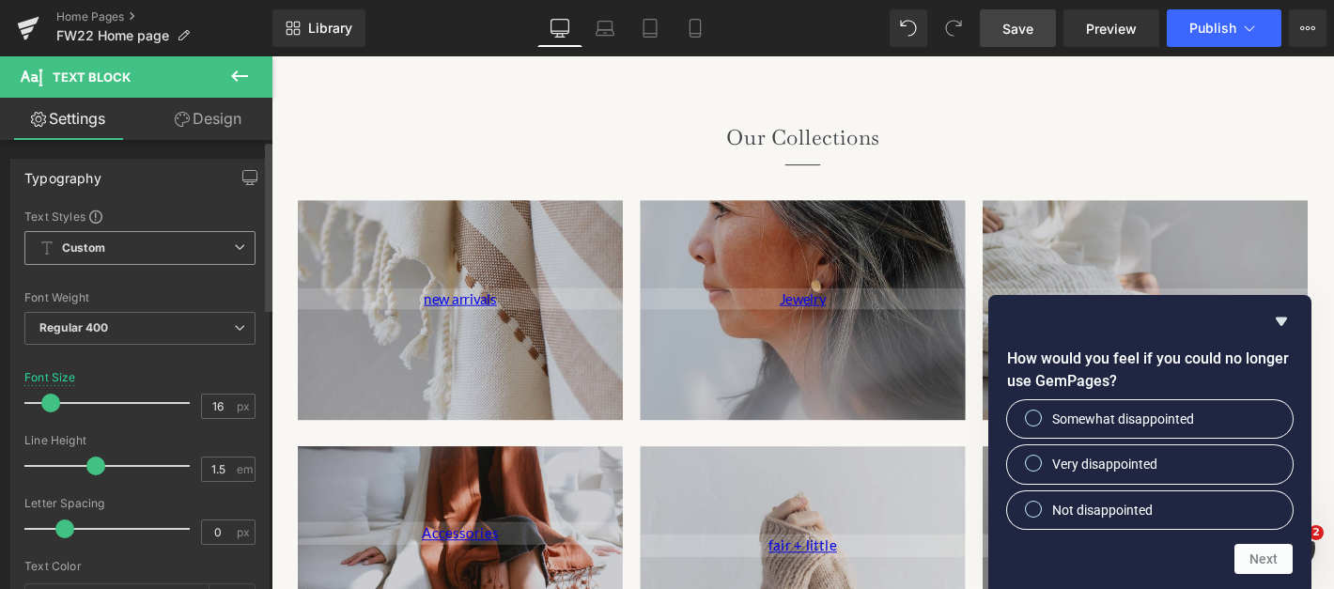
click at [95, 237] on span "Custom" at bounding box center [139, 248] width 231 height 34
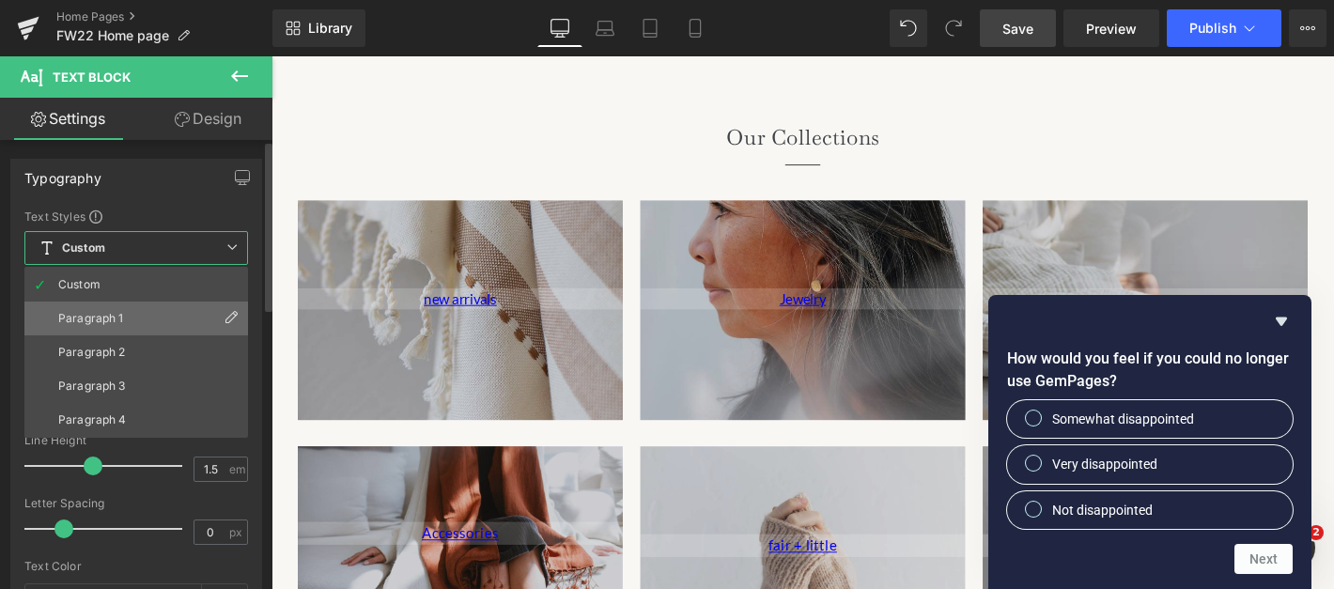
click at [107, 323] on div "Paragraph 1" at bounding box center [91, 318] width 66 height 13
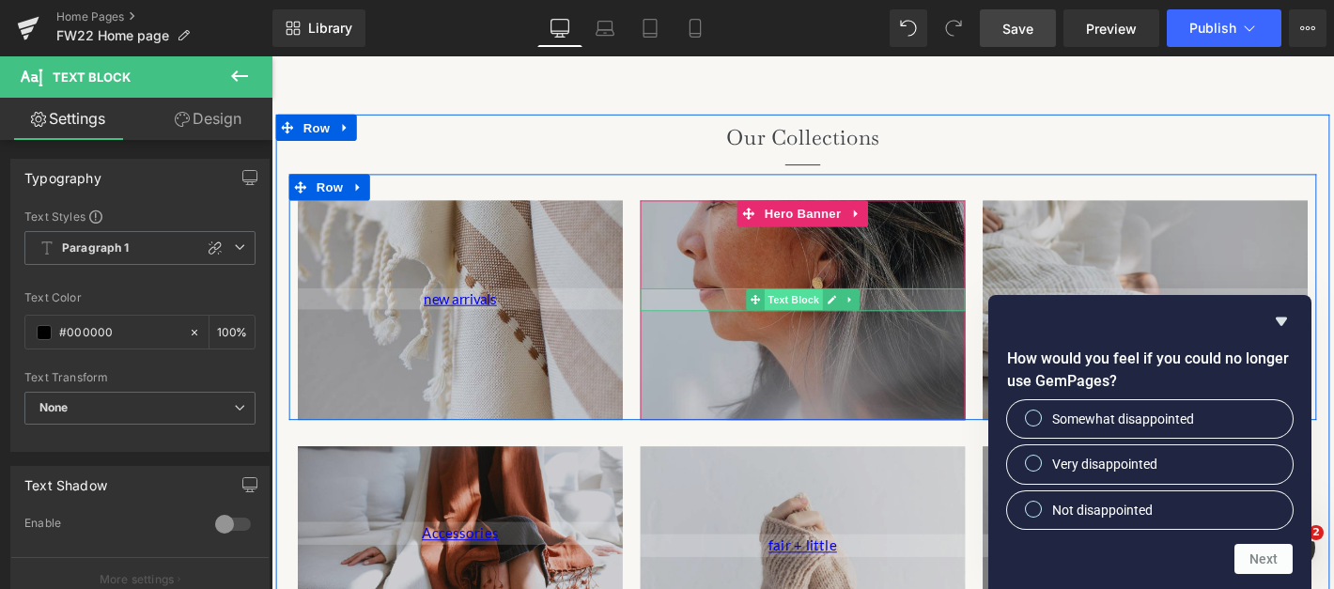
click at [847, 305] on span "Text Block" at bounding box center [830, 316] width 62 height 23
click at [869, 312] on icon at bounding box center [870, 316] width 9 height 9
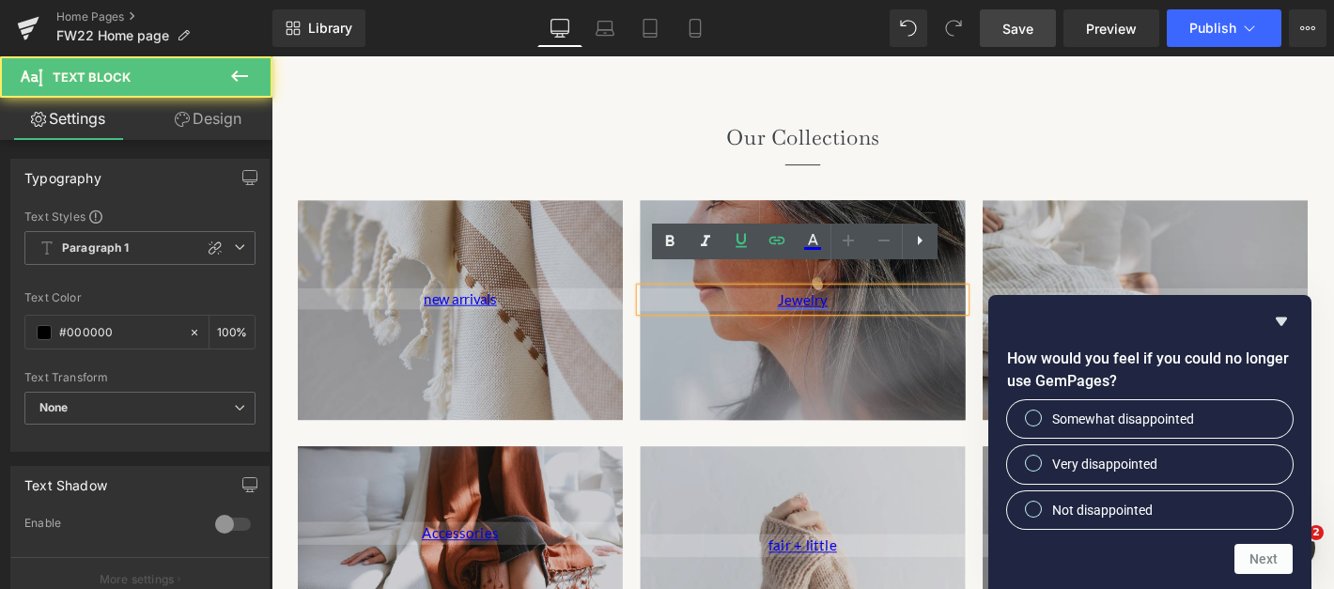
click at [850, 307] on link "Jewelry" at bounding box center [840, 316] width 54 height 18
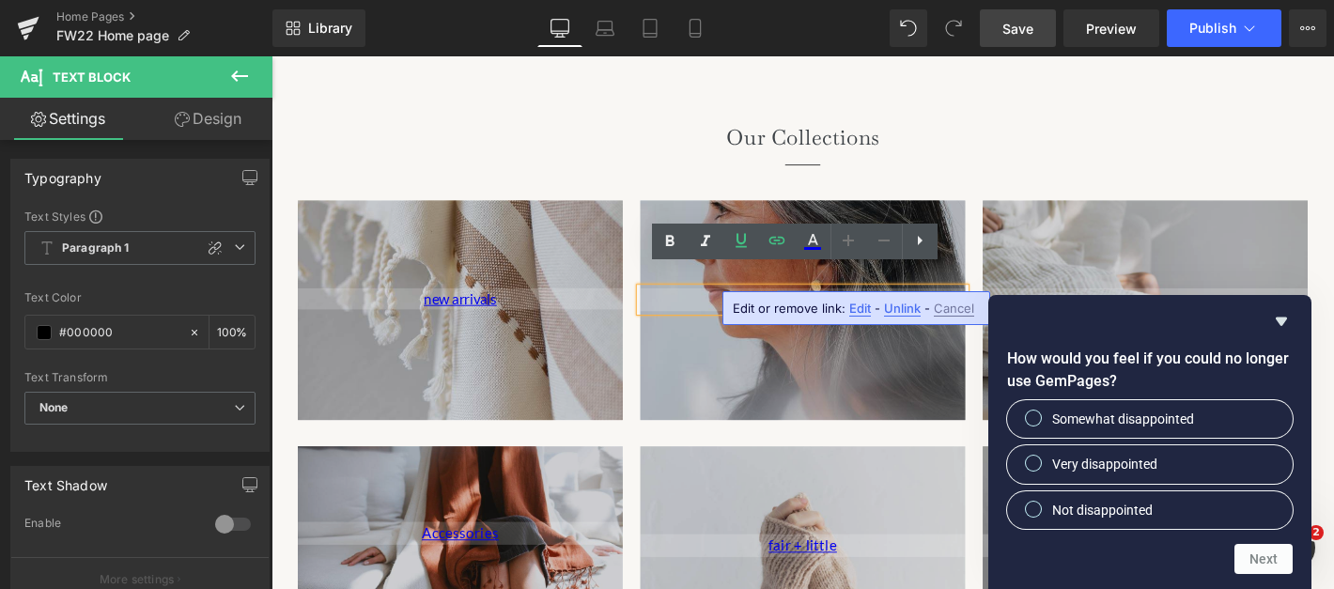
click at [901, 314] on span "Unlink" at bounding box center [902, 309] width 37 height 16
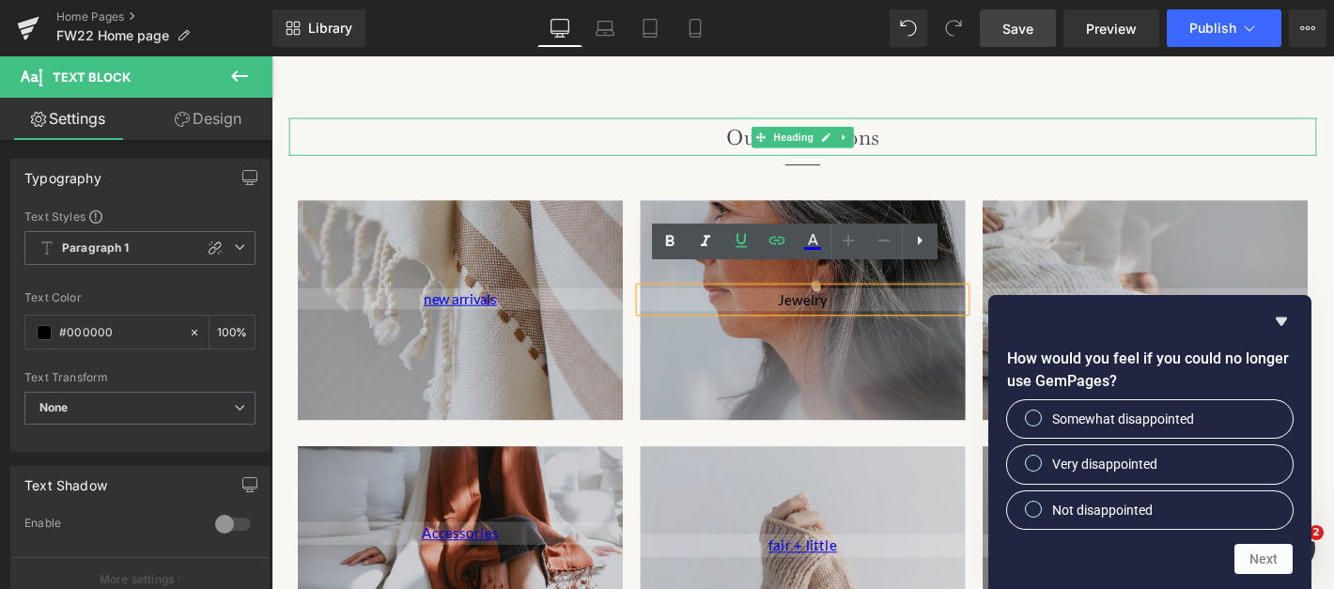
click at [930, 132] on h2 "Our Collections" at bounding box center [839, 142] width 1099 height 40
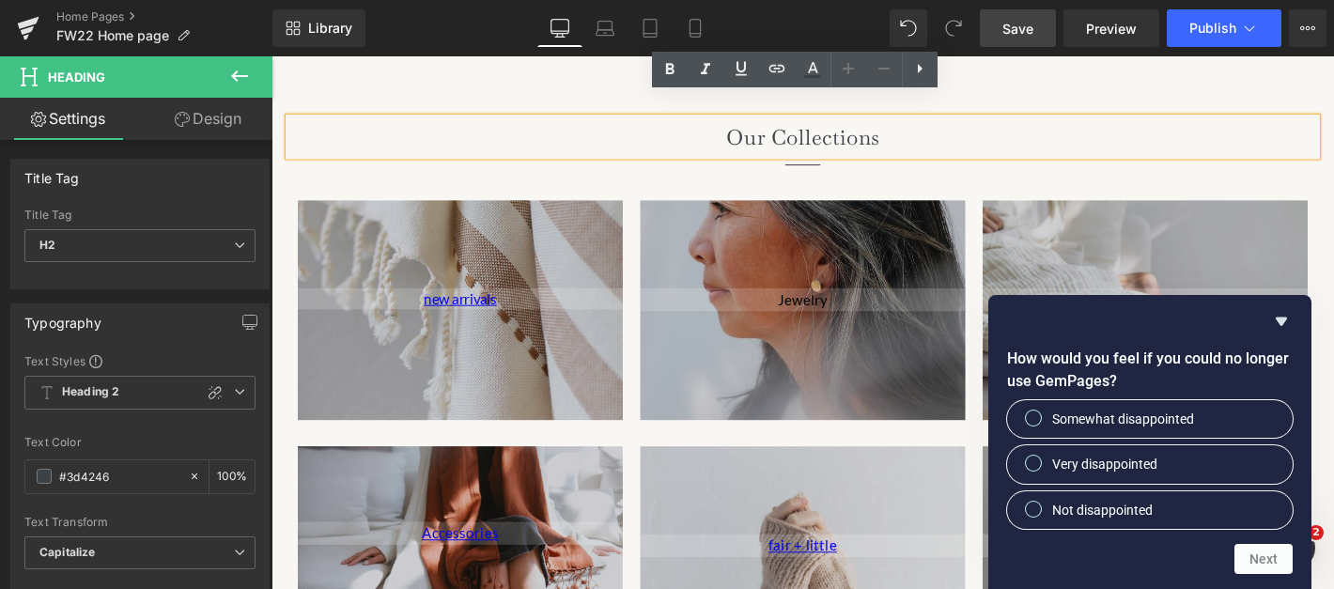
click at [271, 56] on div at bounding box center [271, 56] width 0 height 0
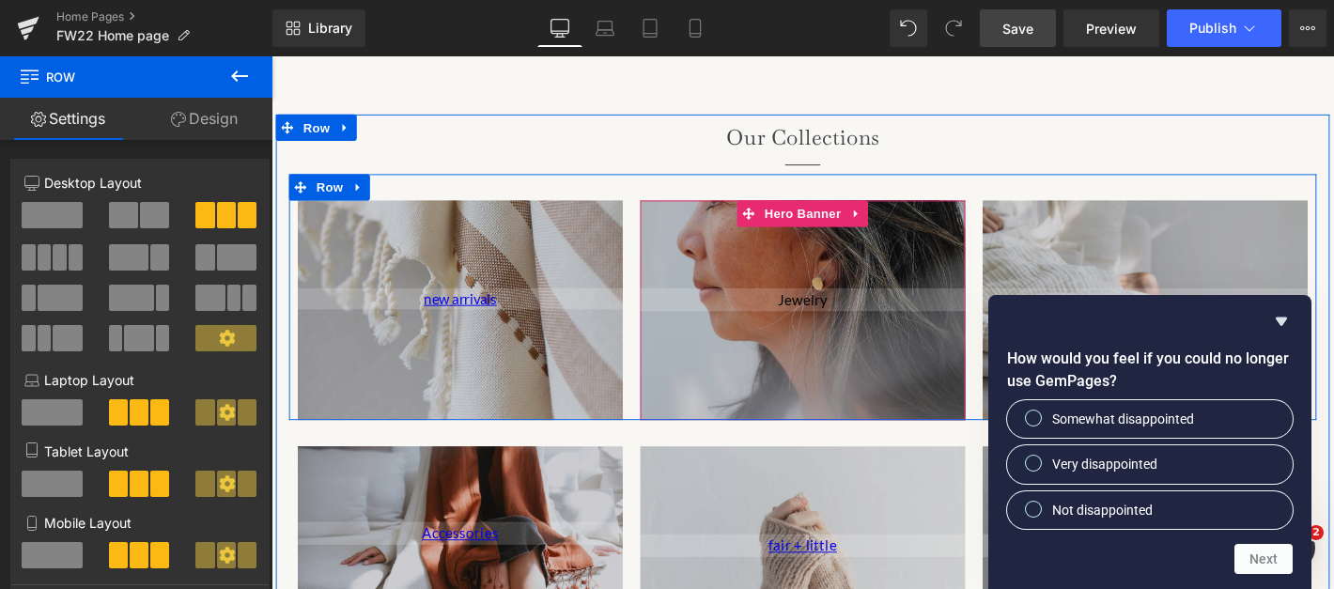
click at [845, 348] on div at bounding box center [840, 327] width 348 height 235
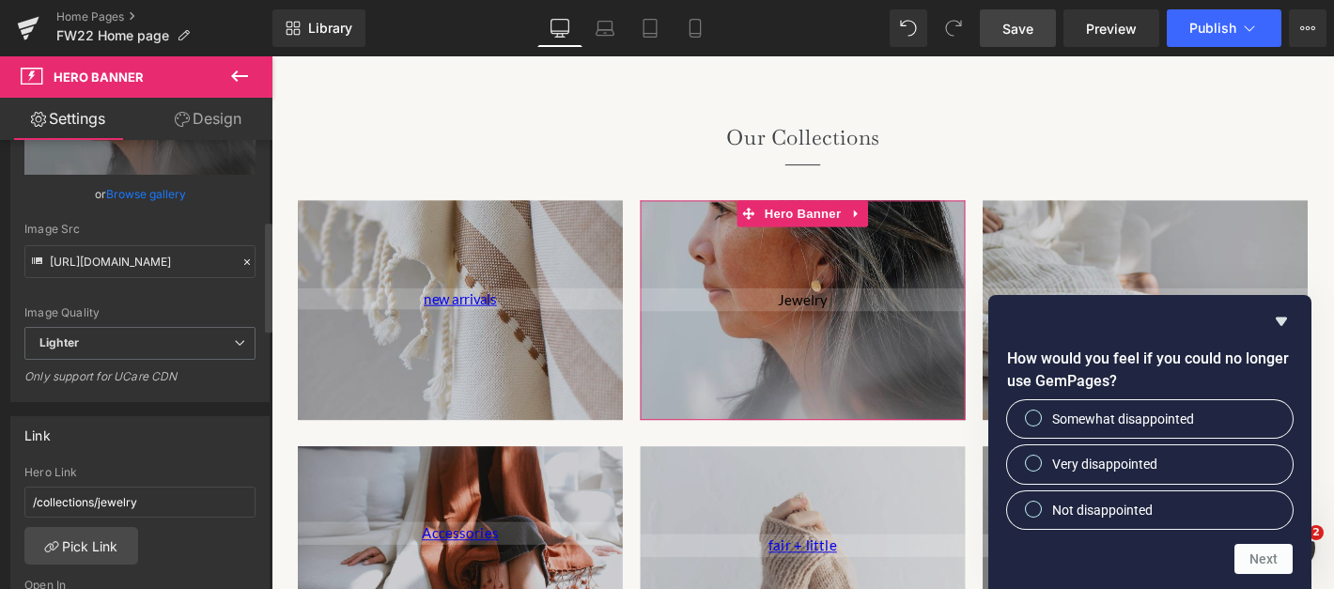
scroll to position [327, 0]
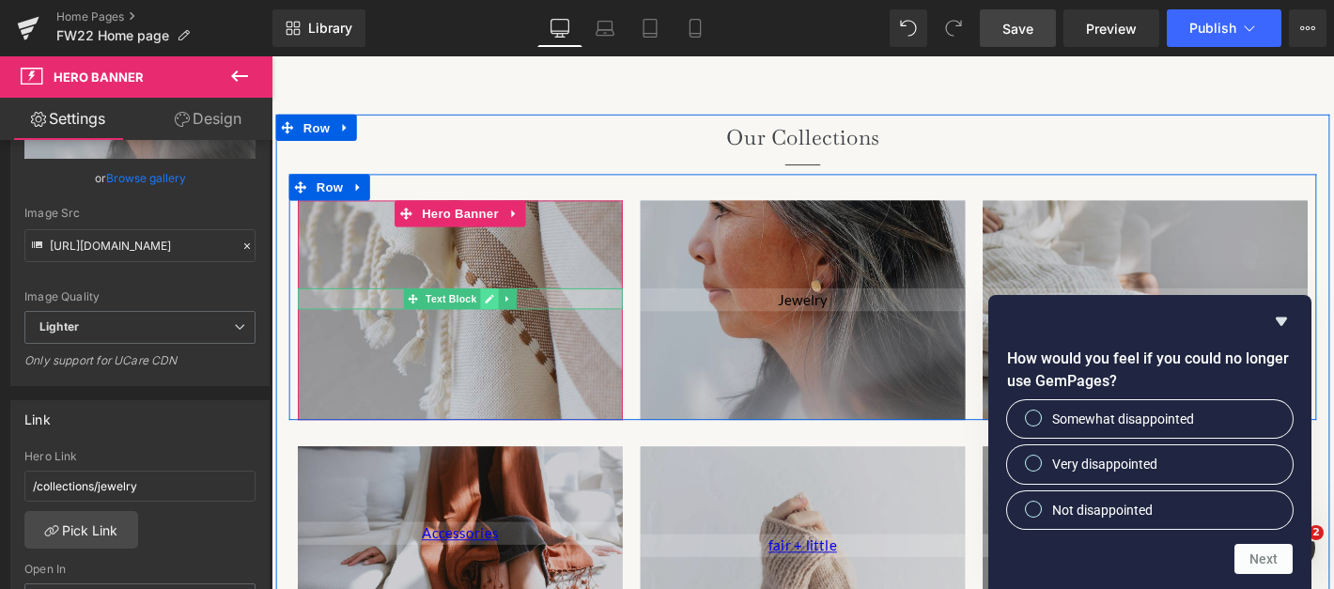
click at [505, 310] on icon at bounding box center [504, 315] width 10 height 11
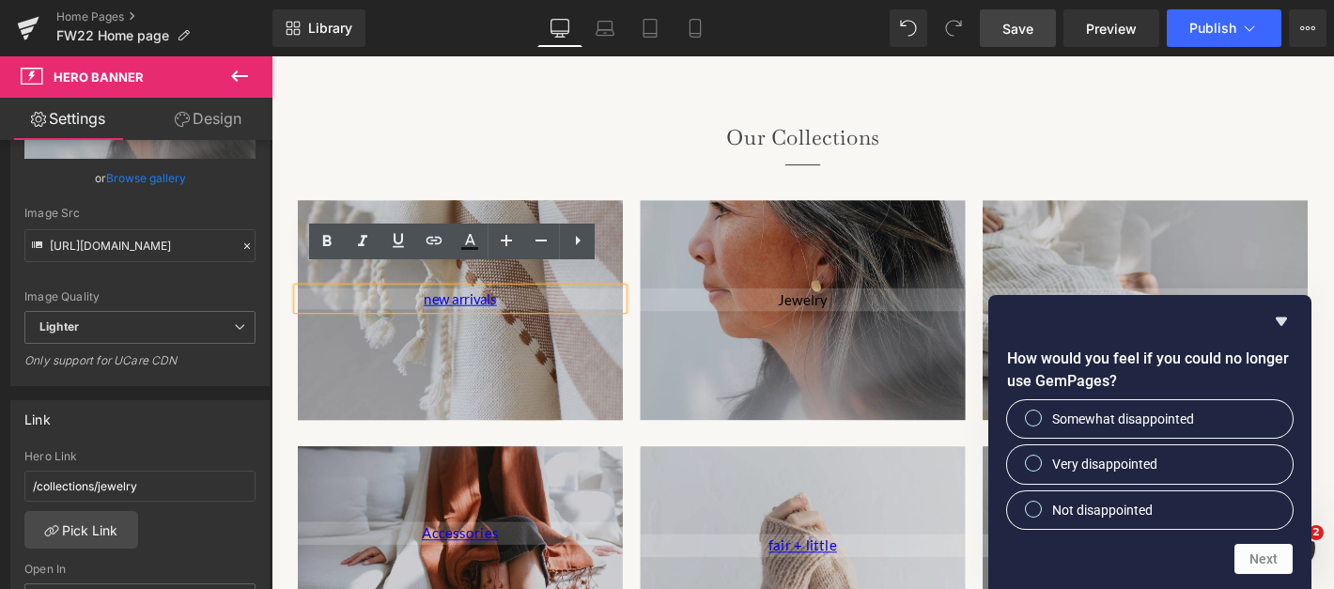
click at [368, 304] on p "new arrivals" at bounding box center [474, 315] width 348 height 23
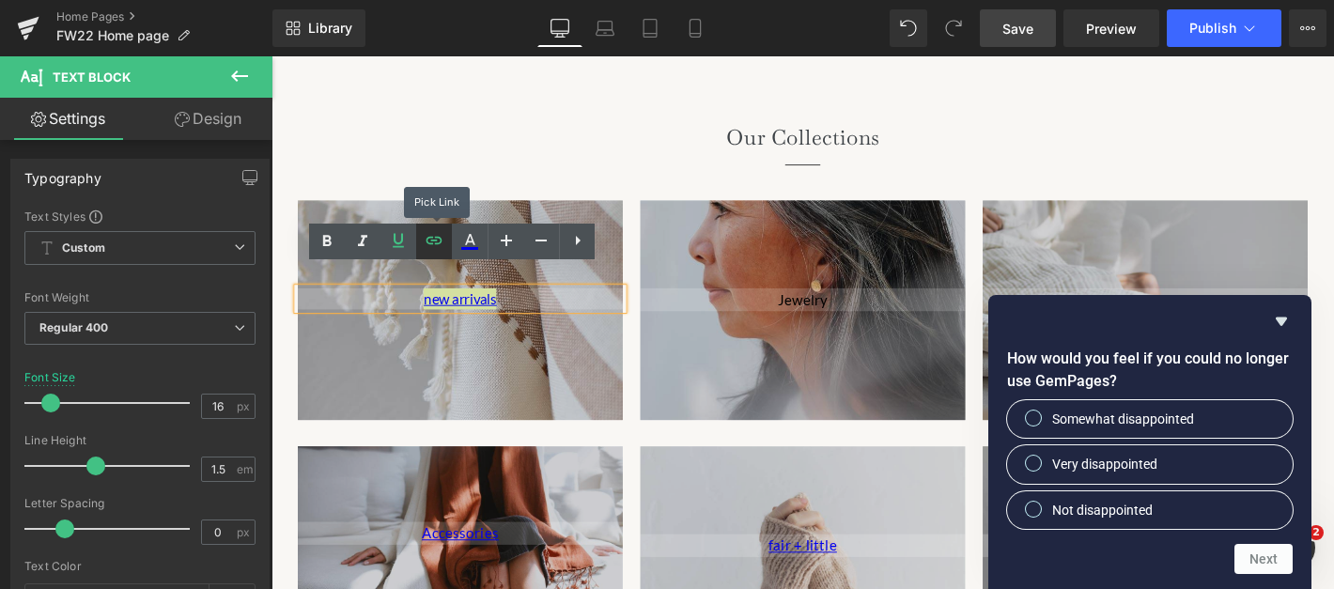
drag, startPoint x: 717, startPoint y: 298, endPoint x: 700, endPoint y: 300, distance: 17.0
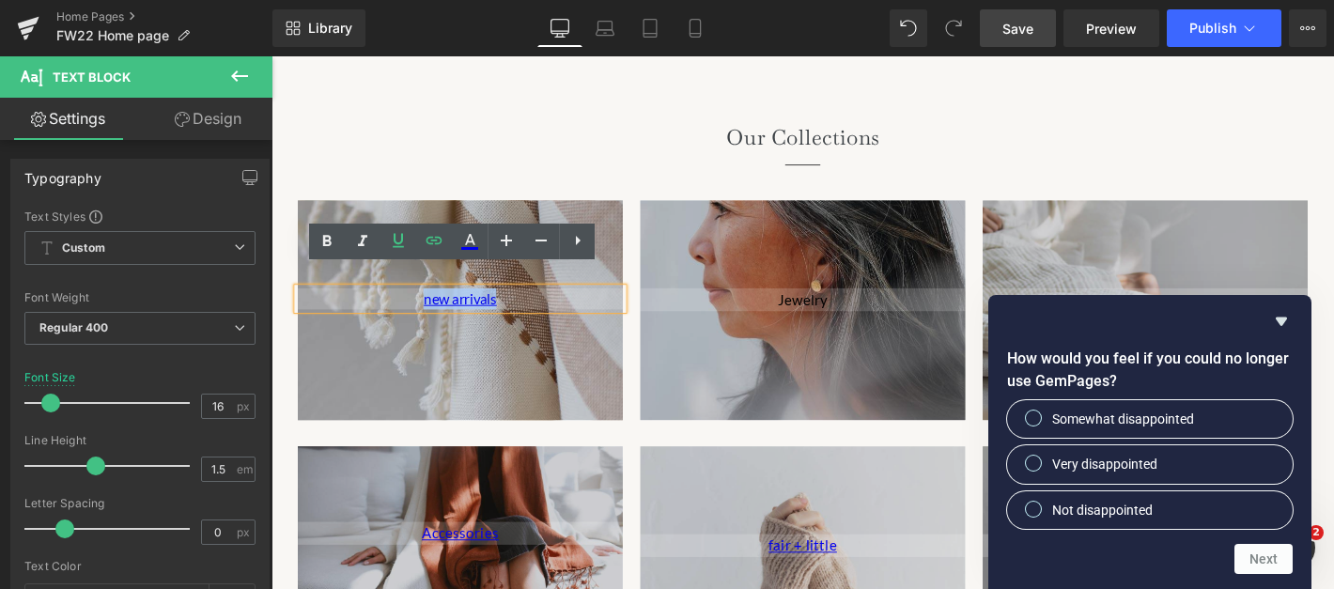
click at [458, 305] on div "new arrivals" at bounding box center [474, 315] width 348 height 23
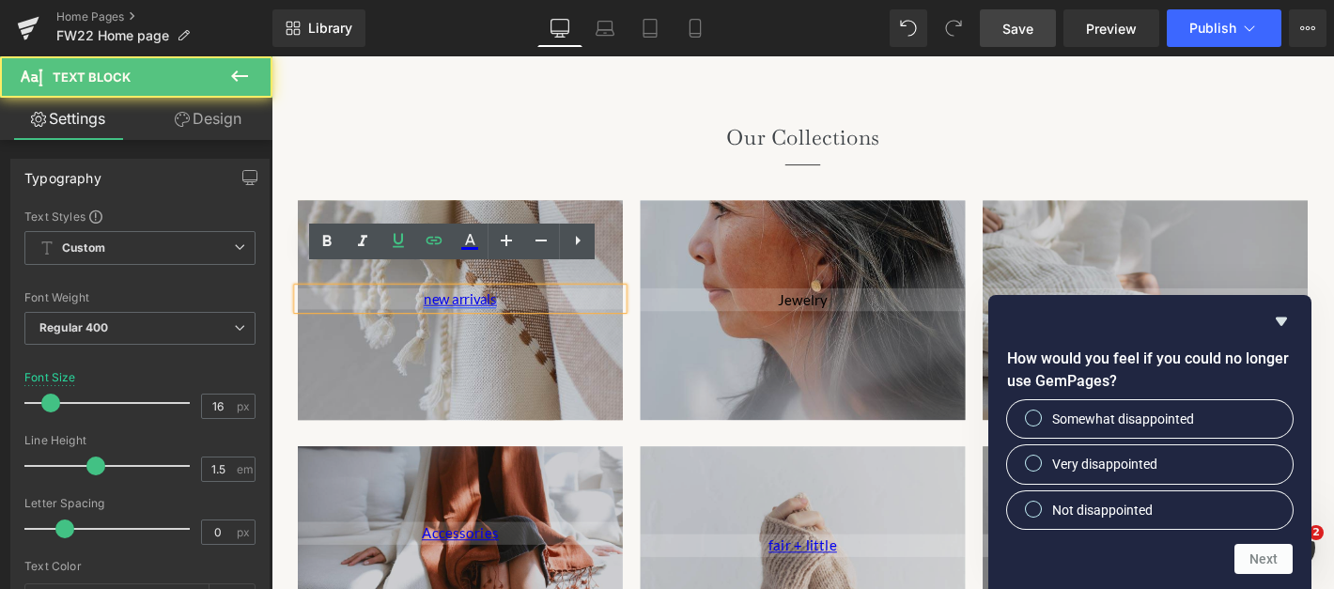
click at [504, 306] on link "new arrivals" at bounding box center [473, 315] width 78 height 18
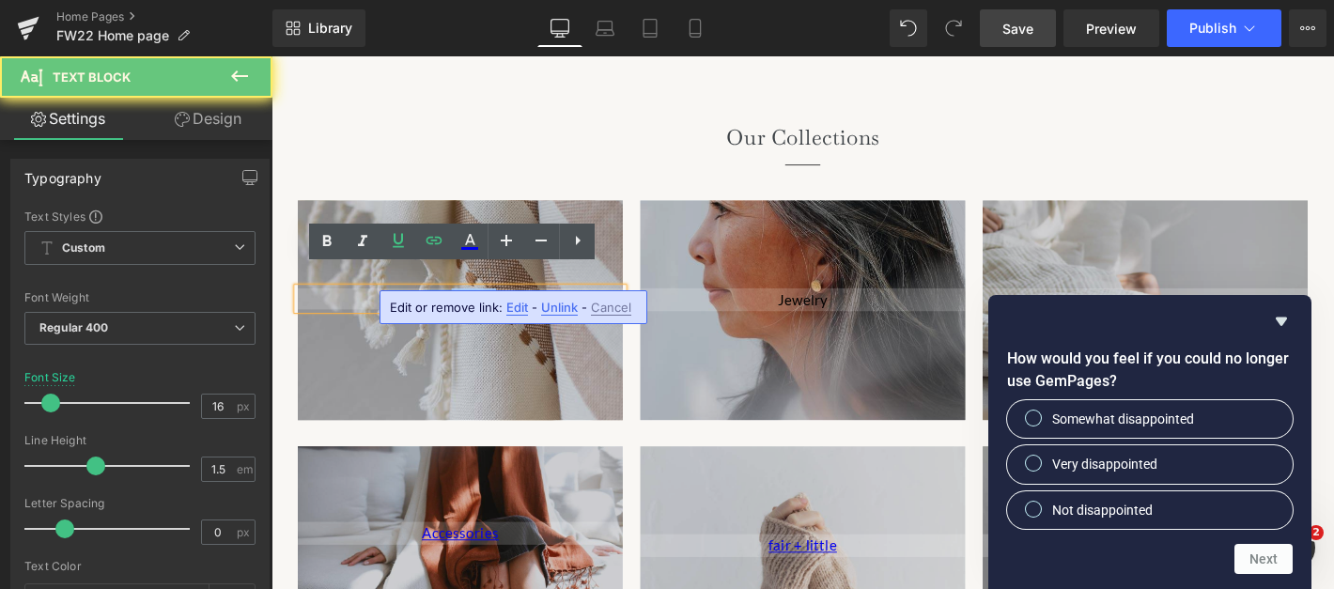
click at [504, 306] on link "new arrivals" at bounding box center [473, 315] width 78 height 18
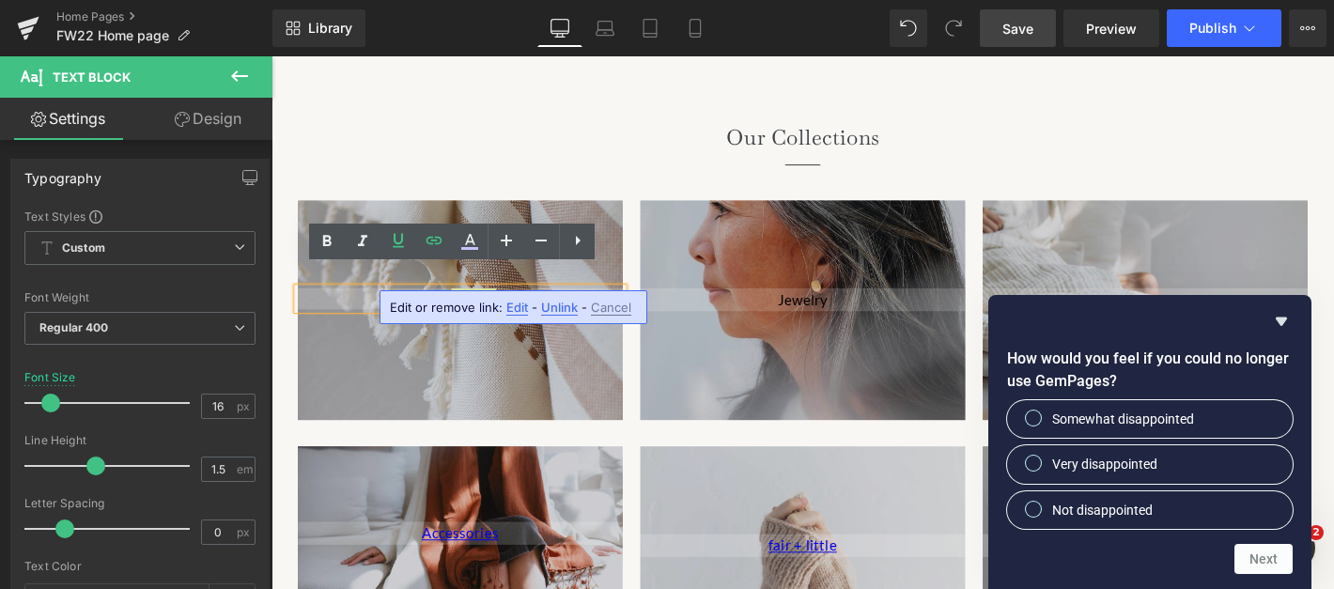
click at [551, 307] on span "Unlink" at bounding box center [559, 308] width 37 height 16
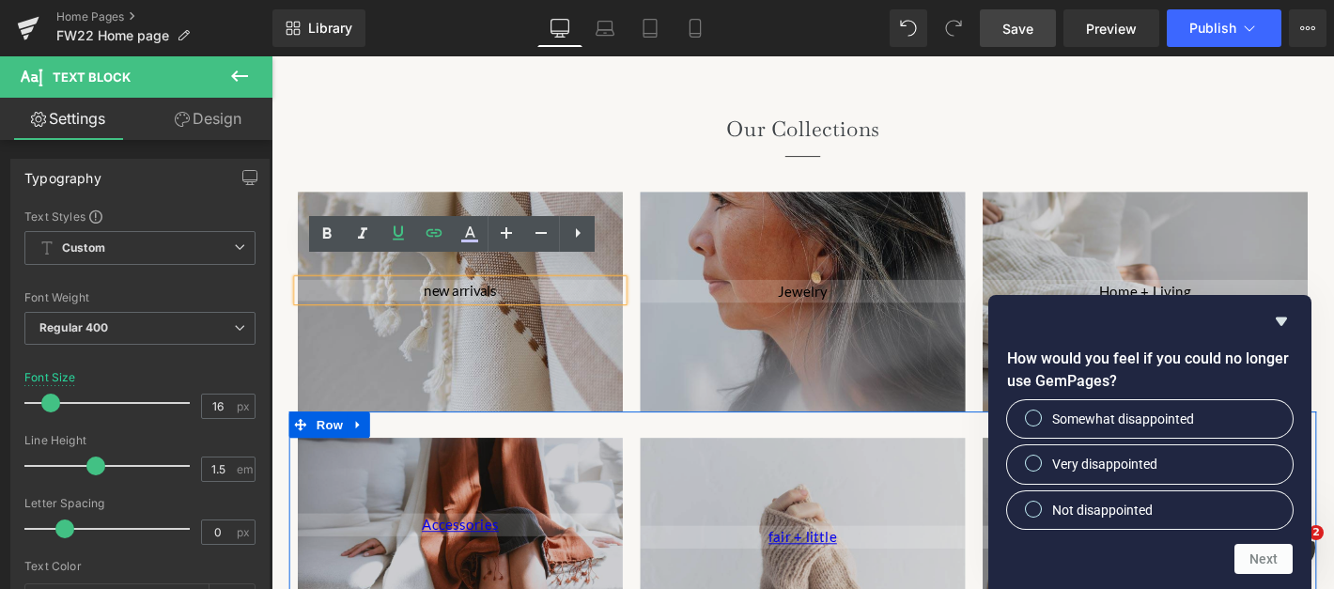
scroll to position [2100, 0]
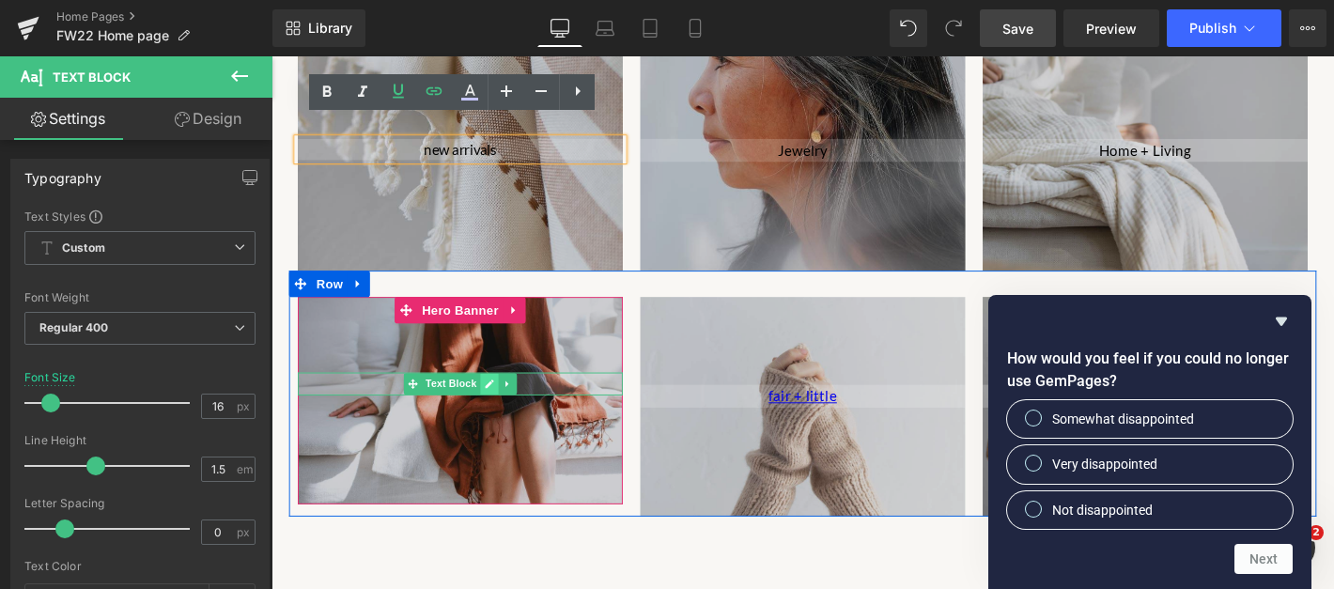
click at [504, 396] on link at bounding box center [505, 407] width 20 height 23
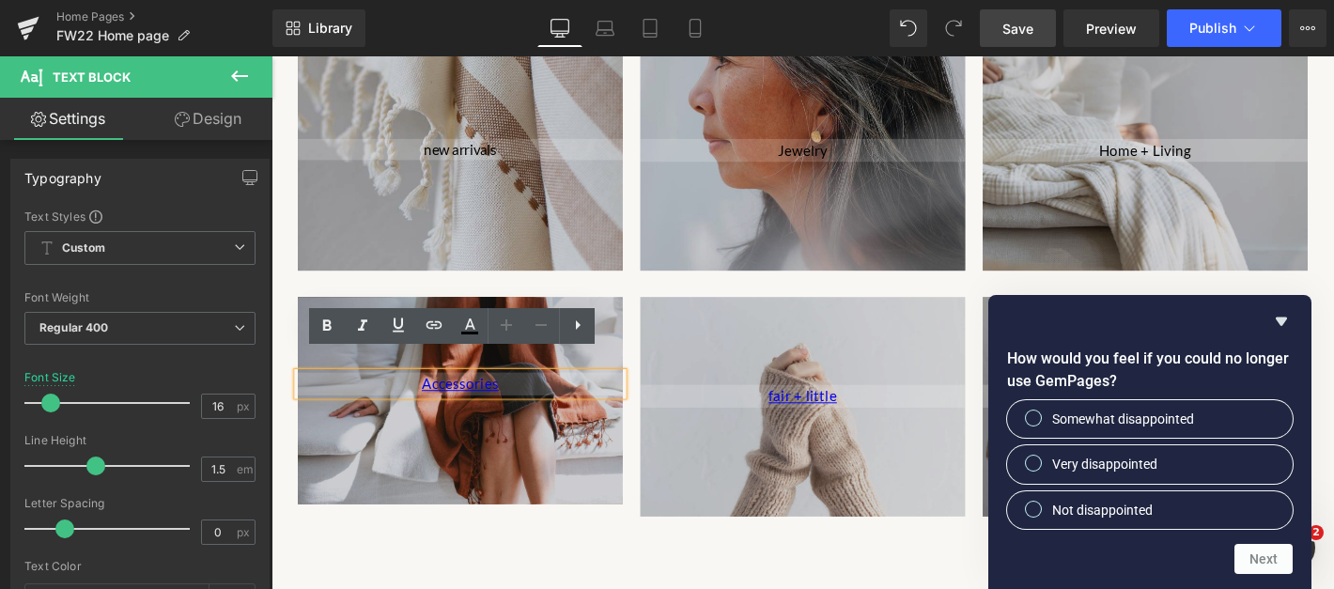
click at [504, 397] on link "Accessories" at bounding box center [473, 406] width 83 height 18
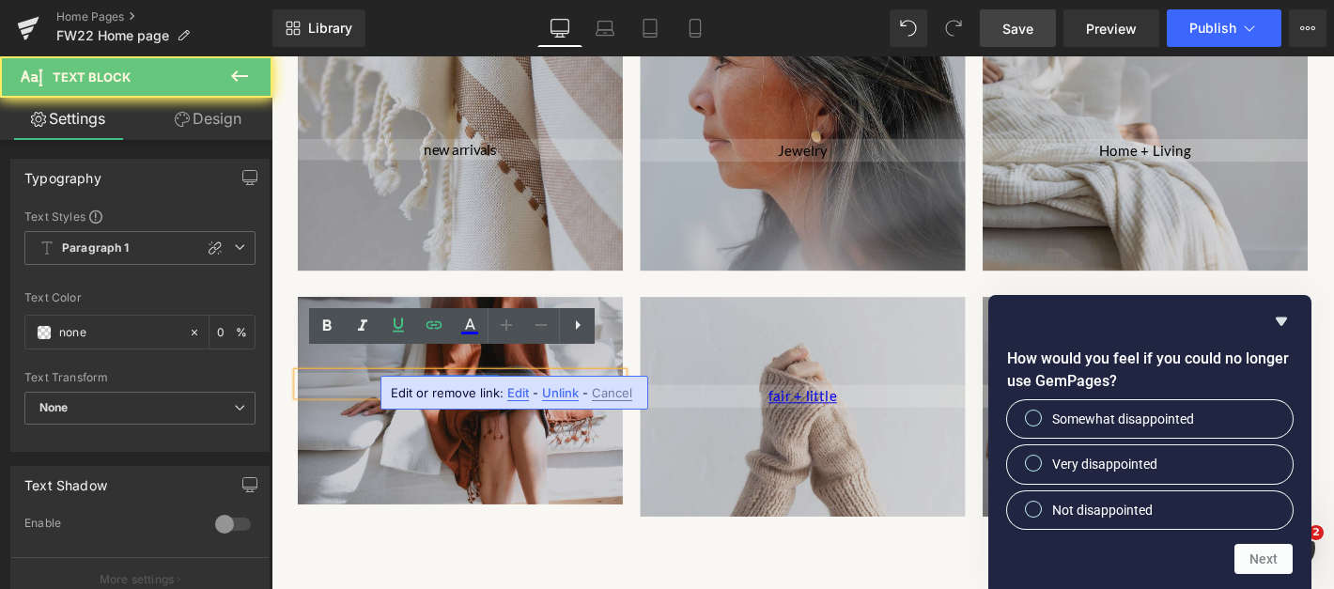
click at [555, 393] on span "Unlink" at bounding box center [560, 393] width 37 height 16
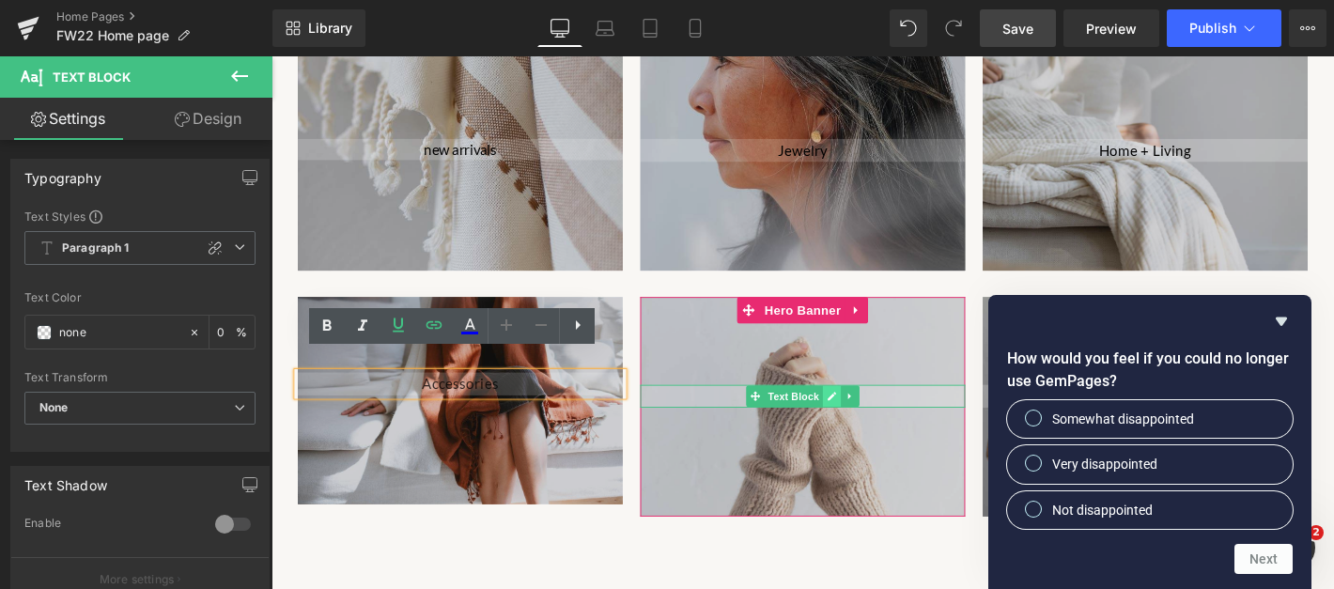
click at [872, 414] on icon at bounding box center [870, 419] width 10 height 11
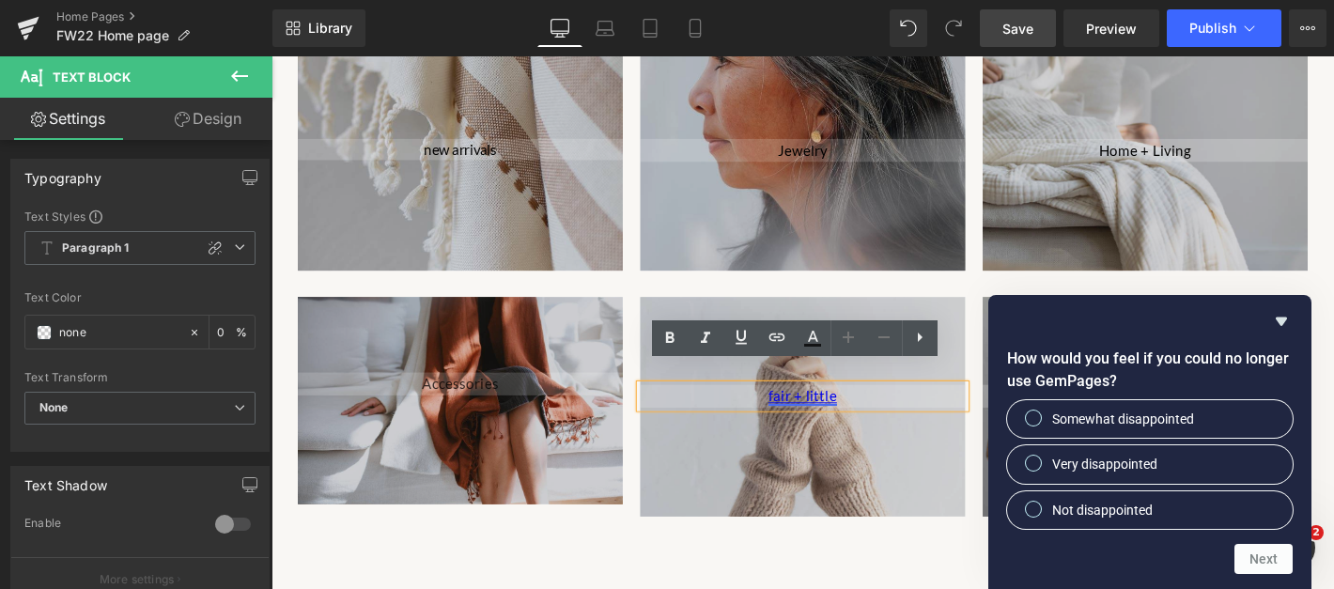
click at [868, 411] on link "fair + little" at bounding box center [839, 420] width 73 height 18
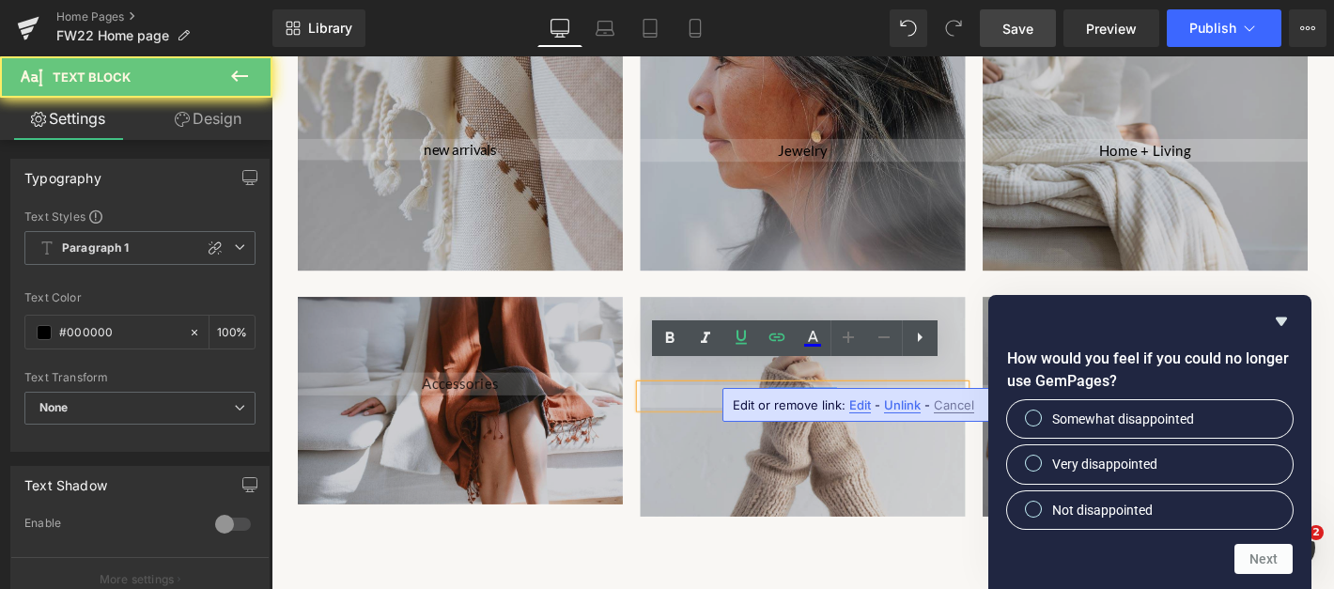
click at [891, 402] on span "Unlink" at bounding box center [902, 405] width 37 height 16
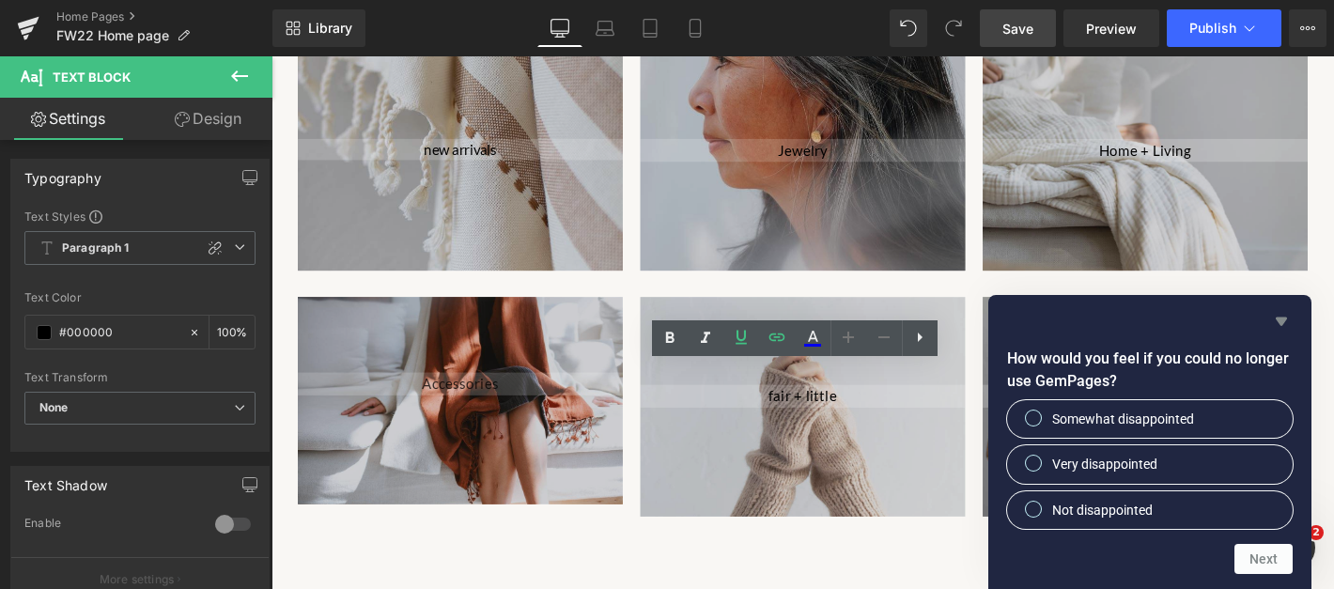
click at [1283, 321] on icon "Hide survey" at bounding box center [1281, 322] width 11 height 8
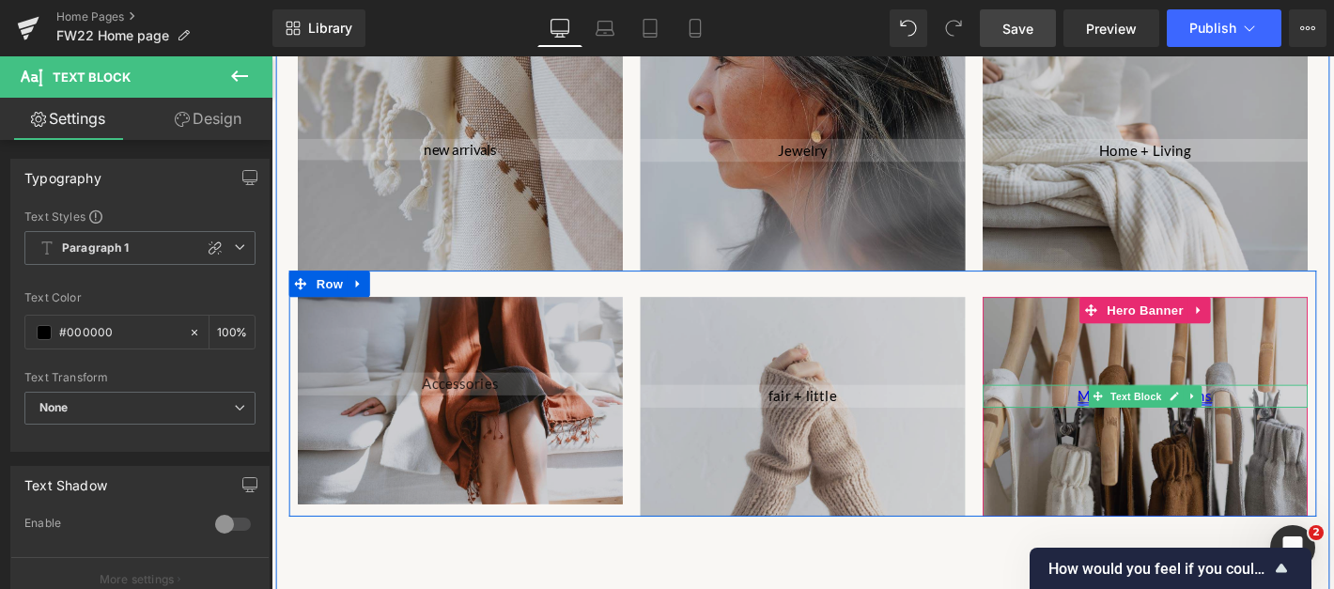
click at [1220, 409] on span "Text Block" at bounding box center [1196, 420] width 62 height 23
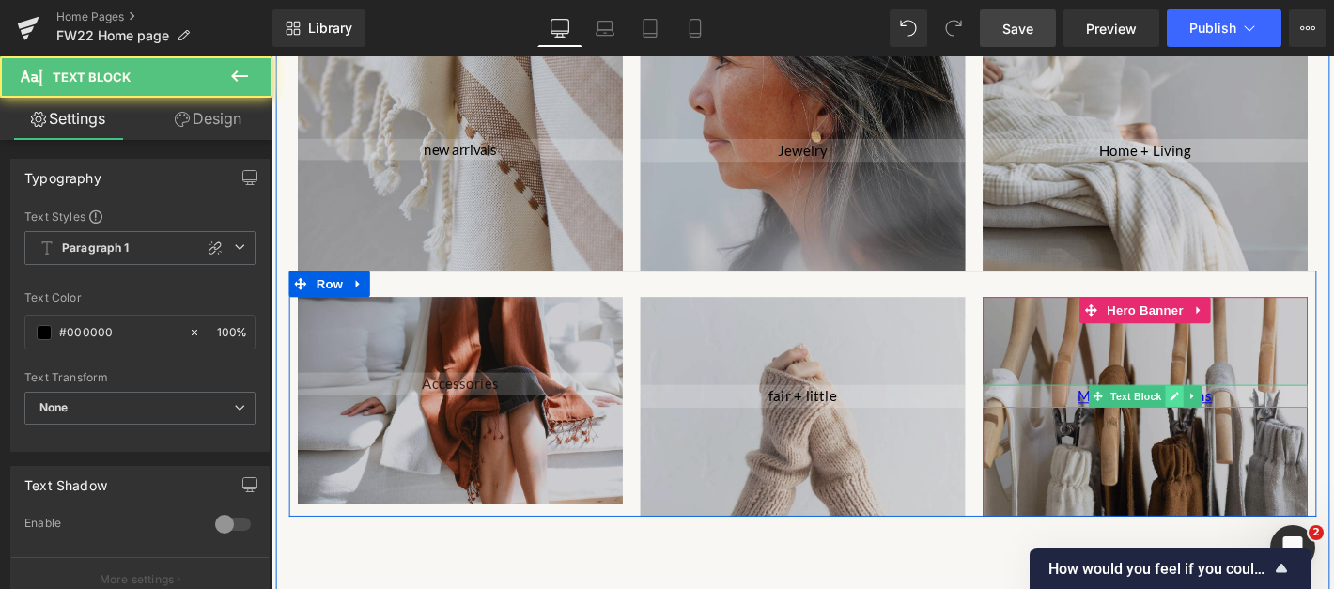
click at [1233, 415] on icon at bounding box center [1237, 419] width 9 height 9
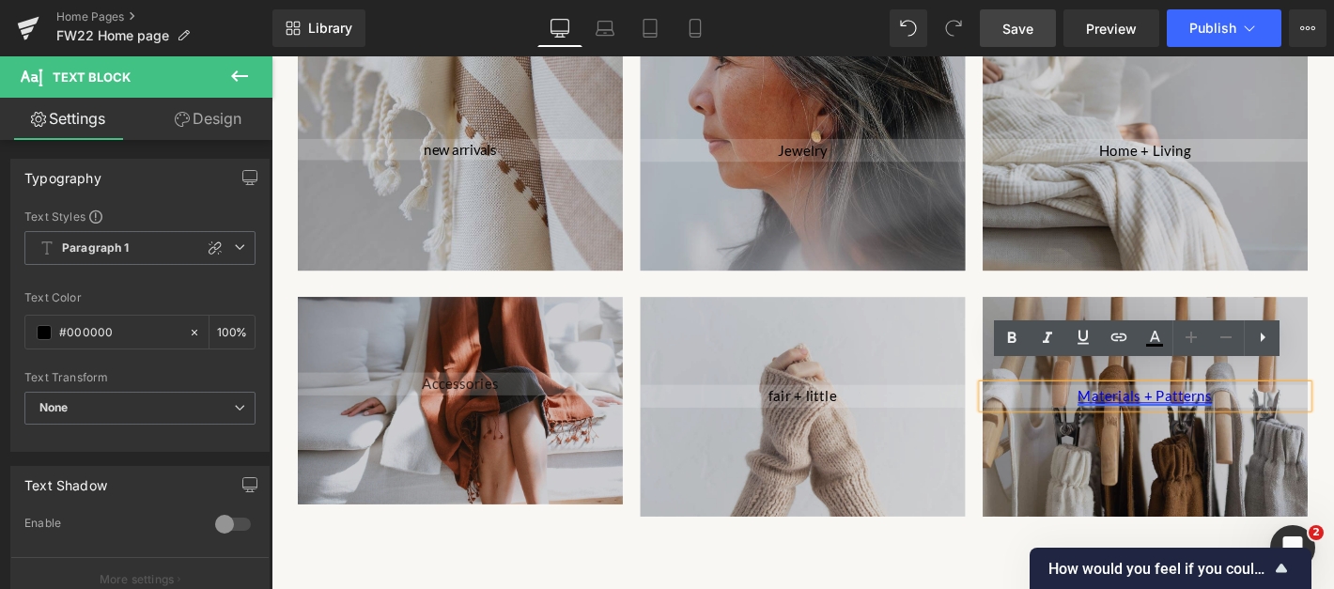
click at [1233, 411] on link "Materials + Patterns" at bounding box center [1206, 420] width 144 height 18
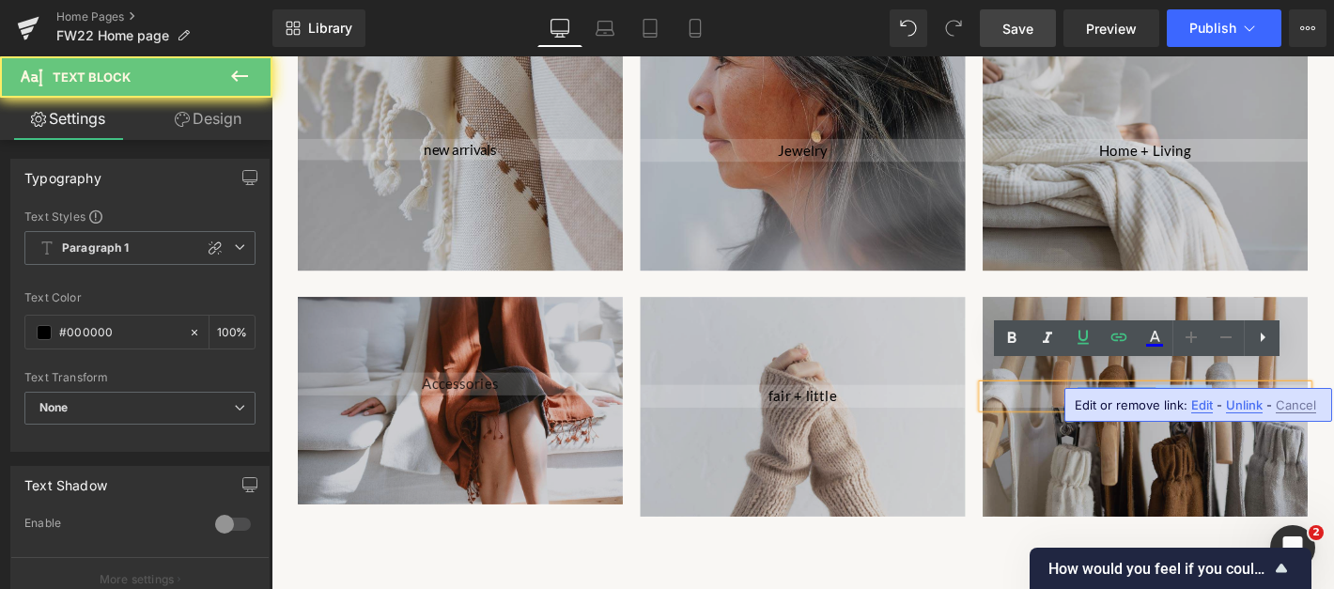
click at [1233, 411] on link "Materials + Patterns" at bounding box center [1206, 420] width 144 height 18
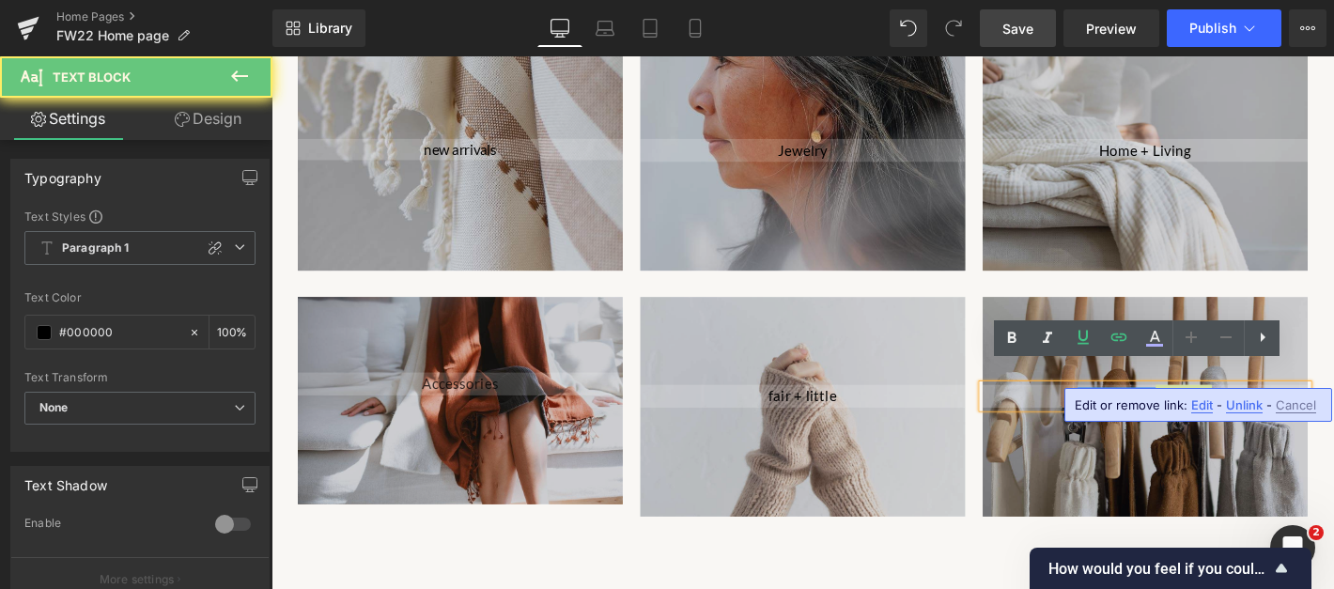
click at [1242, 395] on div "Edit or remove link: Edit - Unlink - Cancel" at bounding box center [1198, 405] width 268 height 34
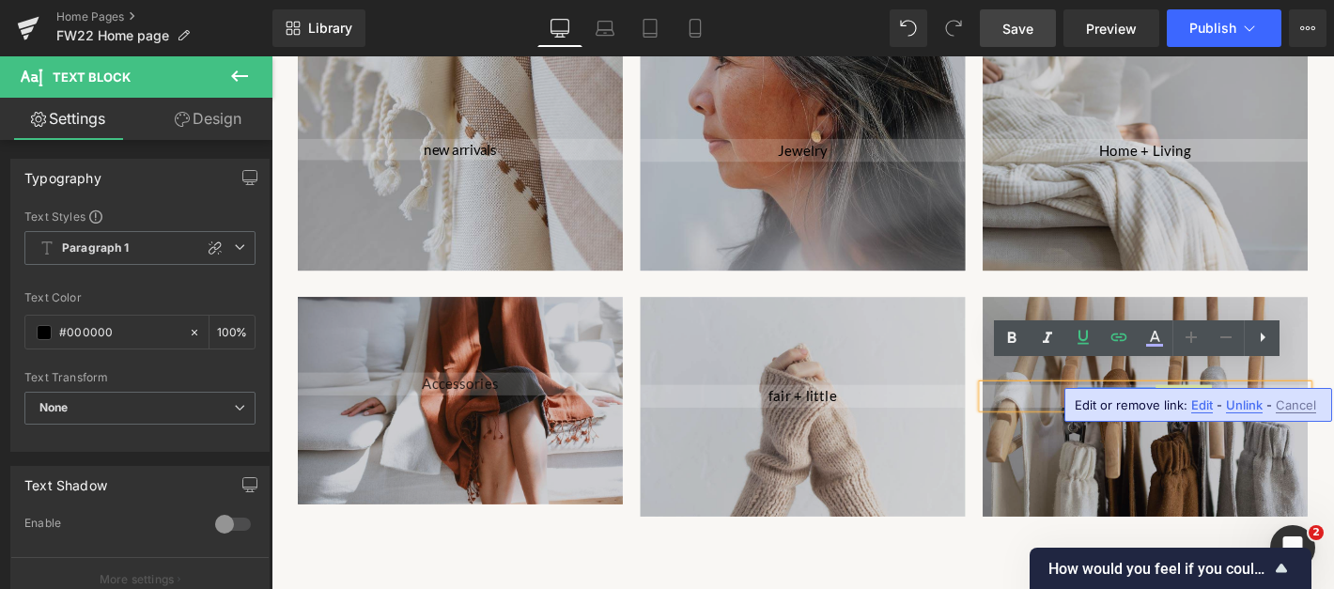
click at [1242, 397] on span "Unlink" at bounding box center [1244, 405] width 37 height 16
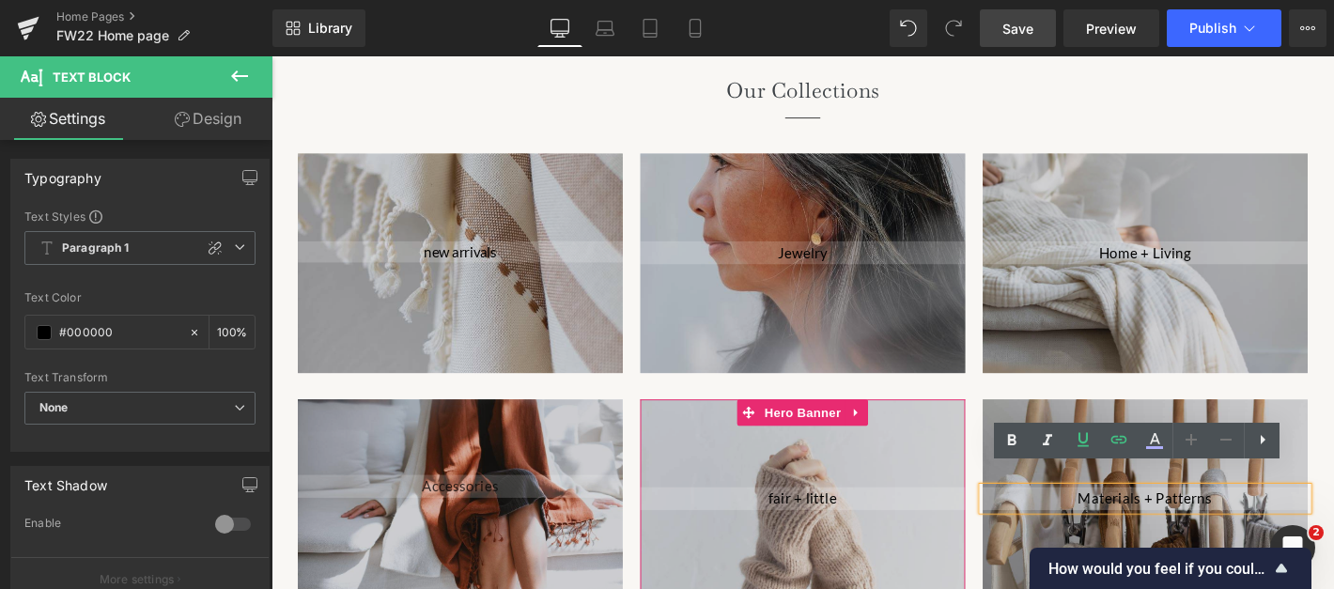
scroll to position [1985, 0]
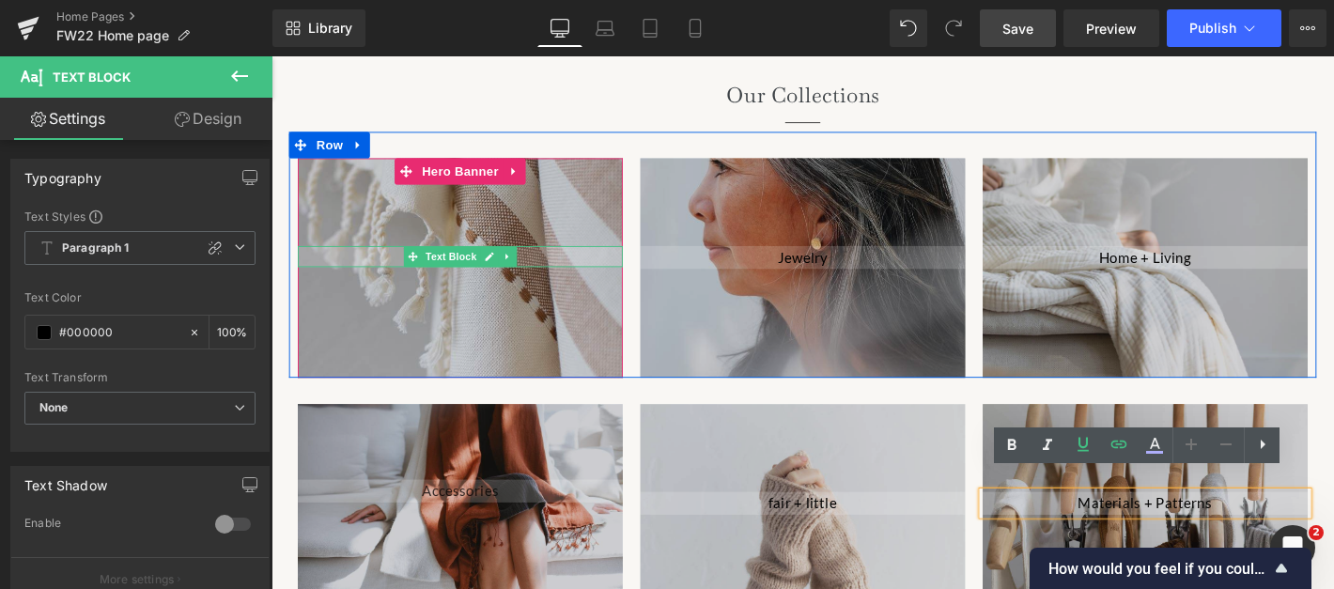
click at [556, 259] on p "new arrivals" at bounding box center [474, 270] width 348 height 23
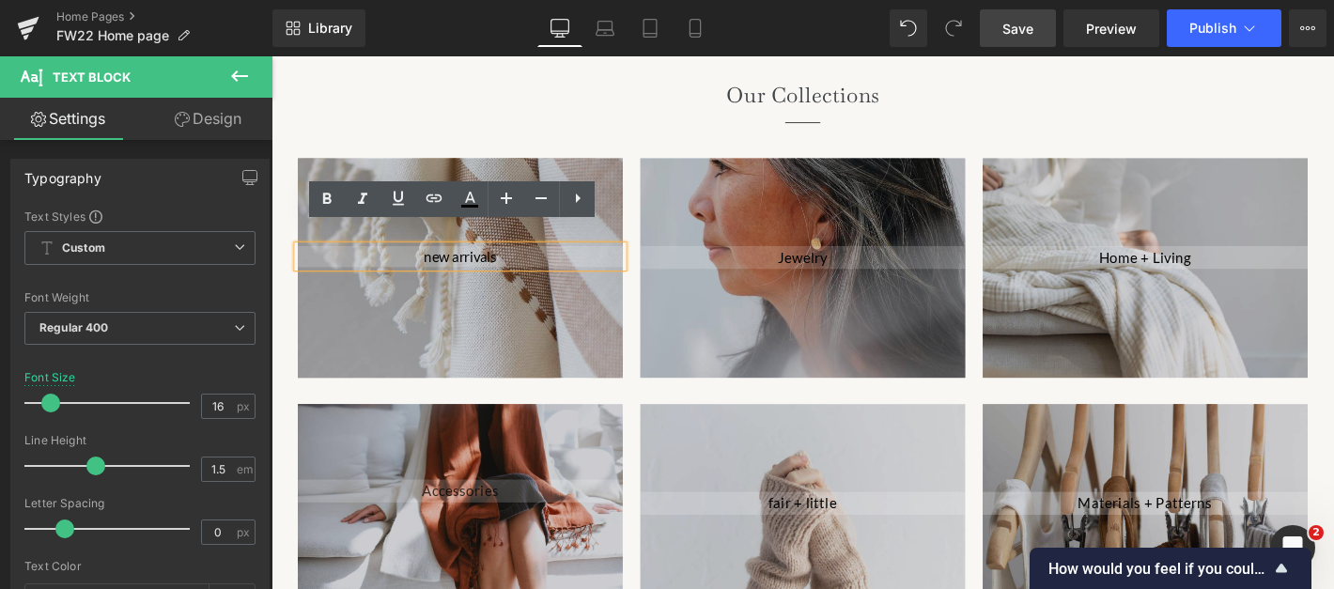
click at [529, 304] on div at bounding box center [474, 282] width 348 height 235
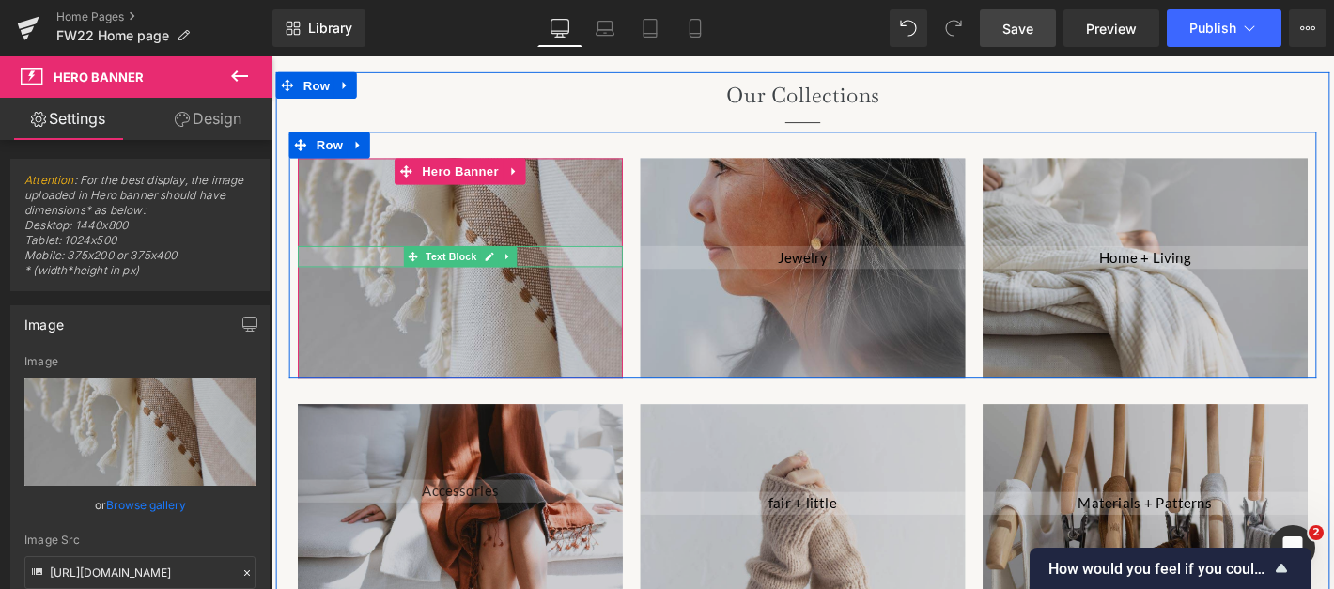
click at [310, 259] on p "new arrivals" at bounding box center [474, 270] width 348 height 23
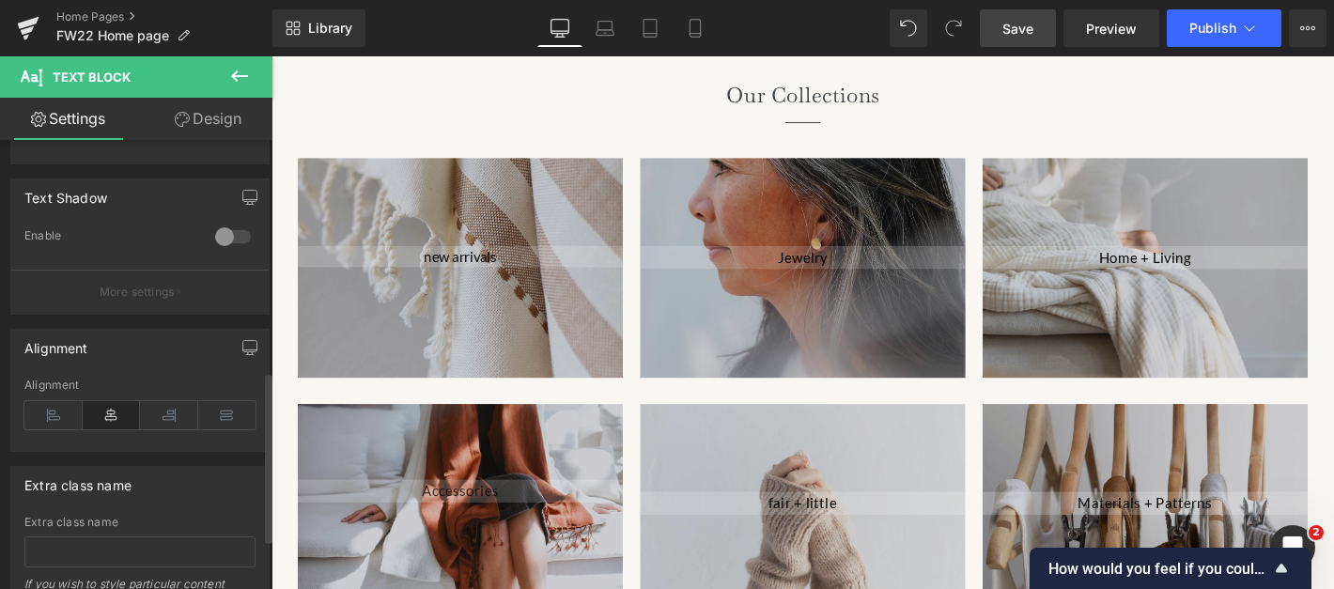
scroll to position [608, 0]
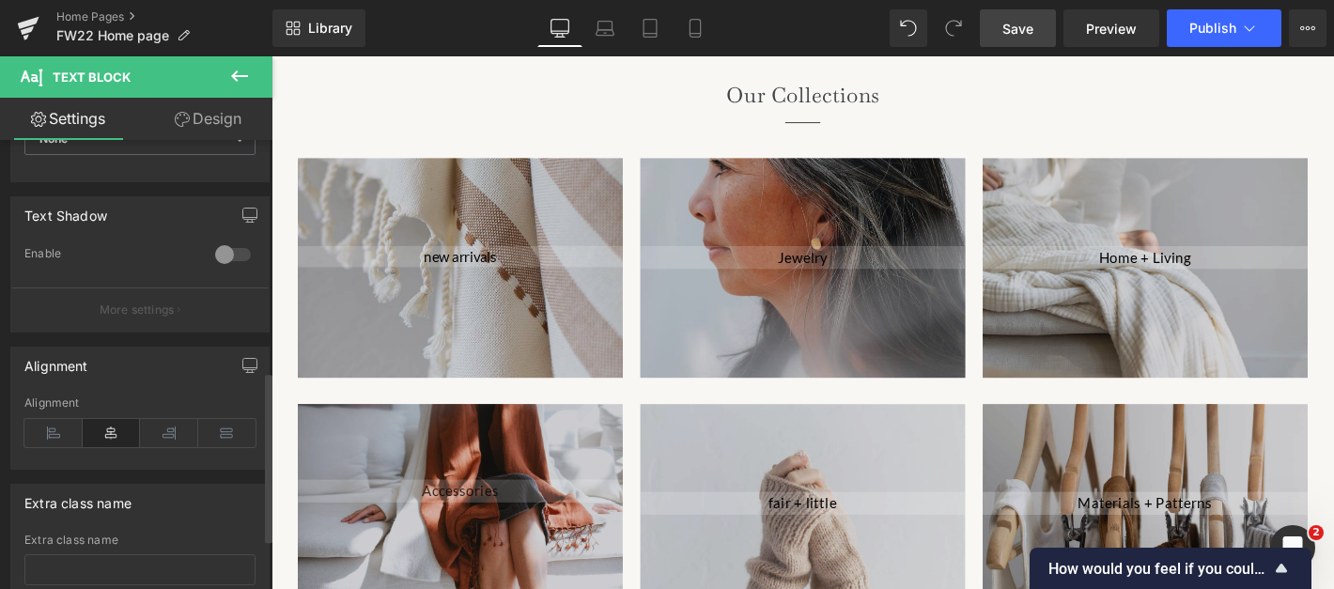
click at [230, 252] on div at bounding box center [232, 255] width 45 height 30
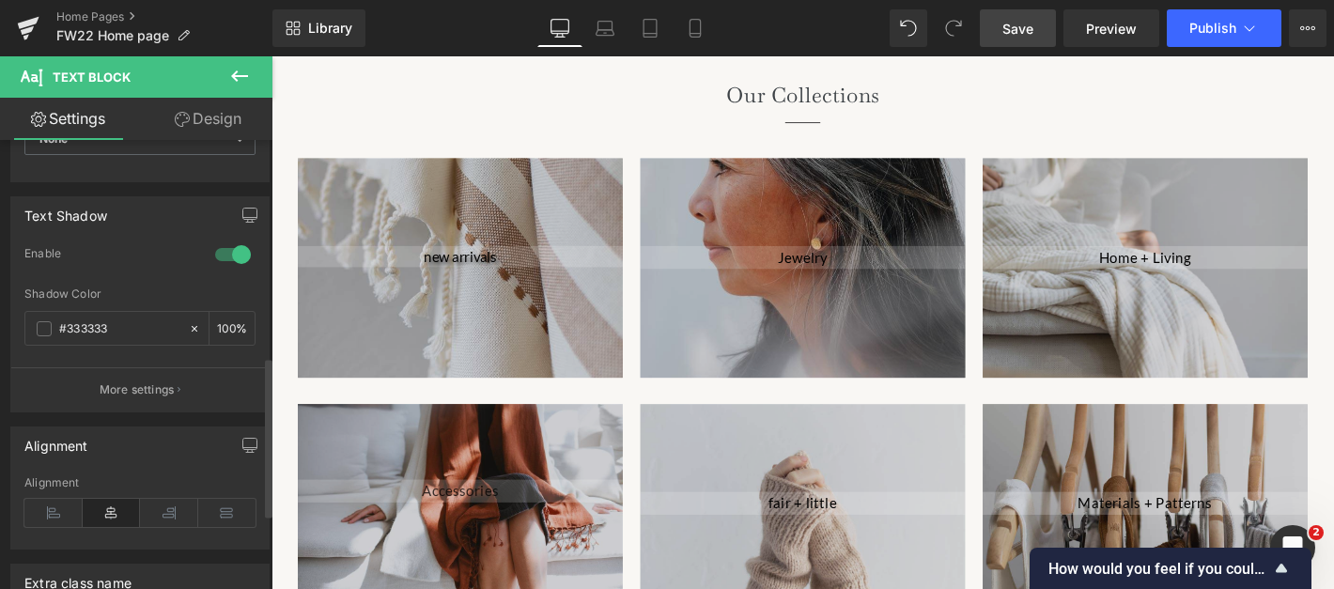
click at [214, 258] on div at bounding box center [232, 255] width 45 height 30
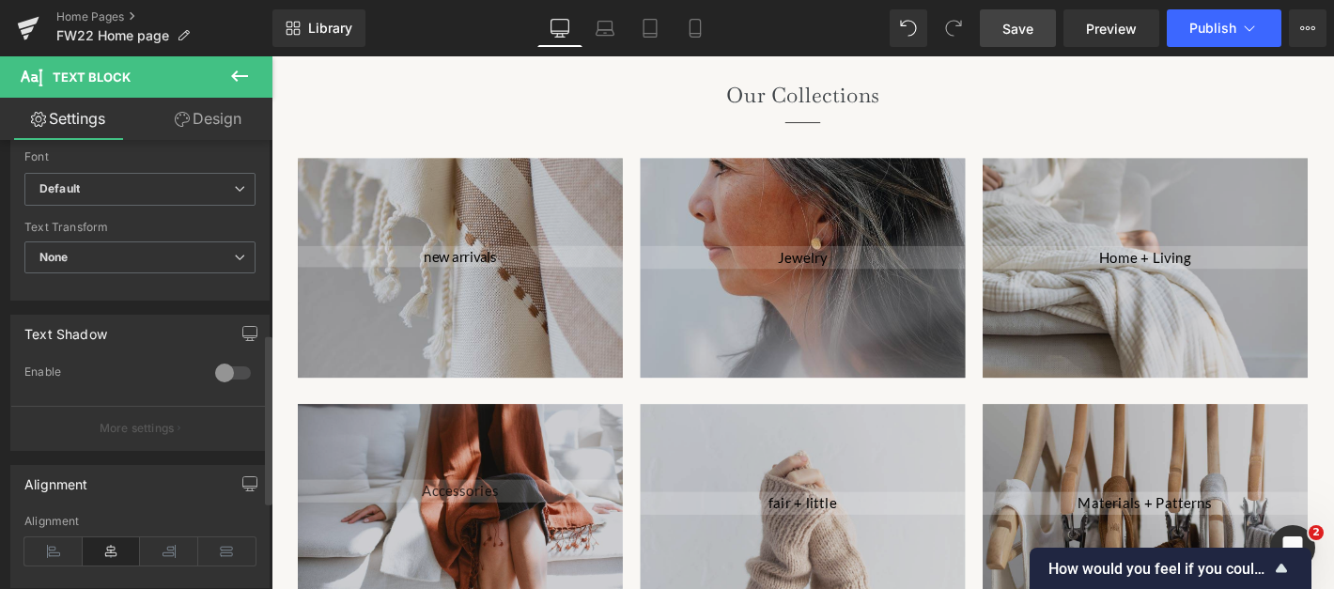
scroll to position [483, 0]
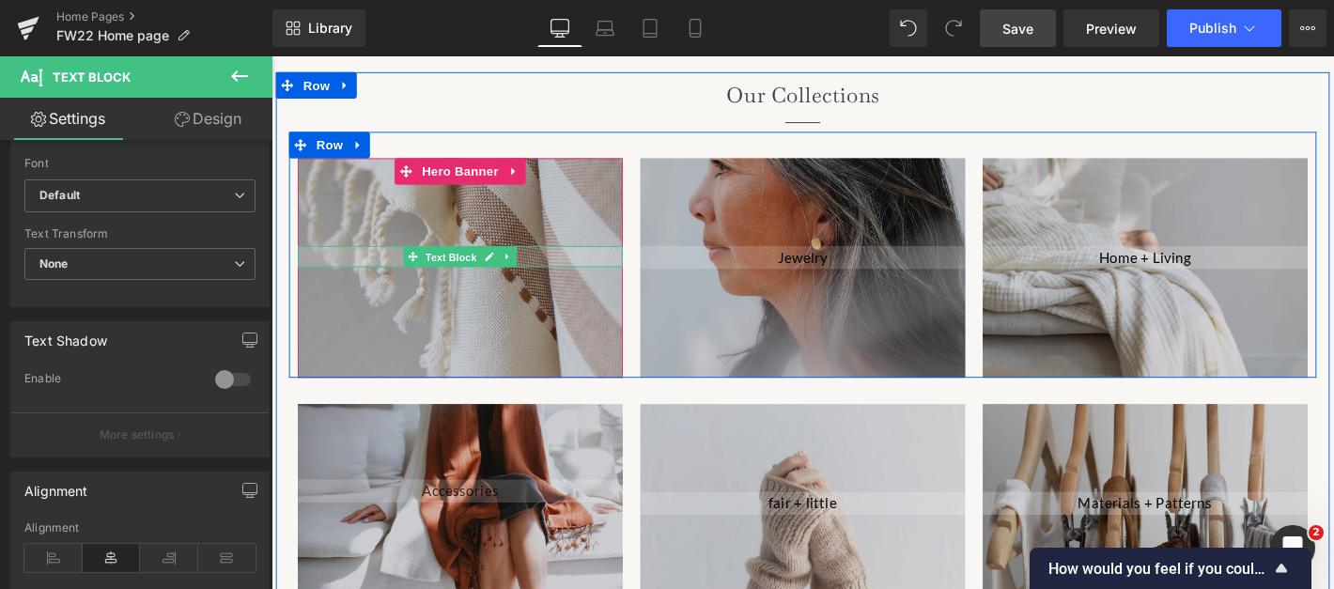
click at [474, 260] on span "Text Block" at bounding box center [463, 271] width 62 height 23
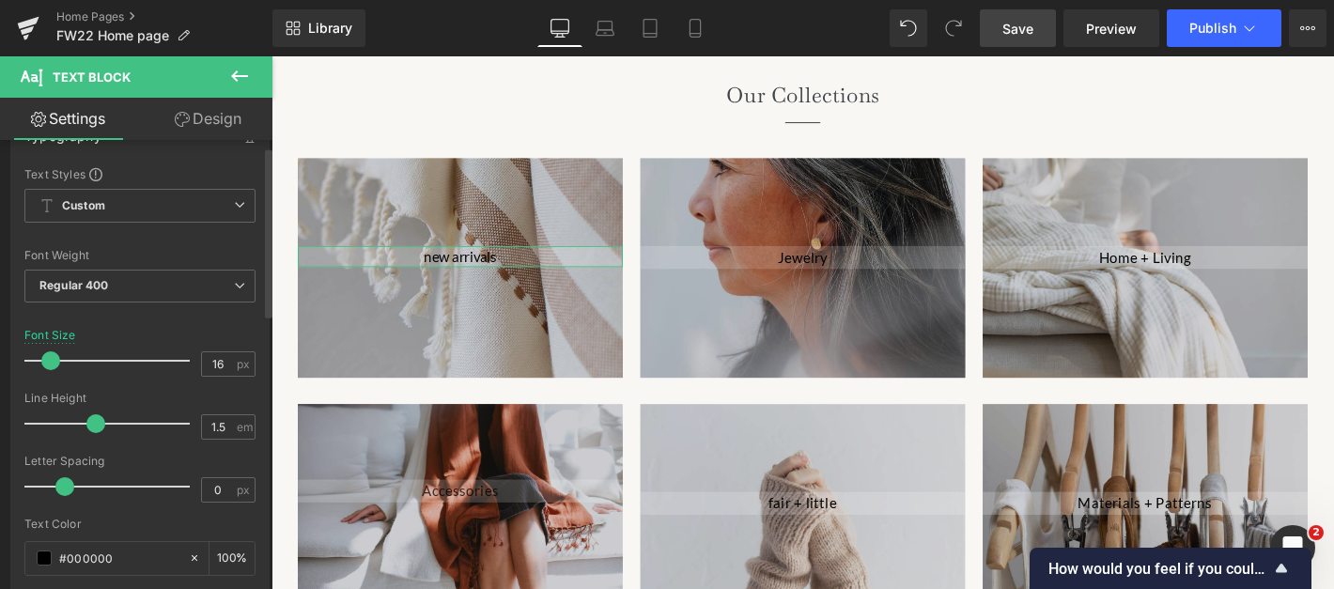
scroll to position [49, 0]
click at [203, 287] on span "Regular 400" at bounding box center [139, 279] width 231 height 33
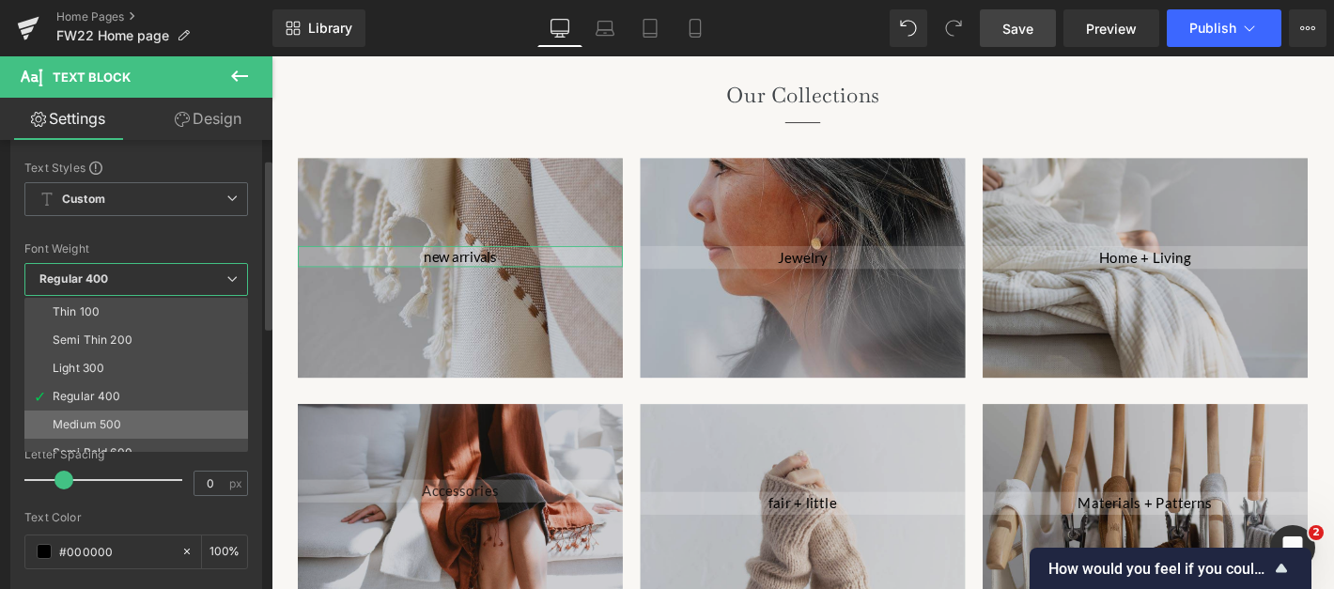
click at [132, 424] on li "Medium 500" at bounding box center [140, 425] width 232 height 28
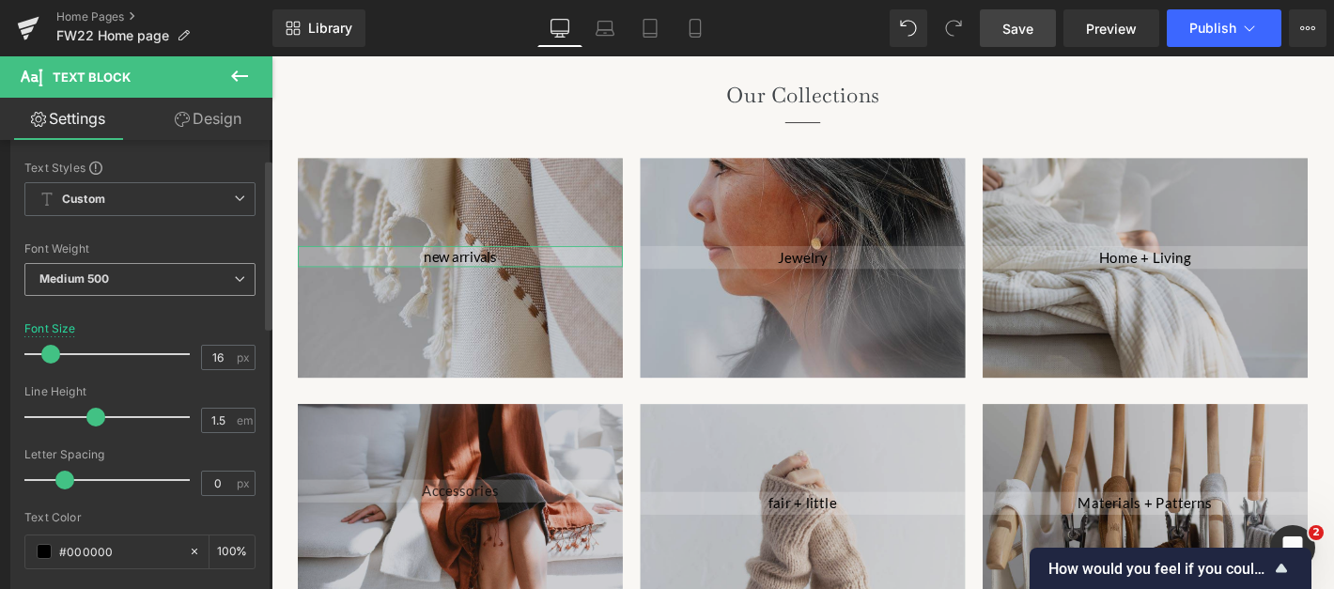
click at [134, 285] on span "Medium 500" at bounding box center [139, 279] width 231 height 33
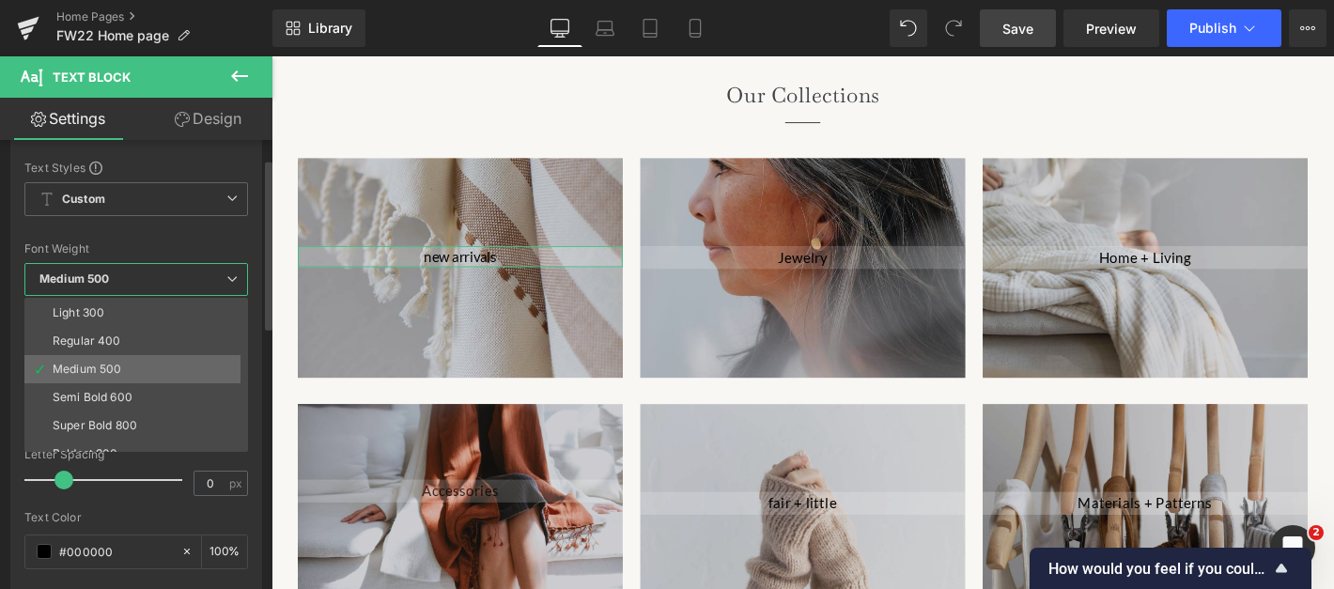
scroll to position [65, 0]
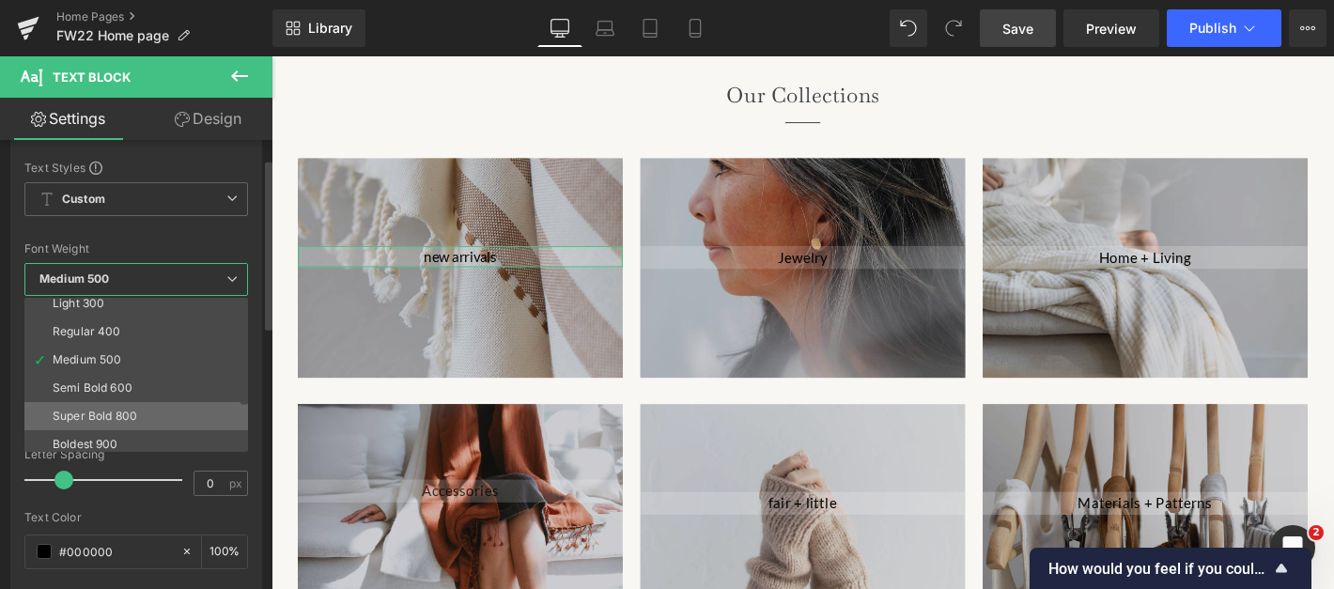
click at [101, 418] on div "Super Bold 800" at bounding box center [95, 416] width 85 height 13
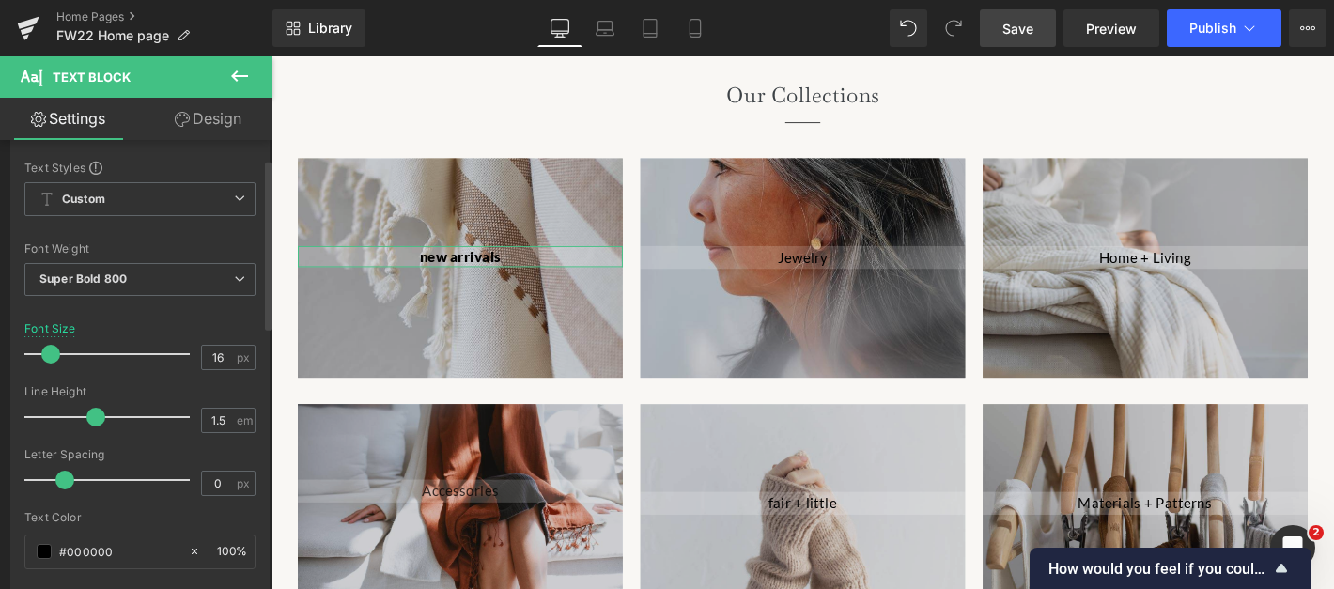
click at [129, 260] on div "Font Weight Super Bold 800 Thin 100 Semi Thin 200 Light 300 Regular 400 Medium …" at bounding box center [139, 279] width 231 height 75
click at [129, 279] on span "Super Bold 800" at bounding box center [139, 279] width 231 height 33
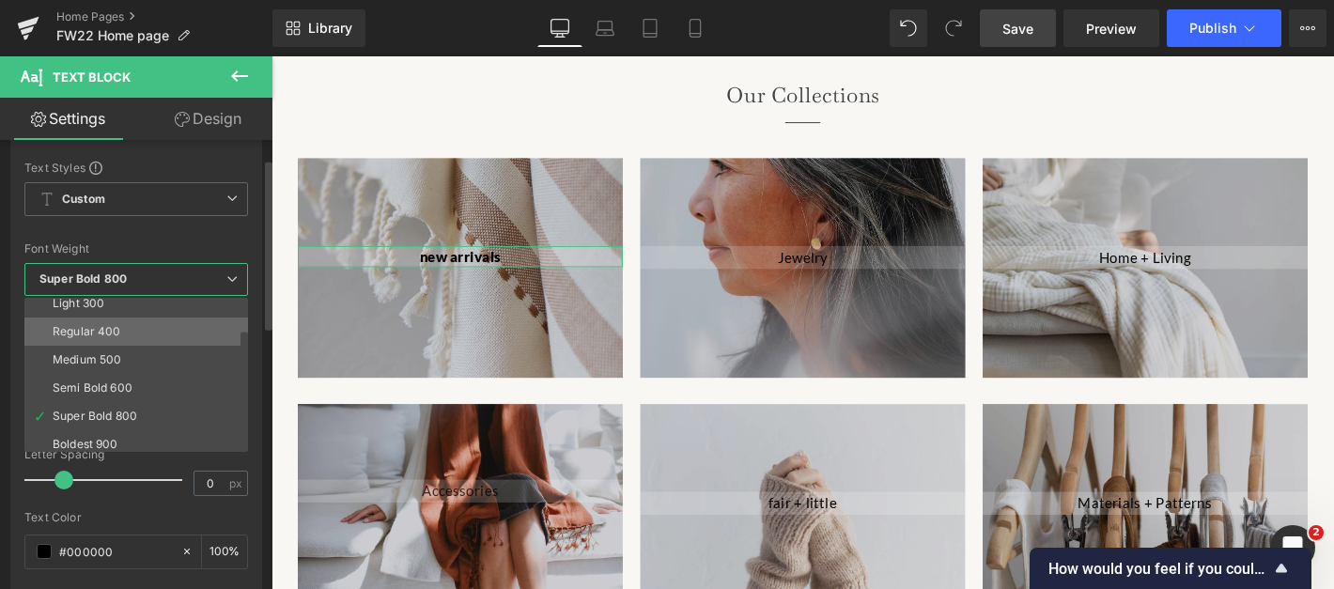
click at [104, 333] on div "Regular 400" at bounding box center [87, 331] width 69 height 13
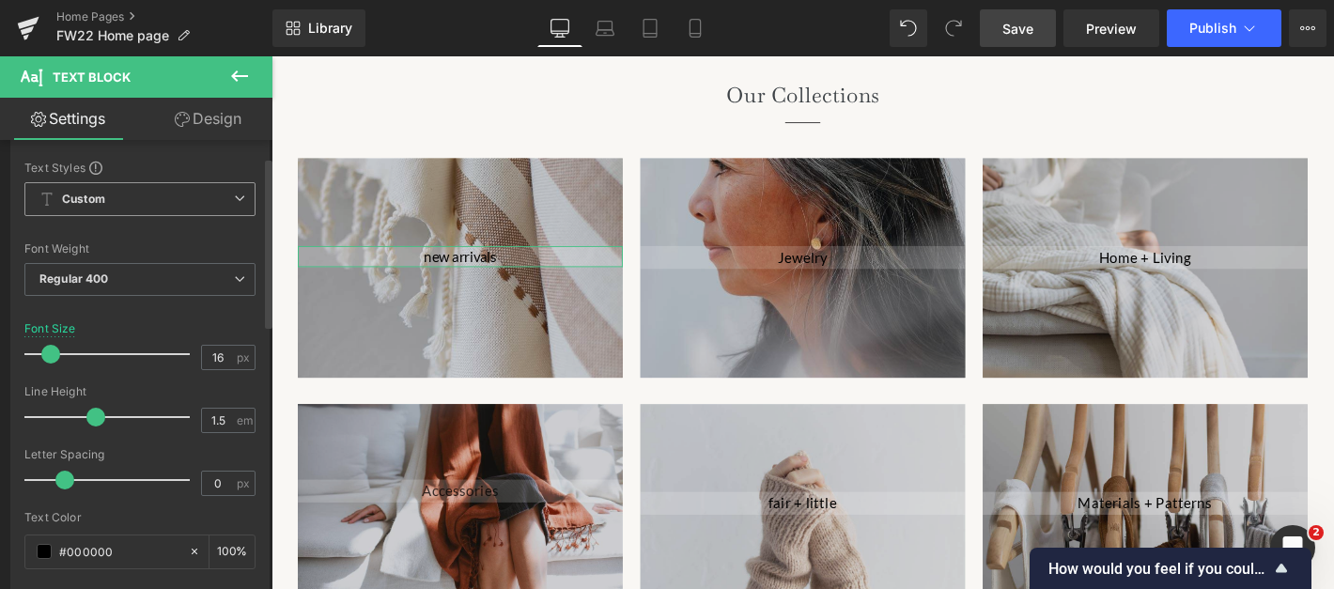
scroll to position [0, 0]
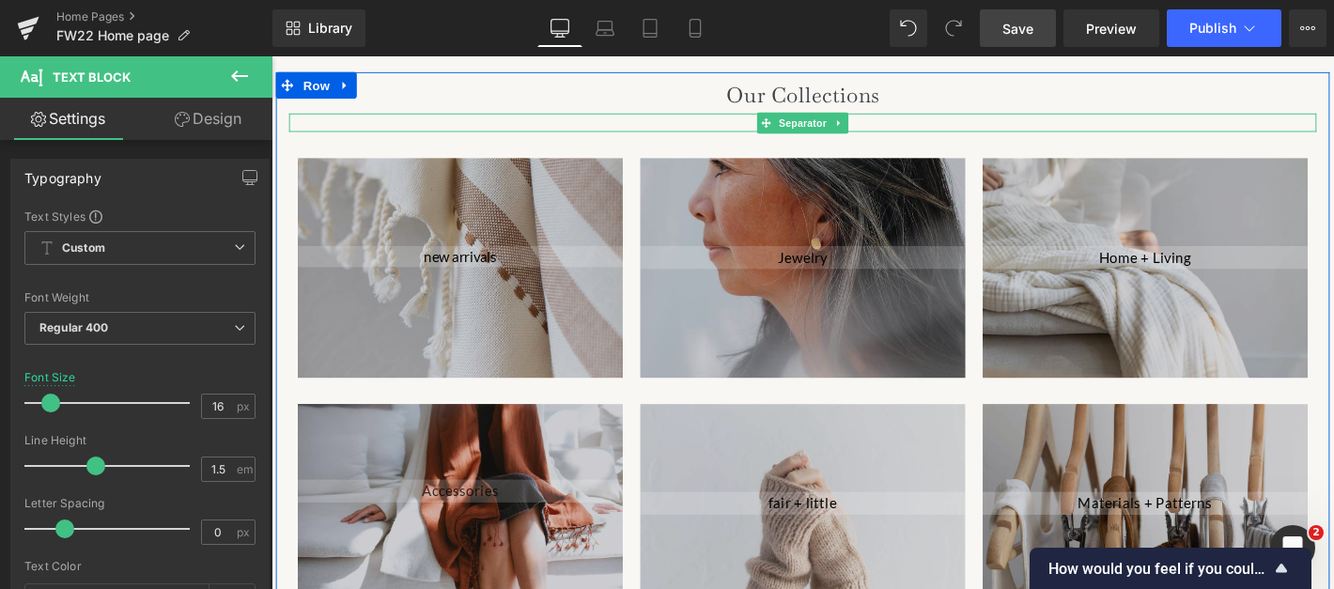
click at [416, 117] on div at bounding box center [839, 127] width 1099 height 20
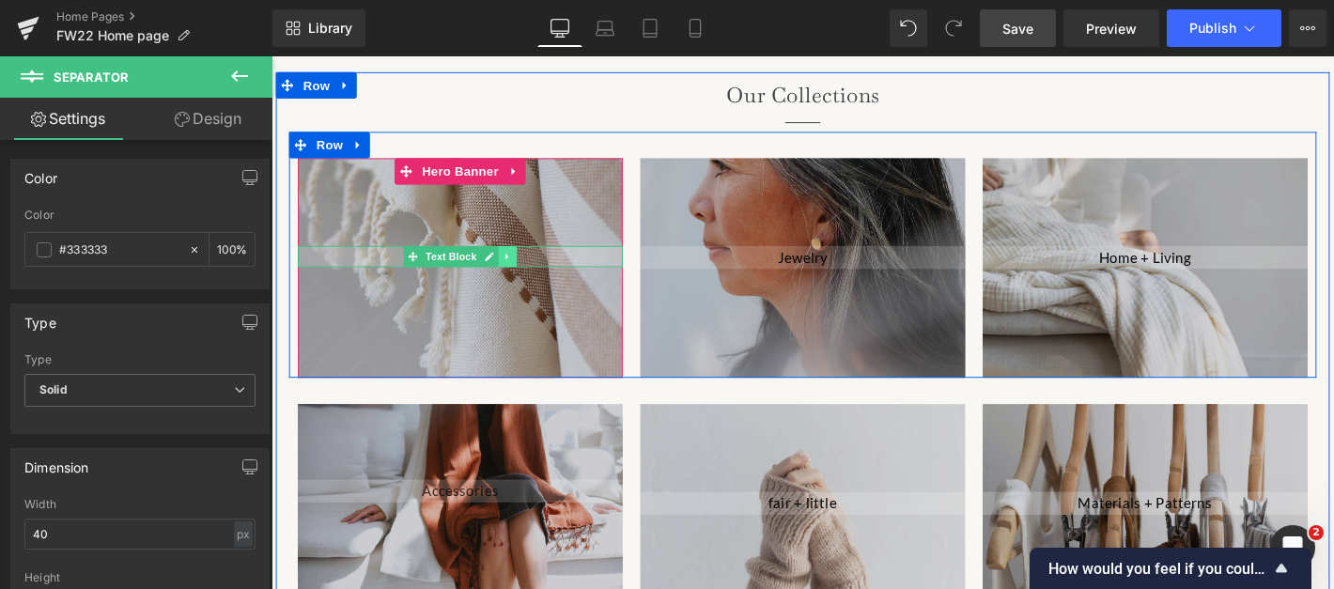
click at [528, 265] on icon at bounding box center [524, 270] width 10 height 11
click at [532, 265] on icon at bounding box center [534, 270] width 10 height 11
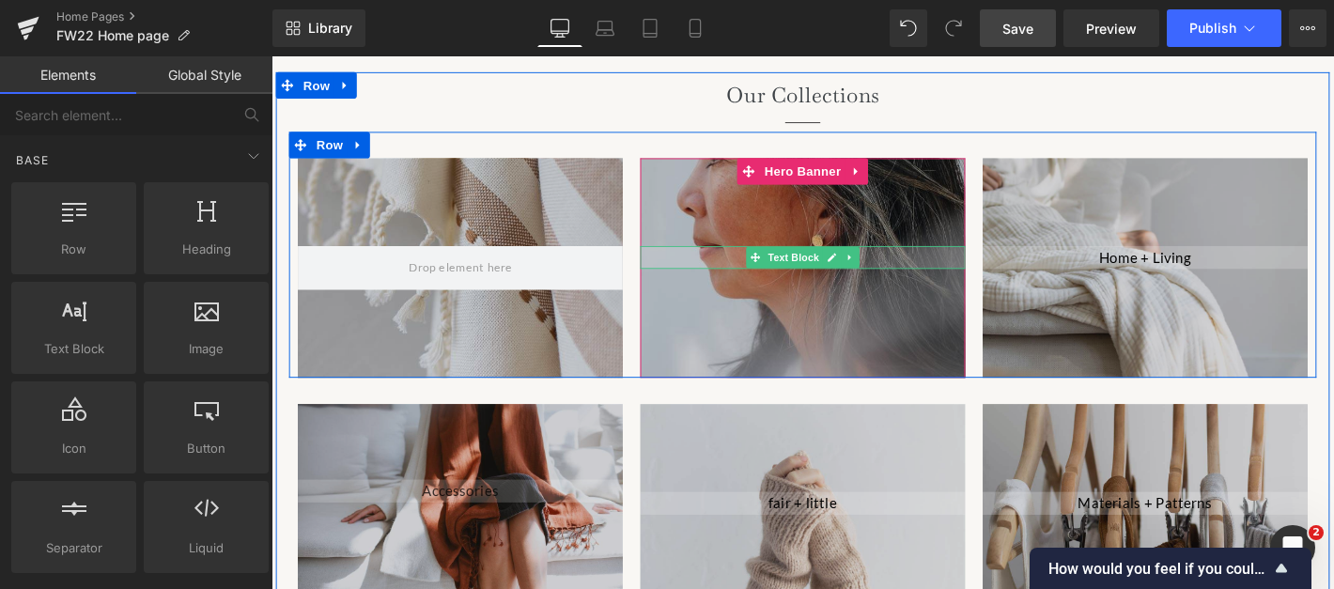
click at [738, 259] on p "Jewelry" at bounding box center [840, 271] width 348 height 24
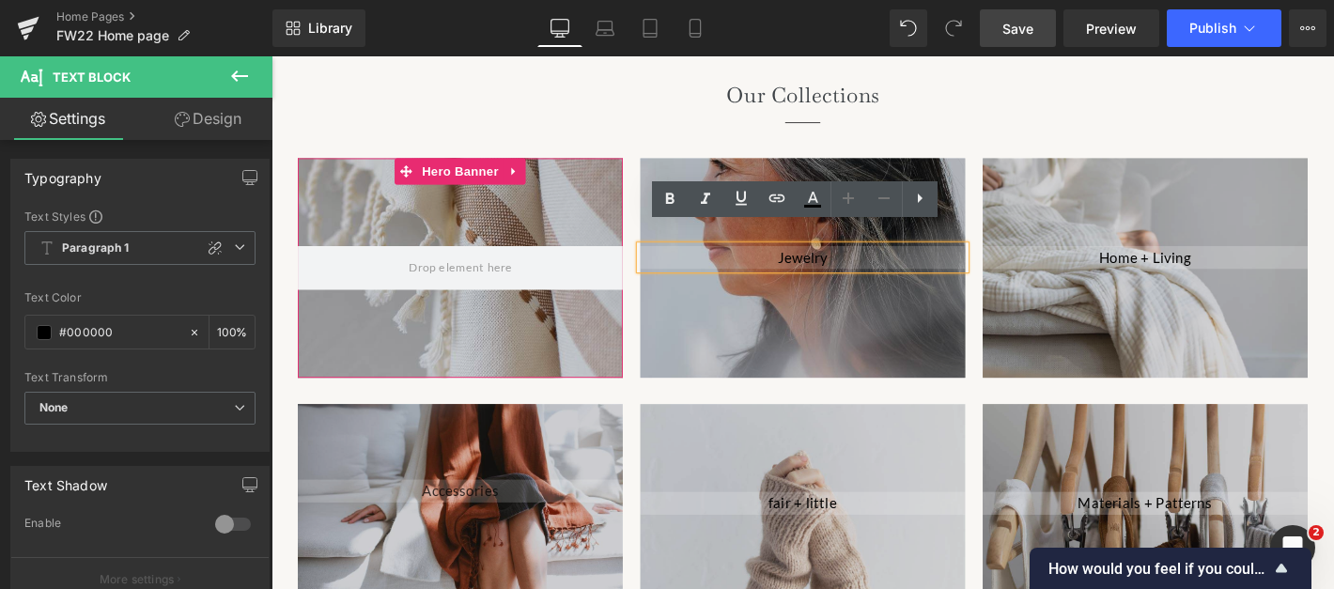
click at [527, 308] on div at bounding box center [474, 282] width 348 height 235
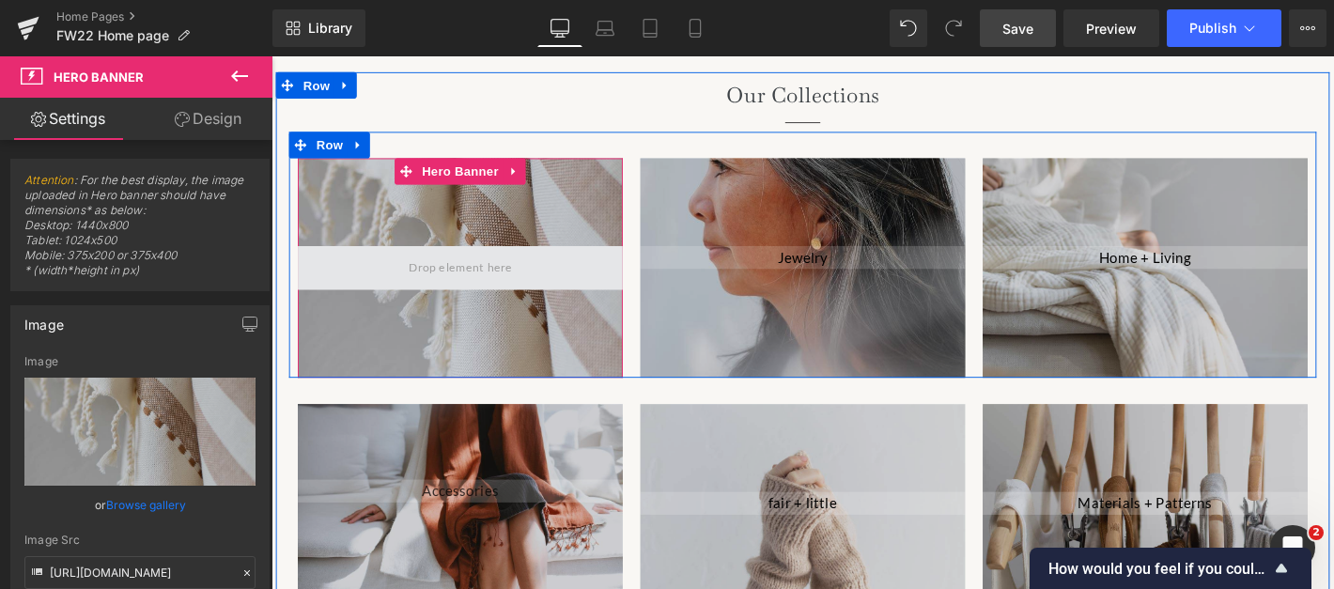
click at [511, 268] on span at bounding box center [473, 283] width 124 height 31
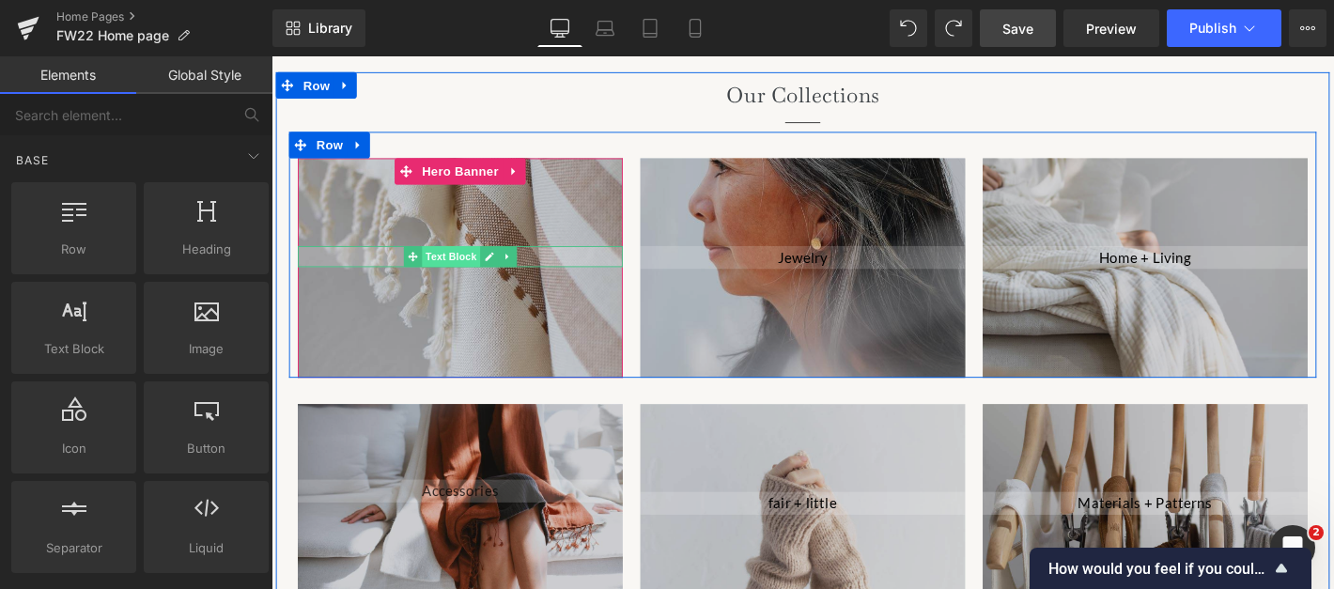
click at [468, 259] on span "Text Block" at bounding box center [463, 270] width 62 height 23
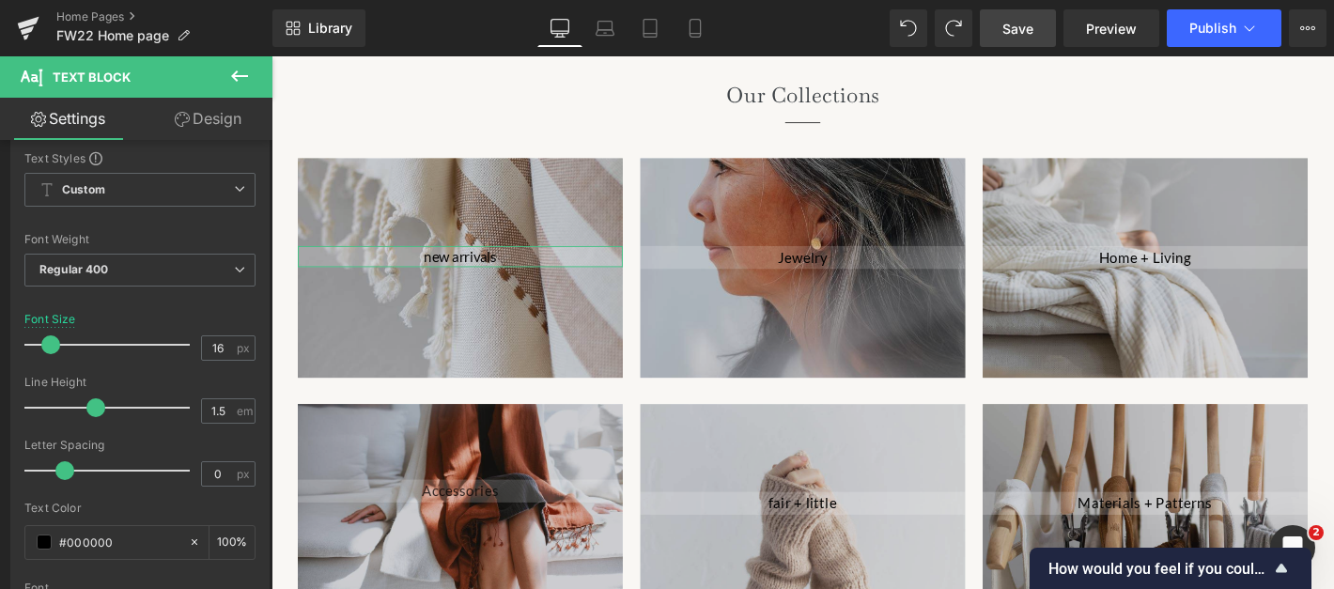
click at [204, 111] on link "Design" at bounding box center [208, 119] width 136 height 42
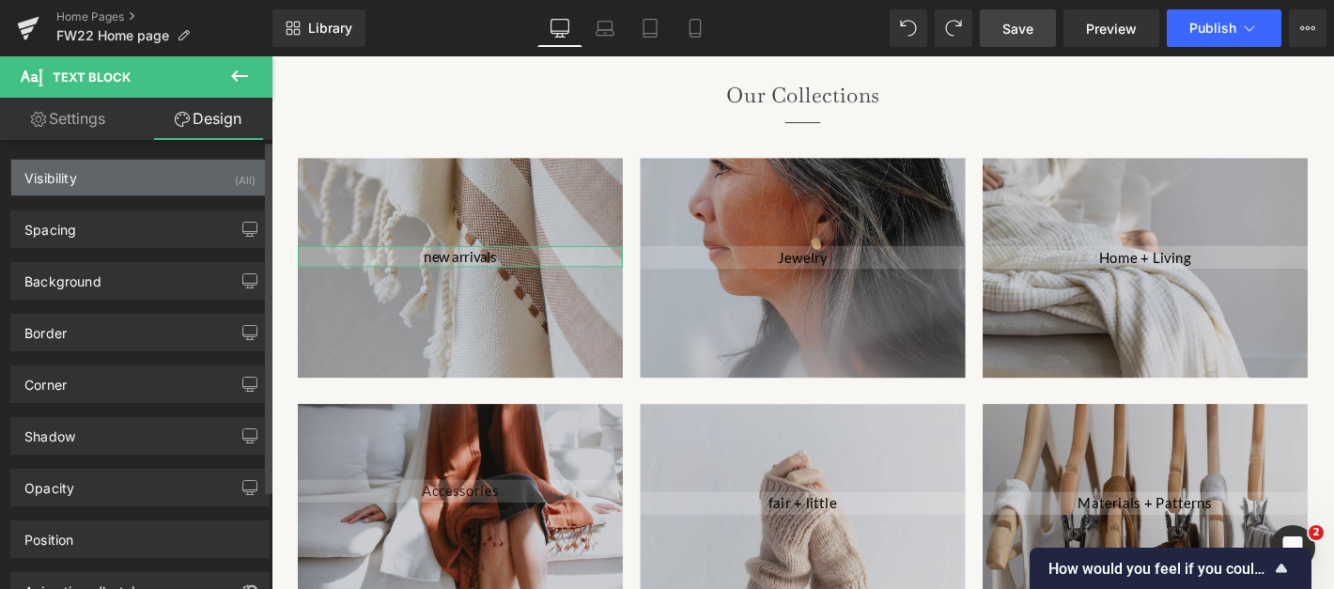
type input "#ffffff"
click at [155, 188] on div "Visibility (All)" at bounding box center [139, 178] width 257 height 36
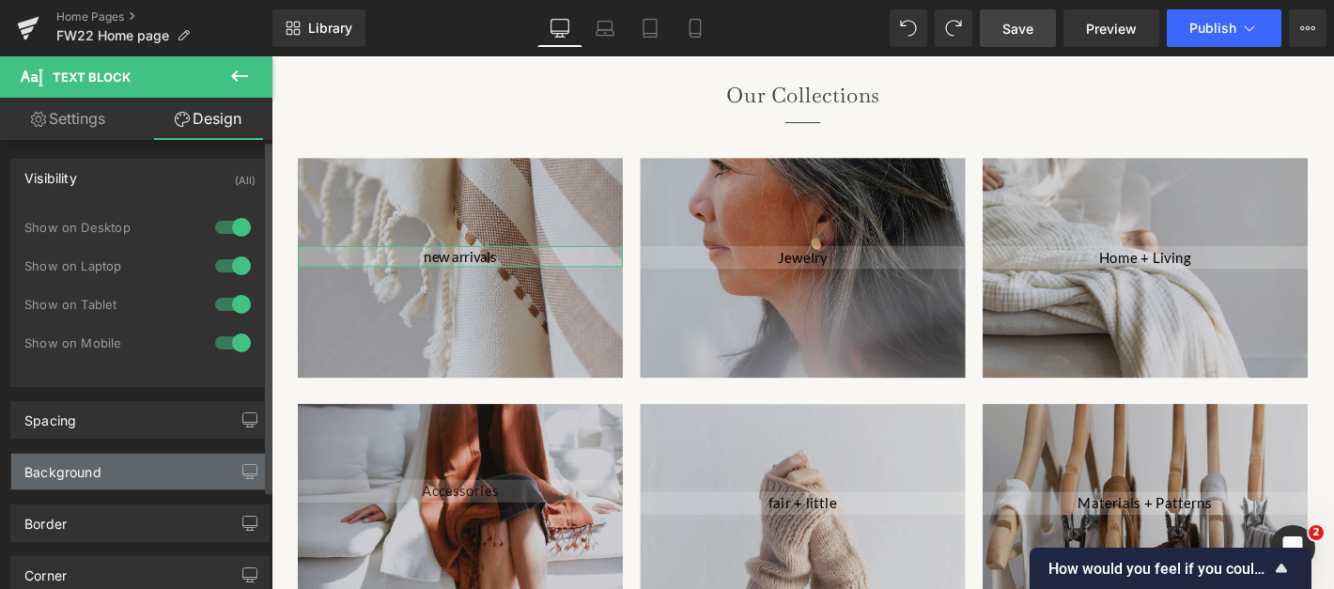
click at [129, 466] on div "Background" at bounding box center [139, 472] width 257 height 36
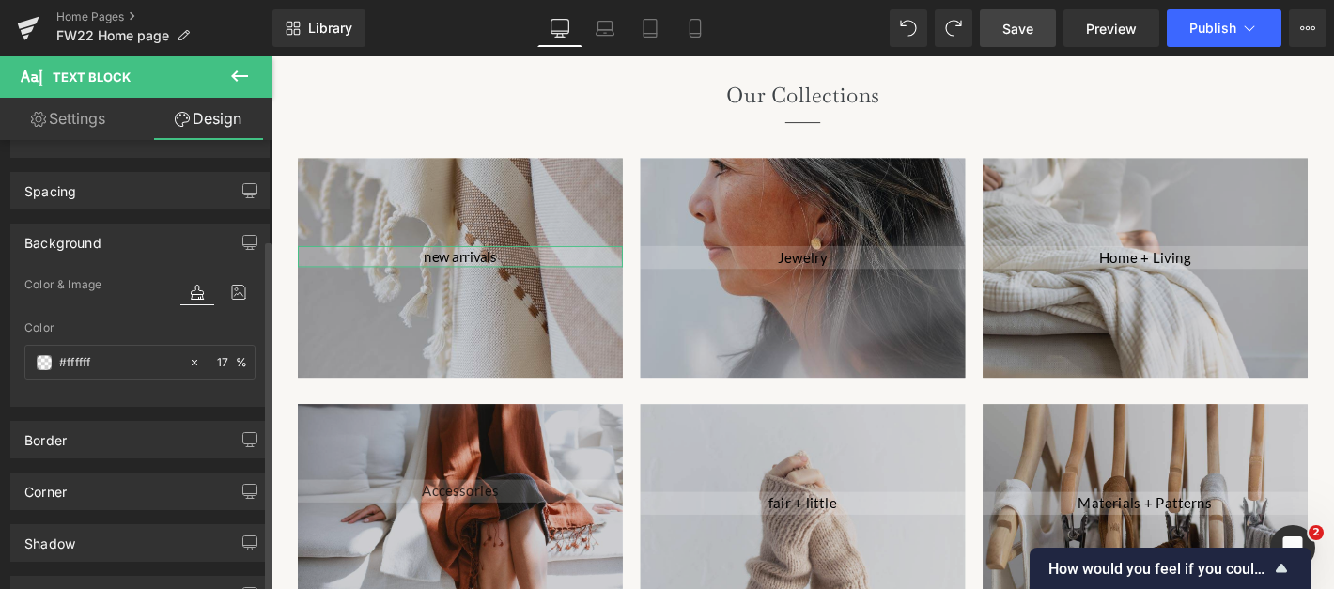
scroll to position [233, 0]
type input "25"
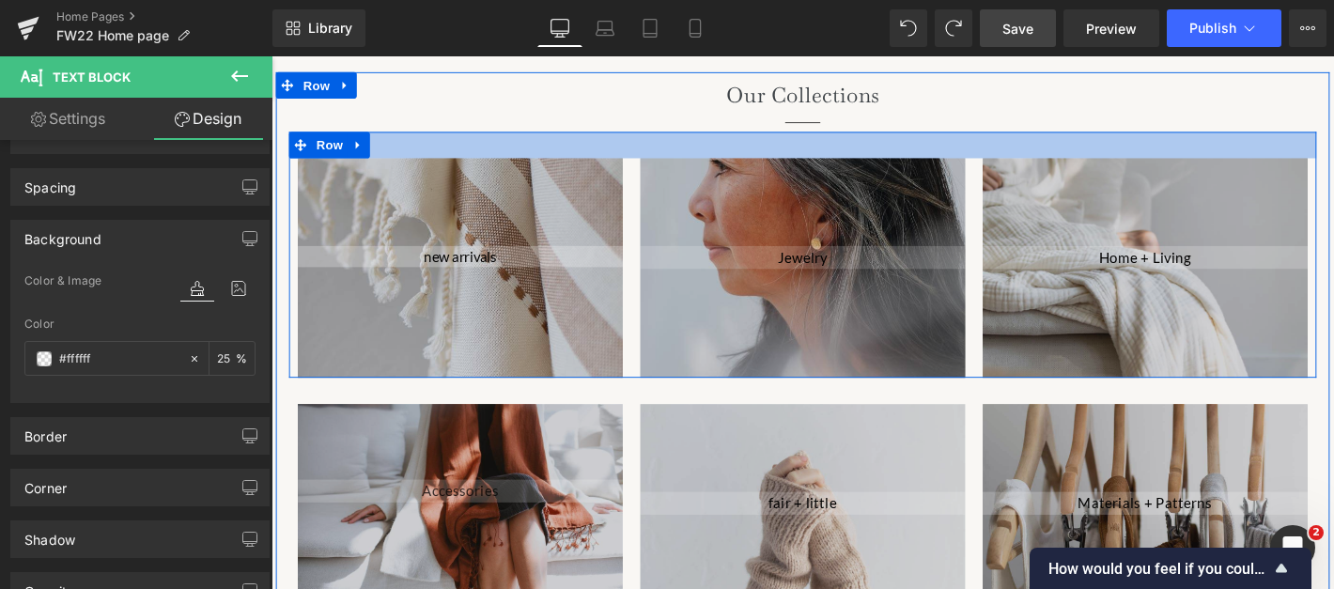
click at [400, 117] on div "Separator" at bounding box center [839, 127] width 1099 height 20
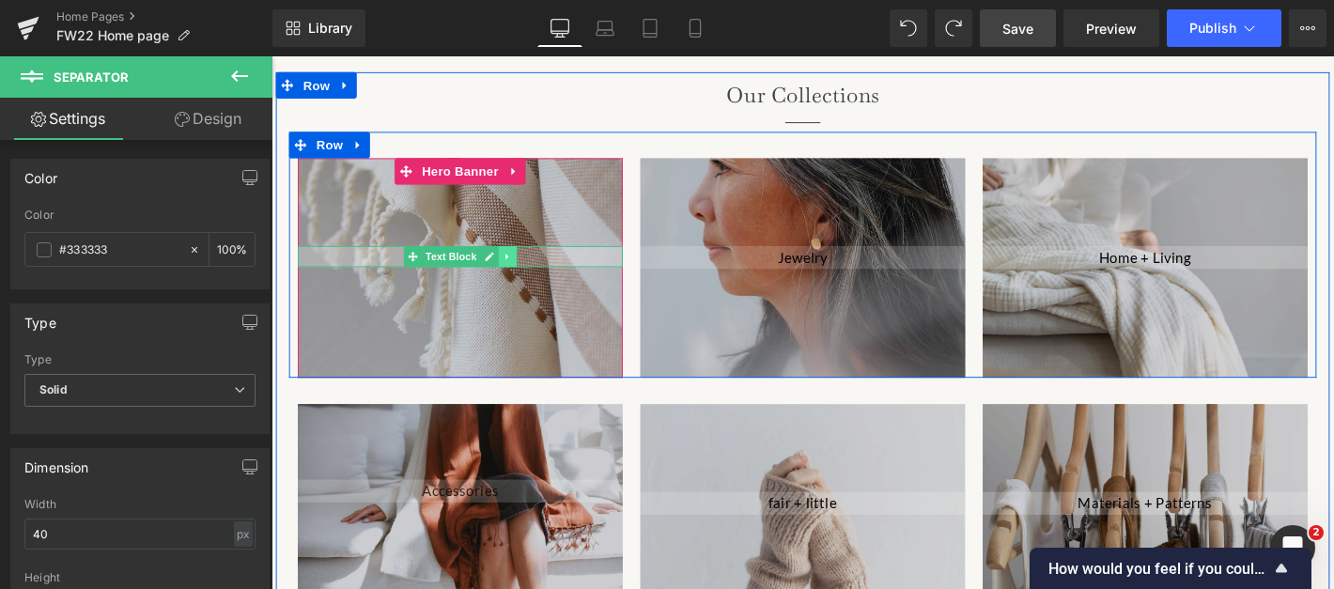
click at [527, 265] on icon at bounding box center [524, 270] width 10 height 11
click at [535, 266] on icon at bounding box center [534, 271] width 10 height 10
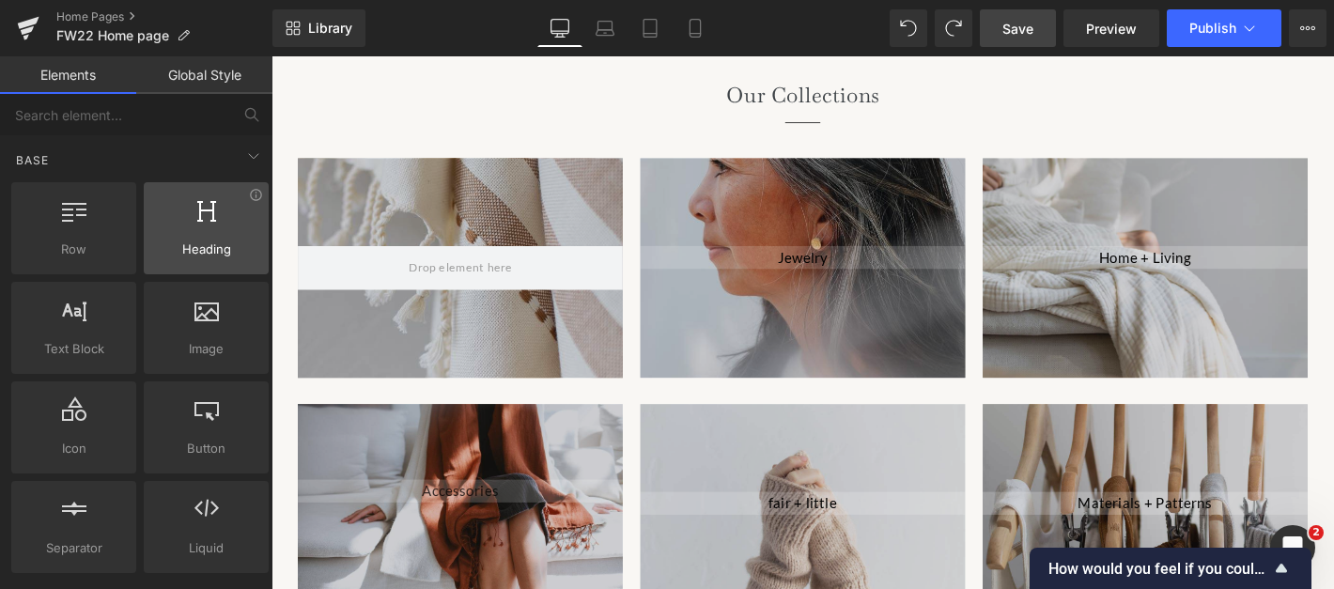
click at [208, 234] on div at bounding box center [206, 218] width 114 height 42
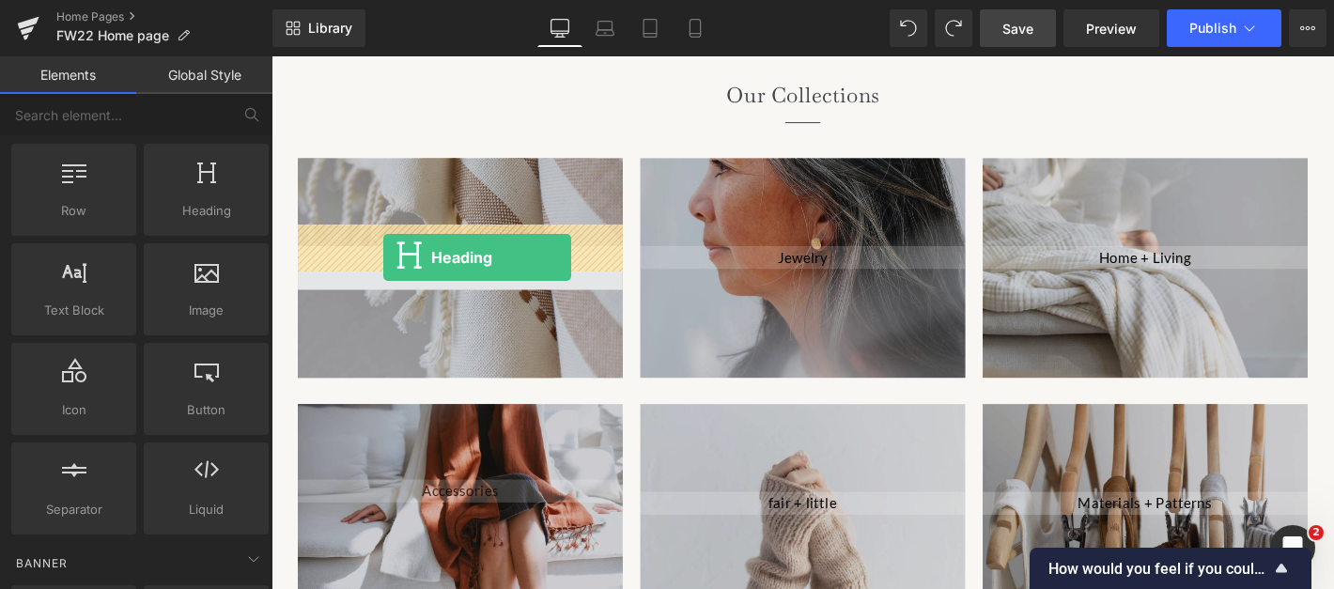
drag, startPoint x: 472, startPoint y: 269, endPoint x: 391, endPoint y: 271, distance: 80.8
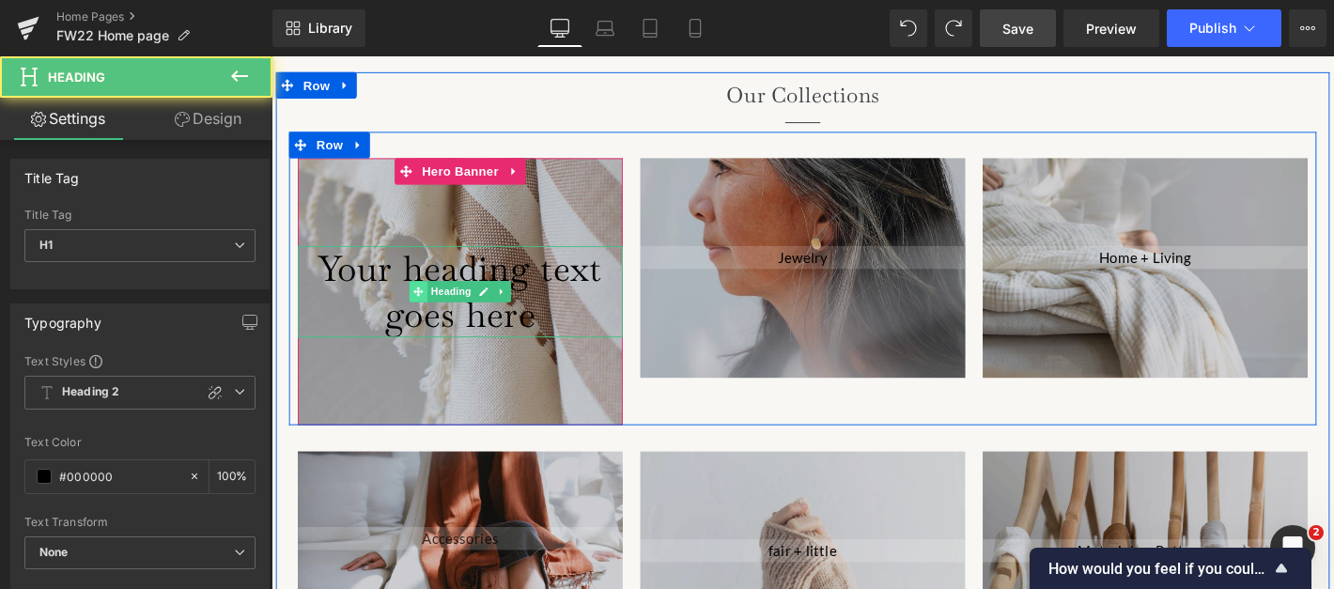
click at [422, 297] on span at bounding box center [429, 308] width 20 height 23
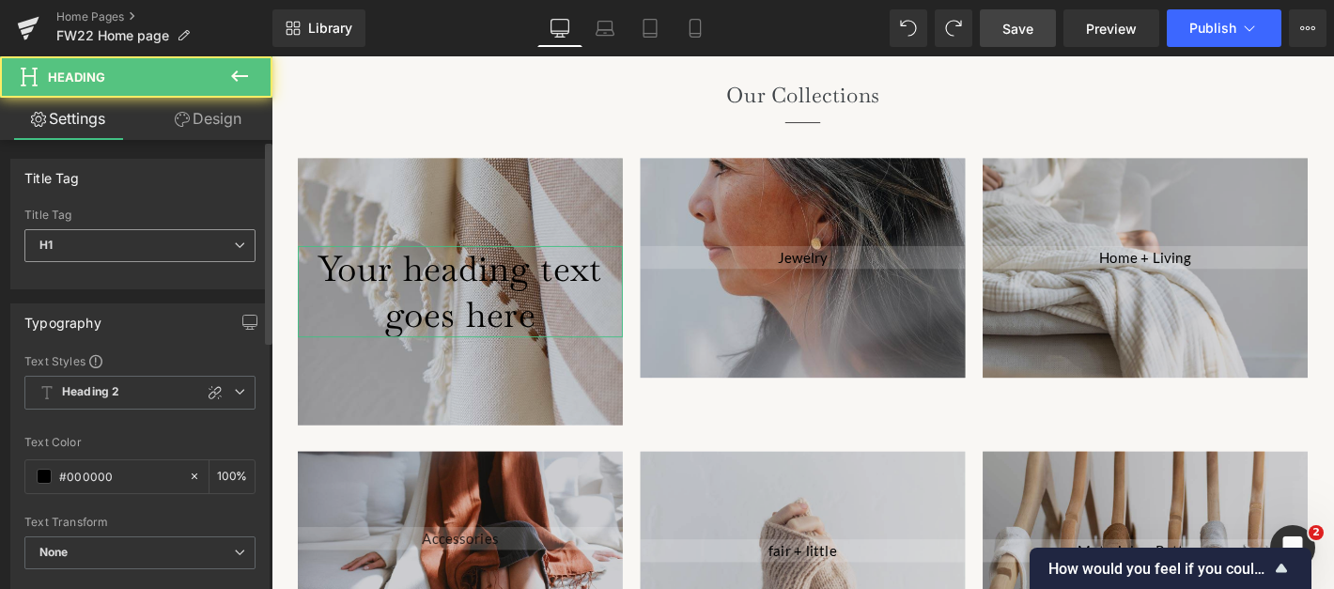
click at [216, 256] on span "H1" at bounding box center [139, 245] width 231 height 33
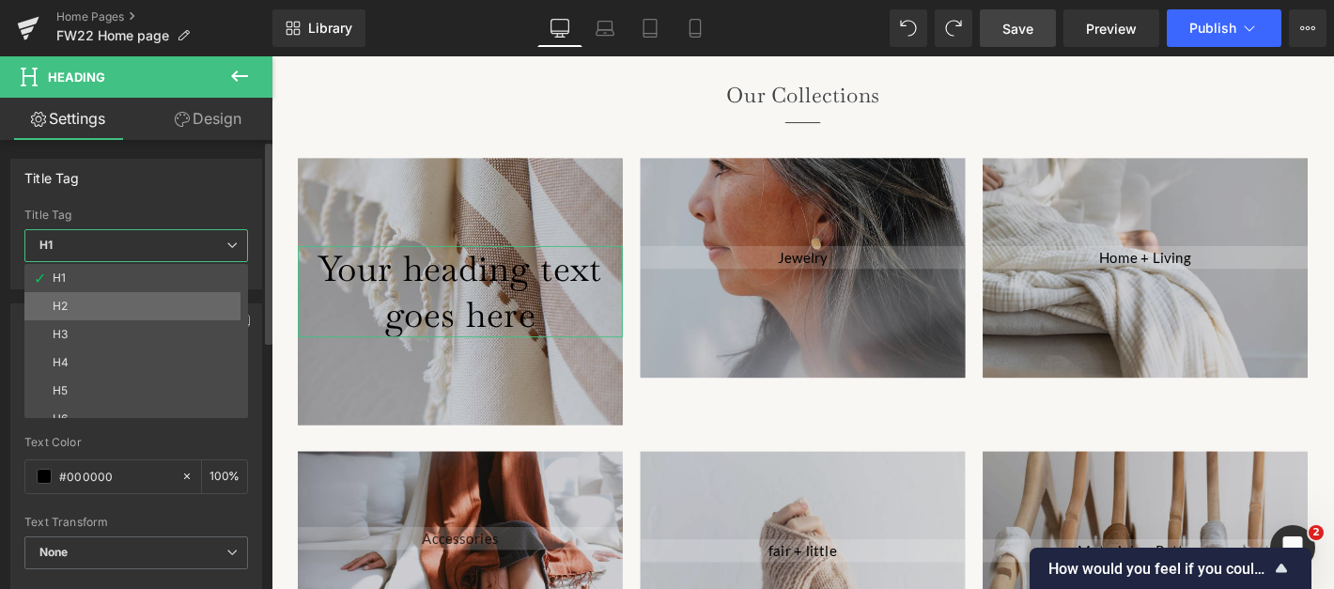
click at [167, 296] on li "H2" at bounding box center [140, 306] width 232 height 28
type input "100"
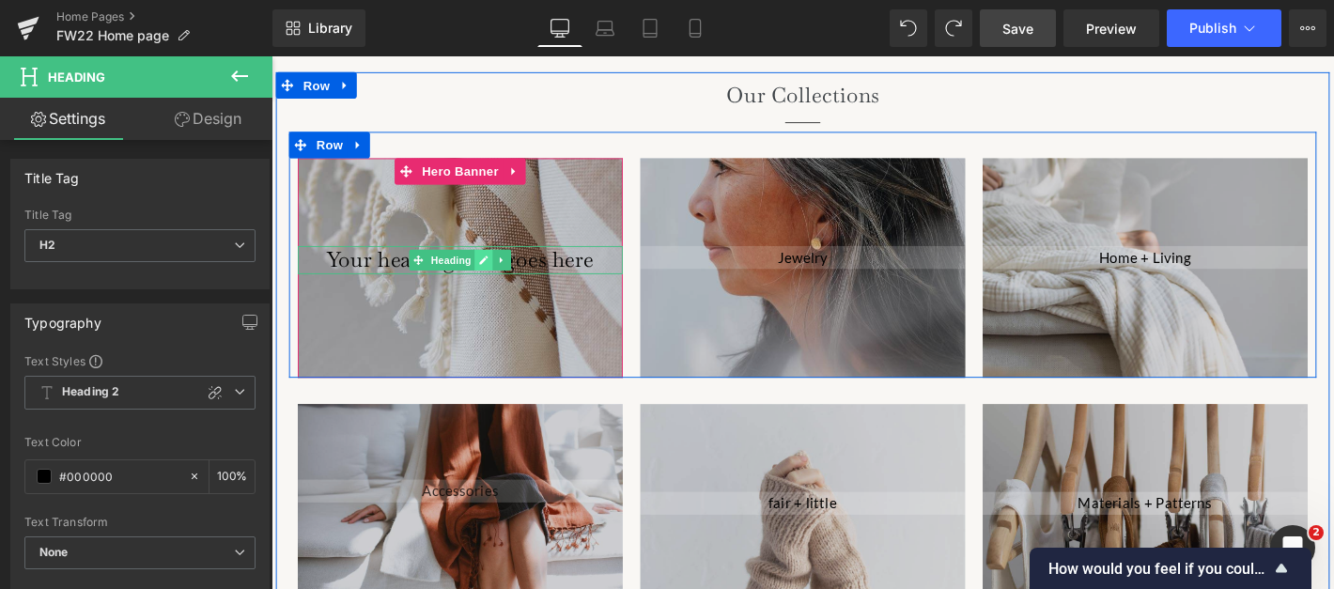
click at [495, 269] on icon at bounding box center [498, 274] width 10 height 11
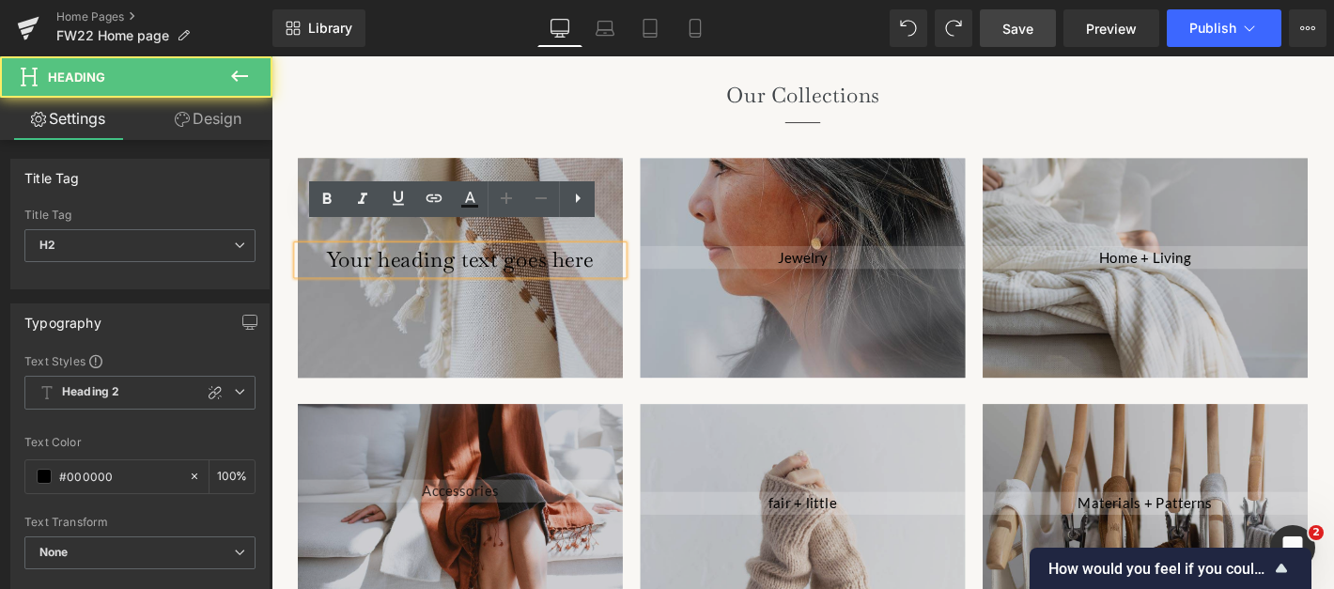
click at [495, 259] on h2 "Your heading text goes here" at bounding box center [474, 273] width 348 height 29
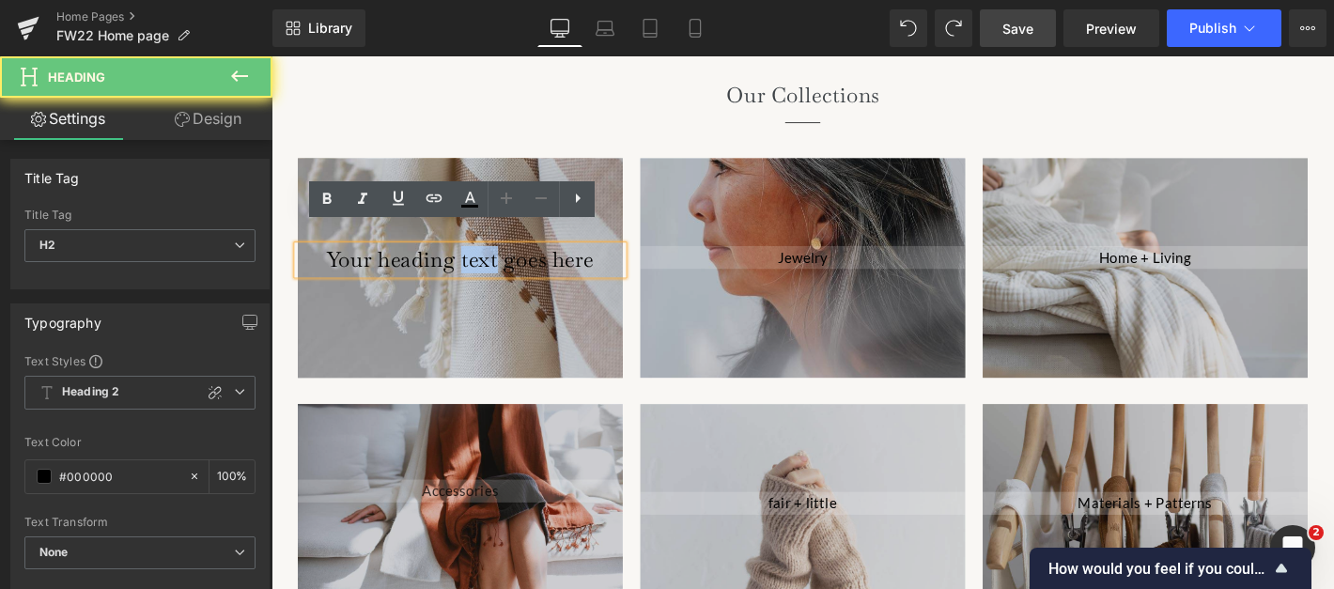
click at [495, 259] on h2 "Your heading text goes here" at bounding box center [474, 273] width 348 height 29
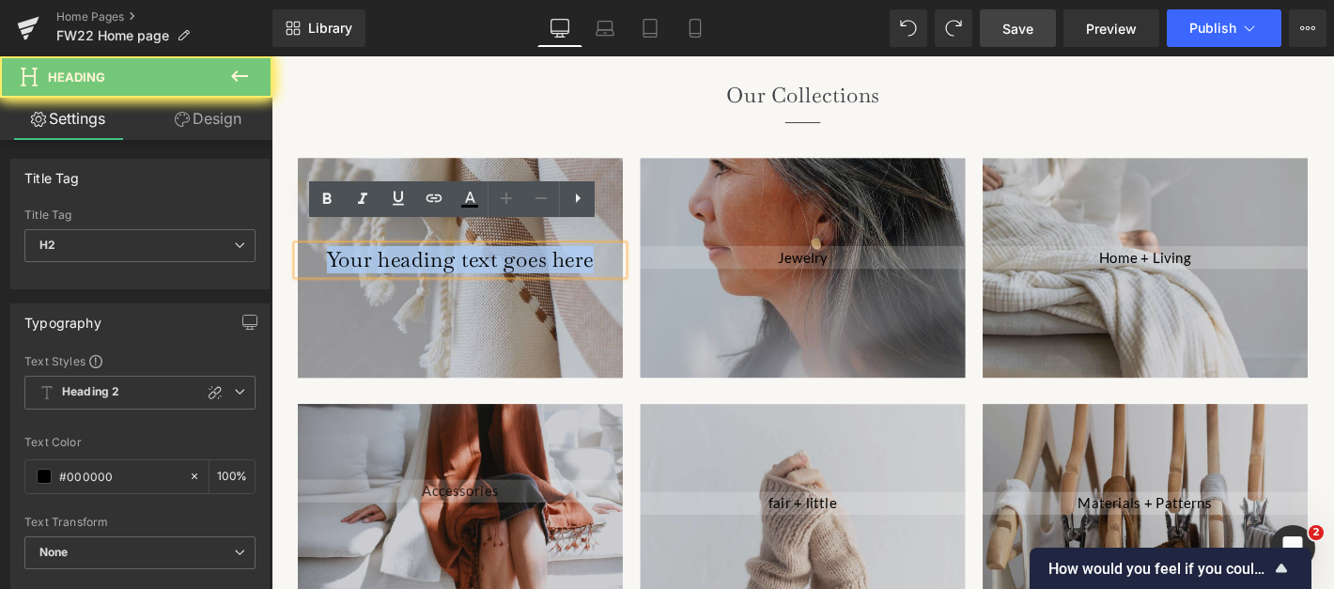
click at [495, 259] on h2 "Your heading text goes here" at bounding box center [474, 273] width 348 height 29
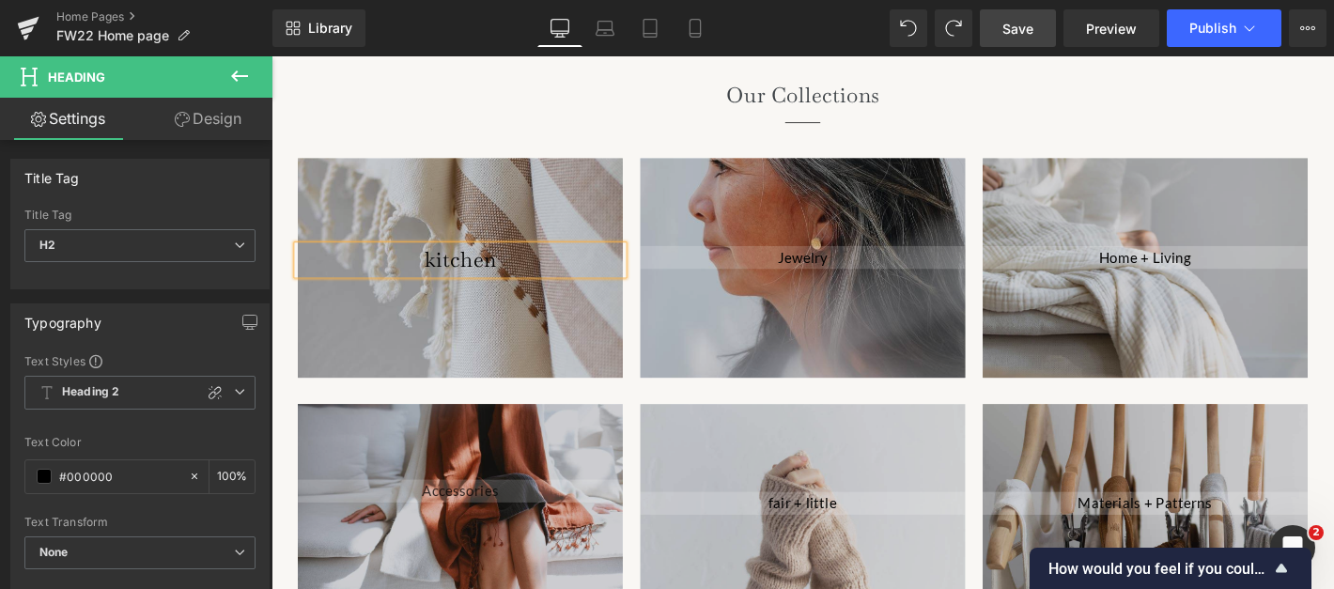
click at [494, 137] on div "kitchen Heading Hero Banner Jewelry Text Block Hero Banner Home + Living Text B…" at bounding box center [839, 268] width 1099 height 263
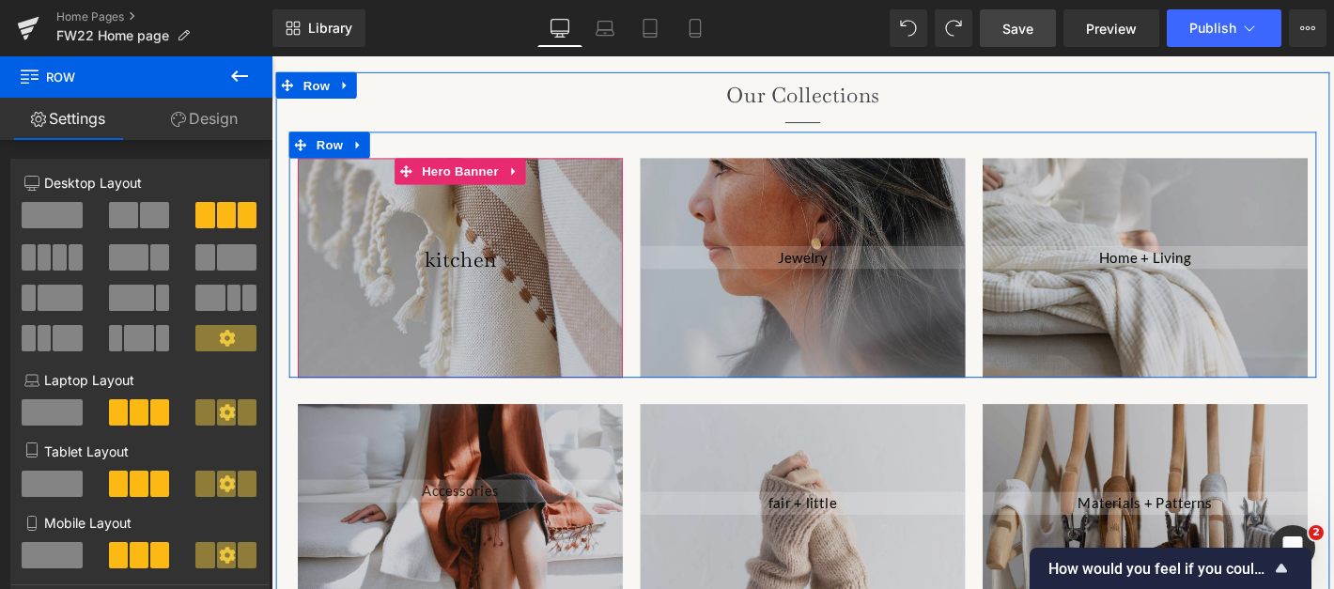
click at [489, 225] on div at bounding box center [474, 282] width 348 height 235
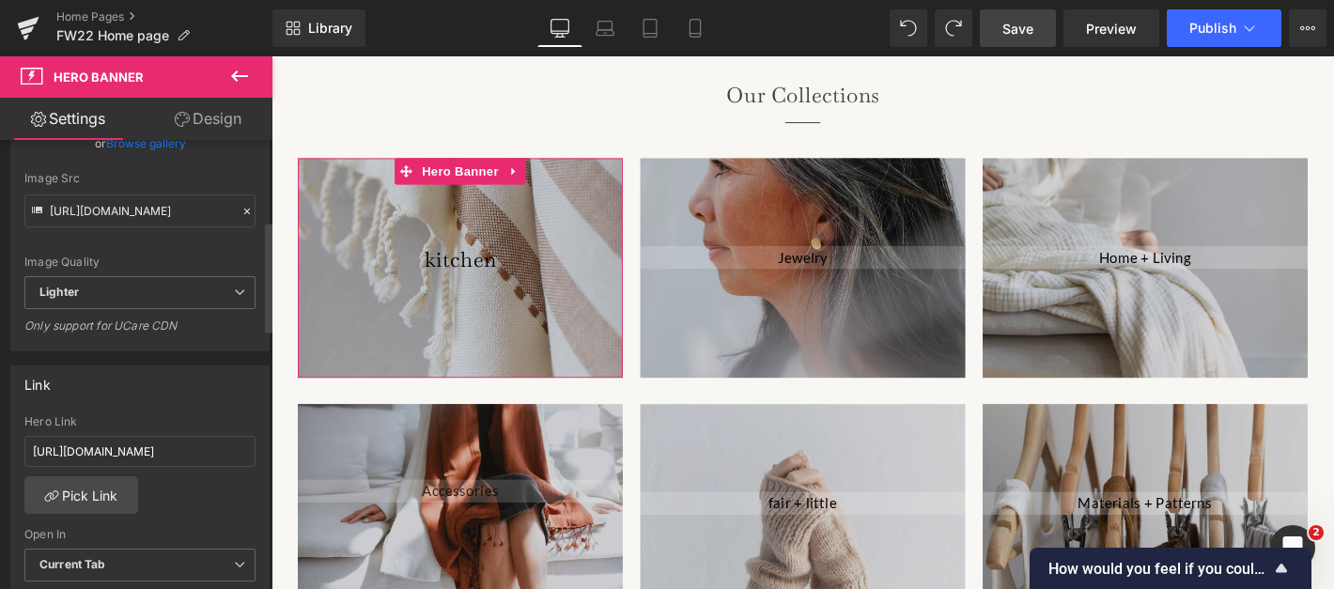
scroll to position [487, 0]
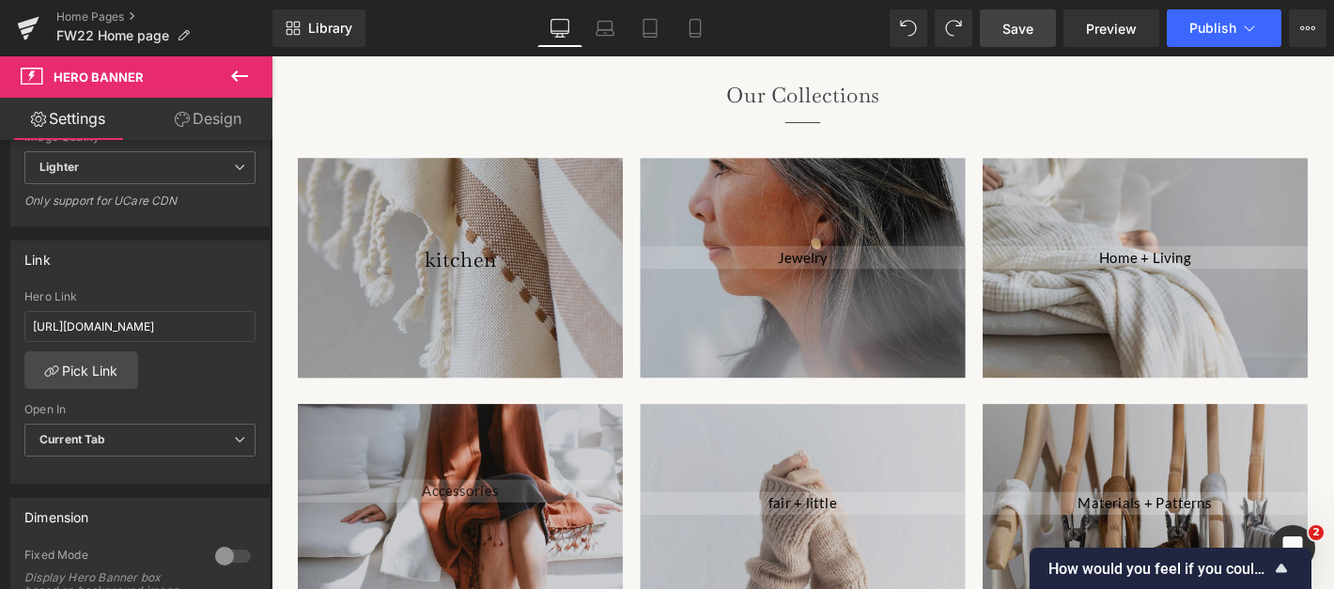
click at [370, 367] on div at bounding box center [474, 282] width 348 height 235
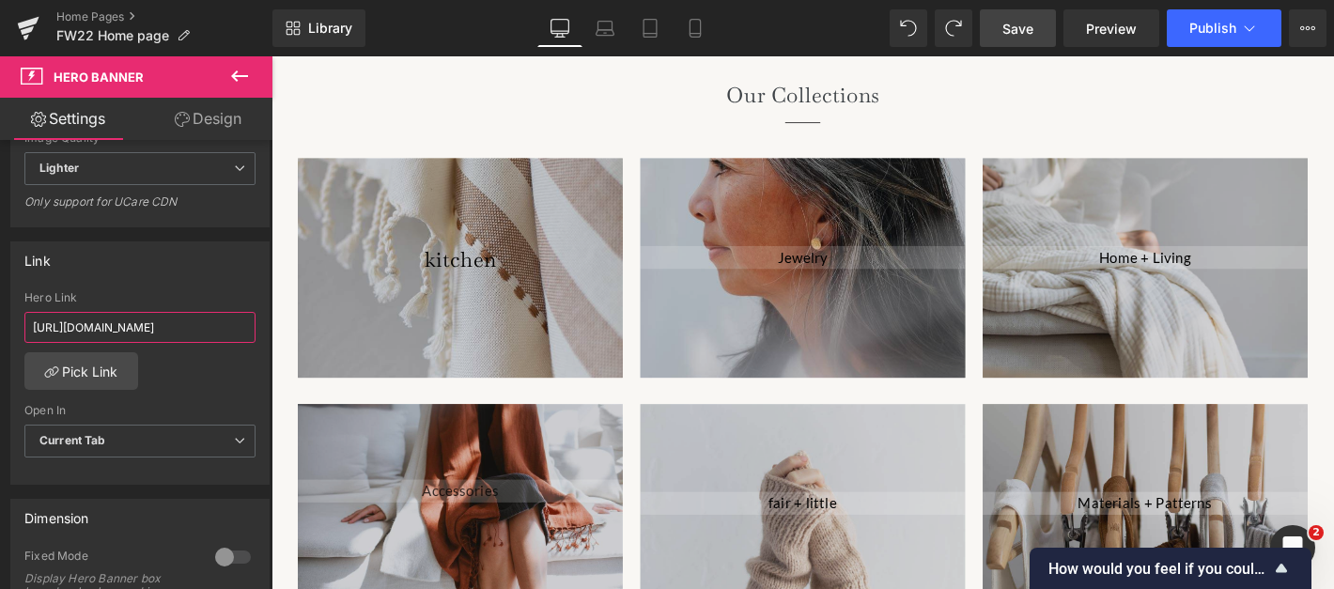
scroll to position [0, 62]
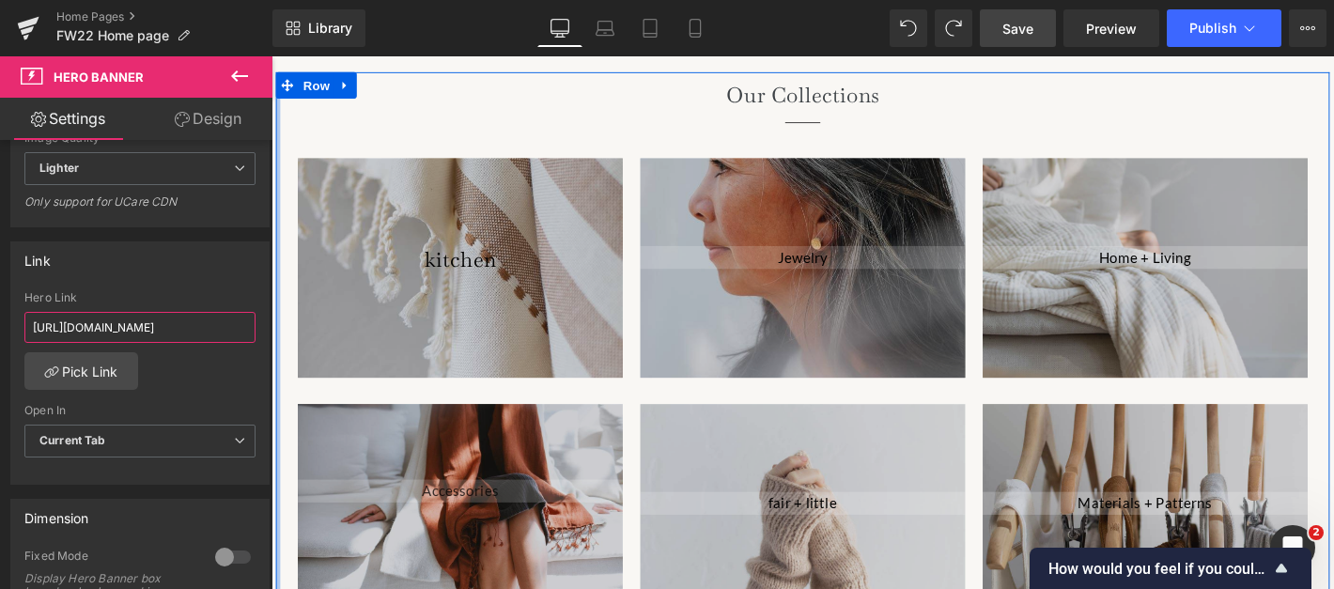
drag, startPoint x: 444, startPoint y: 383, endPoint x: 276, endPoint y: 346, distance: 172.3
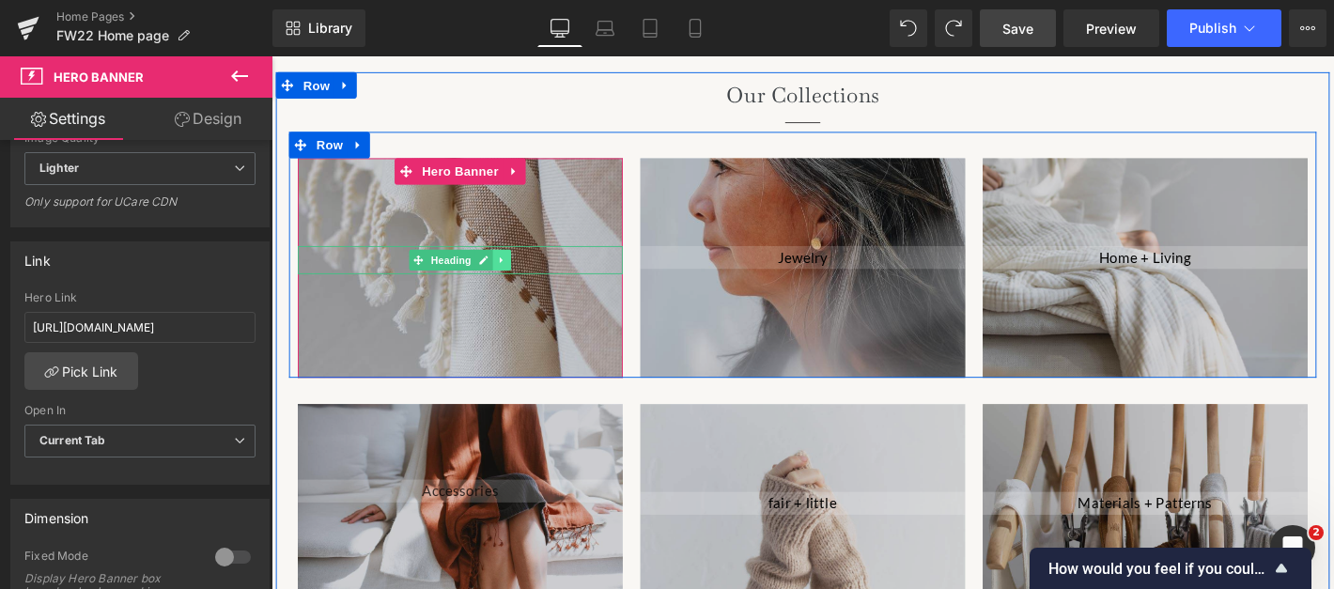
click at [521, 269] on icon at bounding box center [518, 274] width 10 height 11
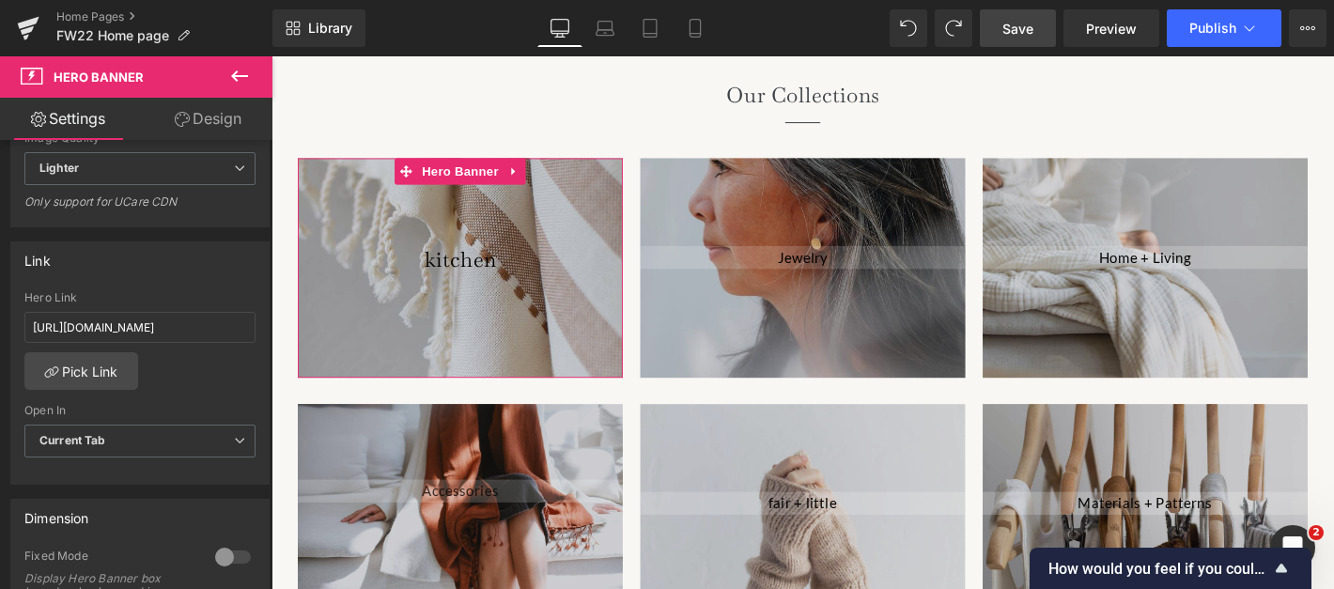
click at [237, 116] on link "Design" at bounding box center [208, 119] width 136 height 42
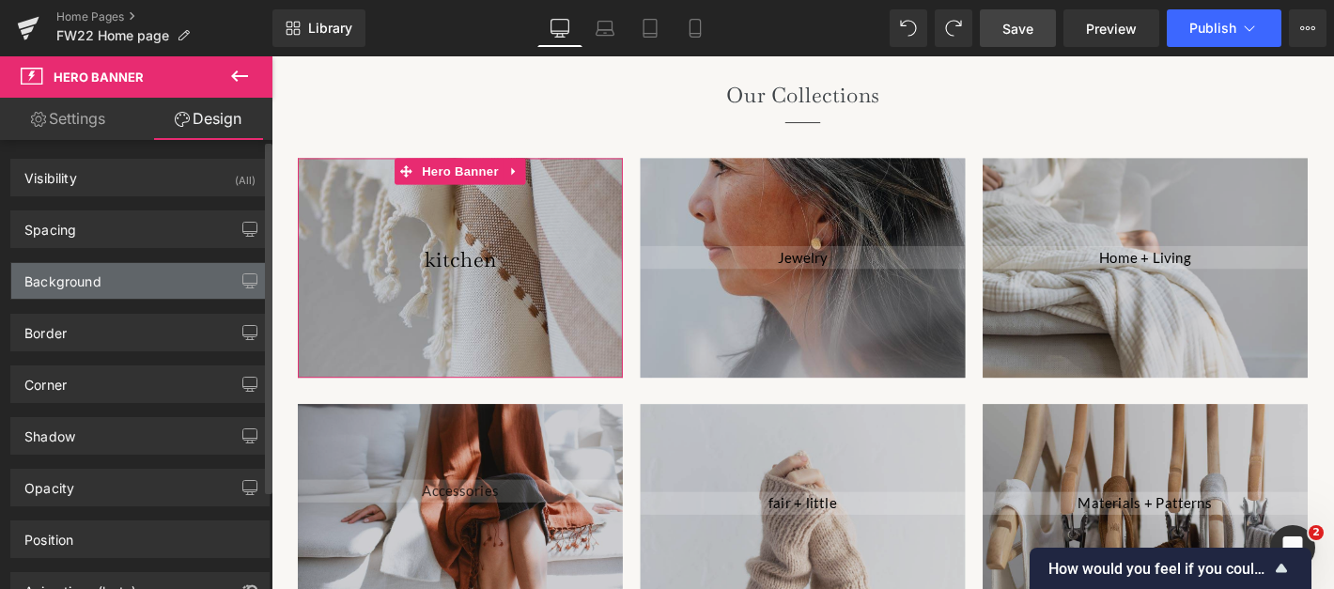
click at [165, 270] on div "Background" at bounding box center [139, 281] width 257 height 36
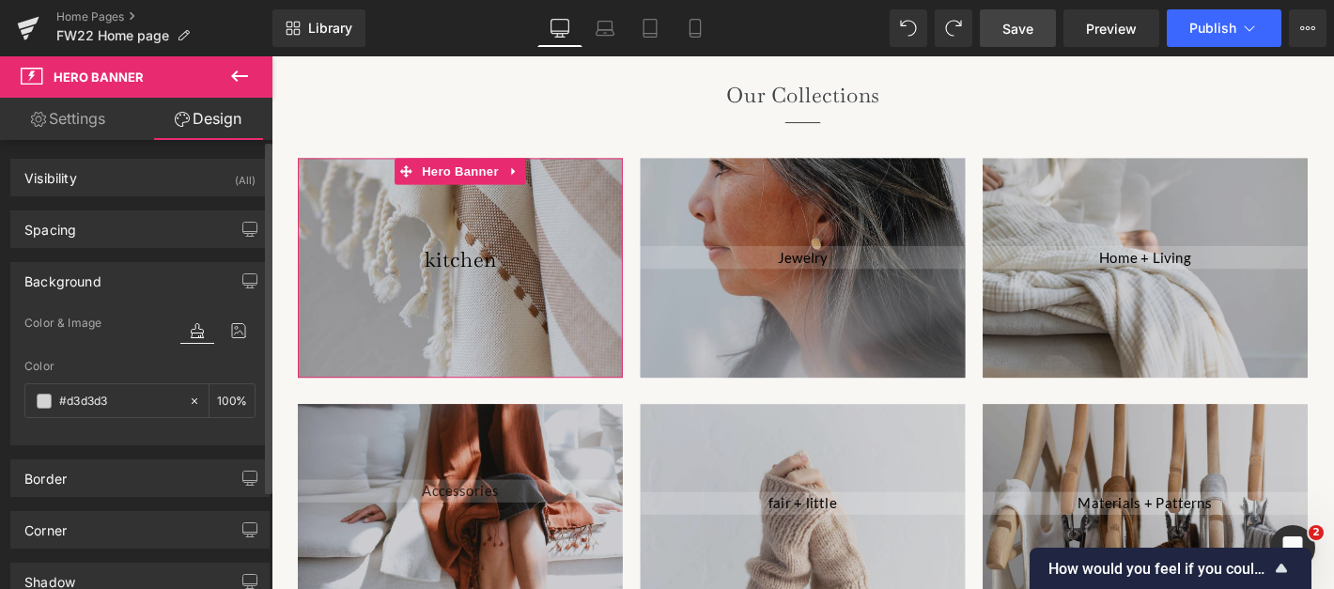
type input "#d3d3d3"
type input "100"
click at [144, 401] on input "#d3d3d3" at bounding box center [119, 401] width 120 height 21
type input "f"
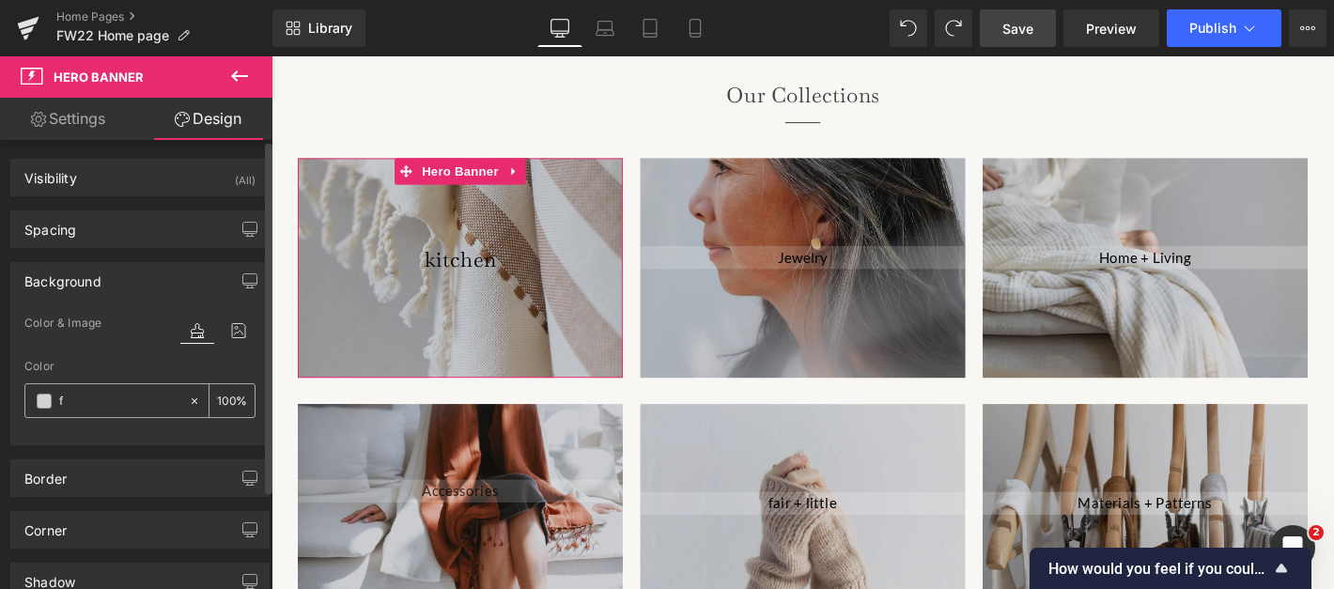
type input "0"
type input "fff"
type input "100"
type input "fffff"
type input "0"
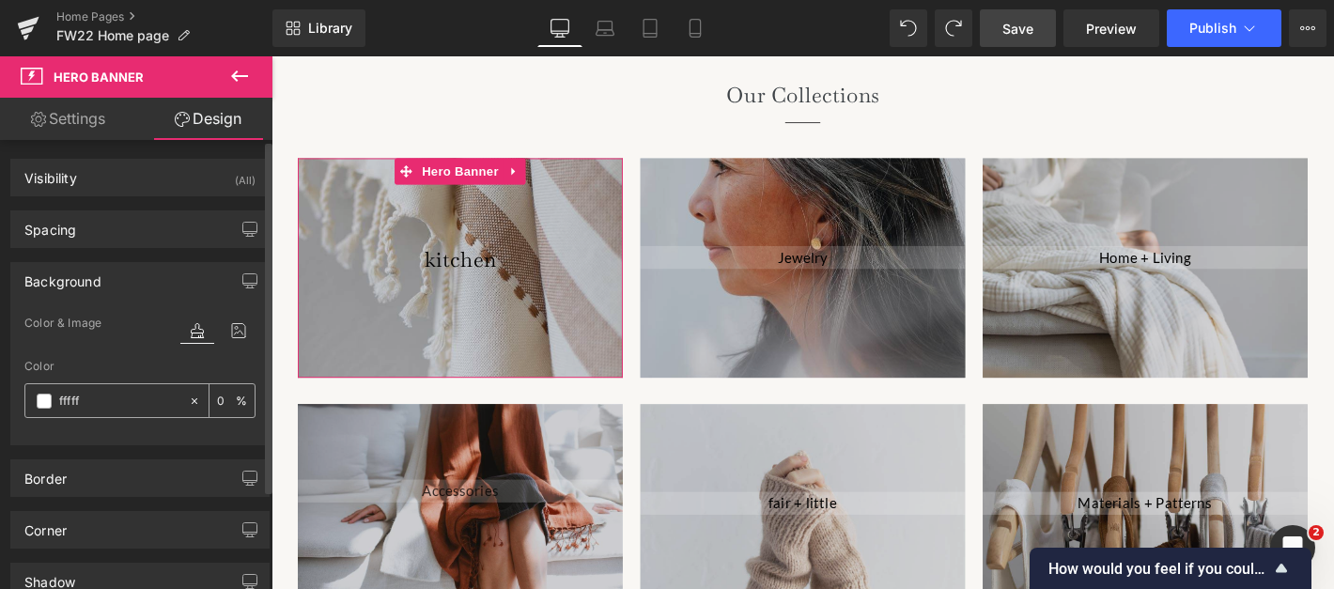
type input "ffffff"
type input "100"
type input "#ffffff"
click at [215, 374] on div "Color #ffffff 100 %" at bounding box center [139, 400] width 231 height 80
click at [121, 431] on div at bounding box center [139, 433] width 231 height 12
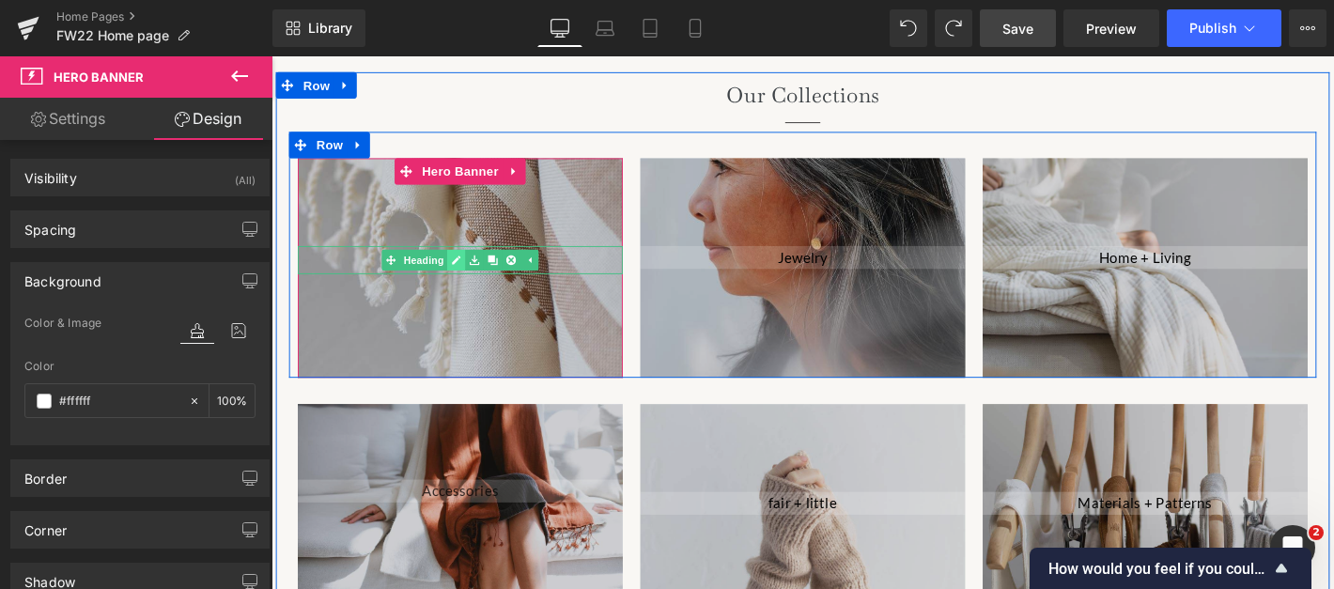
click at [472, 269] on icon at bounding box center [469, 274] width 10 height 11
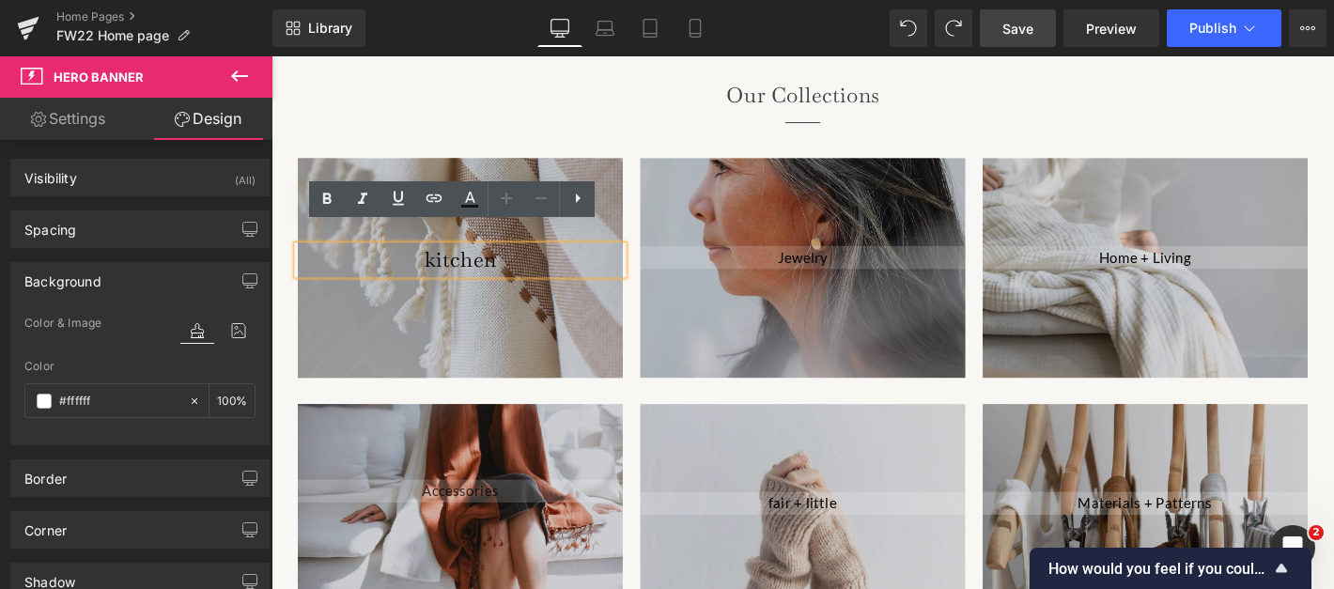
click at [418, 262] on h2 "kitchen" at bounding box center [474, 273] width 348 height 29
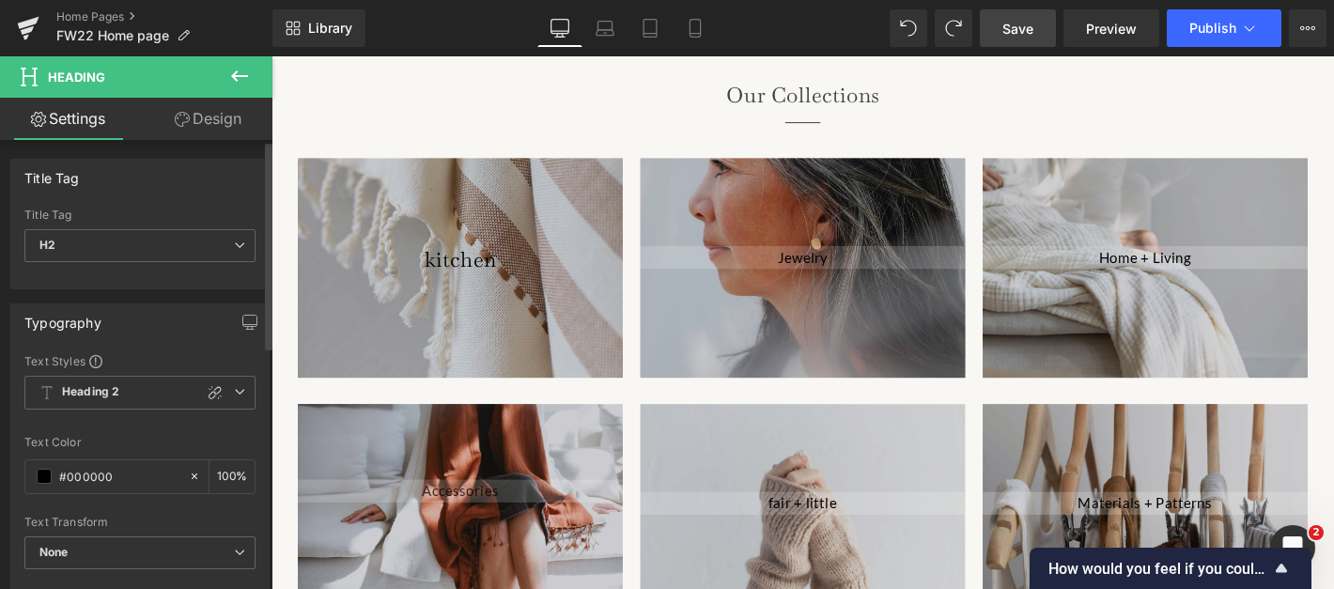
click at [224, 127] on link "Design" at bounding box center [208, 119] width 136 height 42
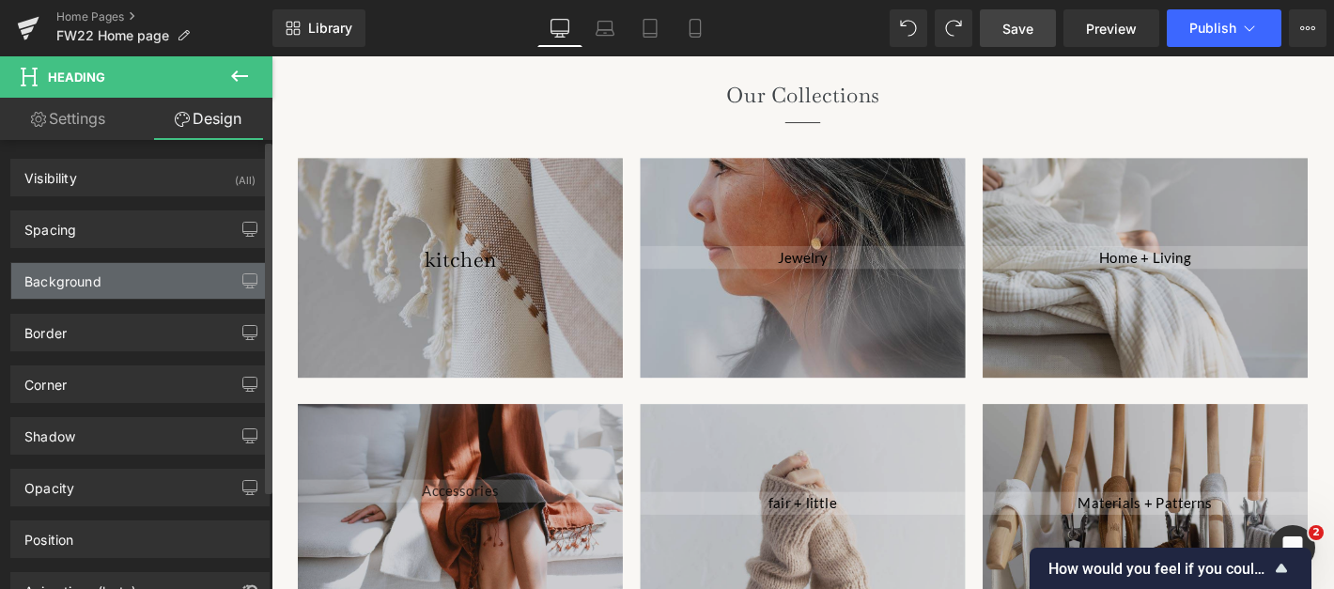
type input "transparent"
type input "0"
click at [135, 281] on div "Background" at bounding box center [139, 281] width 257 height 36
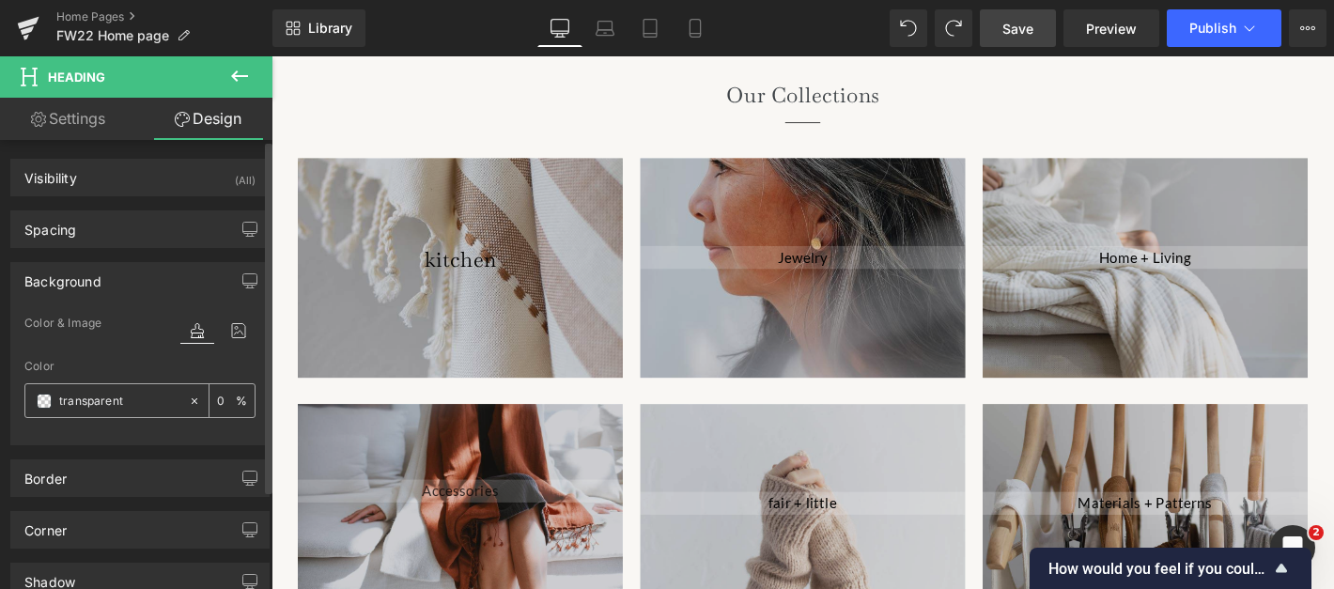
click at [146, 405] on input "transparent" at bounding box center [119, 401] width 120 height 21
type input "fff"
type input "100"
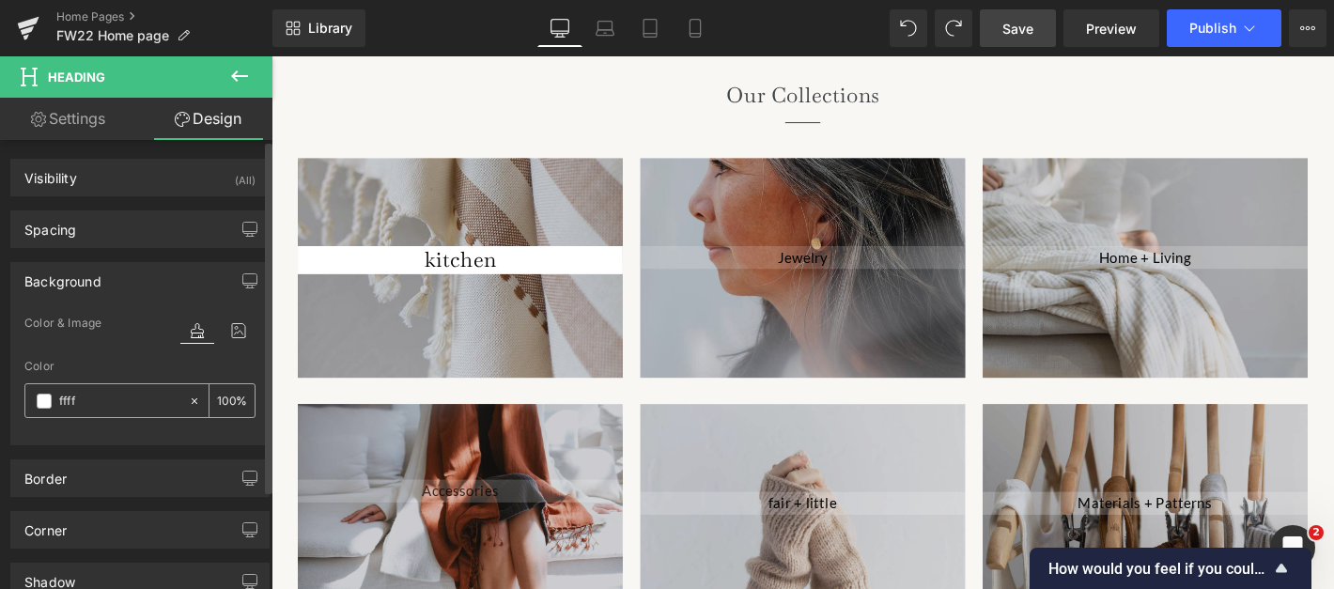
type input "fffff"
type input "0"
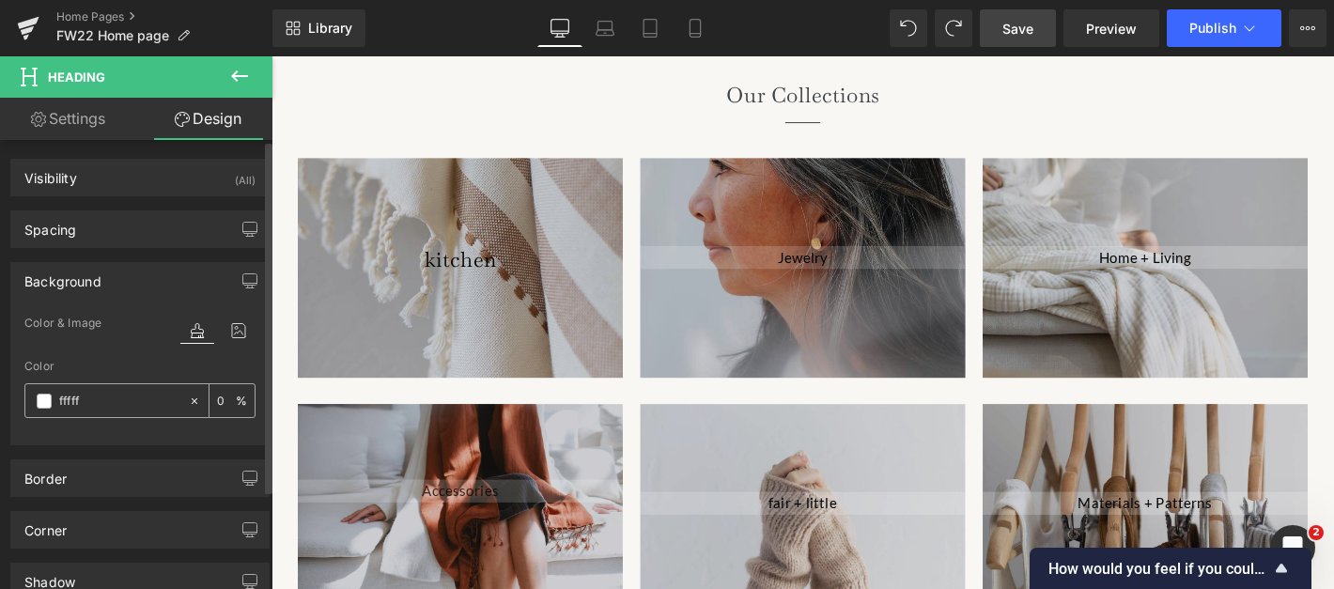
type input "ffffff"
type input "100"
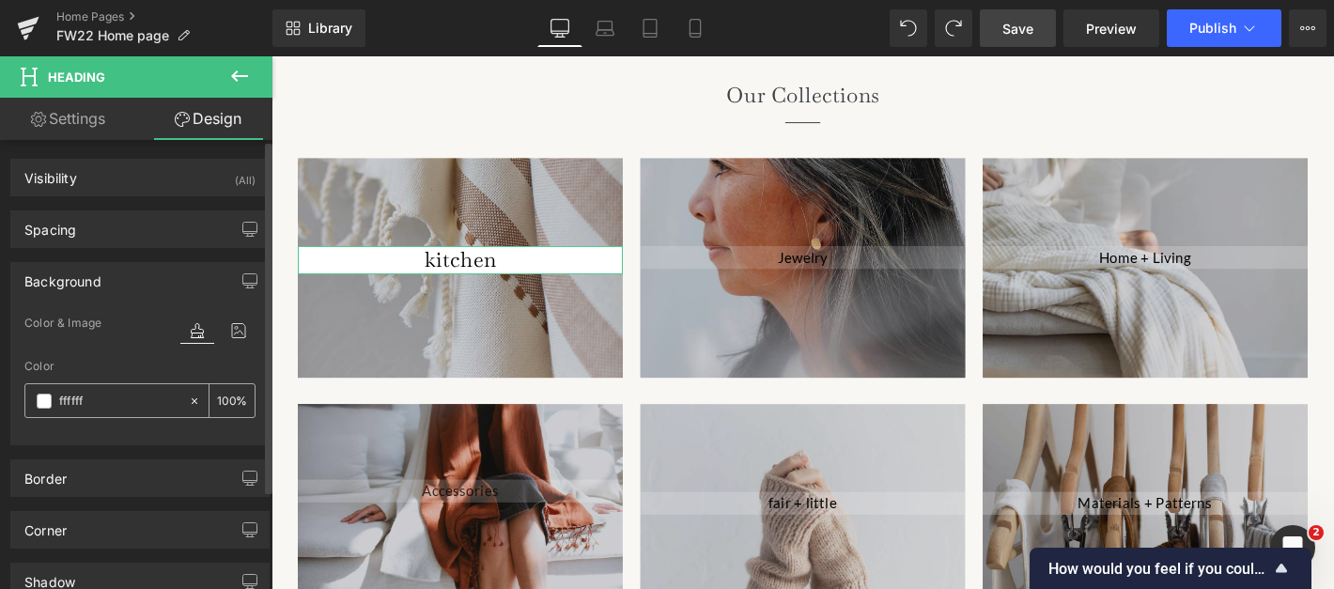
type input "#ffffff"
click at [229, 399] on div "100 %" at bounding box center [231, 400] width 45 height 33
click at [222, 399] on input "100" at bounding box center [226, 400] width 19 height 21
type input "30"
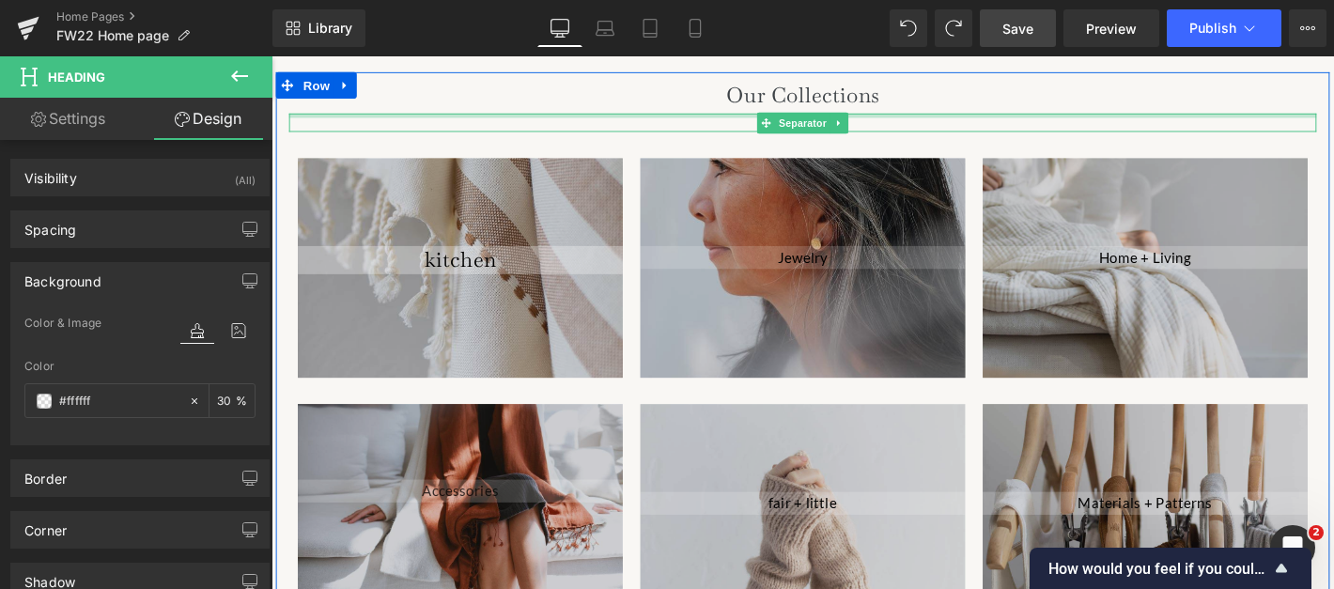
click at [415, 132] on div at bounding box center [839, 134] width 1099 height 5
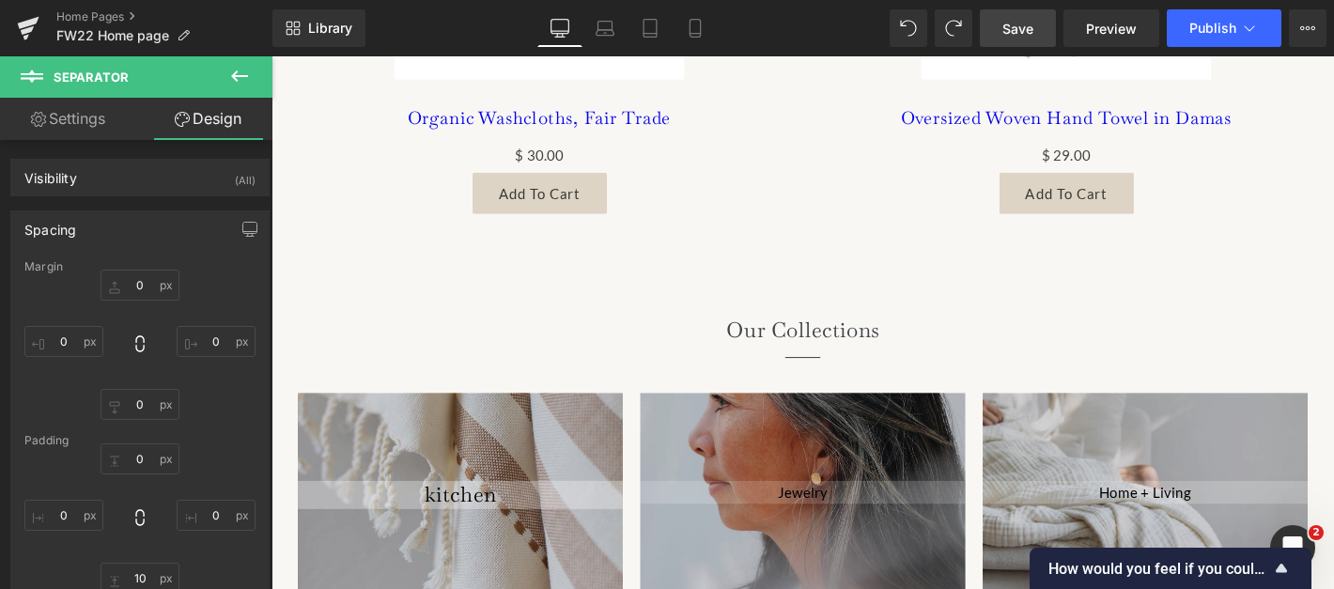
scroll to position [1735, 0]
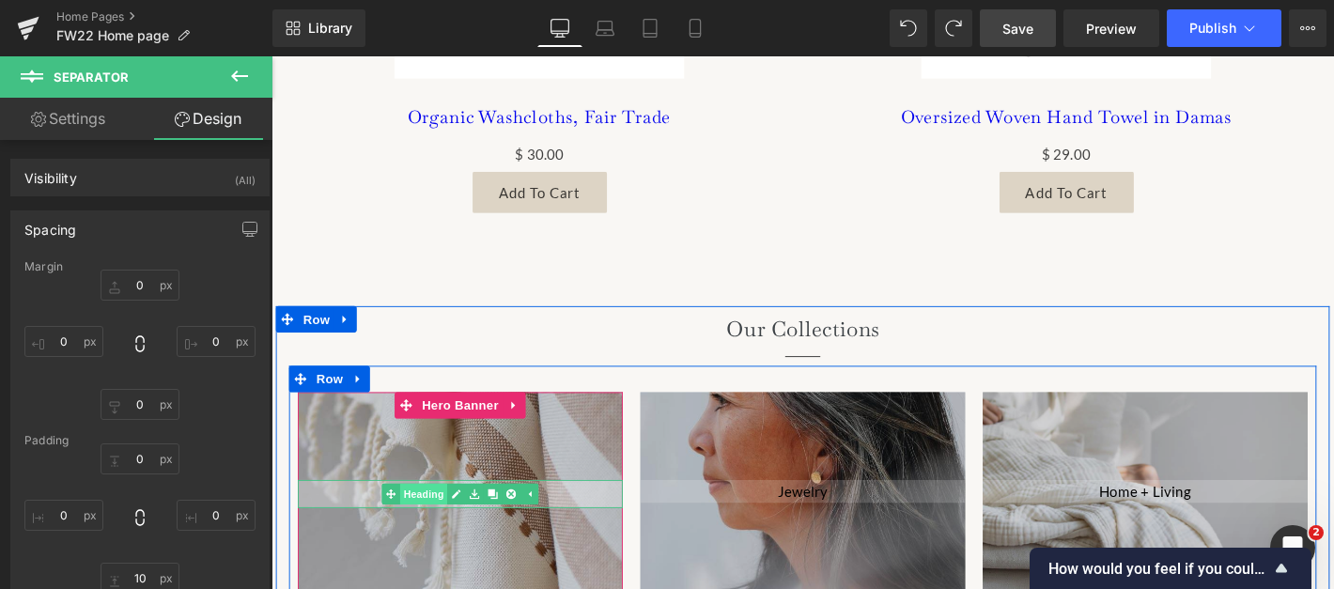
click at [452, 513] on span "Heading" at bounding box center [434, 524] width 51 height 23
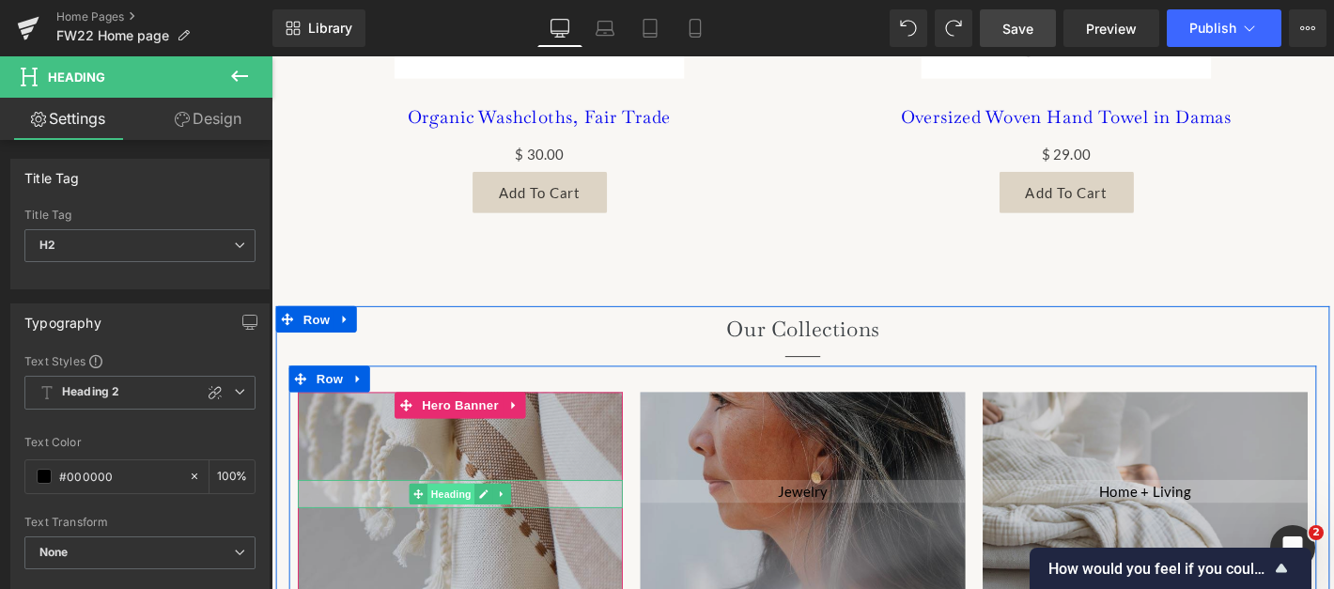
click at [450, 513] on span "Heading" at bounding box center [464, 524] width 51 height 23
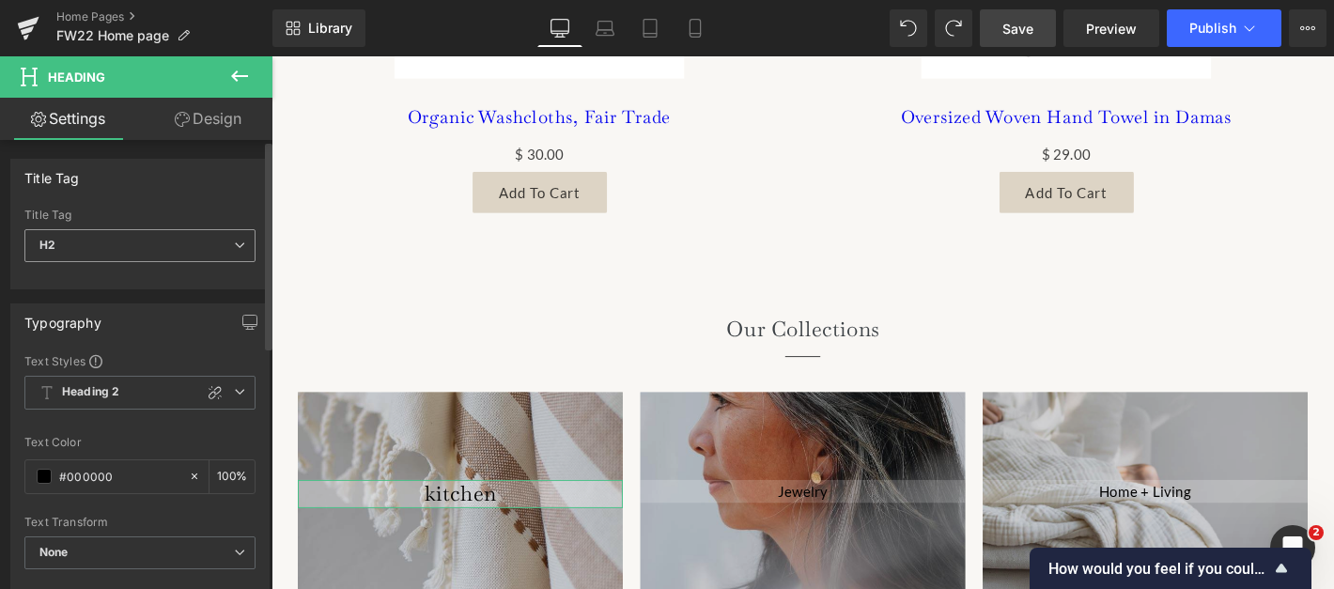
click at [194, 240] on span "H2" at bounding box center [139, 245] width 231 height 33
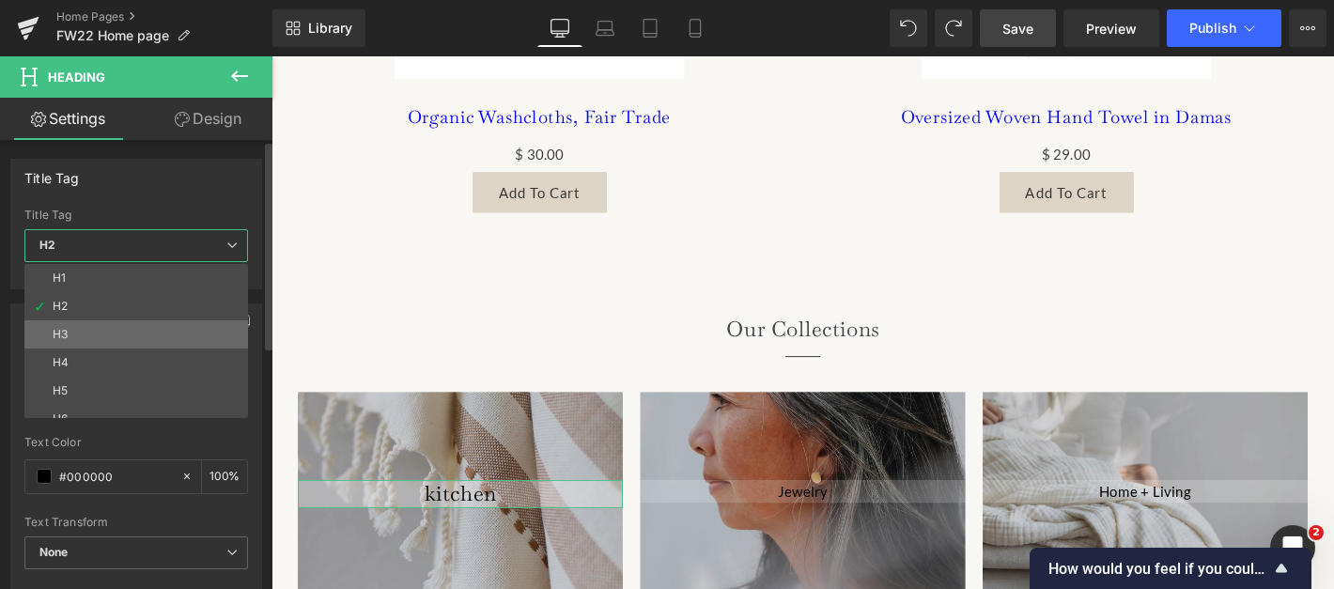
click at [157, 339] on li "H3" at bounding box center [140, 334] width 232 height 28
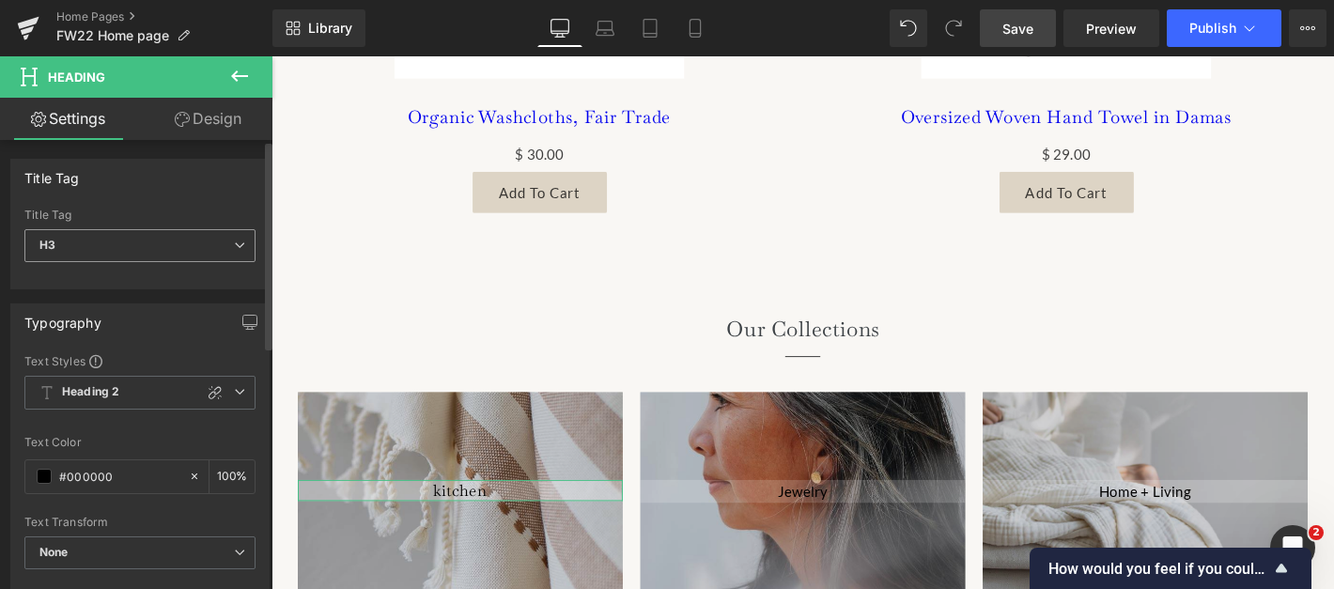
click at [195, 250] on span "H3" at bounding box center [139, 245] width 231 height 33
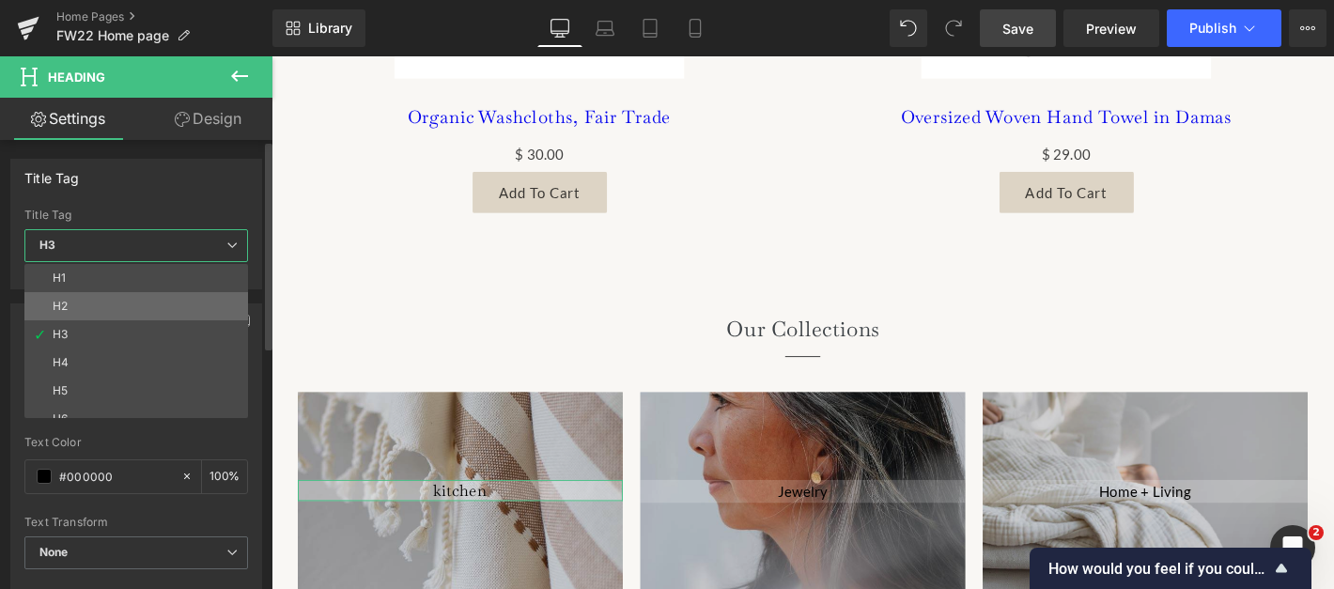
click at [172, 307] on li "H2" at bounding box center [140, 306] width 232 height 28
type input "100"
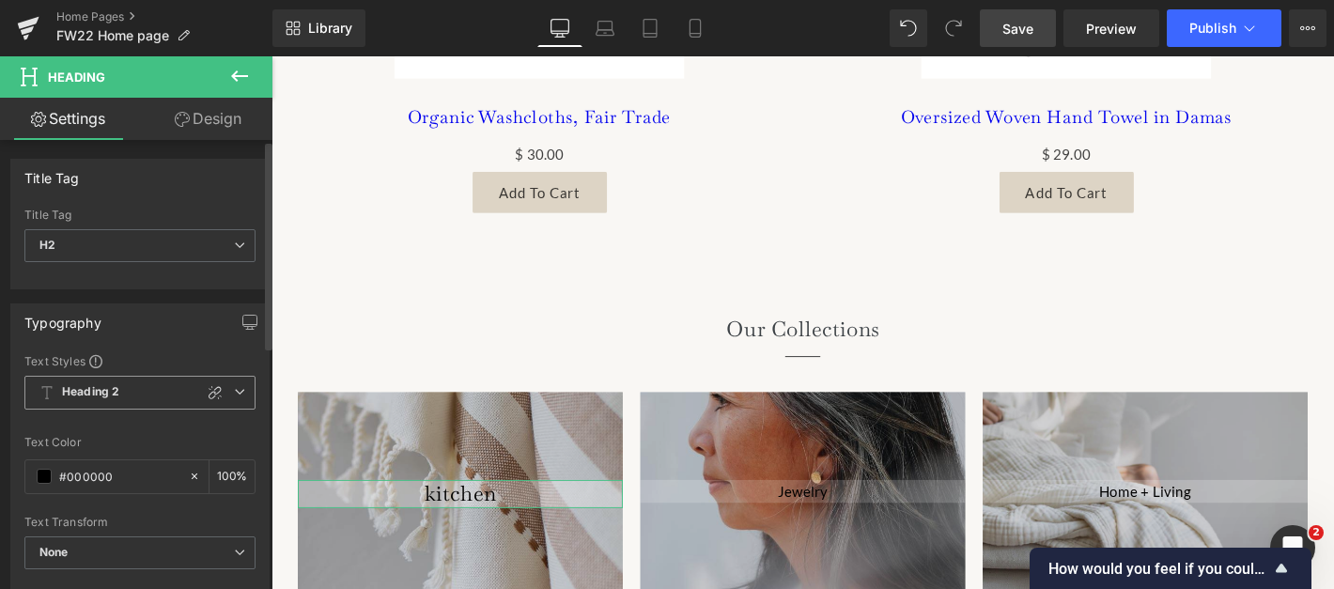
click at [141, 399] on span "Heading 2" at bounding box center [139, 393] width 231 height 34
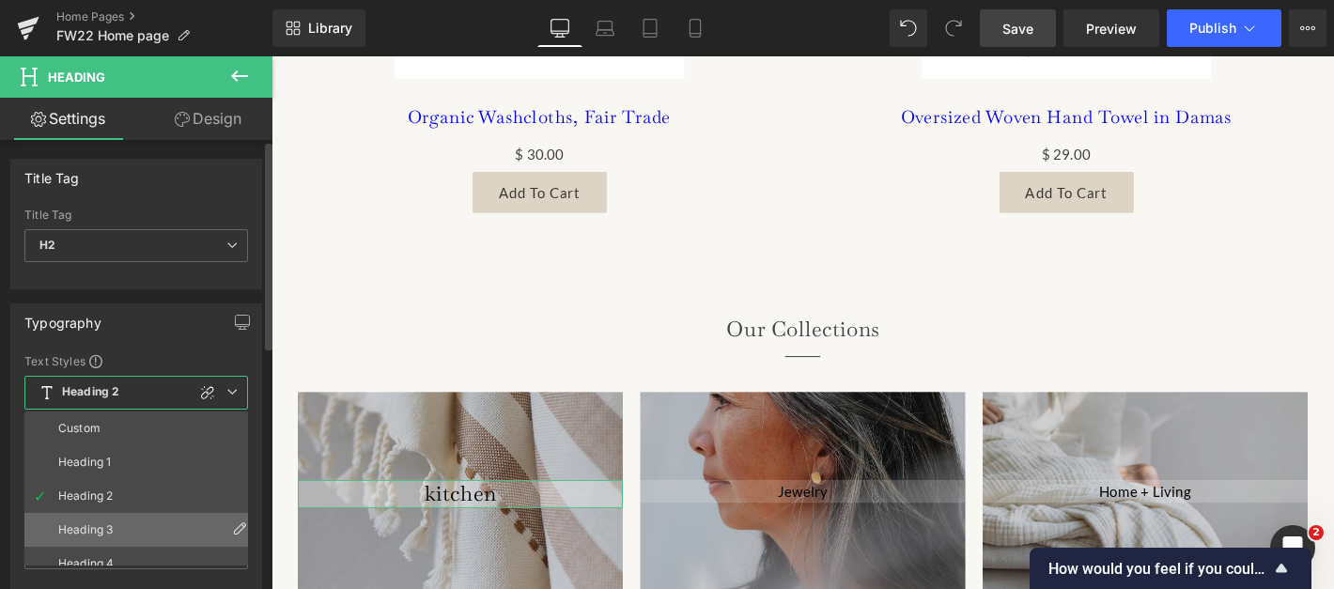
click at [110, 523] on div "Heading 3" at bounding box center [85, 529] width 54 height 13
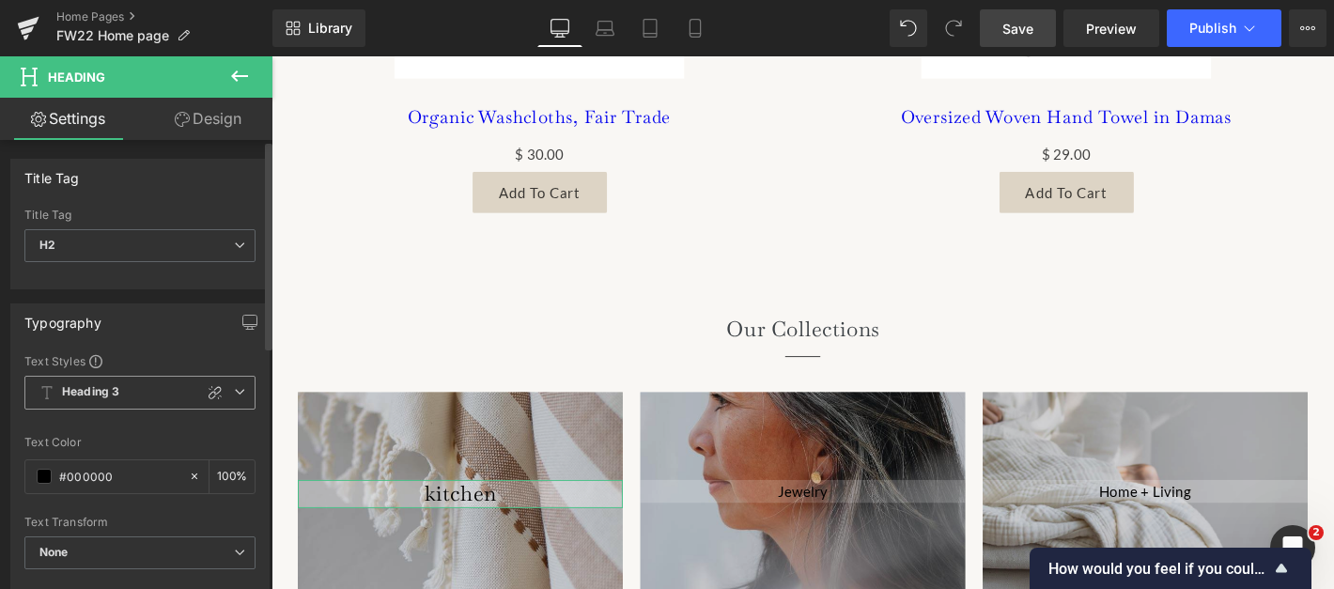
click at [97, 392] on b "Heading 3" at bounding box center [90, 392] width 57 height 16
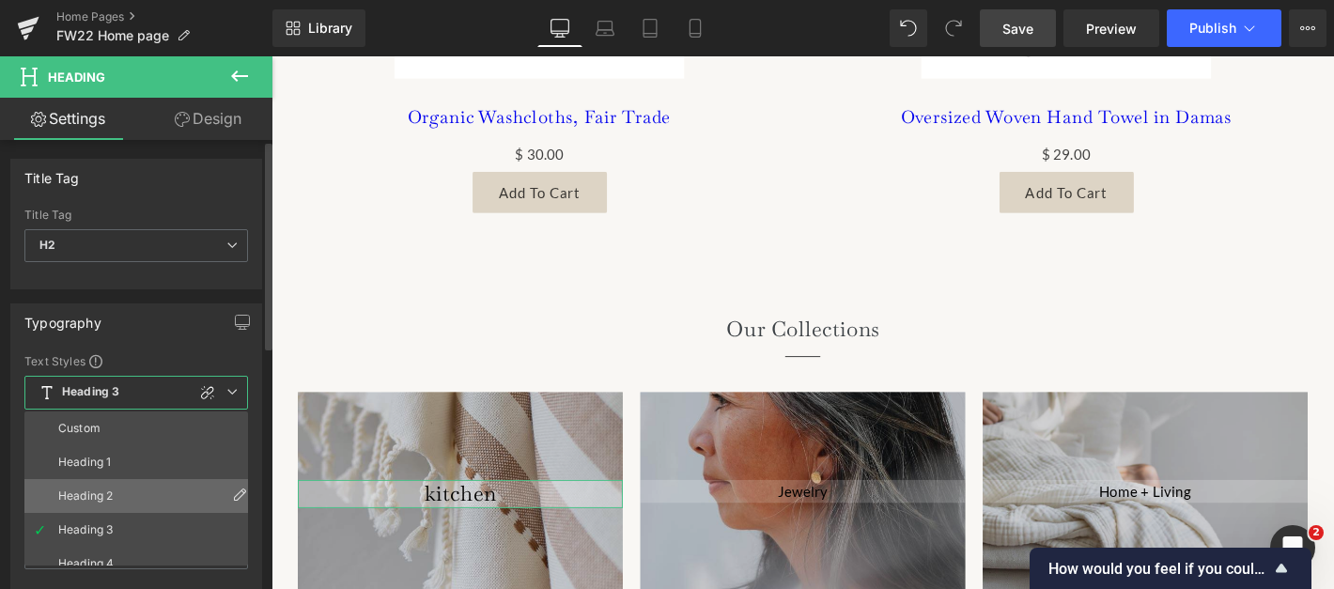
click at [93, 497] on div "Heading 2" at bounding box center [85, 495] width 54 height 13
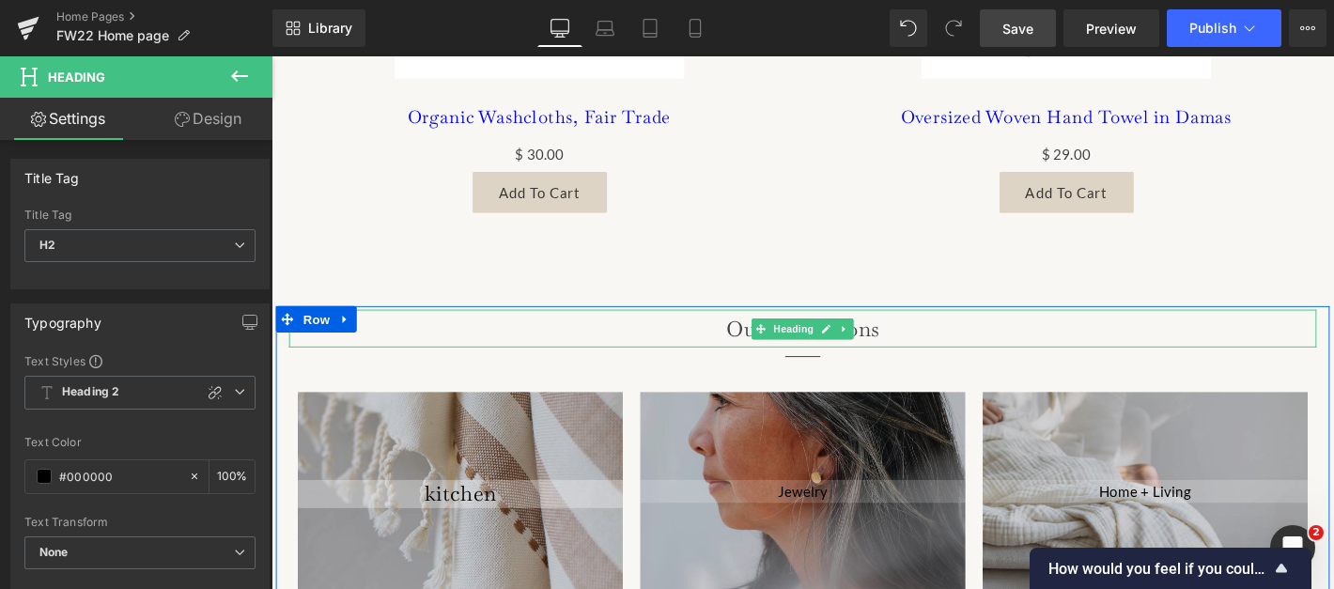
click at [446, 327] on h2 "Our Collections" at bounding box center [839, 347] width 1099 height 40
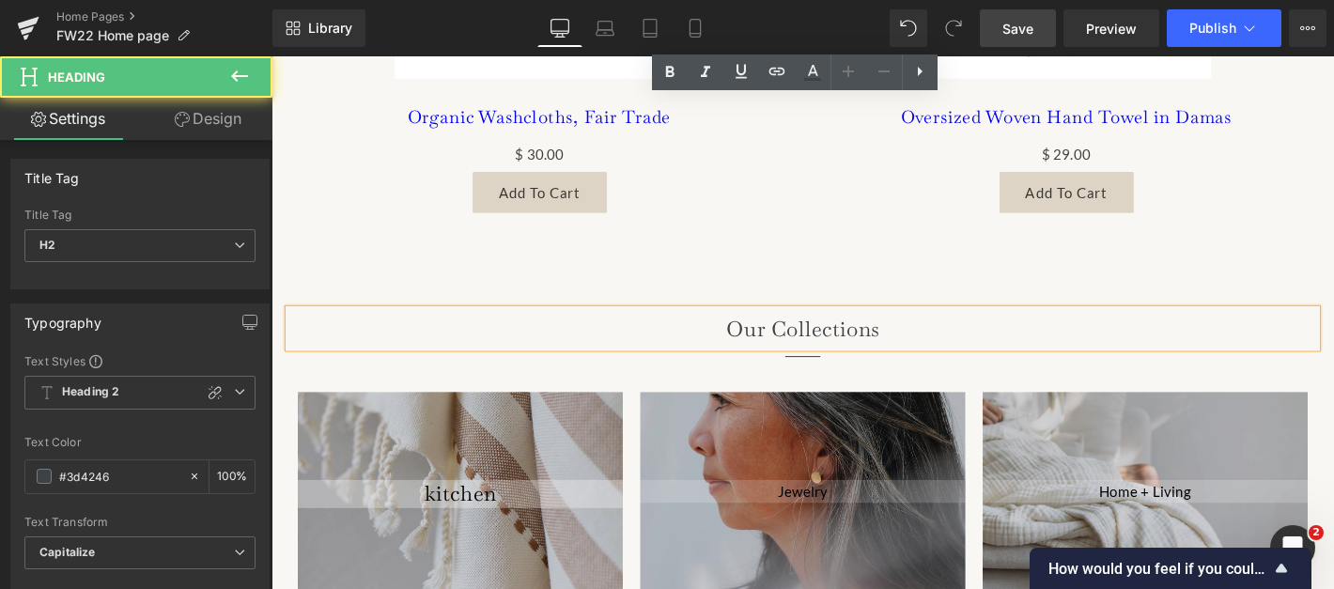
scroll to position [1937, 0]
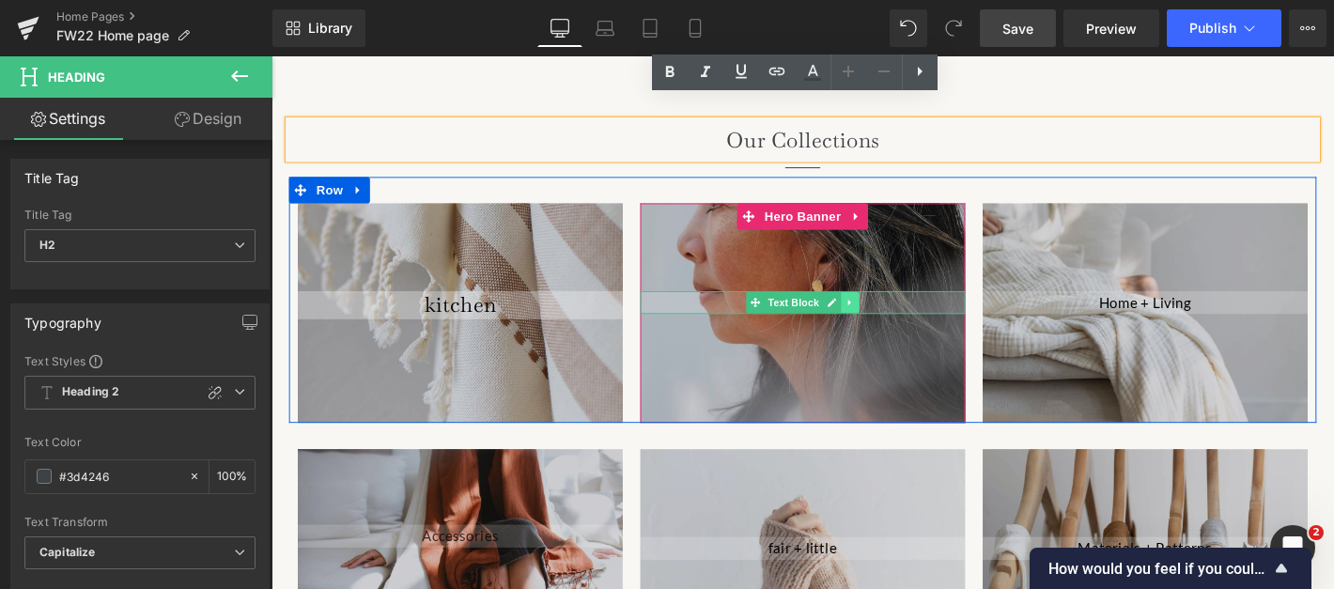
click at [892, 314] on icon at bounding box center [890, 319] width 10 height 11
click at [902, 315] on icon at bounding box center [900, 320] width 10 height 10
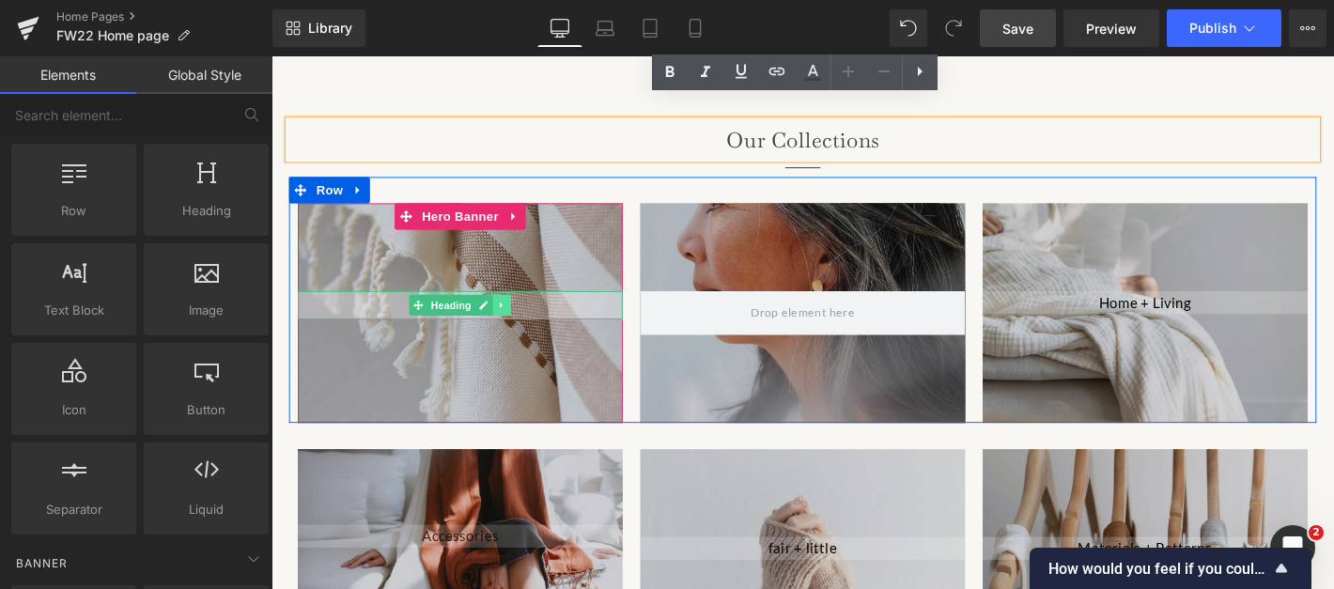
click at [520, 317] on icon at bounding box center [518, 322] width 10 height 11
click at [500, 311] on link at bounding box center [509, 322] width 20 height 23
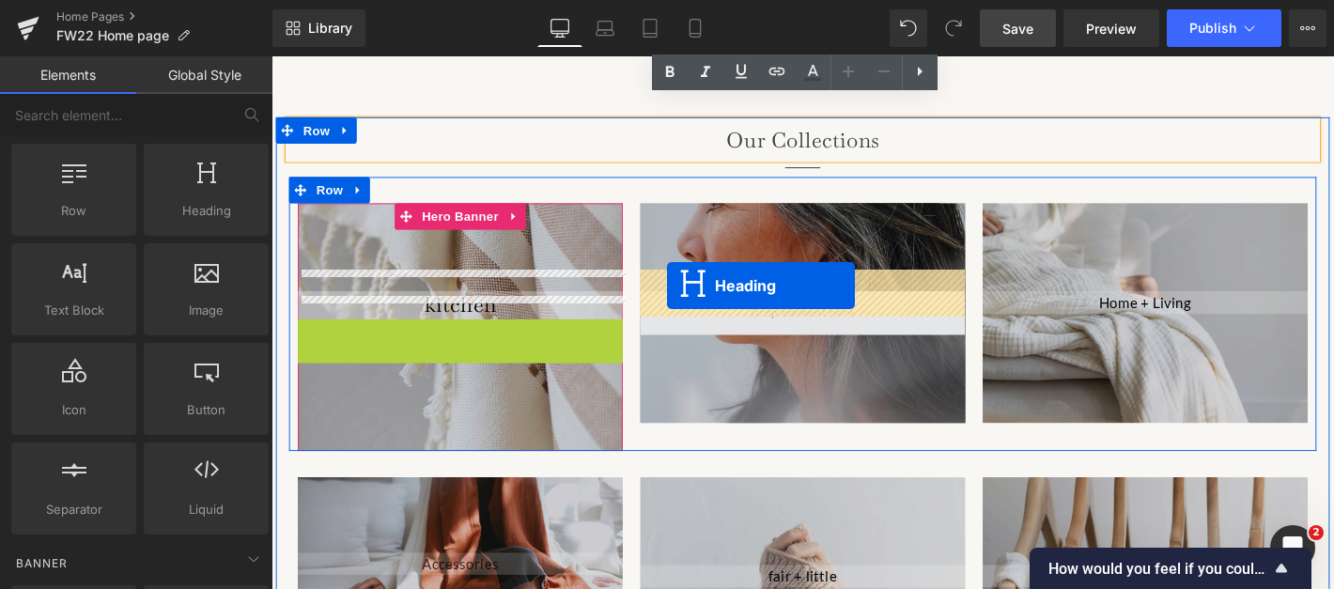
drag, startPoint x: 434, startPoint y: 326, endPoint x: 694, endPoint y: 302, distance: 261.4
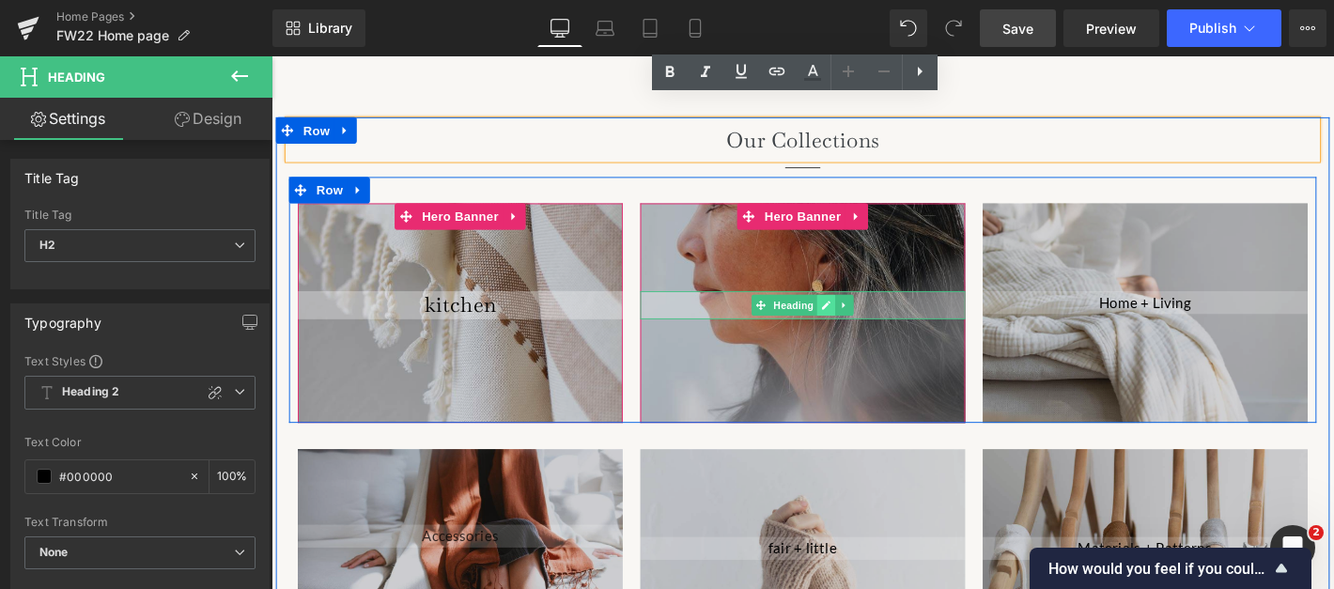
click at [868, 317] on icon at bounding box center [865, 322] width 10 height 11
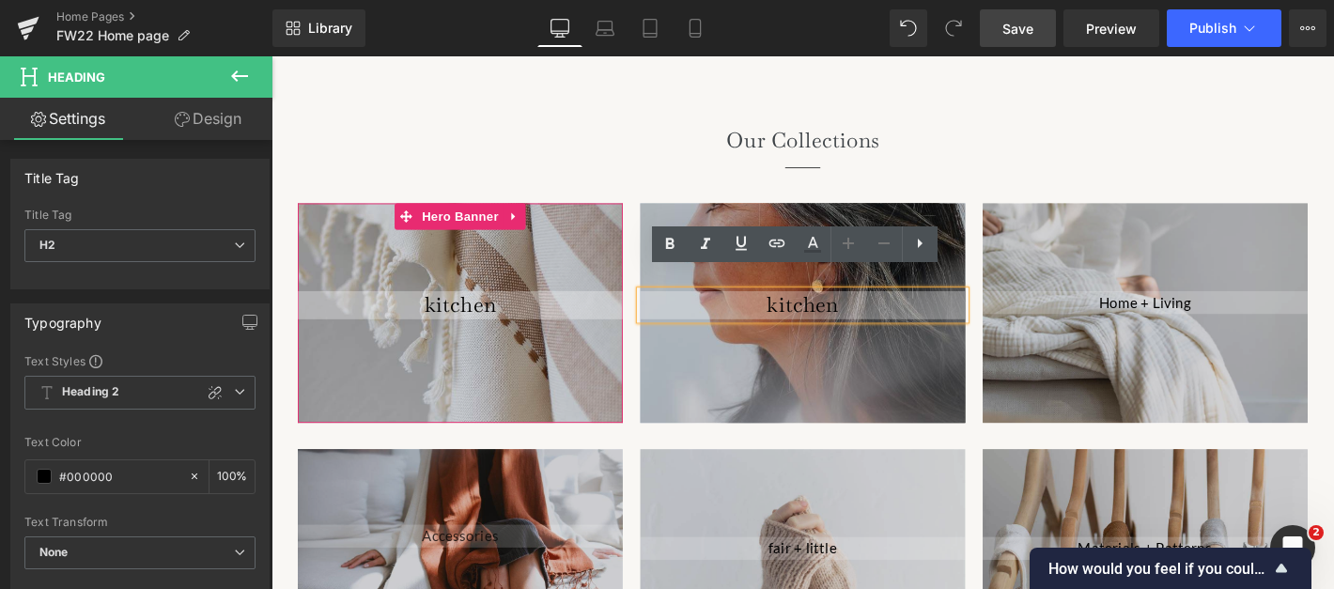
click at [851, 307] on h2 "kitchen" at bounding box center [840, 321] width 348 height 29
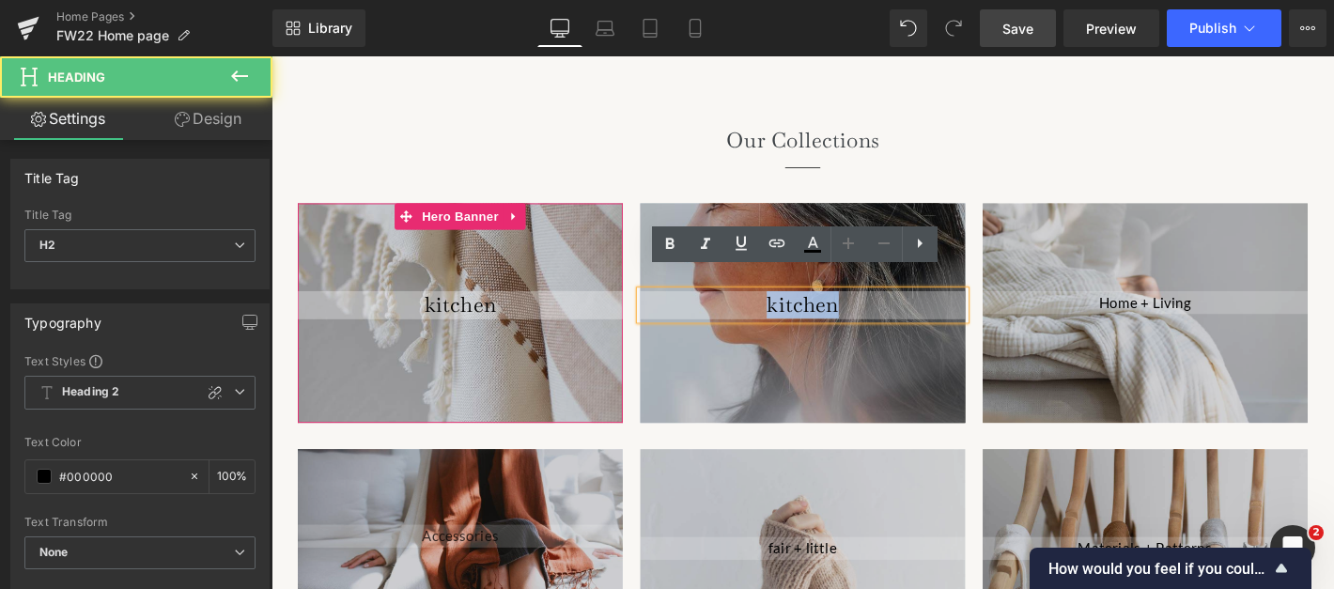
click at [851, 307] on h2 "kitchen" at bounding box center [840, 321] width 348 height 29
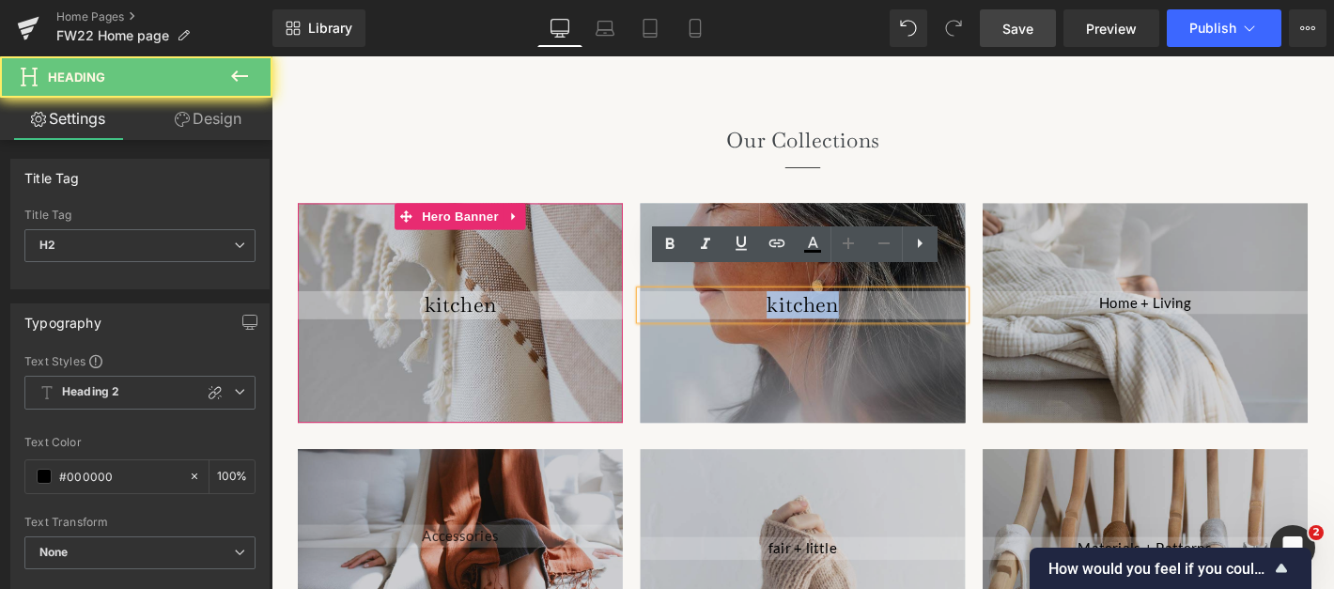
click at [851, 307] on h2 "kitchen" at bounding box center [840, 321] width 348 height 29
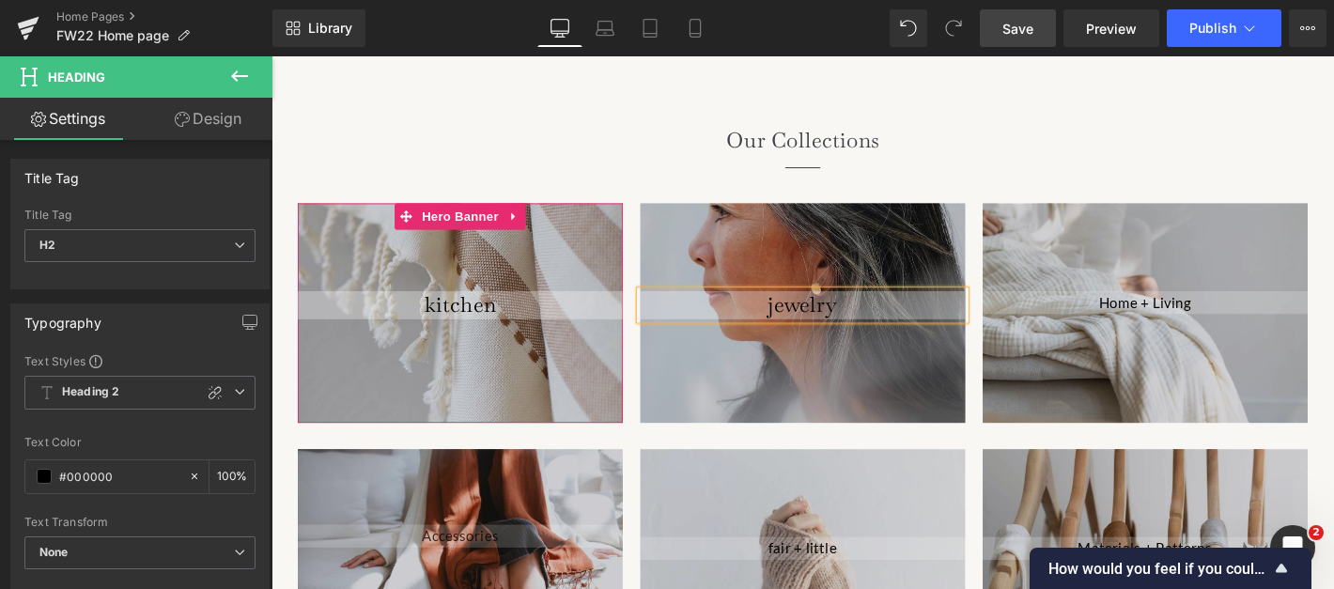
click at [605, 185] on div "kitchen Heading Hero Banner jewelry Heading Hero Banner Home + Living Text Bloc…" at bounding box center [839, 316] width 1099 height 263
